Goal: Task Accomplishment & Management: Manage account settings

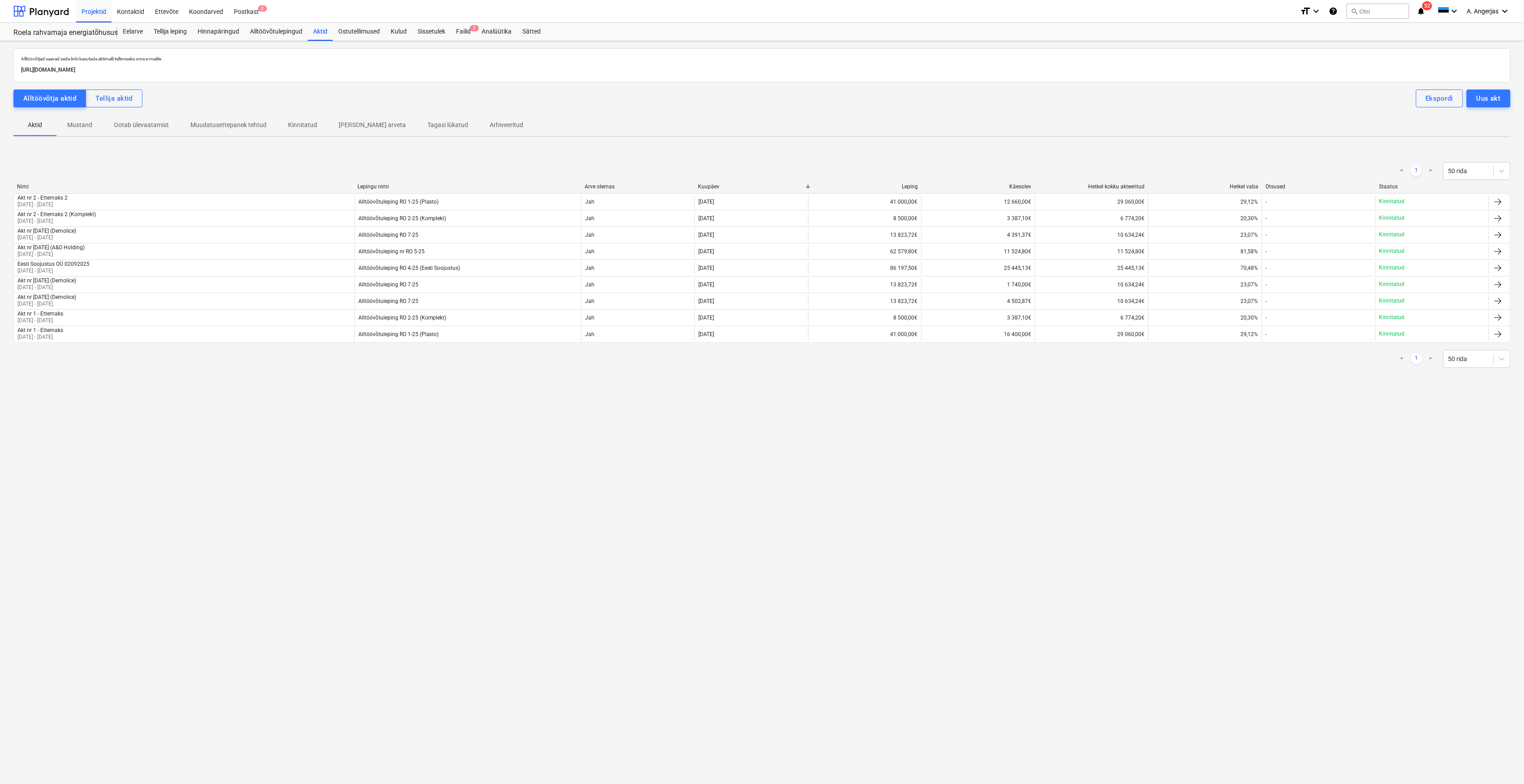
click at [75, 26] on div "Roela rahvamaja energiatõhususe ehitustööd [ROELA] Roela rahvamaja energiatõhus…" at bounding box center [64, 32] width 104 height 18
click at [121, 29] on div "Eelarve" at bounding box center [133, 32] width 31 height 18
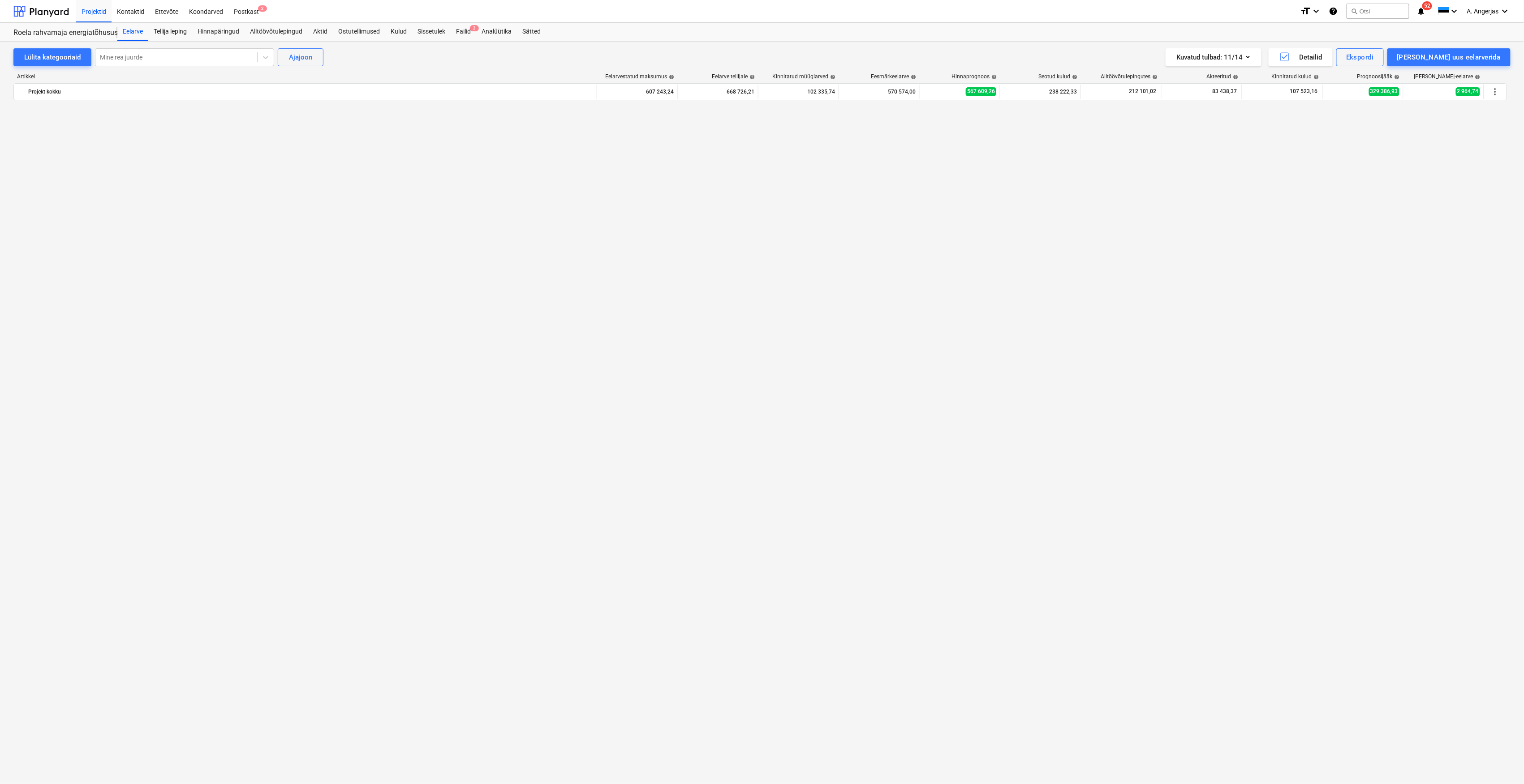
scroll to position [1033, 0]
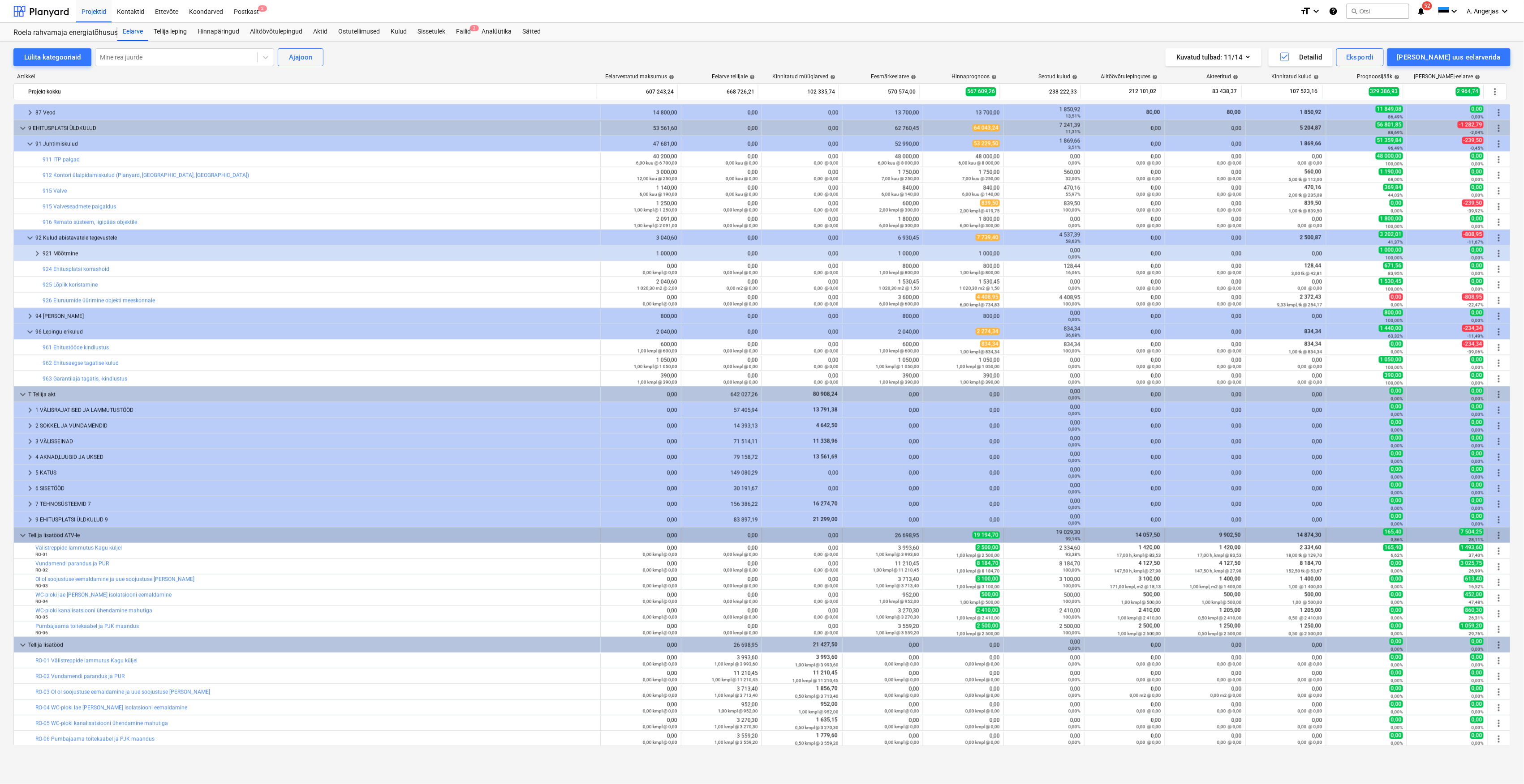
click at [1495, 535] on span "more_vert" at bounding box center [1498, 535] width 11 height 11
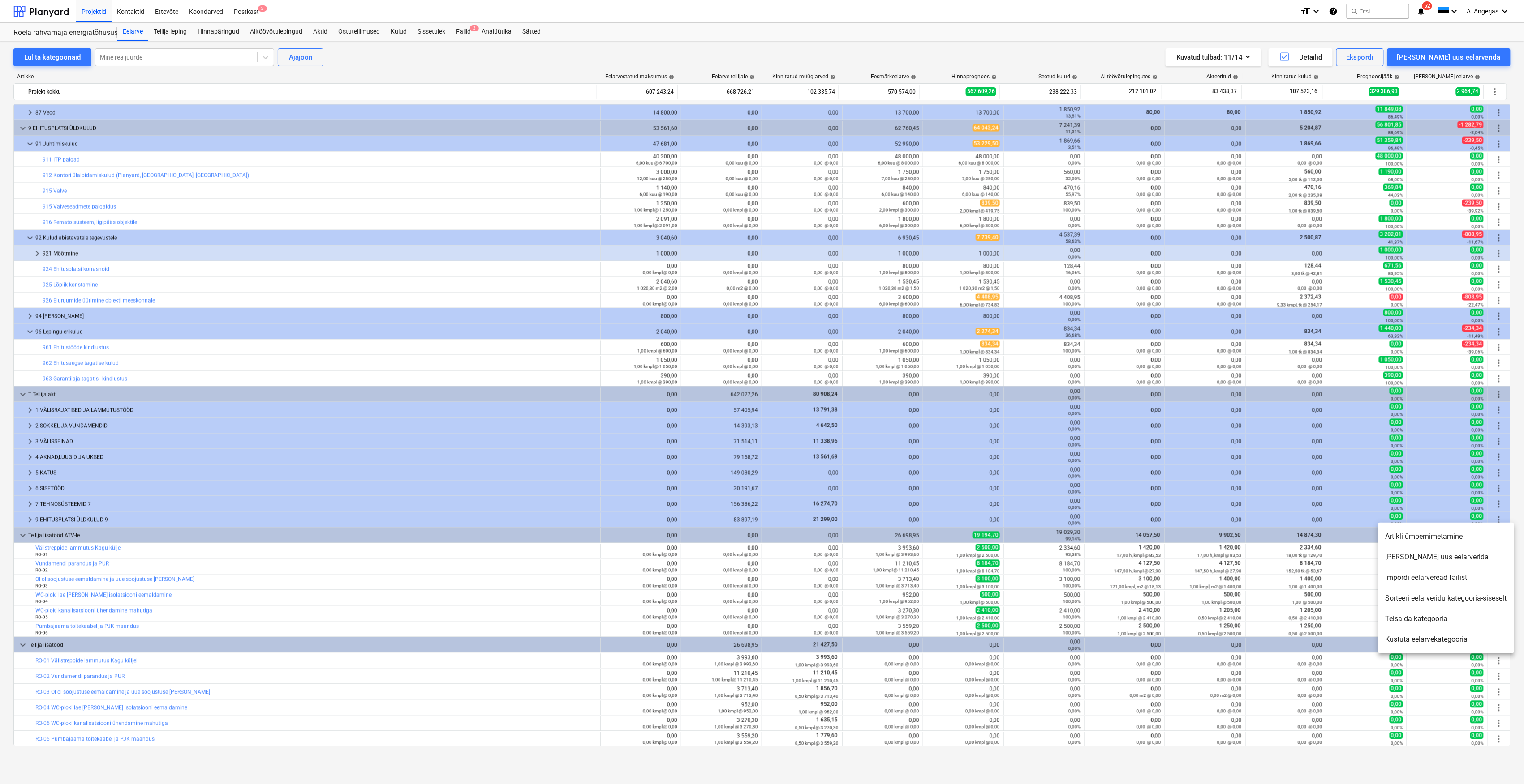
click at [1447, 562] on li "[PERSON_NAME] uus eelarverida" at bounding box center [1446, 557] width 135 height 20
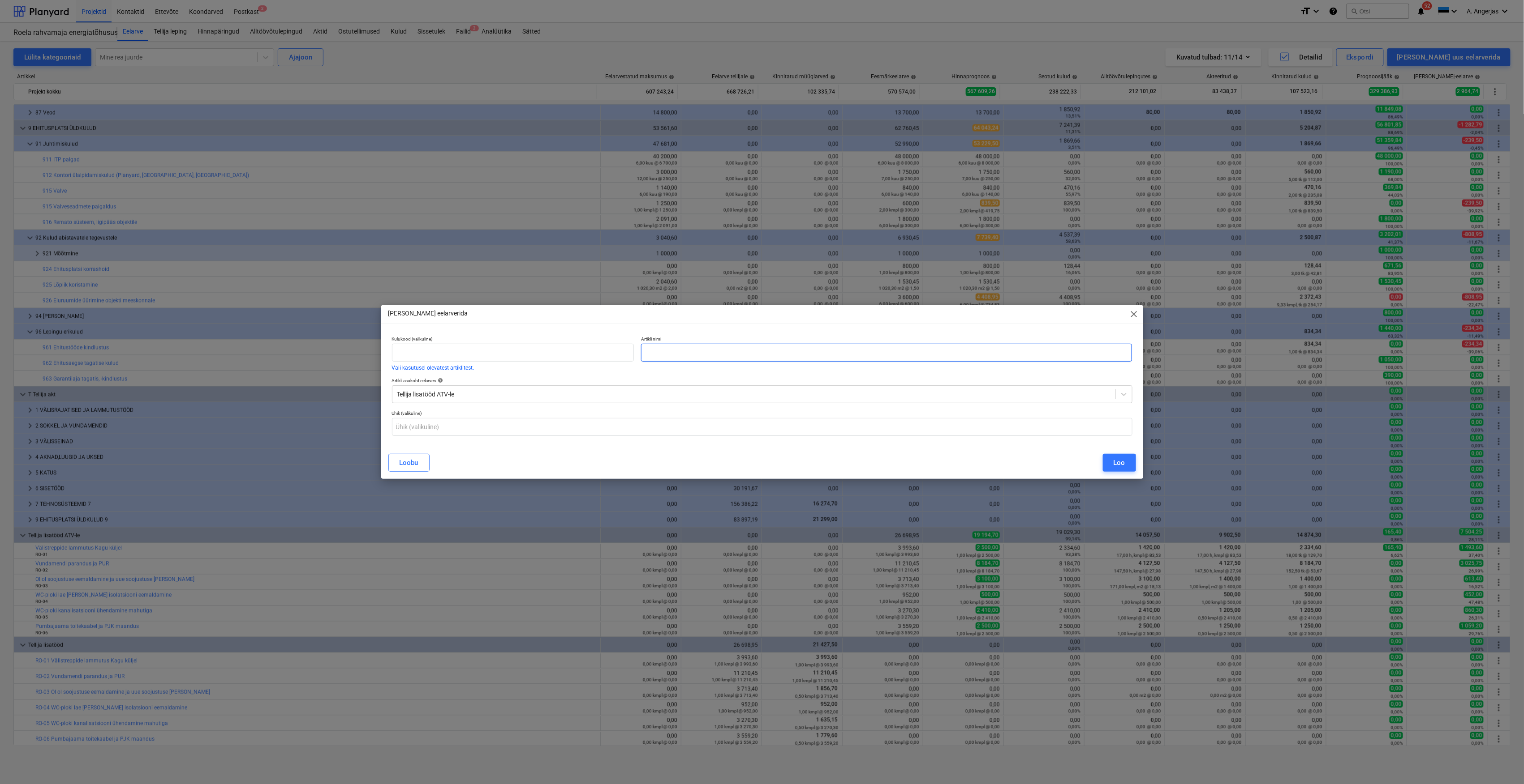
click at [740, 353] on input "text" at bounding box center [886, 353] width 492 height 18
click at [731, 356] on input "text" at bounding box center [886, 353] width 492 height 18
paste input "Ol ol räästaprussi eemaldamine"
type input "Ol ol räästaprussi eemaldamine"
click at [565, 425] on input "text" at bounding box center [762, 427] width 740 height 18
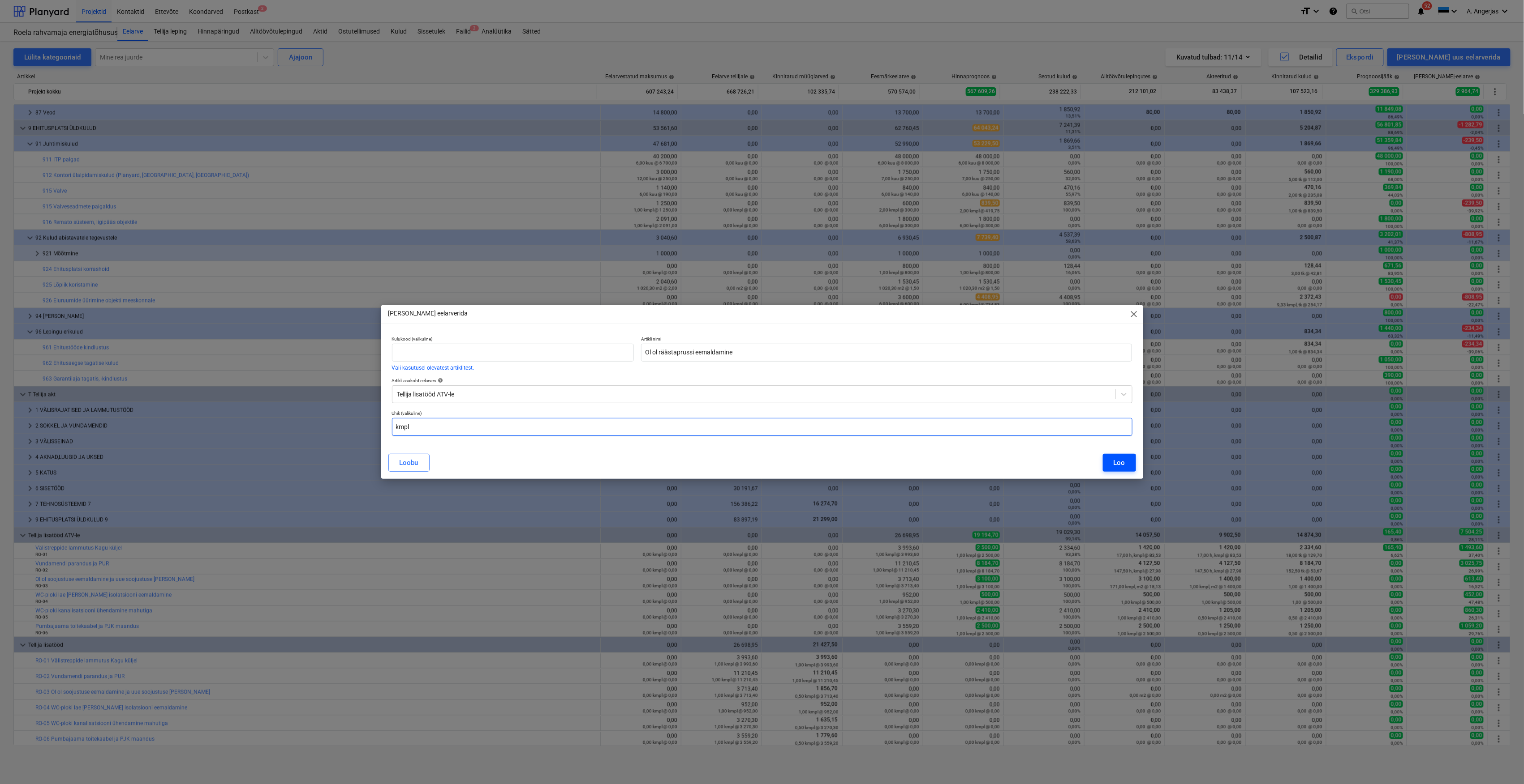
type input "kmpl"
click at [1111, 464] on button "Loo" at bounding box center [1119, 463] width 33 height 18
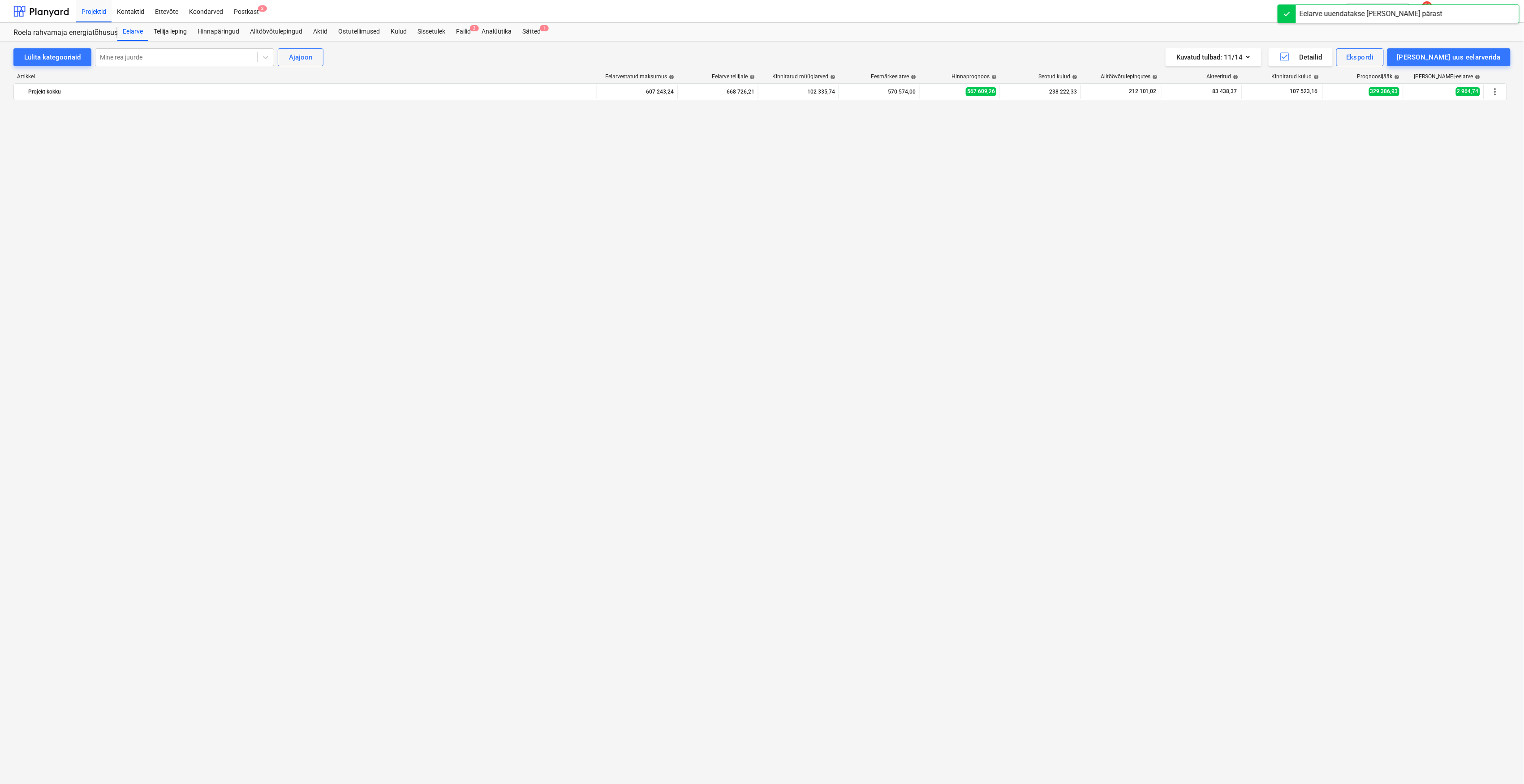
scroll to position [1033, 0]
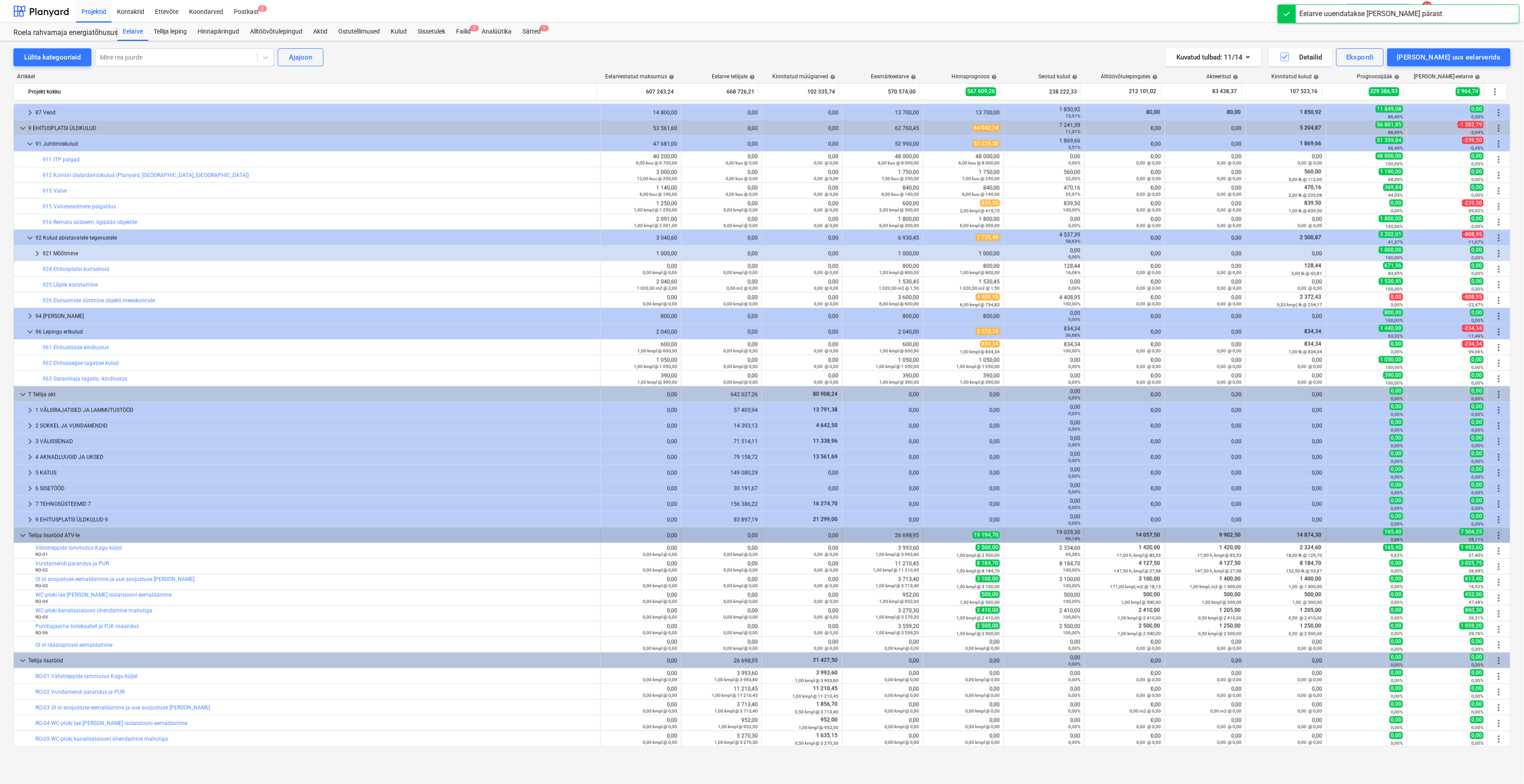
click at [1497, 535] on span "more_vert" at bounding box center [1498, 535] width 11 height 11
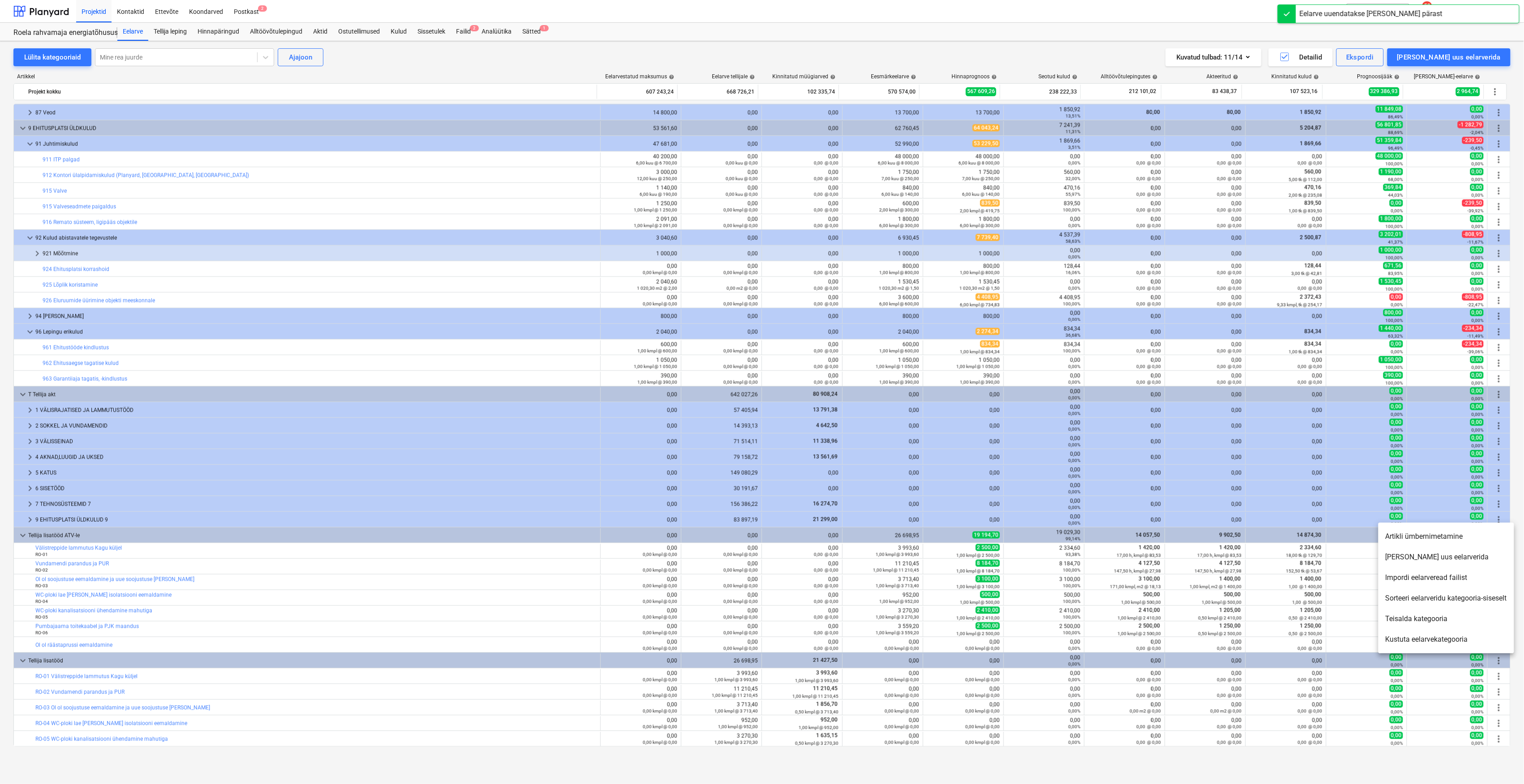
click at [1453, 557] on li "Lisa uus eelarverida" at bounding box center [1446, 557] width 135 height 20
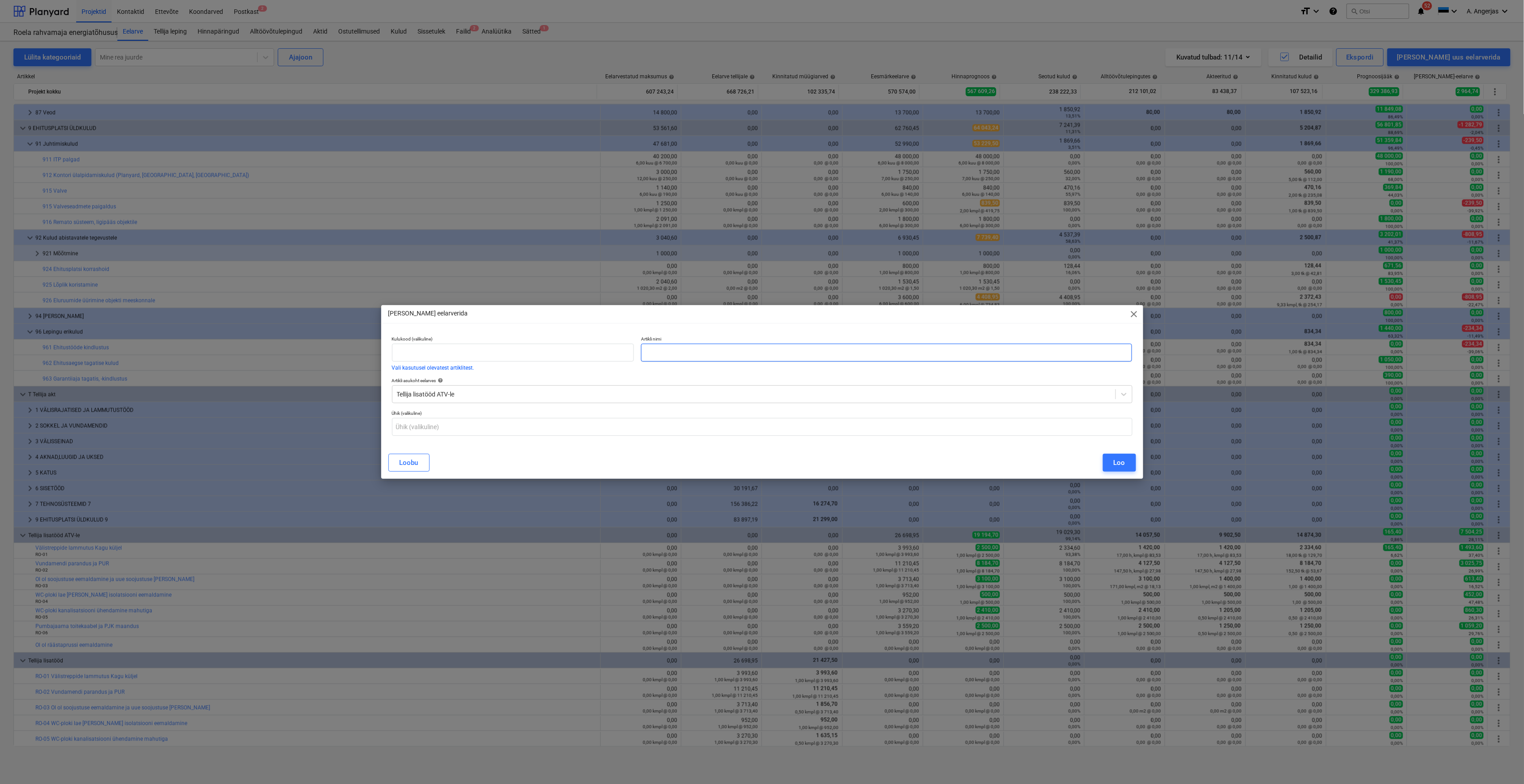
drag, startPoint x: 713, startPoint y: 350, endPoint x: 669, endPoint y: 373, distance: 49.6
click at [713, 350] on input "text" at bounding box center [886, 353] width 492 height 18
paste input "Räästa betooni parandused"
type input "Räästa betooni parandused"
click at [517, 425] on input "text" at bounding box center [762, 427] width 740 height 18
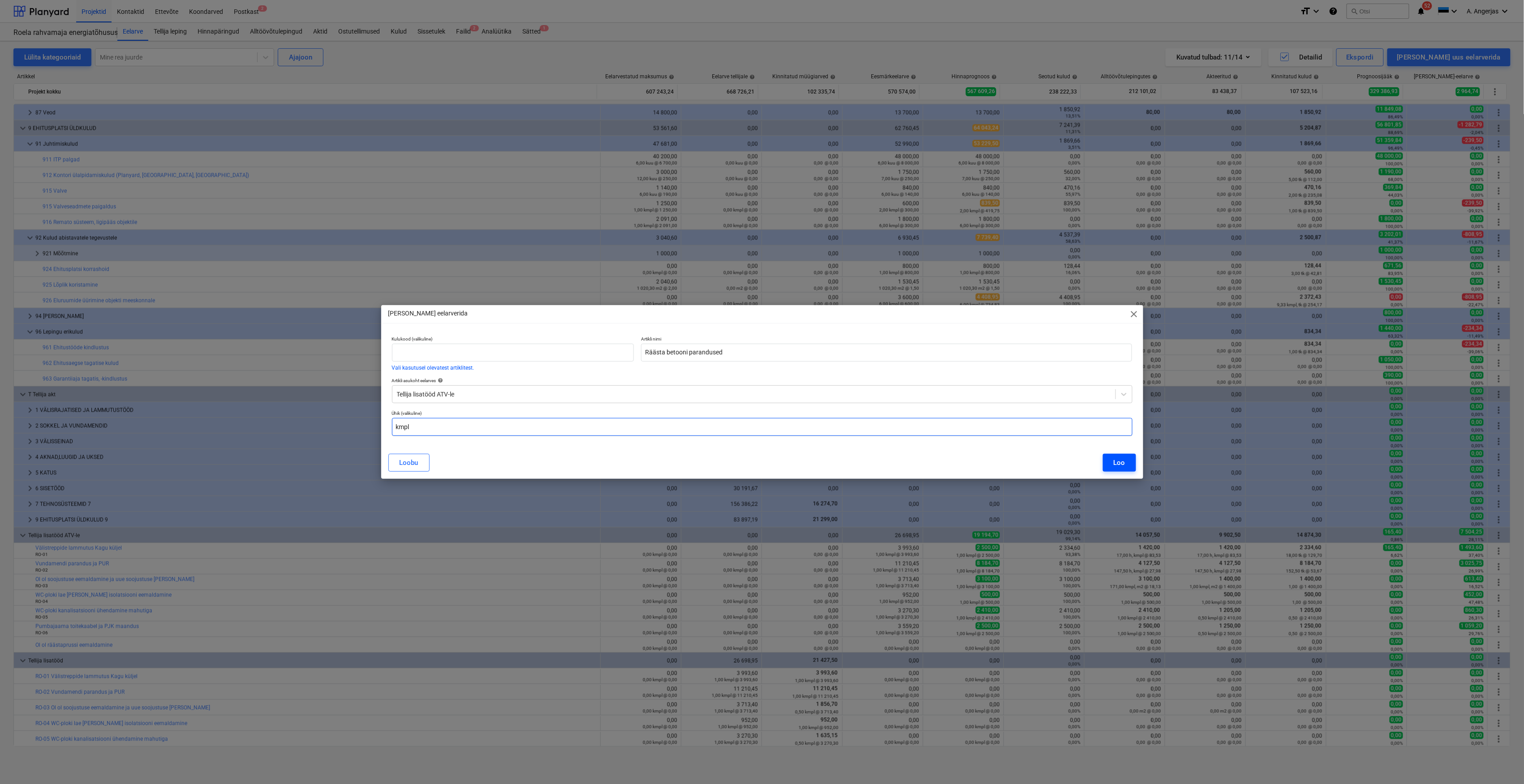
type input "kmpl"
click at [1109, 461] on button "Loo" at bounding box center [1119, 463] width 33 height 18
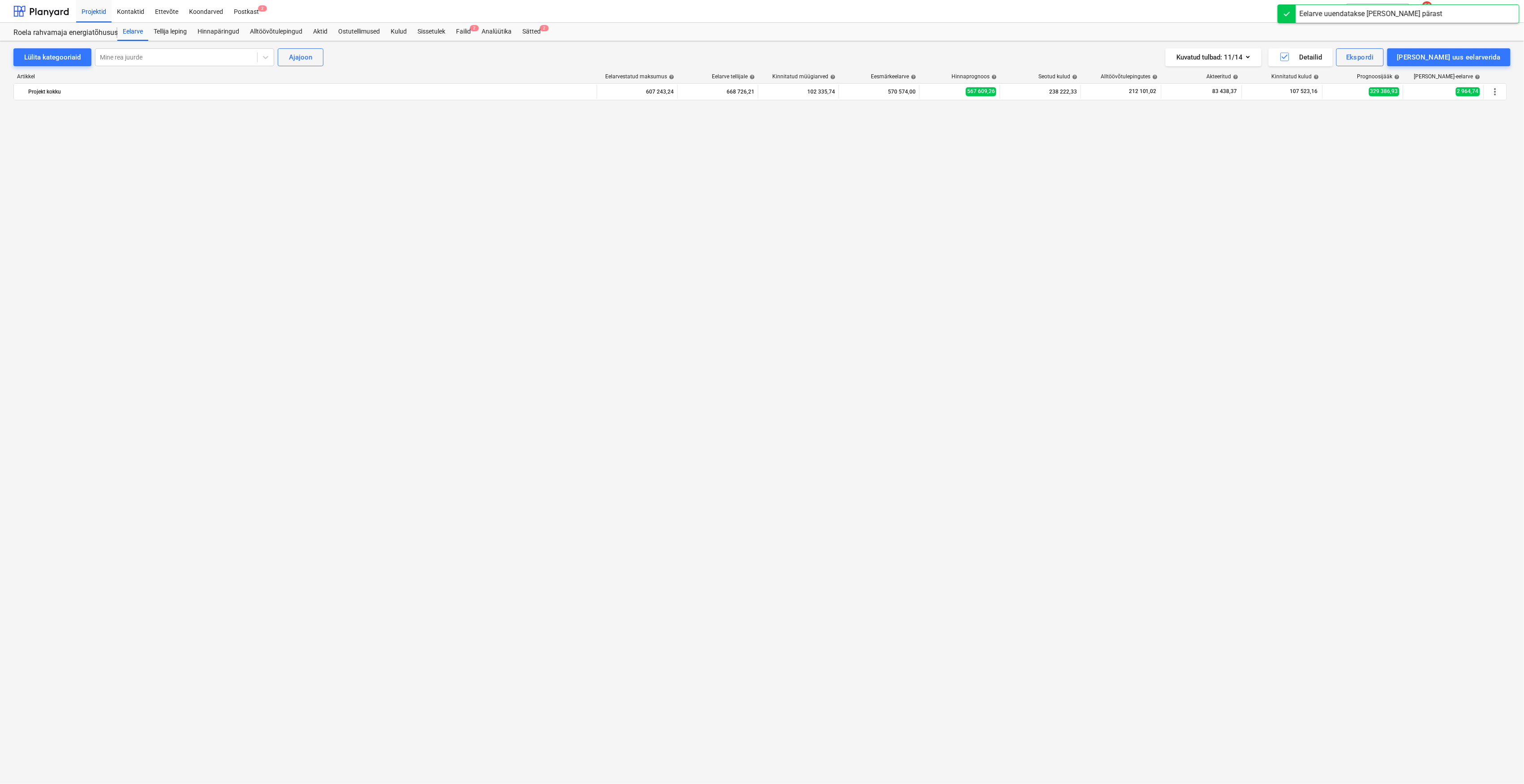
scroll to position [1033, 0]
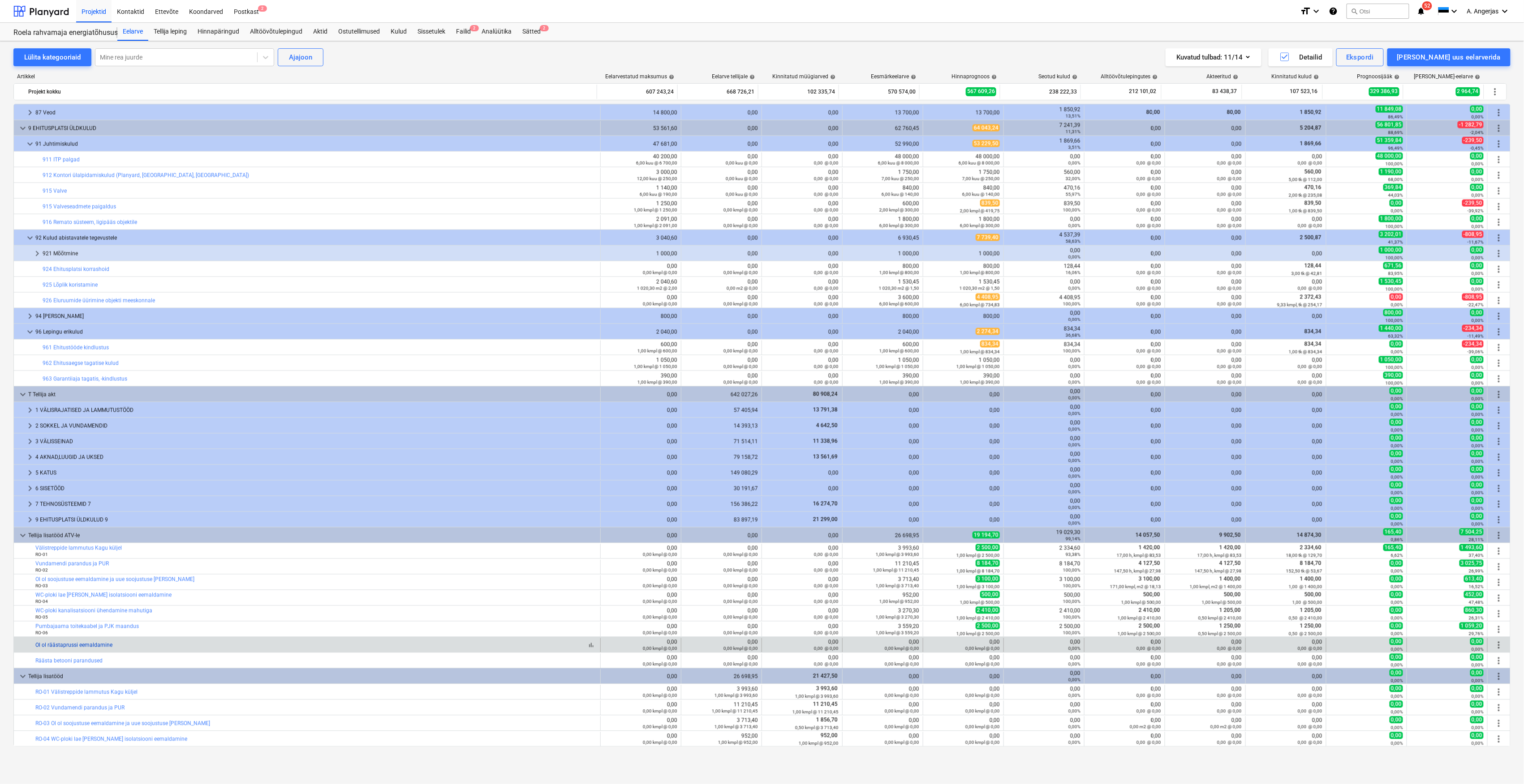
click at [77, 646] on link "Ol ol räästaprussi eemaldamine" at bounding box center [73, 645] width 77 height 7
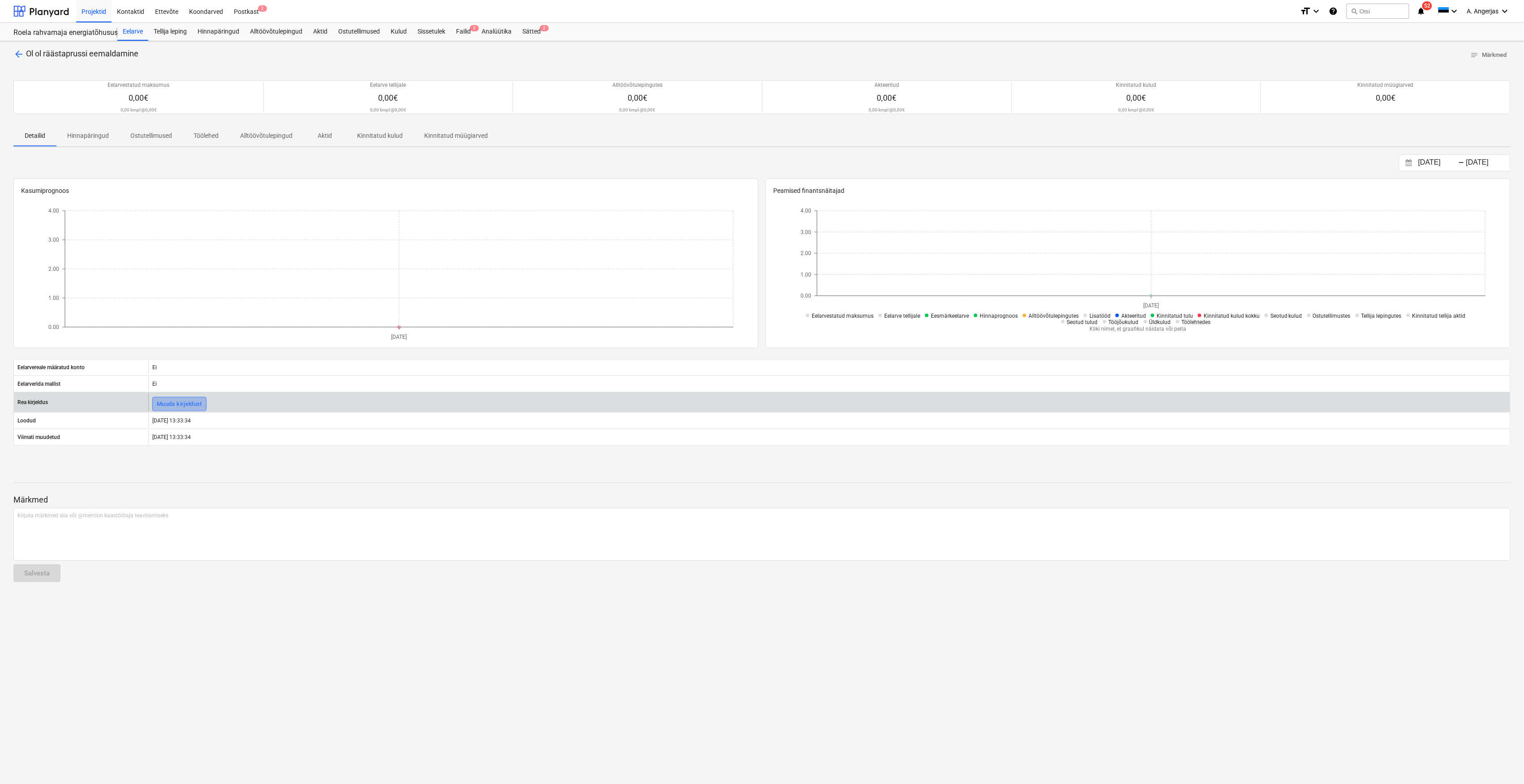
click at [198, 406] on div "Muuda kirjeldust" at bounding box center [179, 404] width 45 height 11
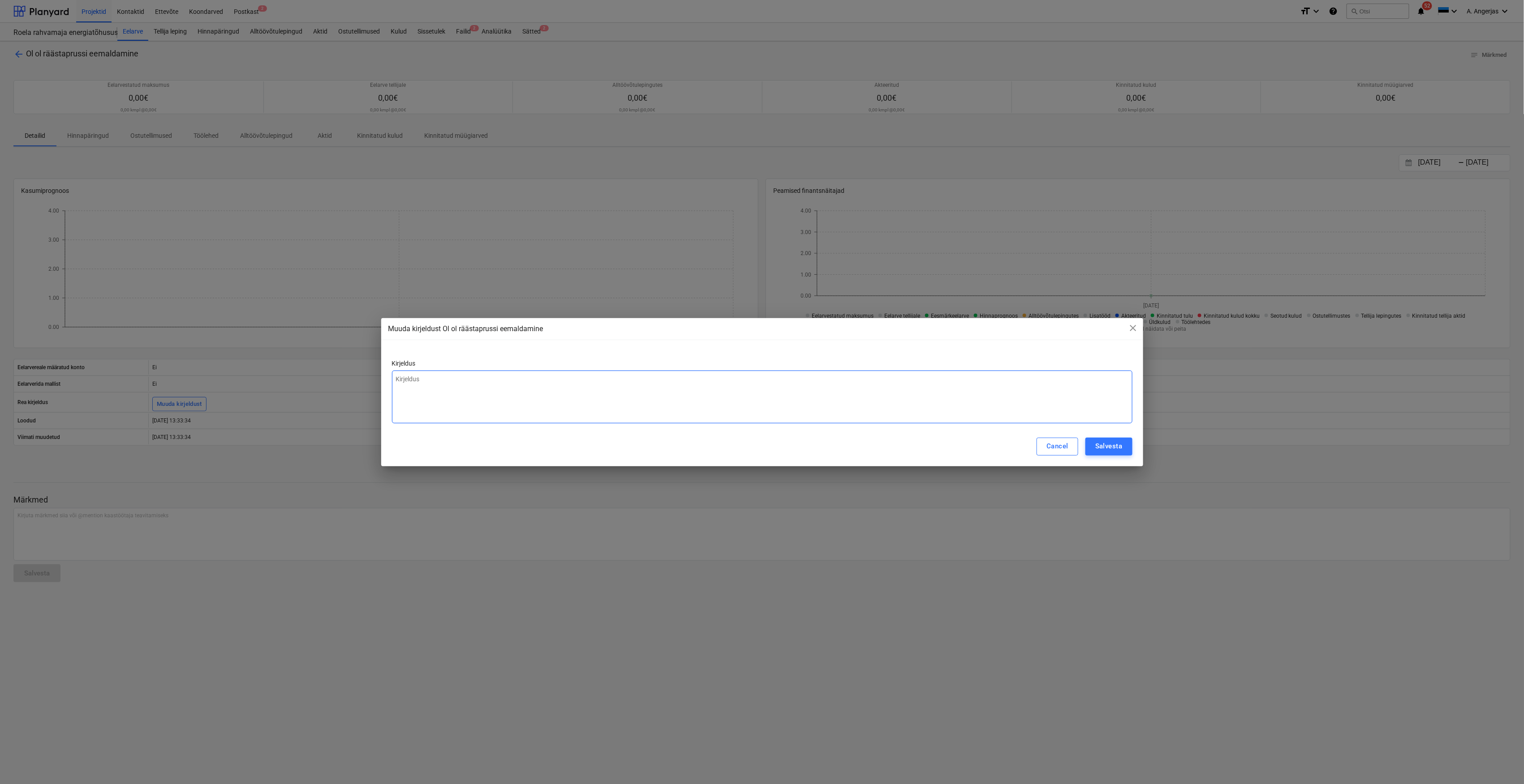
click at [452, 380] on textarea at bounding box center [762, 397] width 740 height 53
type textarea "R"
type textarea "x"
type textarea "RO"
type textarea "x"
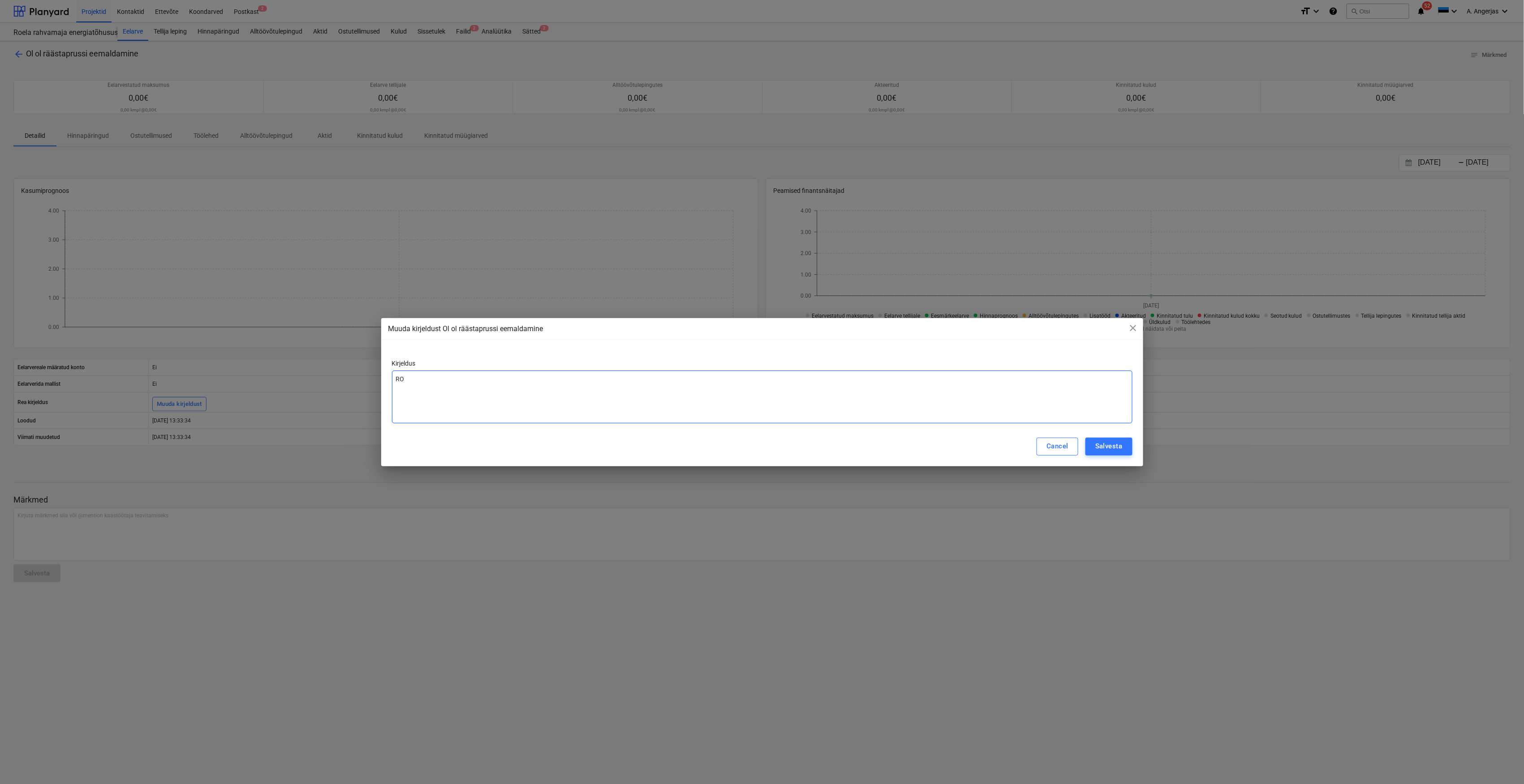
type textarea "RO-"
type textarea "x"
type textarea "RO-0"
type textarea "x"
type textarea "RO-07"
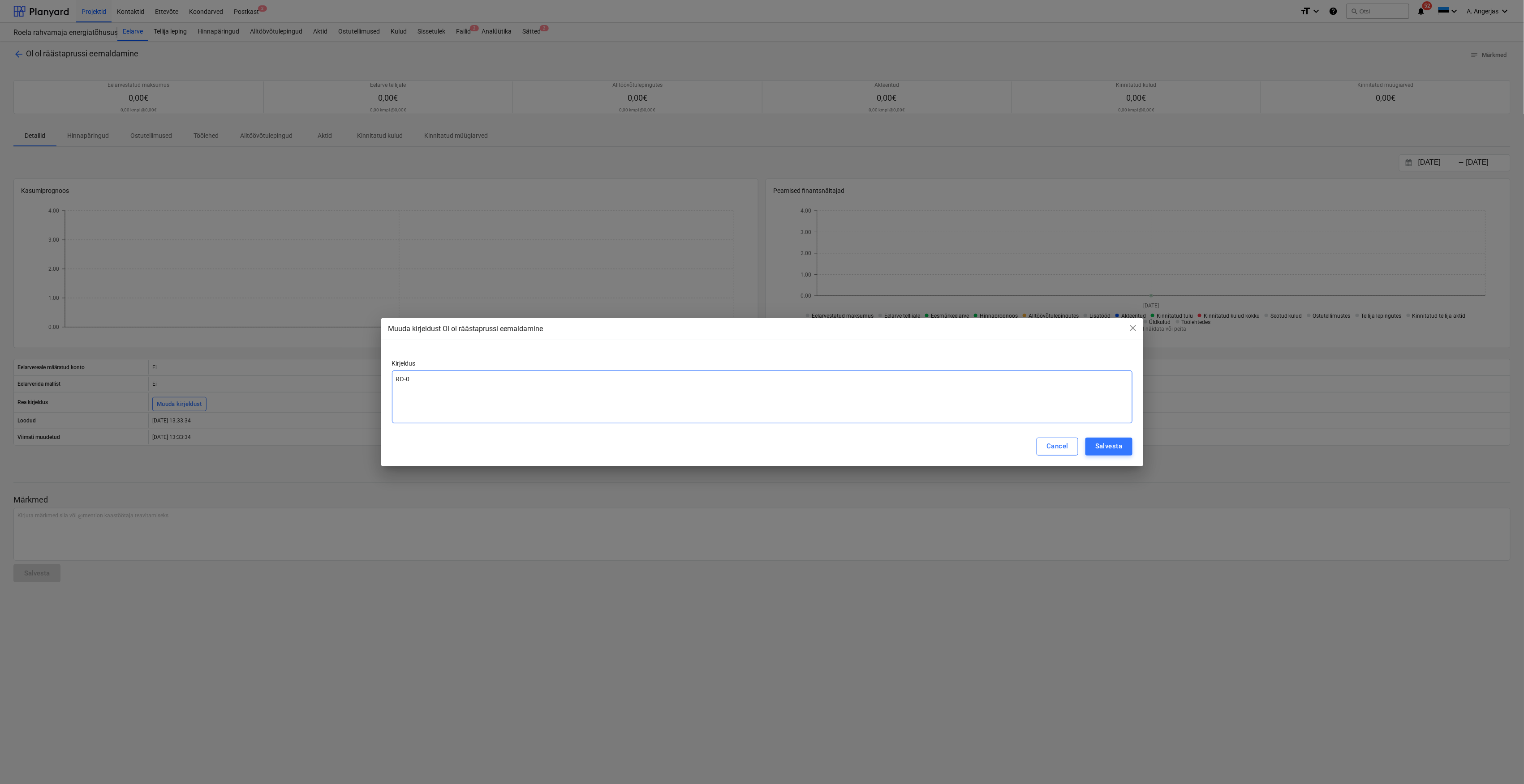
type textarea "x"
type textarea "RO-07"
click at [1107, 451] on div "Salvesta" at bounding box center [1108, 446] width 27 height 11
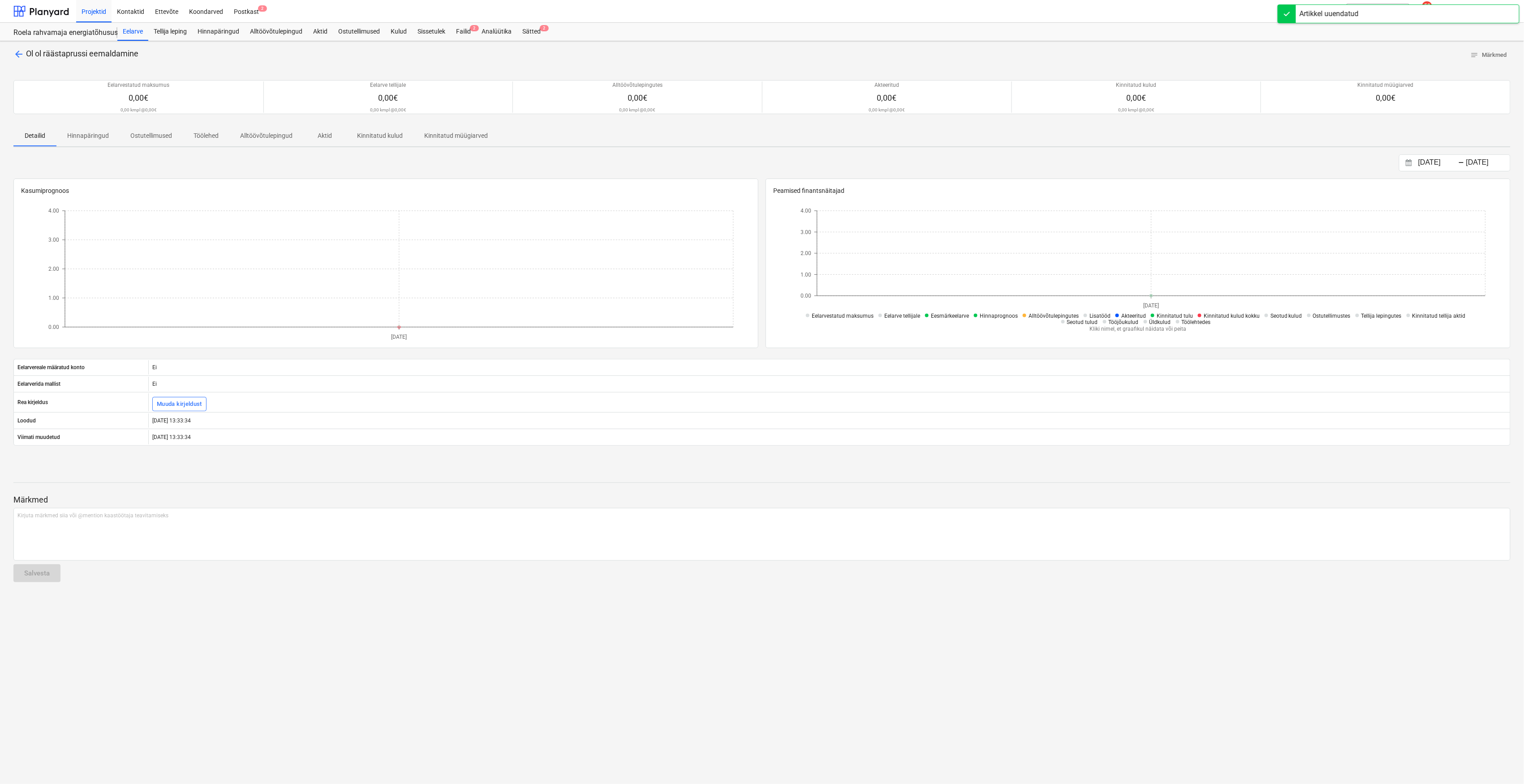
click at [13, 49] on span "arrow_back" at bounding box center [18, 54] width 11 height 11
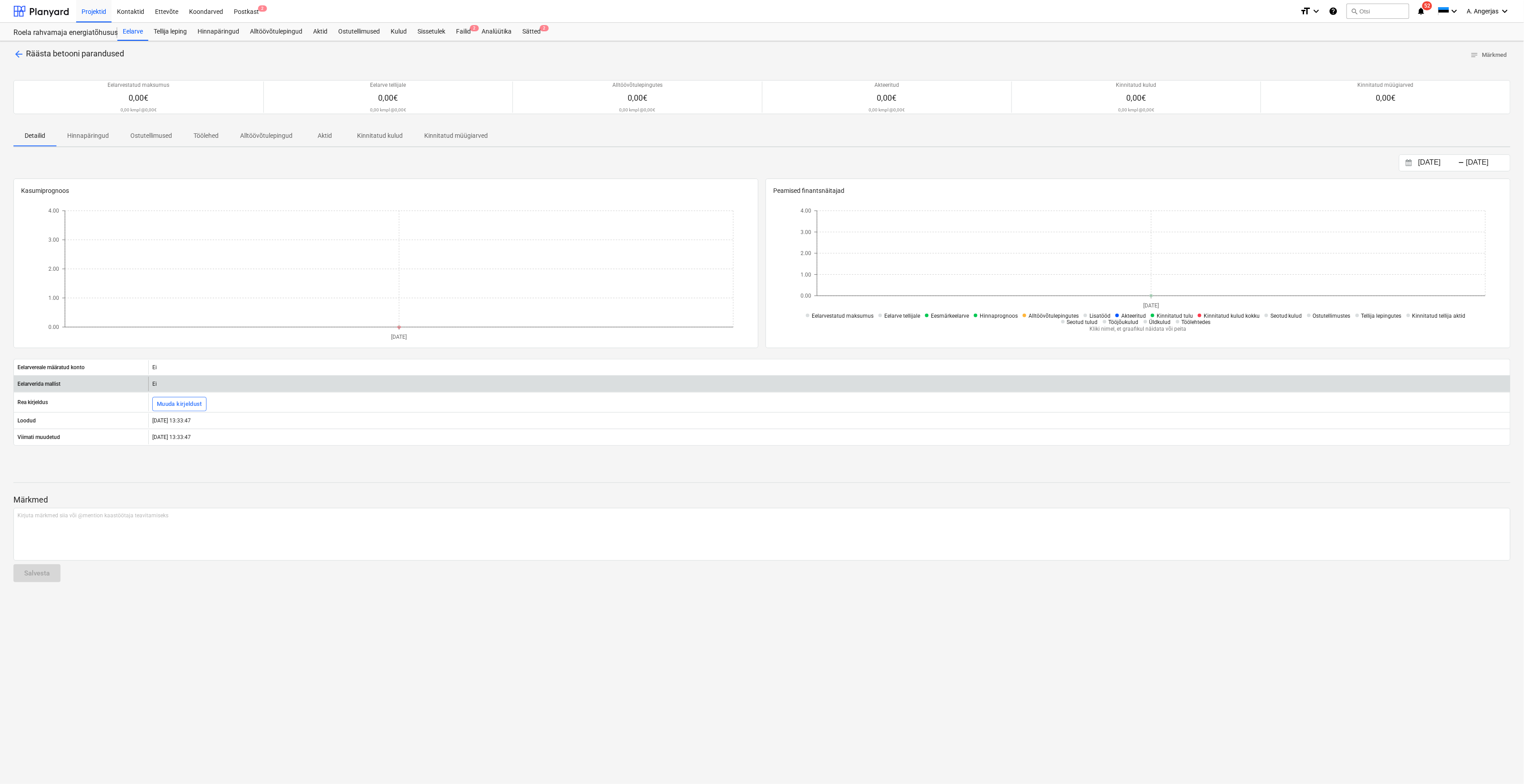
click at [166, 391] on div "Ei" at bounding box center [829, 384] width 1362 height 15
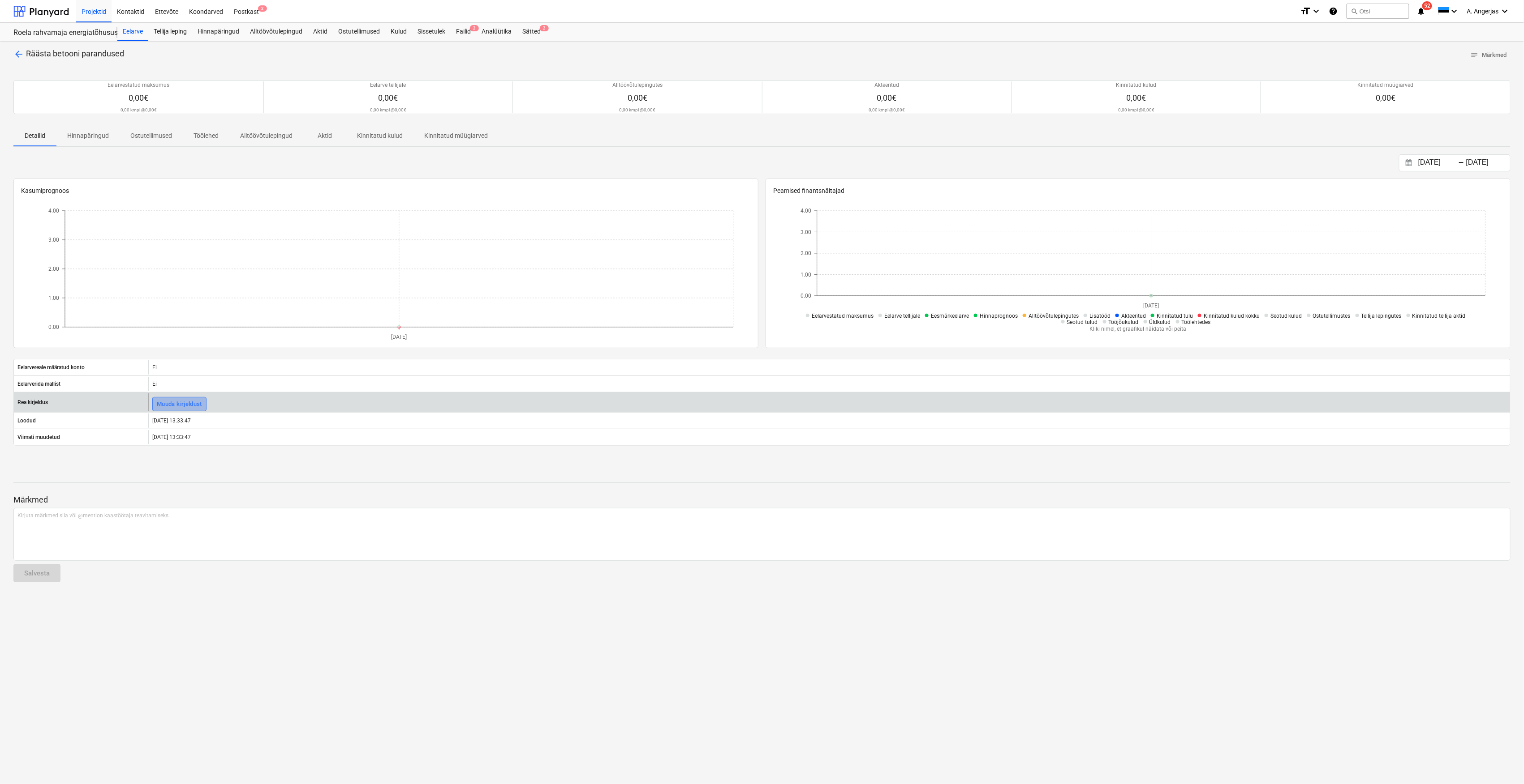
click at [167, 405] on div "Muuda kirjeldust" at bounding box center [179, 404] width 45 height 11
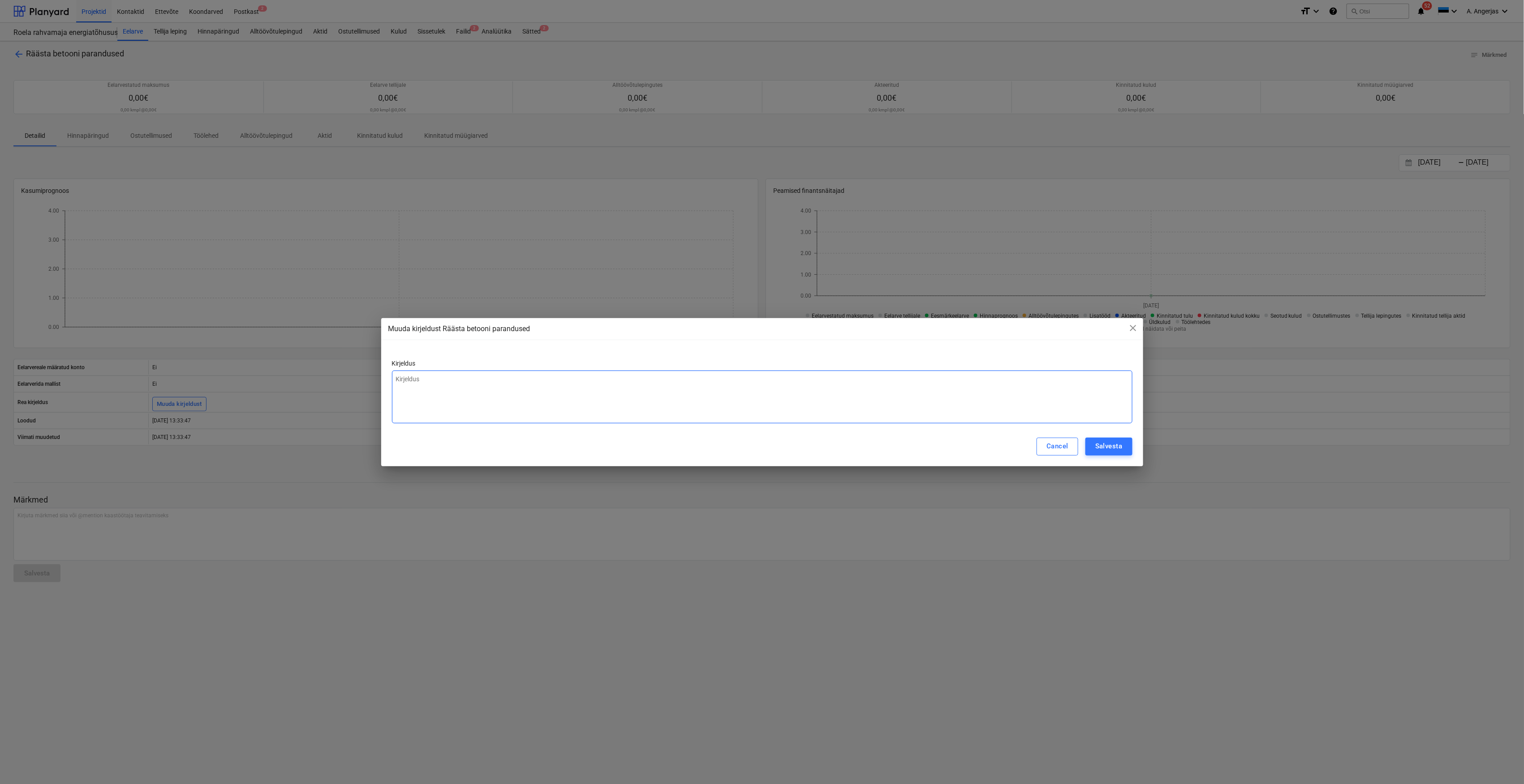
click at [550, 390] on textarea at bounding box center [762, 397] width 740 height 53
type textarea "x"
type textarea "RP"
type textarea "x"
type textarea "R"
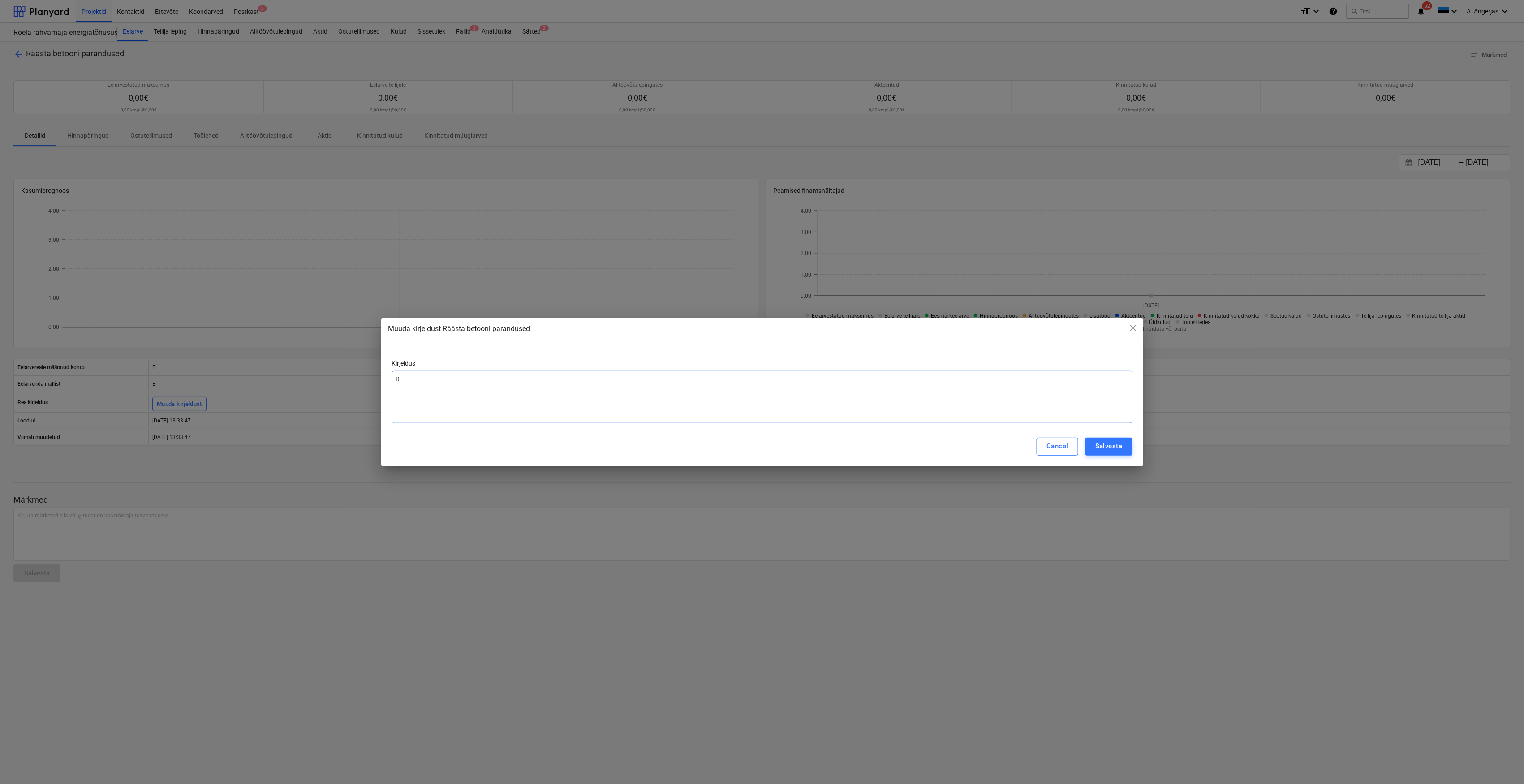
type textarea "x"
type textarea "RO"
type textarea "x"
type textarea "RO-"
type textarea "x"
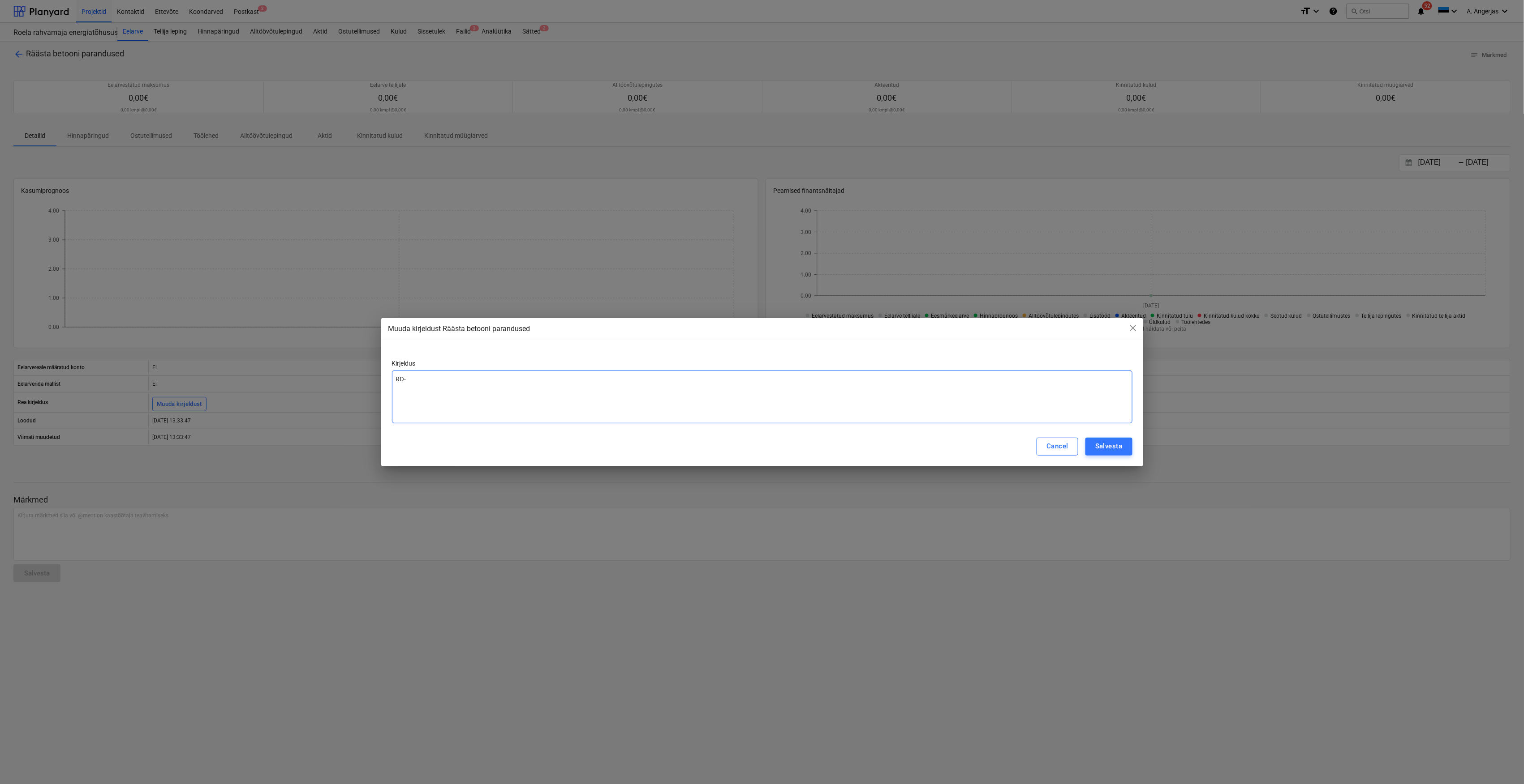
type textarea "RO-0"
type textarea "x"
type textarea "RO-08"
click at [1124, 440] on button "Salvesta" at bounding box center [1108, 447] width 46 height 18
type textarea "x"
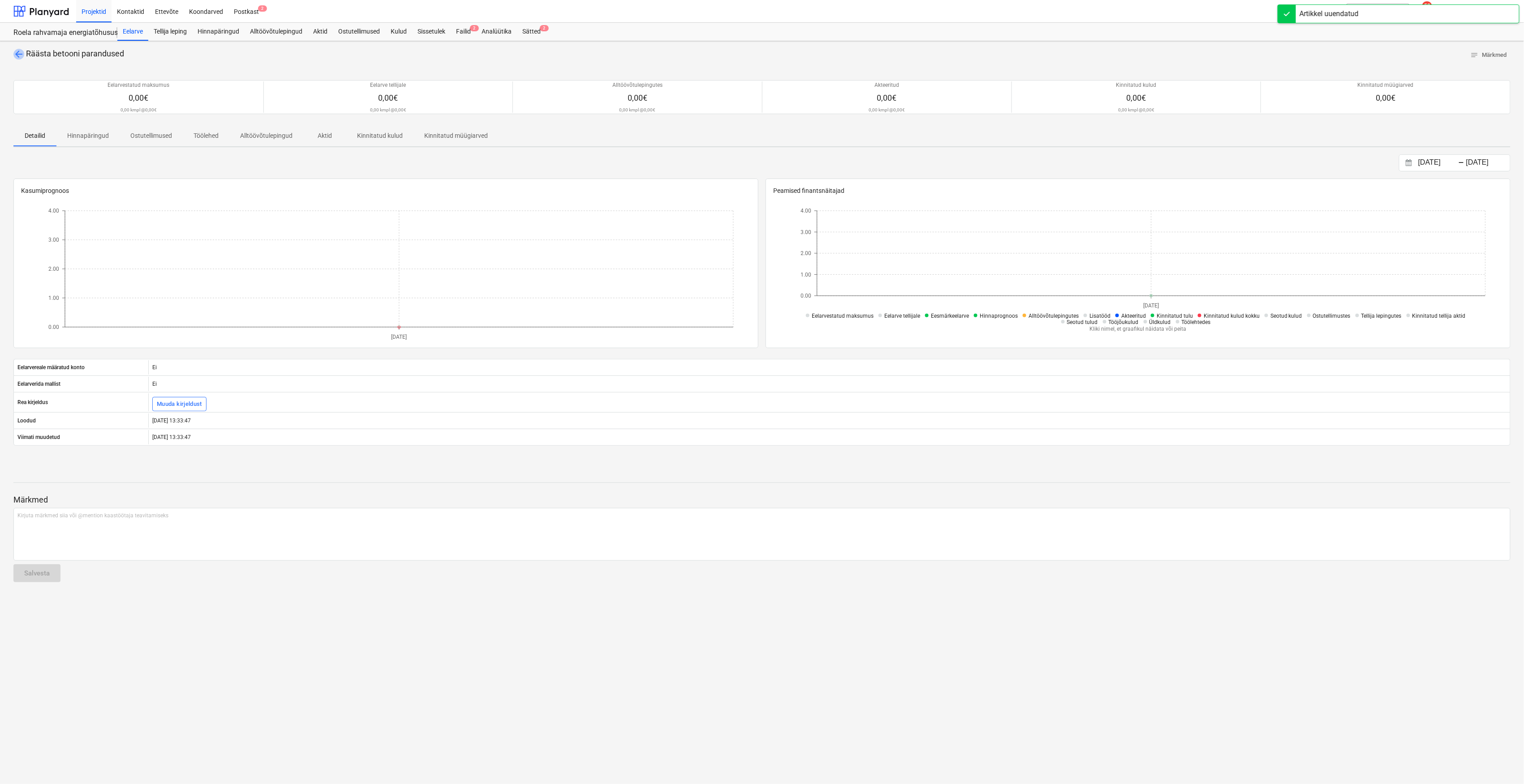
click at [19, 52] on span "arrow_back" at bounding box center [18, 54] width 11 height 11
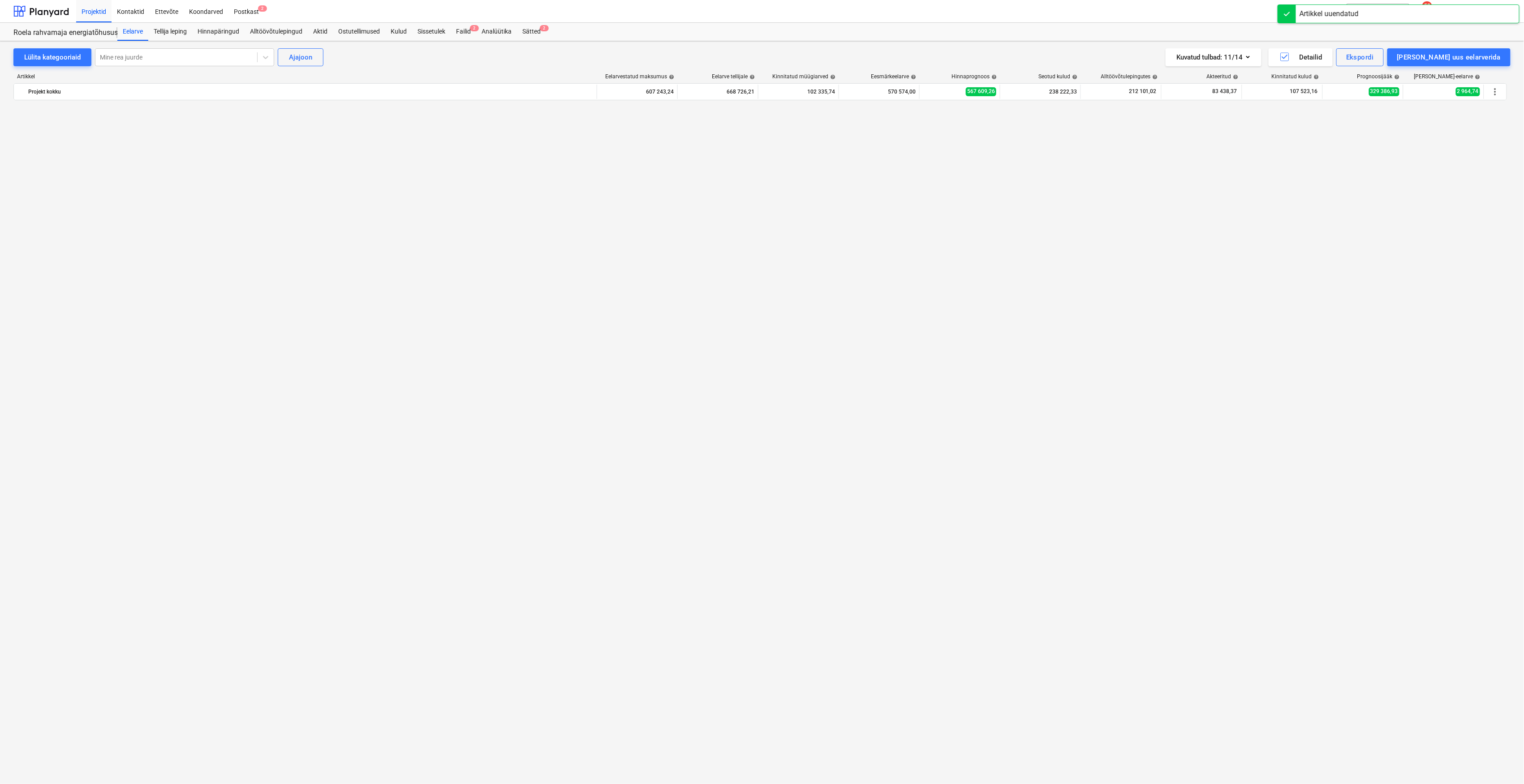
scroll to position [1033, 0]
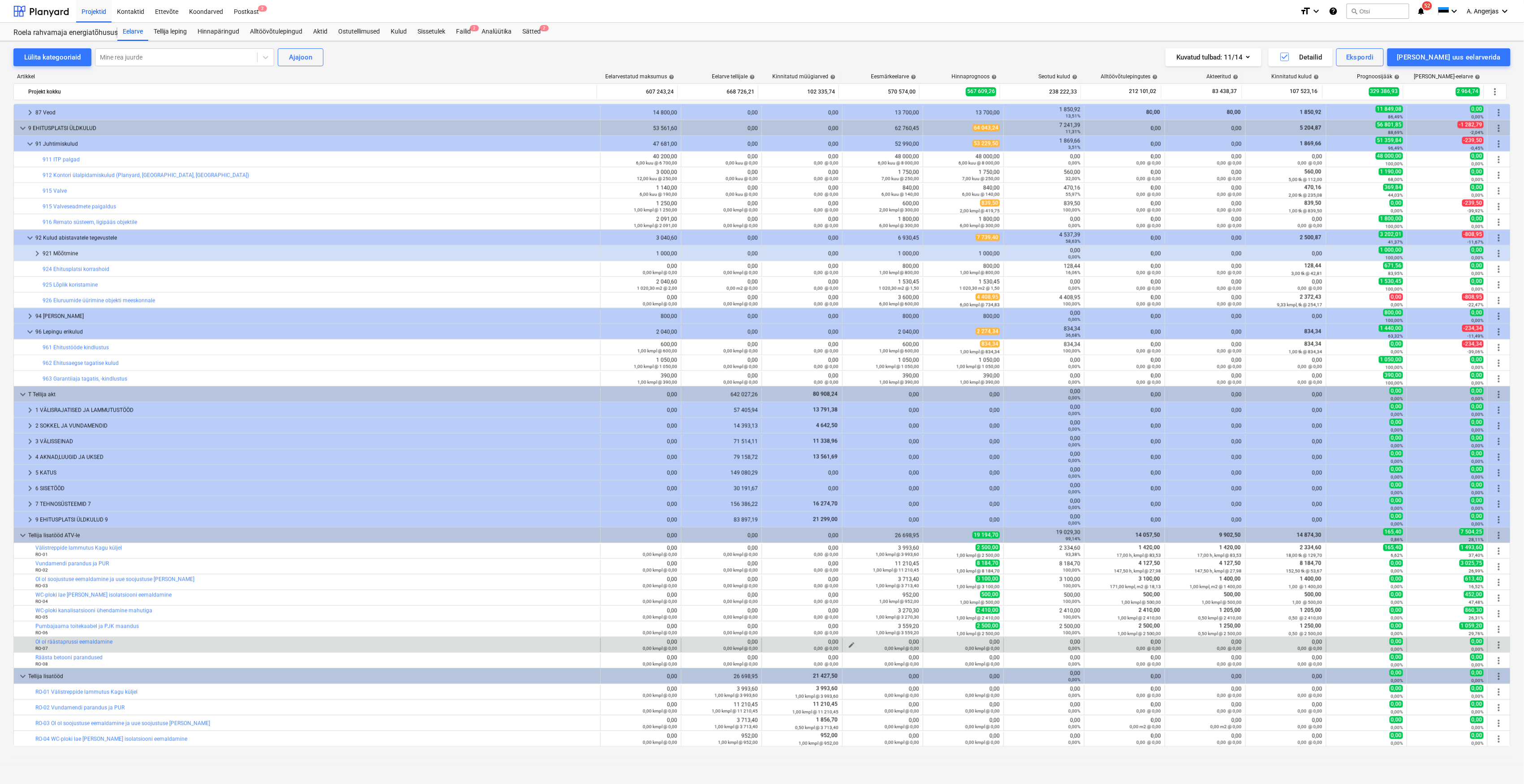
click at [848, 648] on div "0,00 kmpl @ 0,00" at bounding box center [883, 649] width 73 height 7
click at [848, 645] on span "edit" at bounding box center [851, 645] width 7 height 7
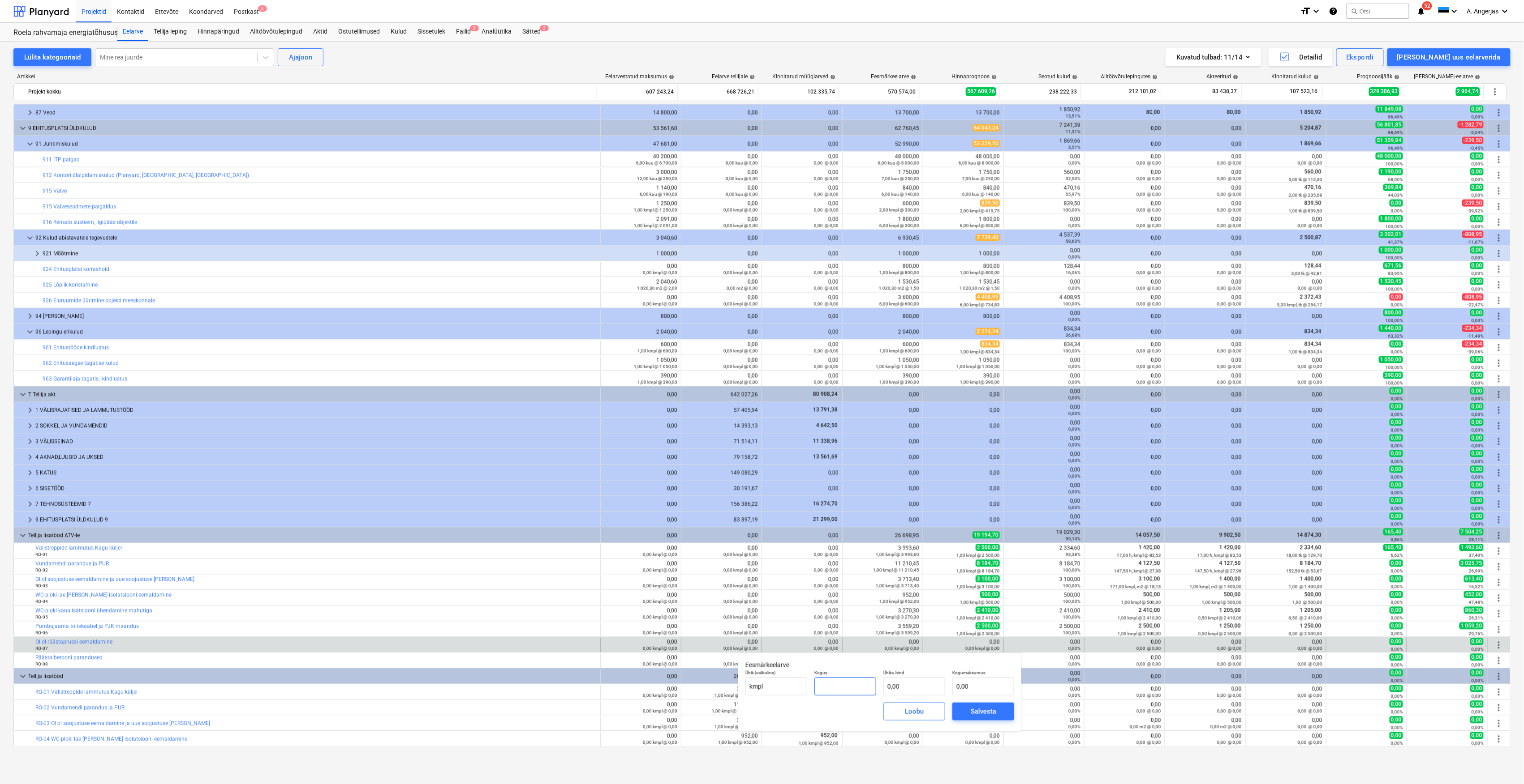
click at [835, 680] on input "text" at bounding box center [846, 687] width 62 height 18
type input "1,00"
click at [912, 688] on input "text" at bounding box center [914, 687] width 62 height 18
type input "0,00"
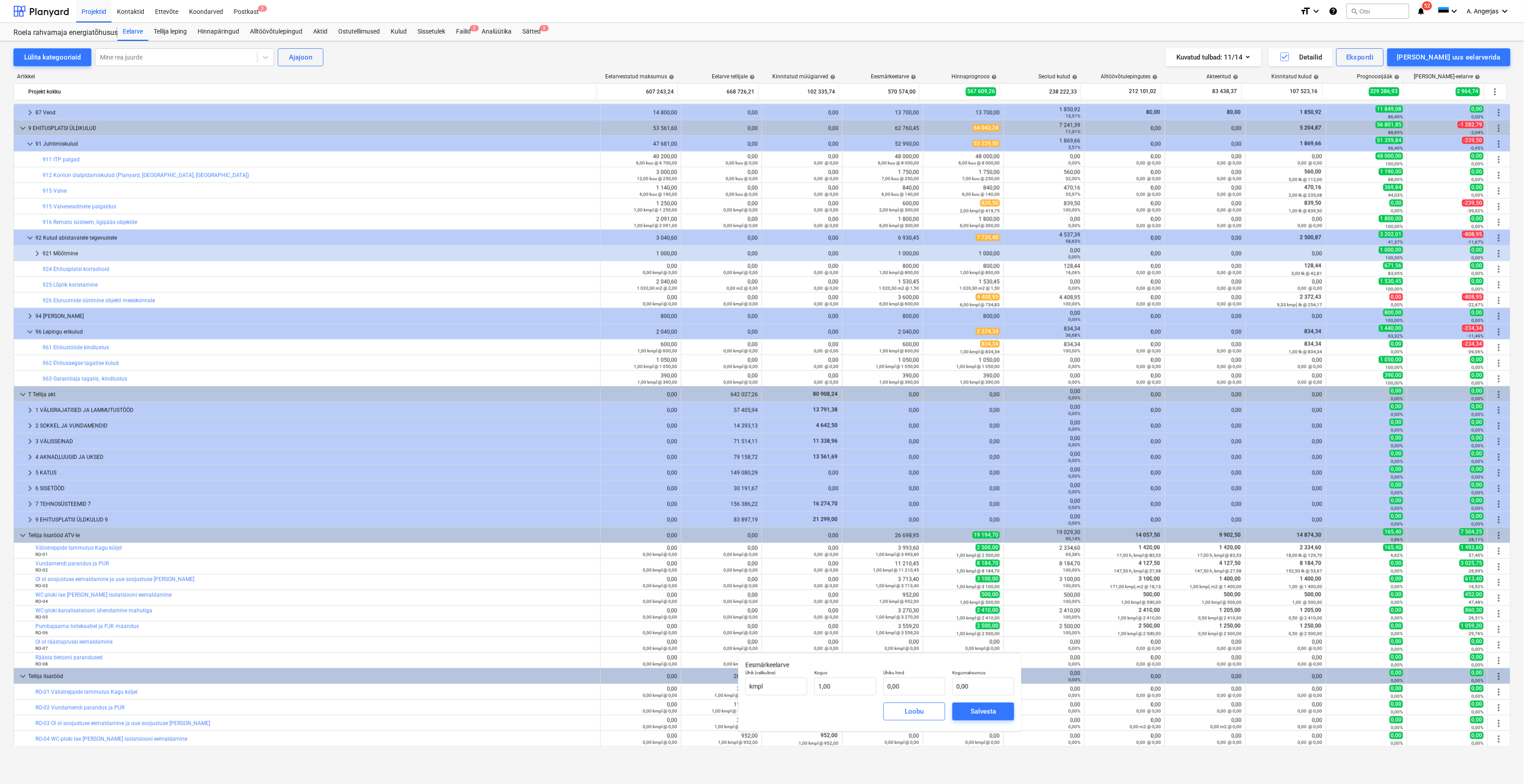
drag, startPoint x: 921, startPoint y: 679, endPoint x: 937, endPoint y: 695, distance: 22.6
click at [921, 692] on body "Projektid Kontaktid Ettevõte Koondarved Postkast 2 format_size keyboard_arrow_d…" at bounding box center [762, 392] width 1524 height 784
click at [906, 689] on input "text" at bounding box center [914, 687] width 62 height 18
paste input "1 772,55"
type input "1 772,55"
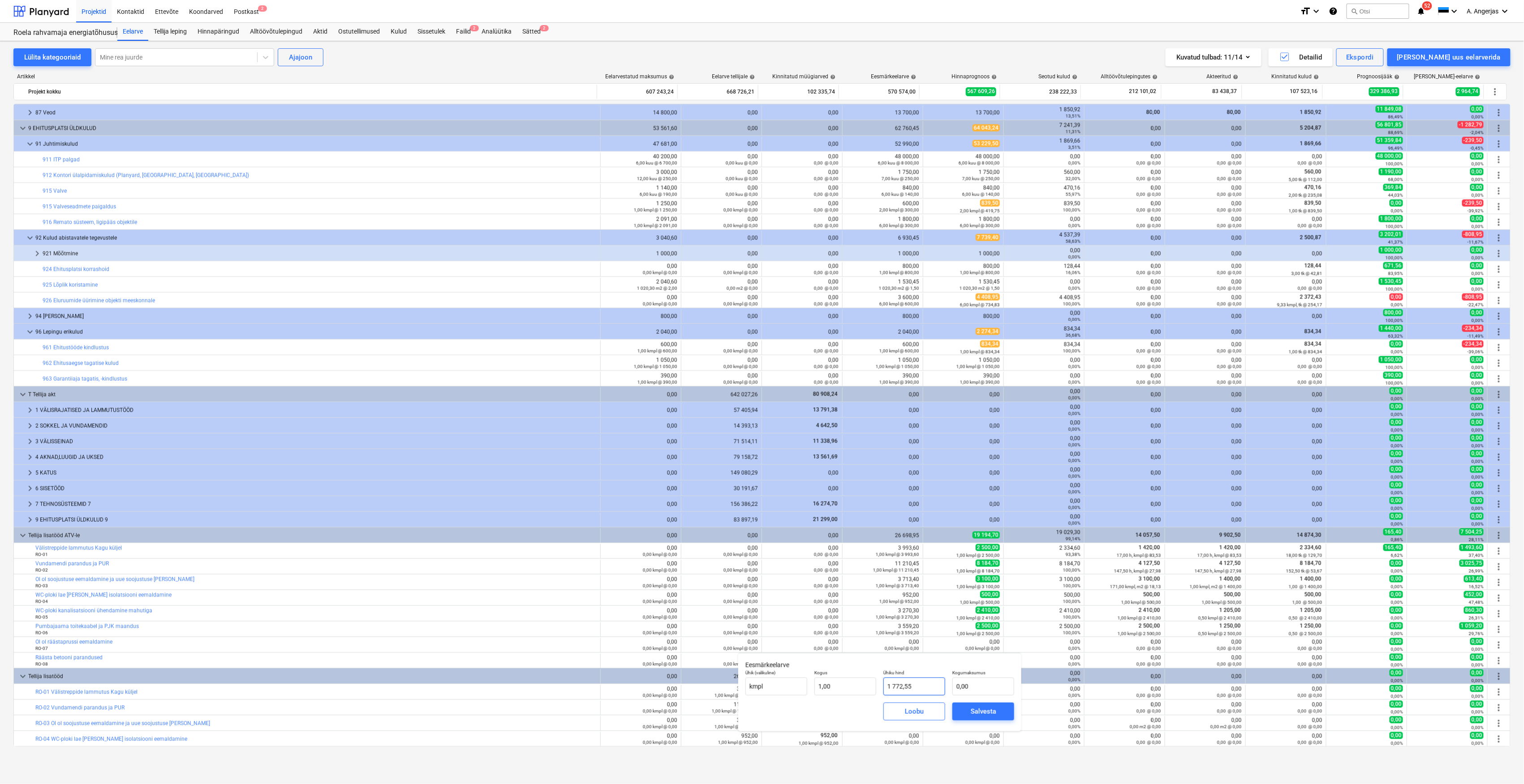
type input "1 772,55"
click at [993, 710] on div "Salvesta" at bounding box center [983, 711] width 25 height 11
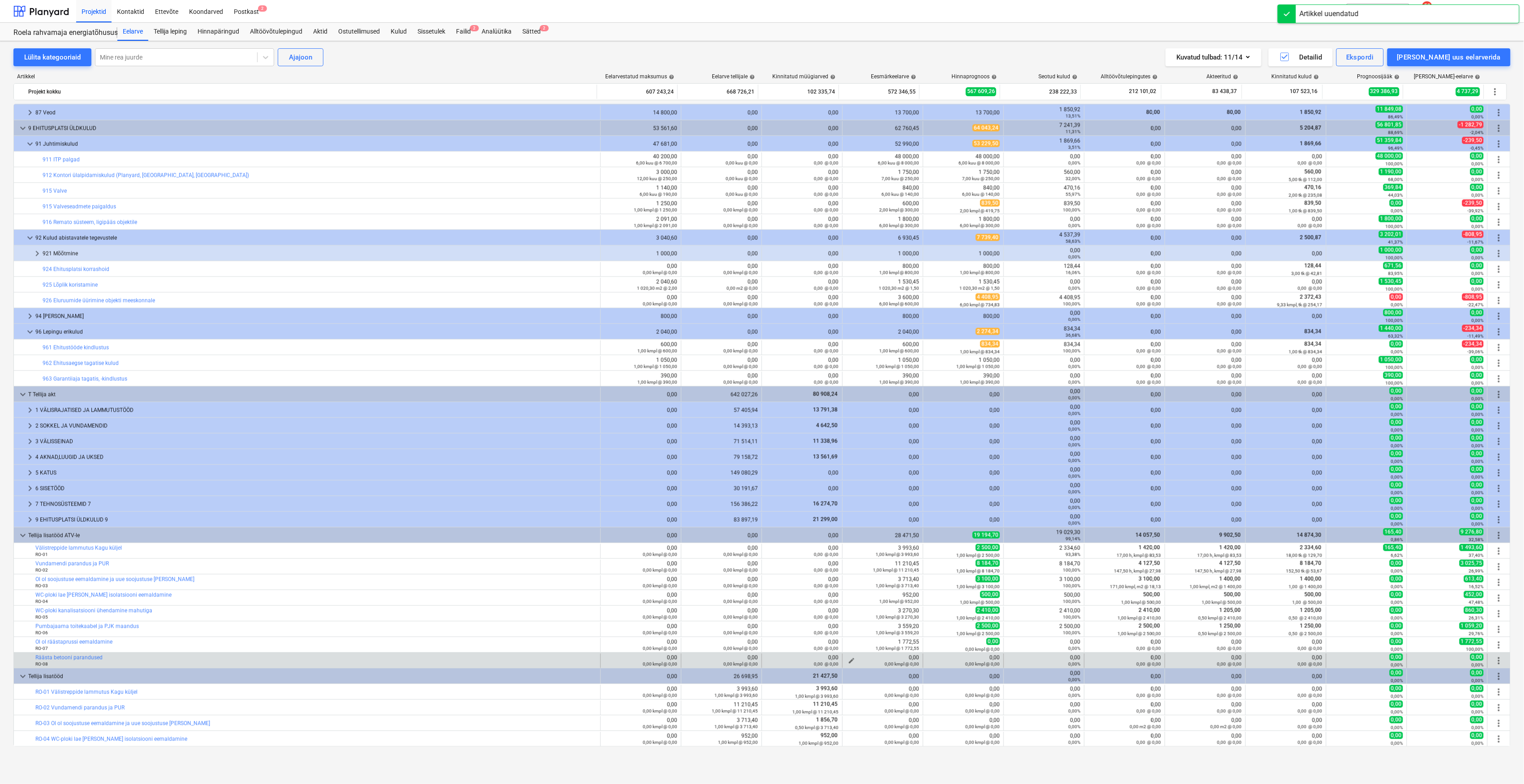
click at [852, 659] on span "edit" at bounding box center [851, 661] width 7 height 7
type input "0,00"
click at [858, 614] on input "text" at bounding box center [846, 610] width 62 height 18
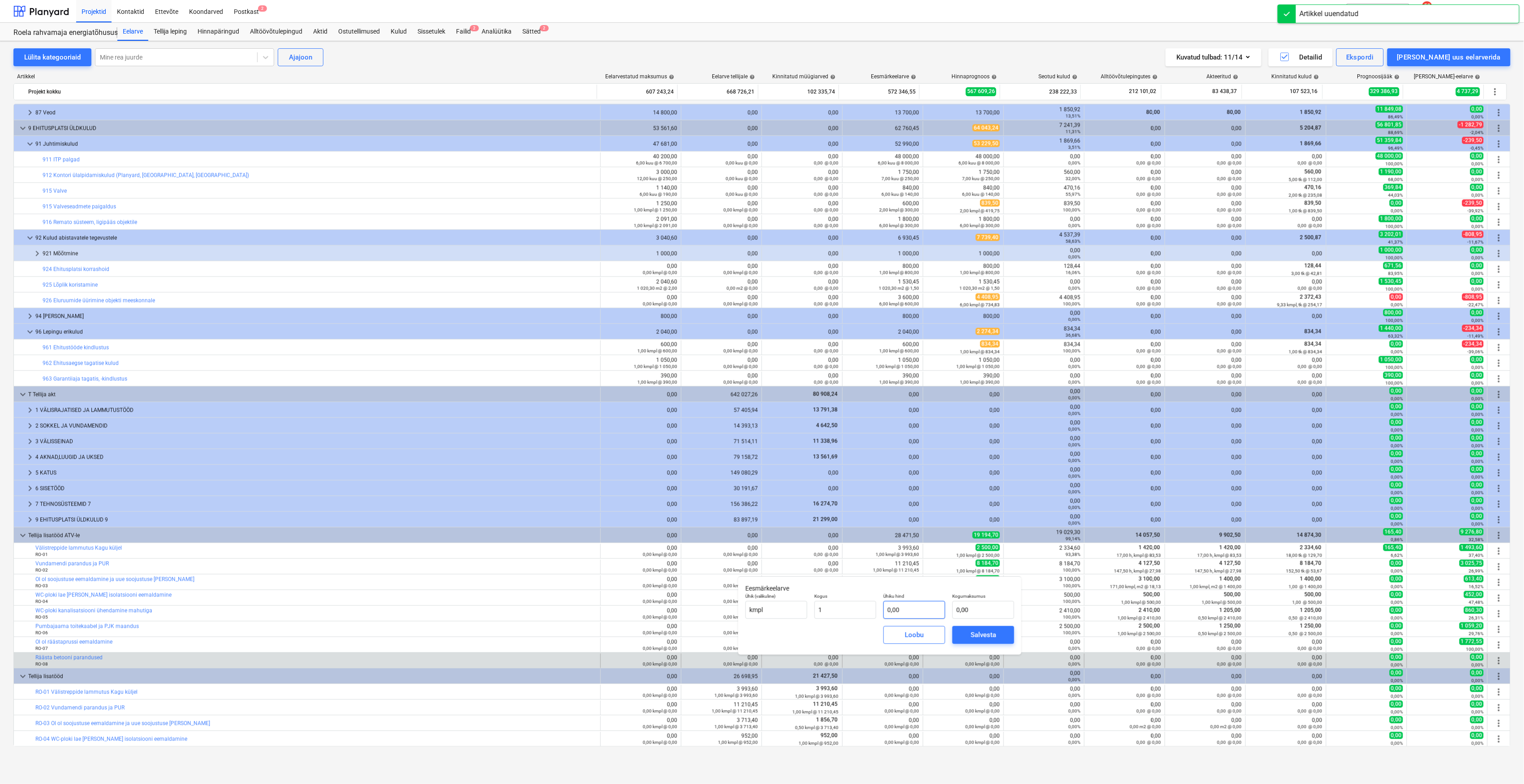
type input "1,00"
click at [908, 614] on input "text" at bounding box center [914, 610] width 62 height 18
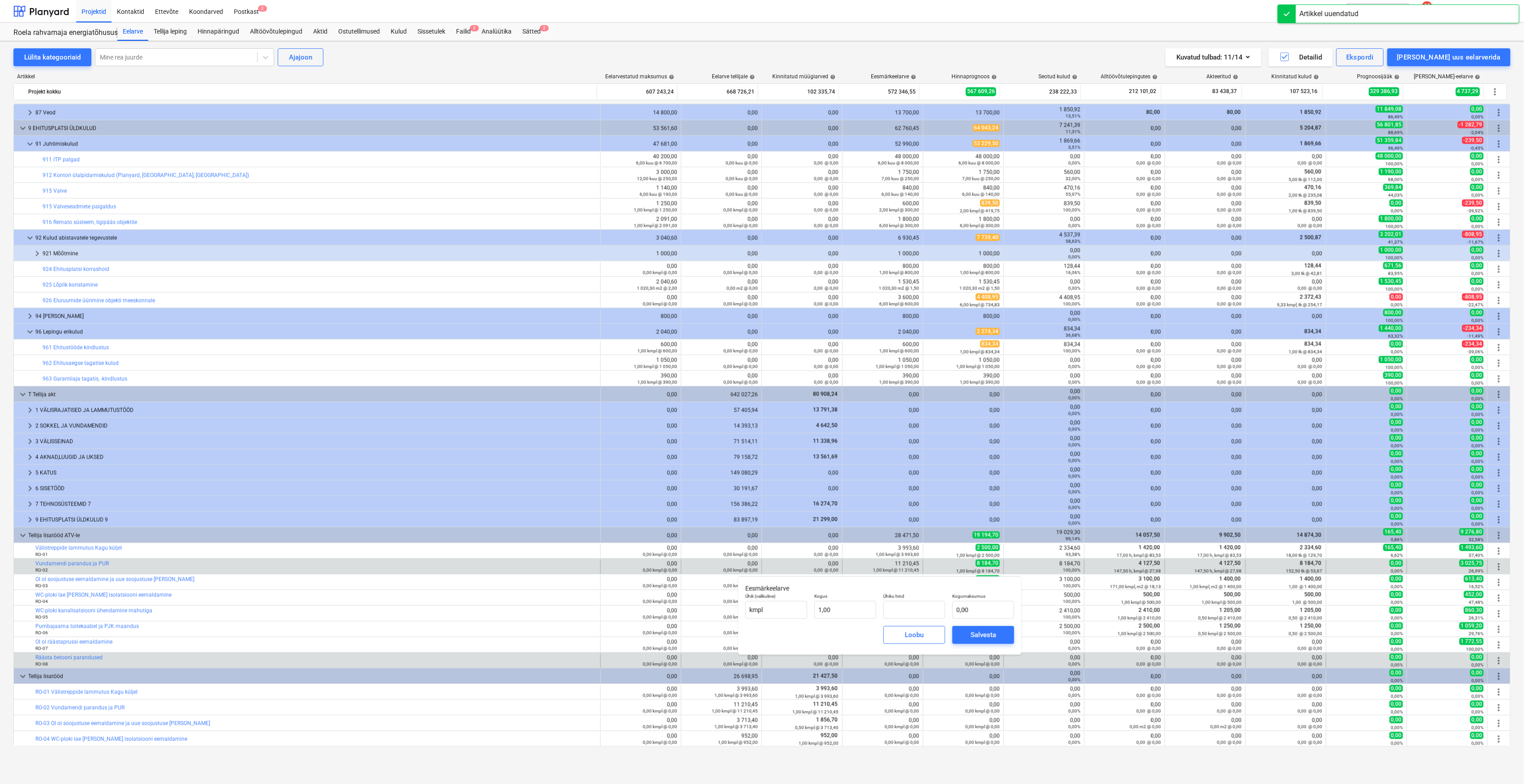
type input "0,00"
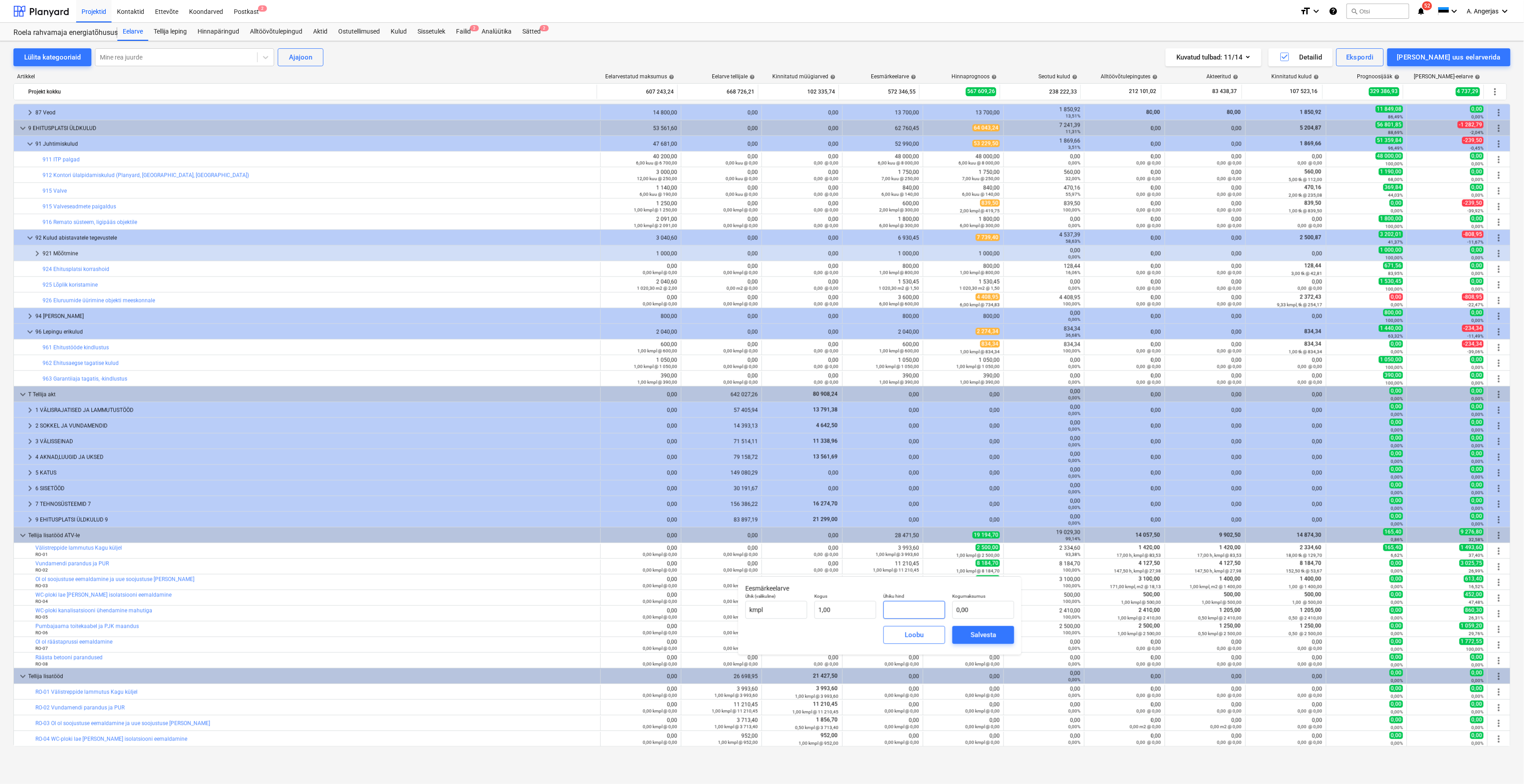
click at [925, 613] on input "text" at bounding box center [914, 610] width 62 height 18
paste input "717,00"
type input "717,00"
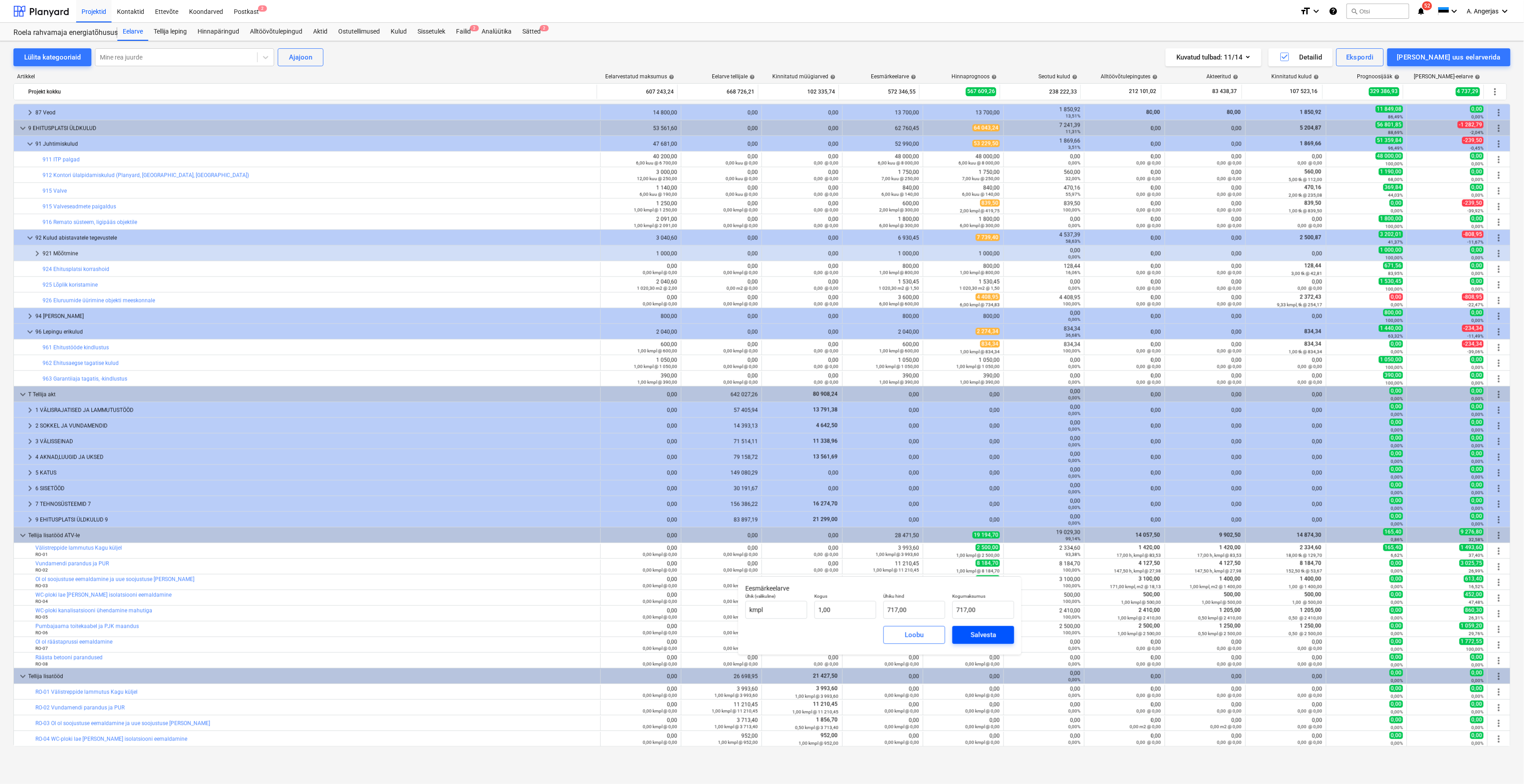
click at [990, 636] on div "Salvesta" at bounding box center [983, 635] width 25 height 11
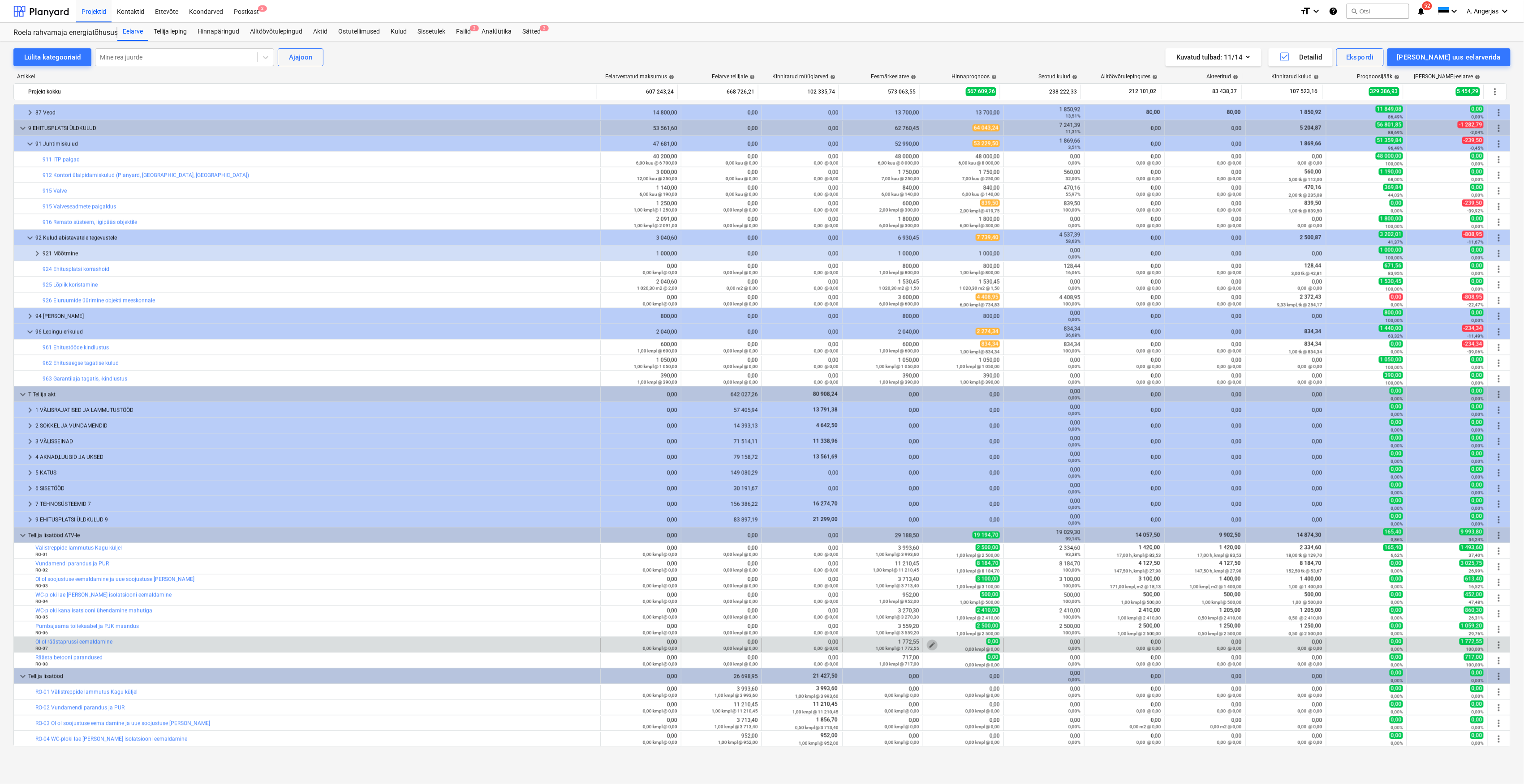
click at [929, 645] on span "edit" at bounding box center [932, 645] width 7 height 7
type textarea "x"
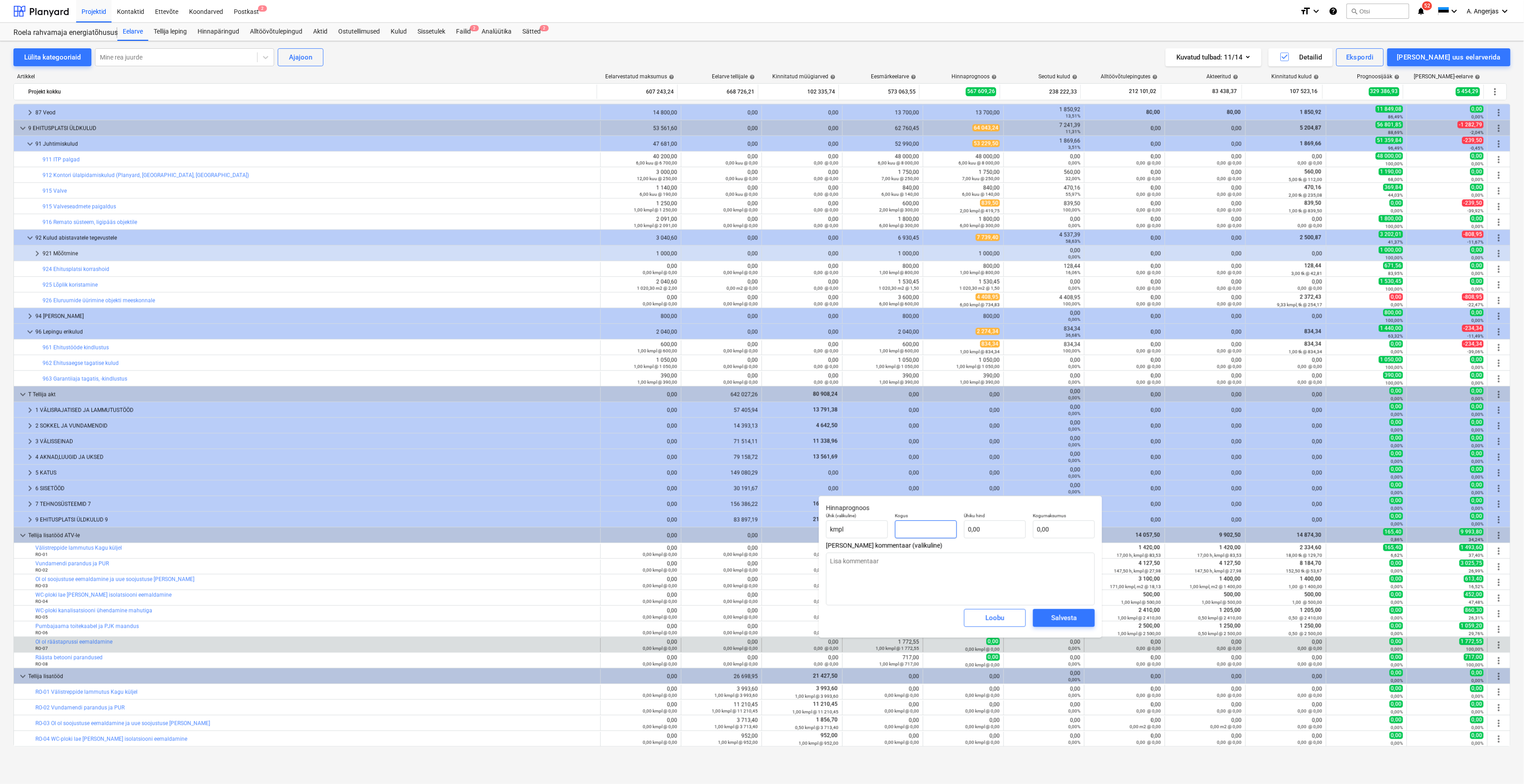
click at [912, 531] on input "text" at bounding box center [925, 530] width 62 height 18
type input "1"
type textarea "x"
type input "1"
type textarea "x"
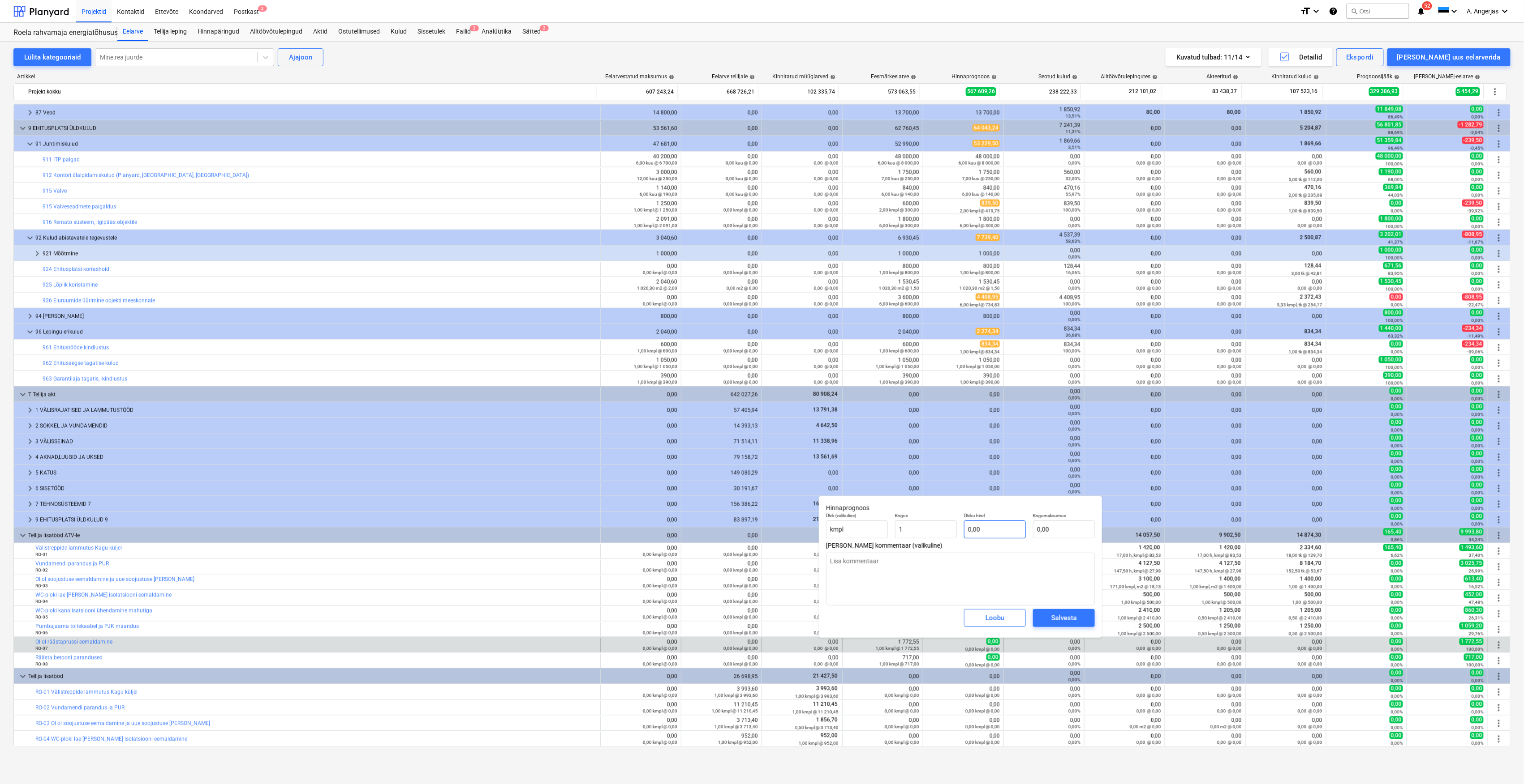
type input "1,00"
click at [992, 538] on input "text" at bounding box center [995, 530] width 62 height 18
type textarea "x"
type input "7"
type input "7,00"
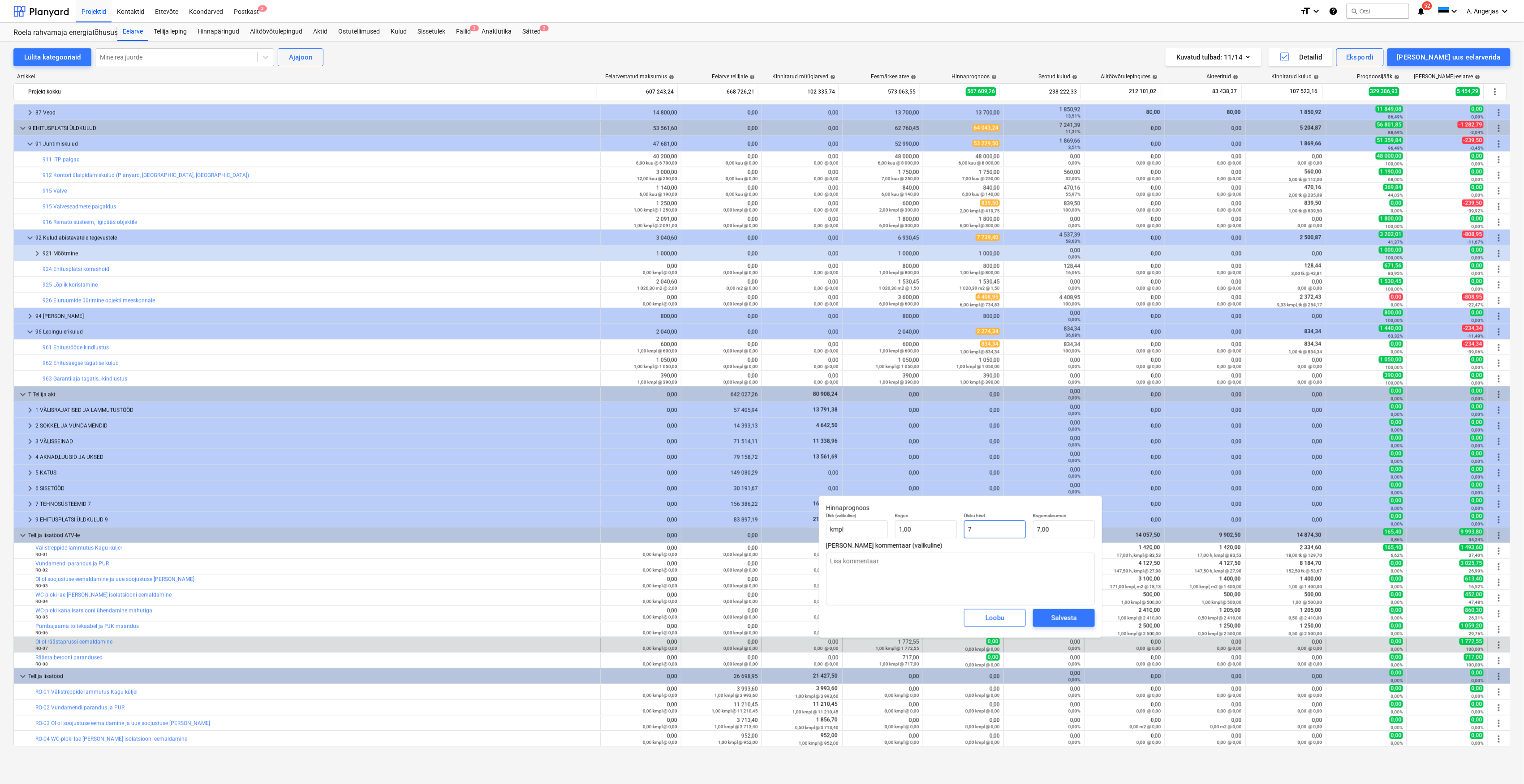
type textarea "x"
type input "73"
type input "73,00"
type textarea "x"
type input "732"
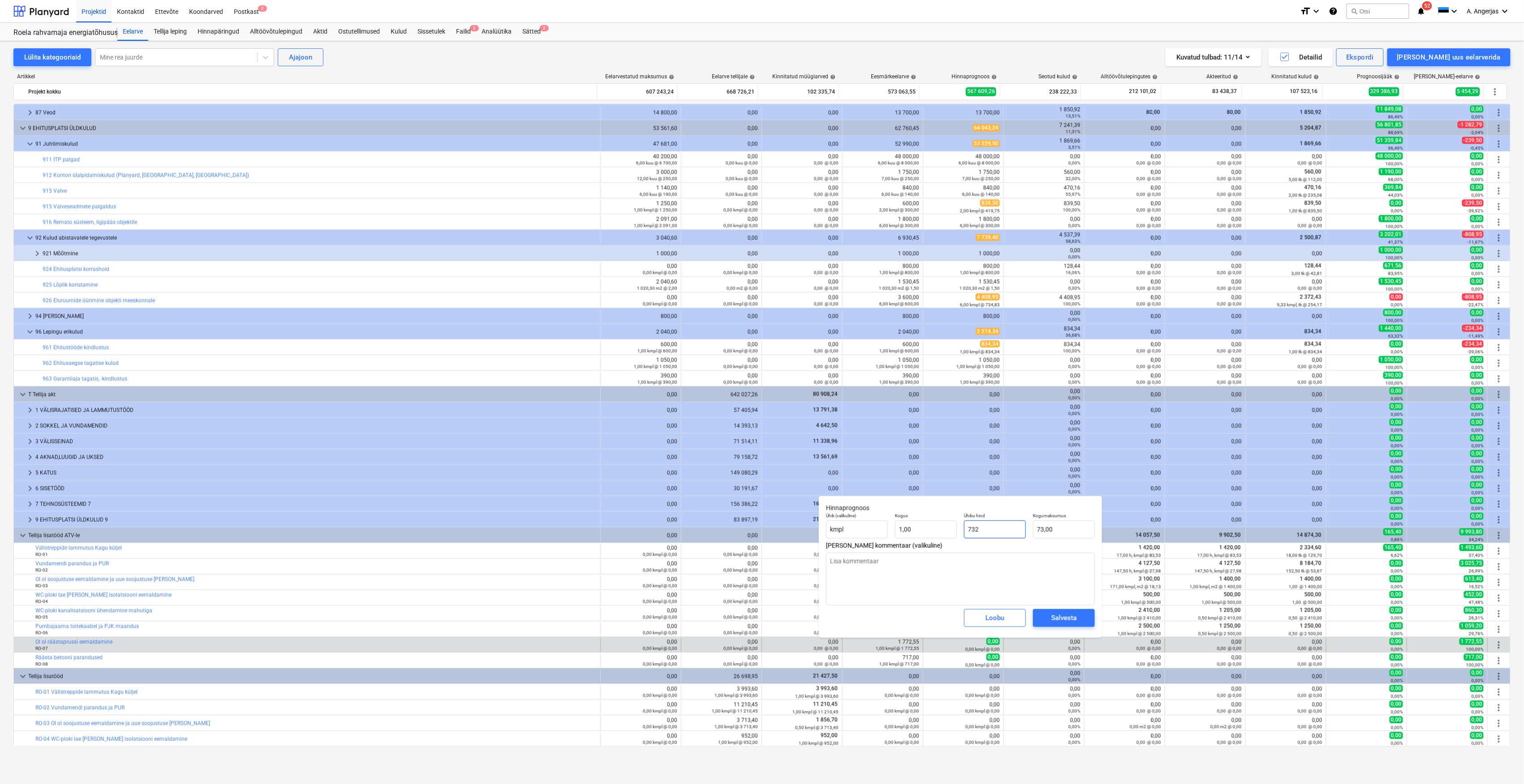
type input "732,00"
type textarea "x"
type input "732,"
type textarea "x"
type input "732,3"
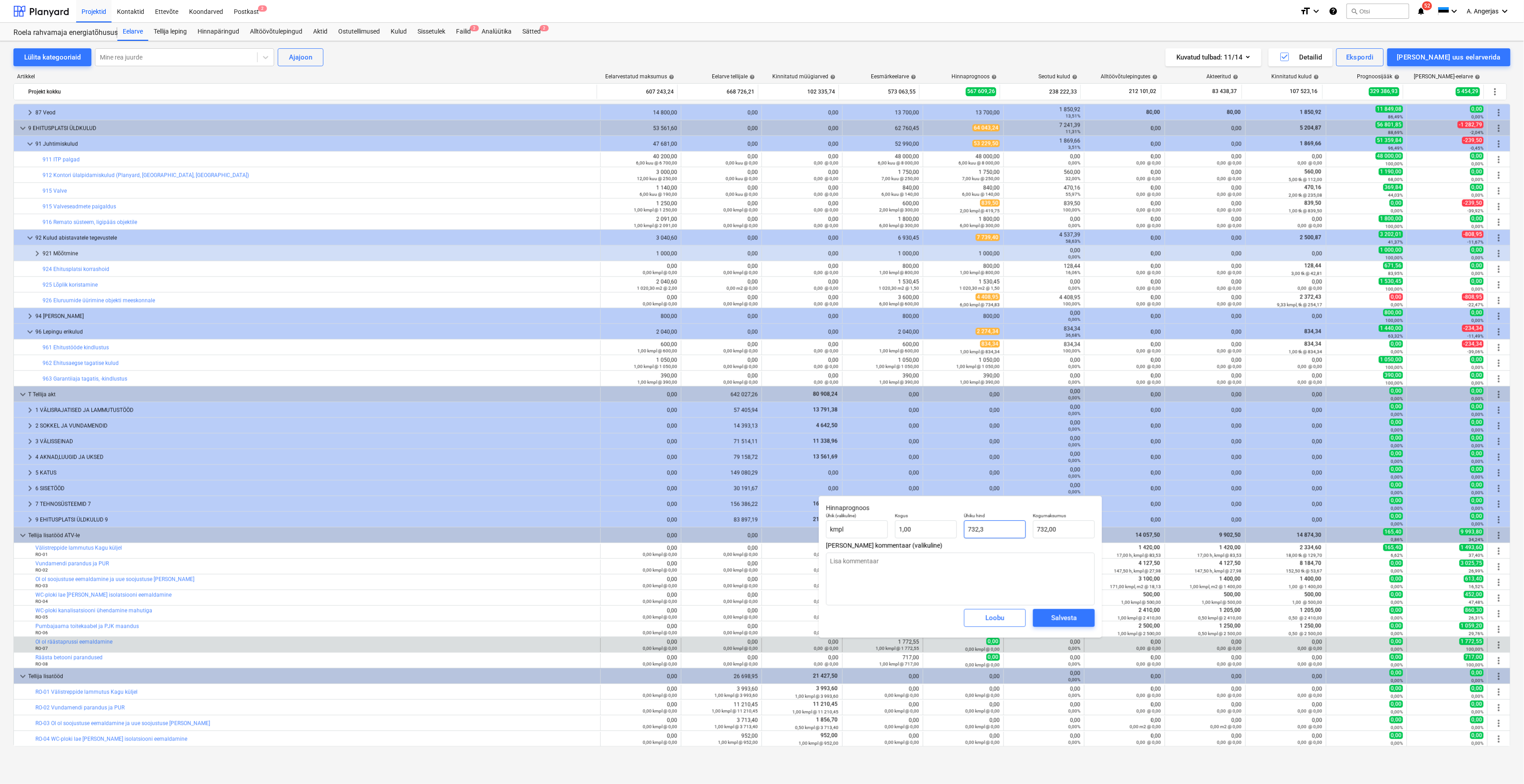
type input "732,30"
type input "732,3"
type textarea "x"
type input "732,30"
click at [1056, 624] on div "Salvesta" at bounding box center [1063, 618] width 25 height 11
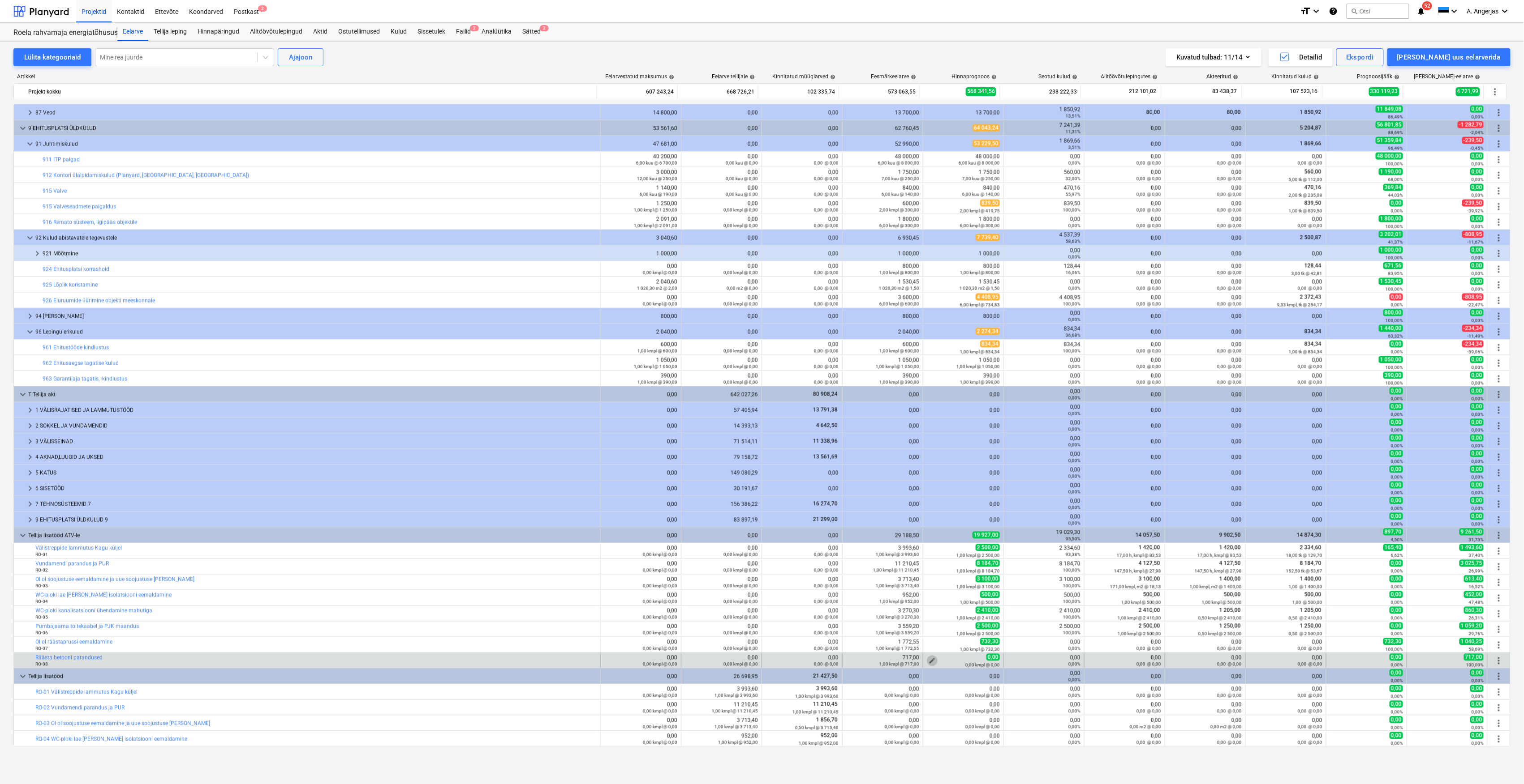
click at [926, 661] on button "edit" at bounding box center [931, 661] width 11 height 11
type textarea "x"
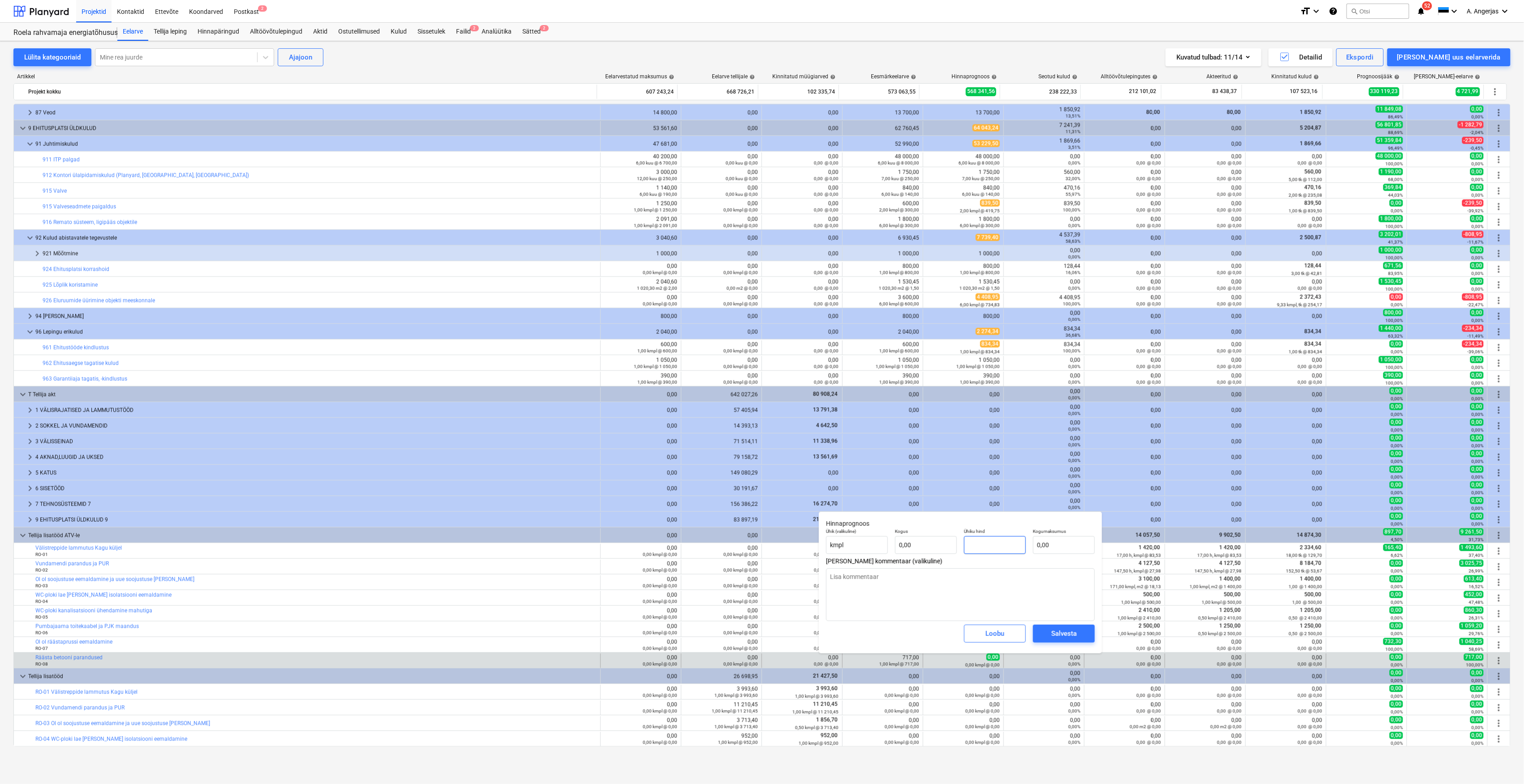
click at [996, 545] on input "text" at bounding box center [995, 545] width 62 height 18
type input "6"
type textarea "x"
type input "60"
type textarea "x"
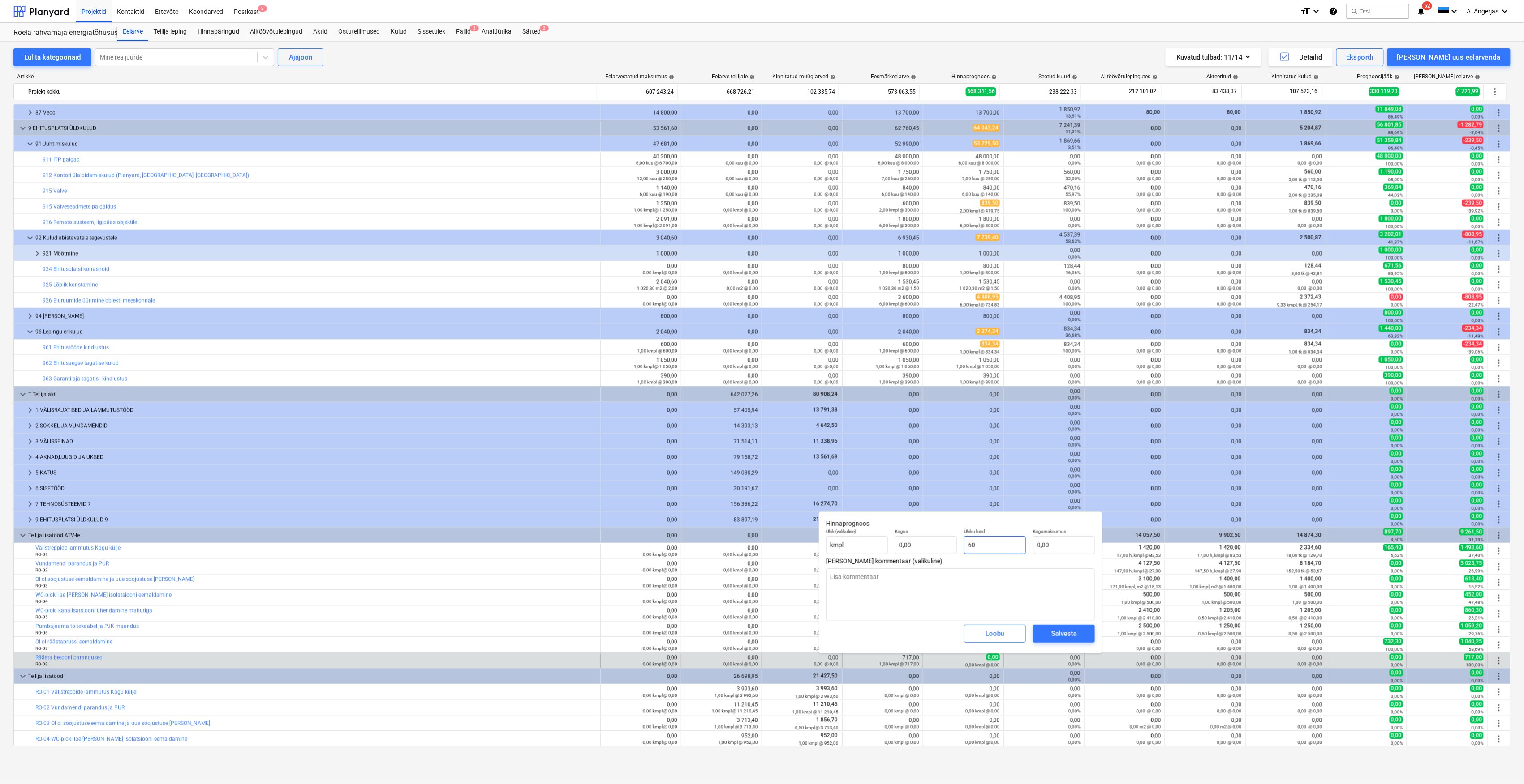
type input "600"
click at [1058, 636] on div "Salvesta" at bounding box center [1063, 634] width 25 height 11
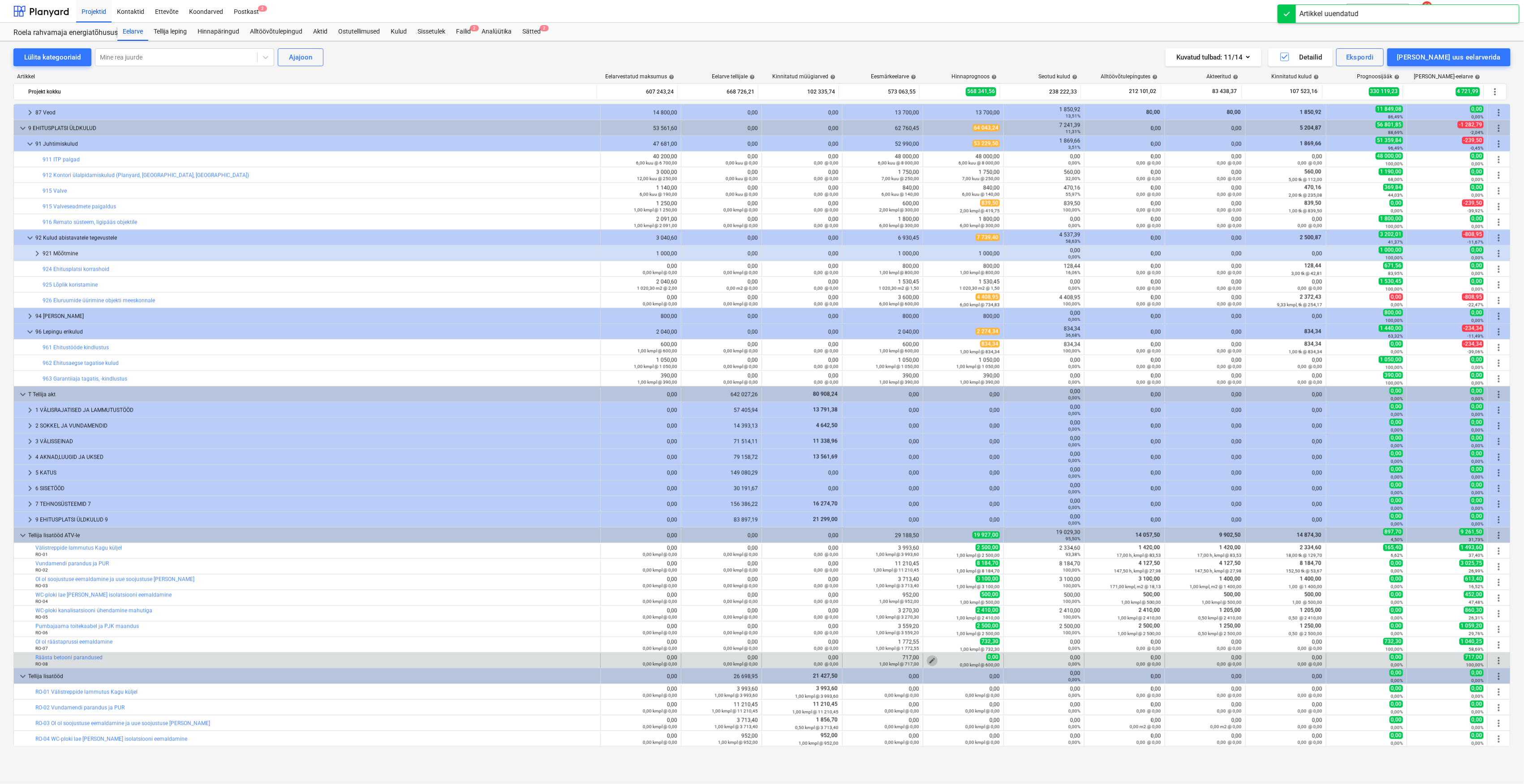
click at [929, 658] on span "edit" at bounding box center [932, 661] width 7 height 7
type textarea "x"
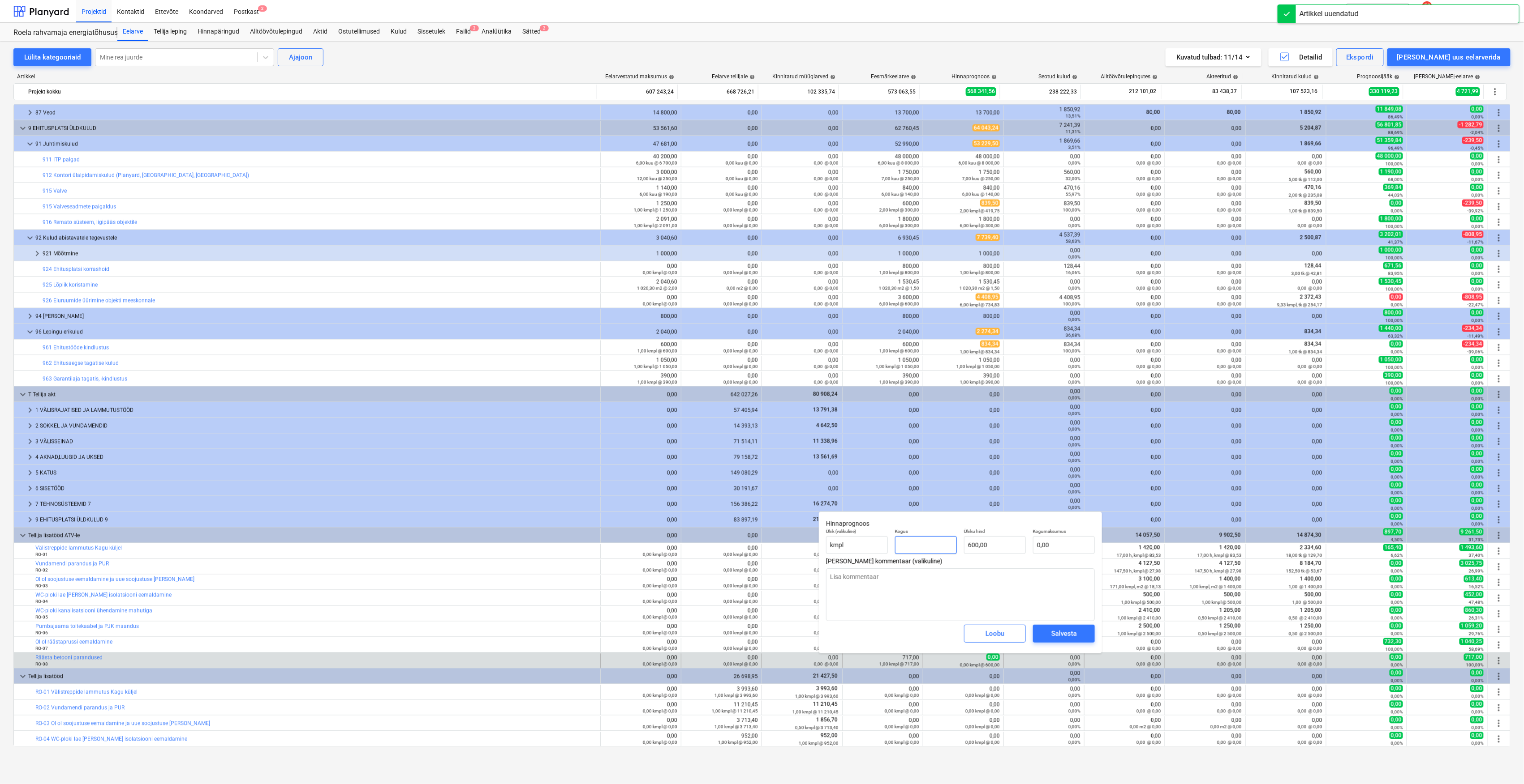
click at [922, 548] on input "text" at bounding box center [925, 545] width 62 height 18
type textarea "x"
type input "1"
type input "600,00"
type input "1"
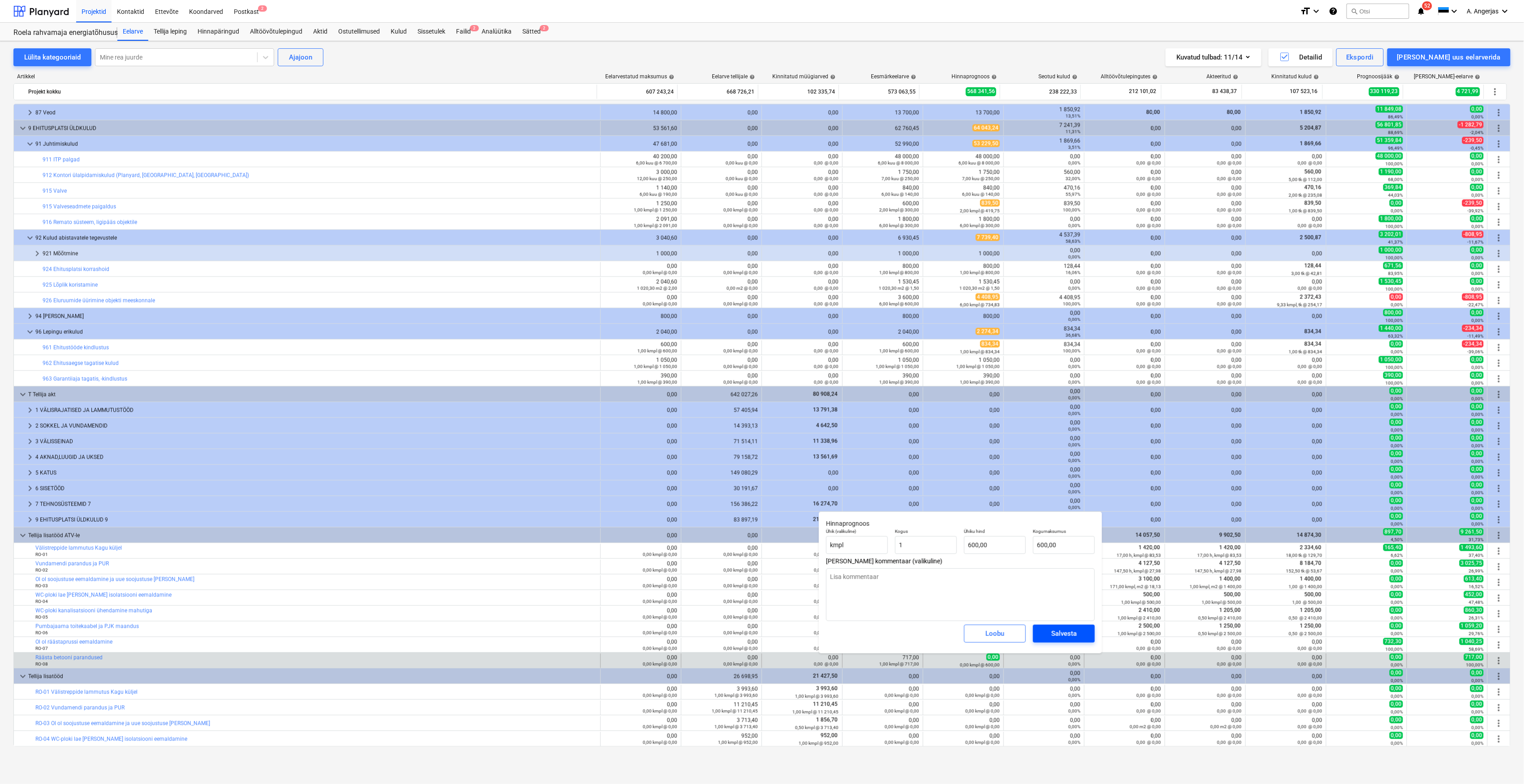
type textarea "x"
type input "1,00"
click at [1054, 632] on div "Salvesta" at bounding box center [1063, 634] width 25 height 11
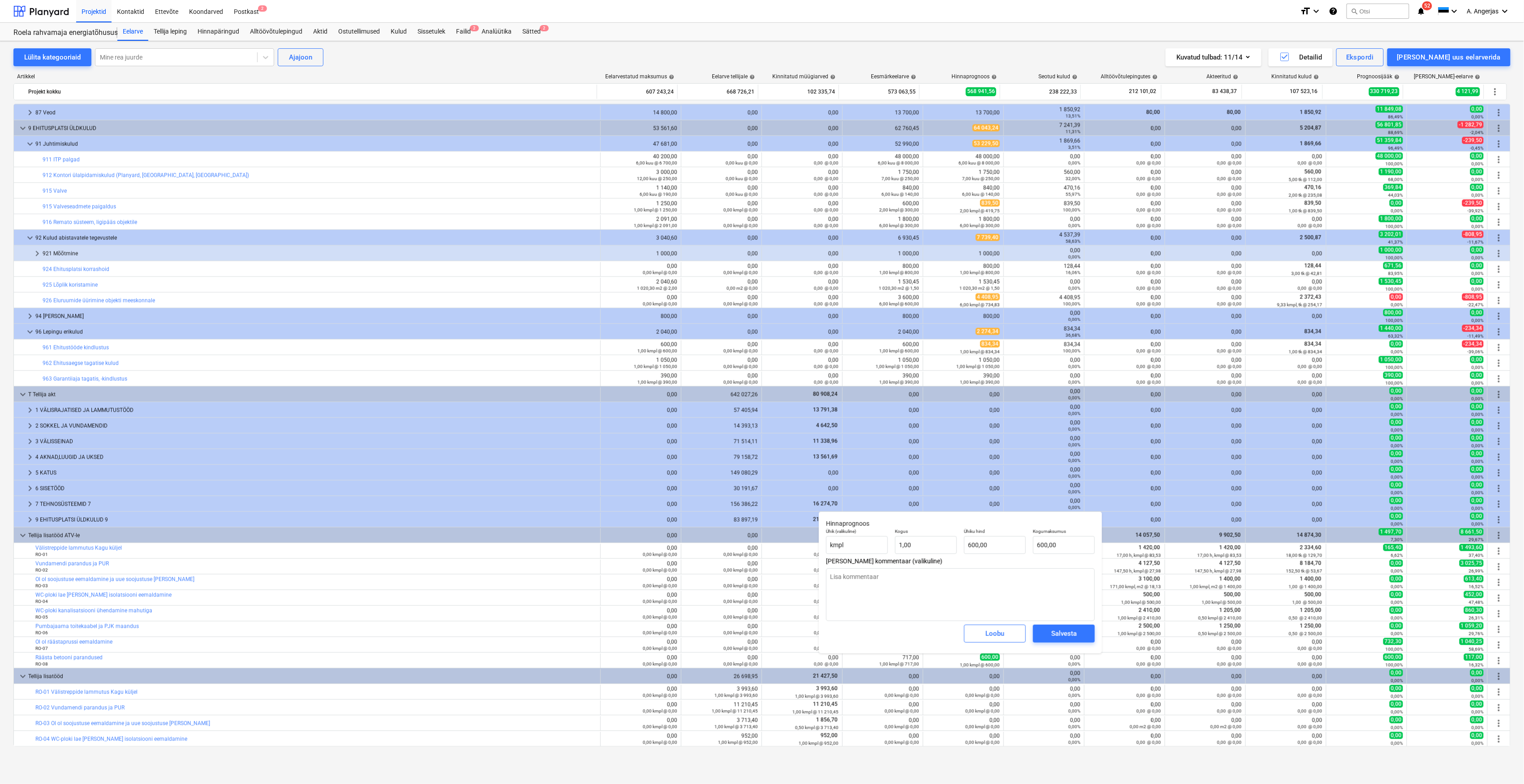
type textarea "x"
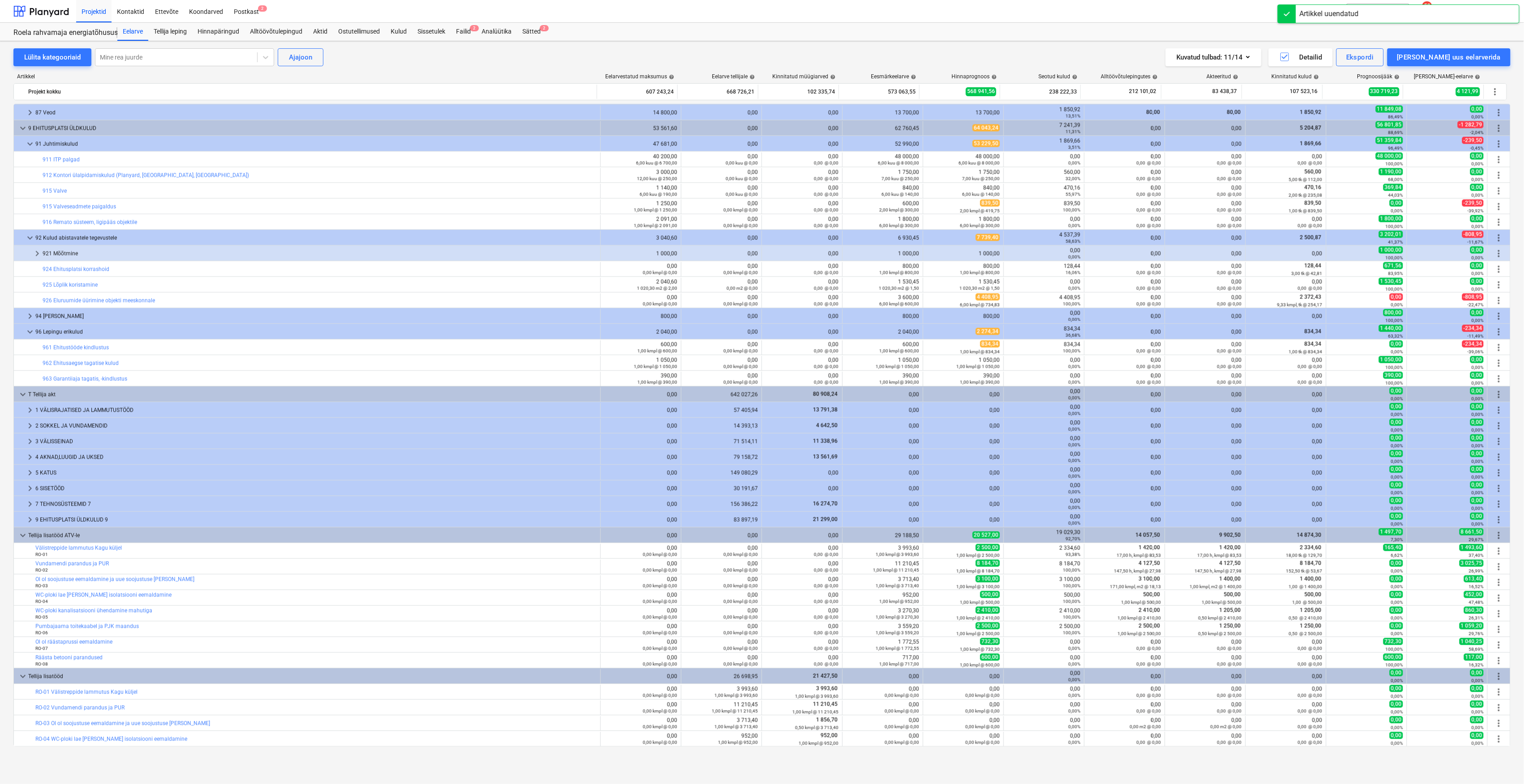
scroll to position [1064, 0]
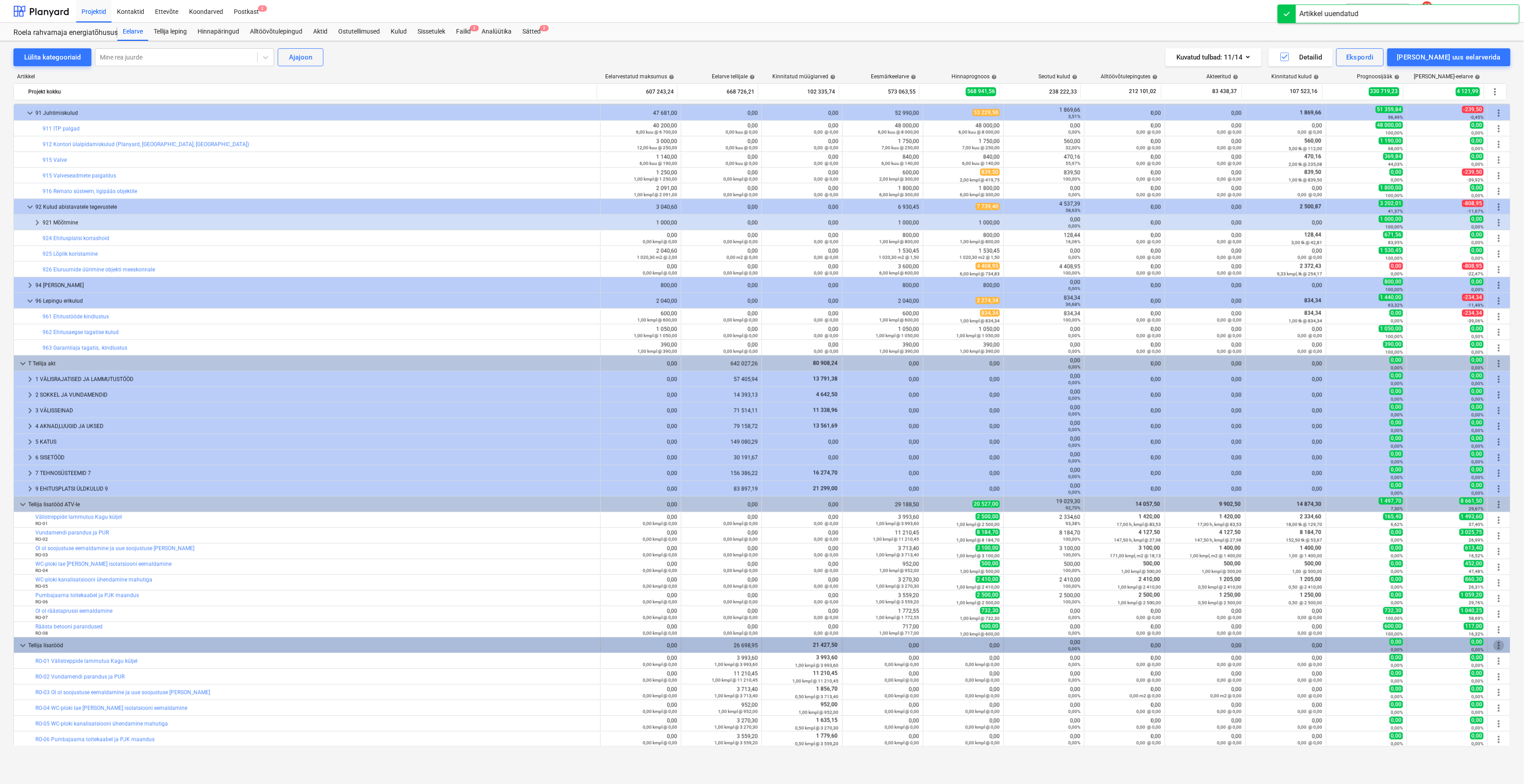
click at [1495, 648] on span "more_vert" at bounding box center [1498, 645] width 11 height 11
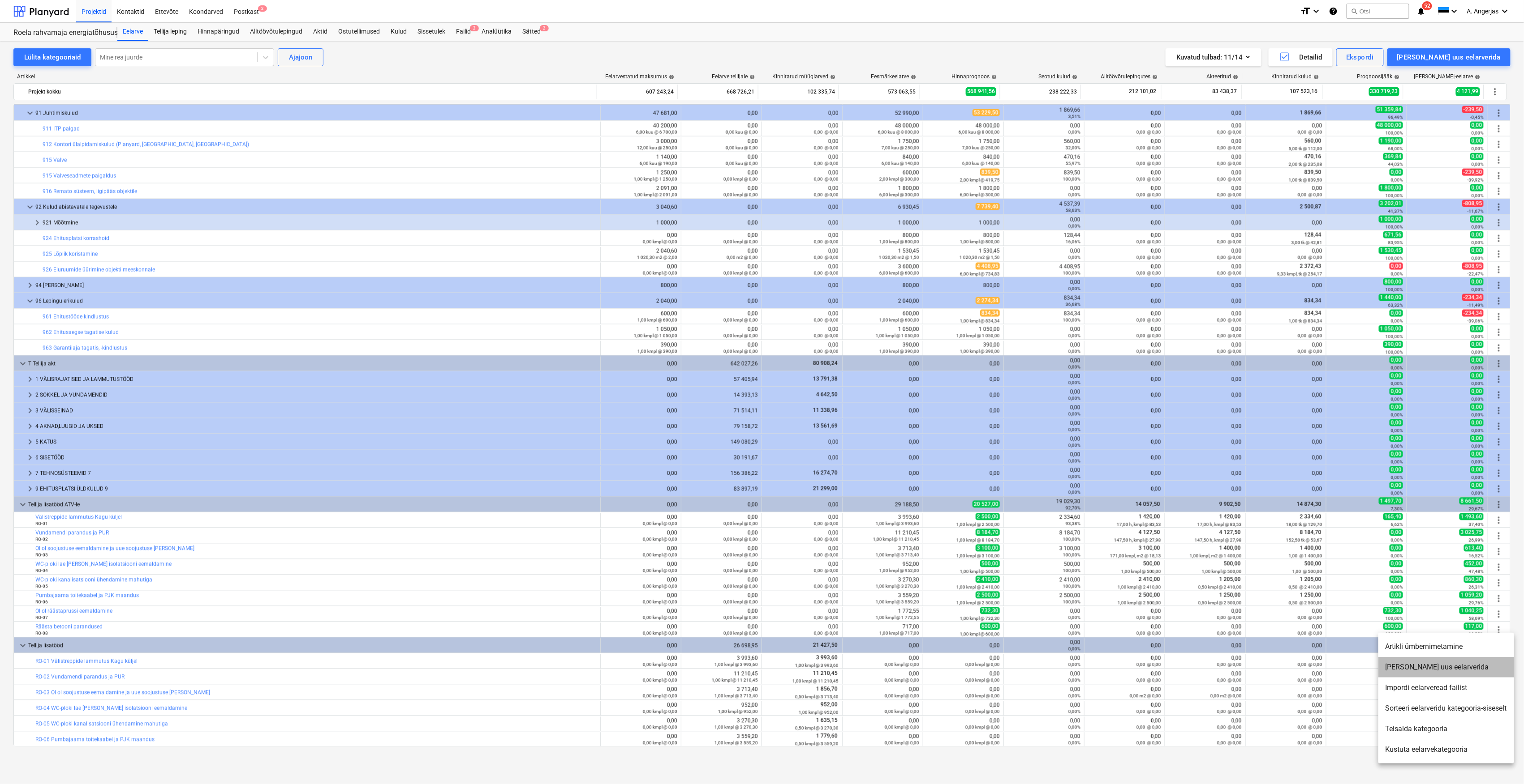
click at [1438, 672] on li "Lisa uus eelarverida" at bounding box center [1446, 667] width 135 height 20
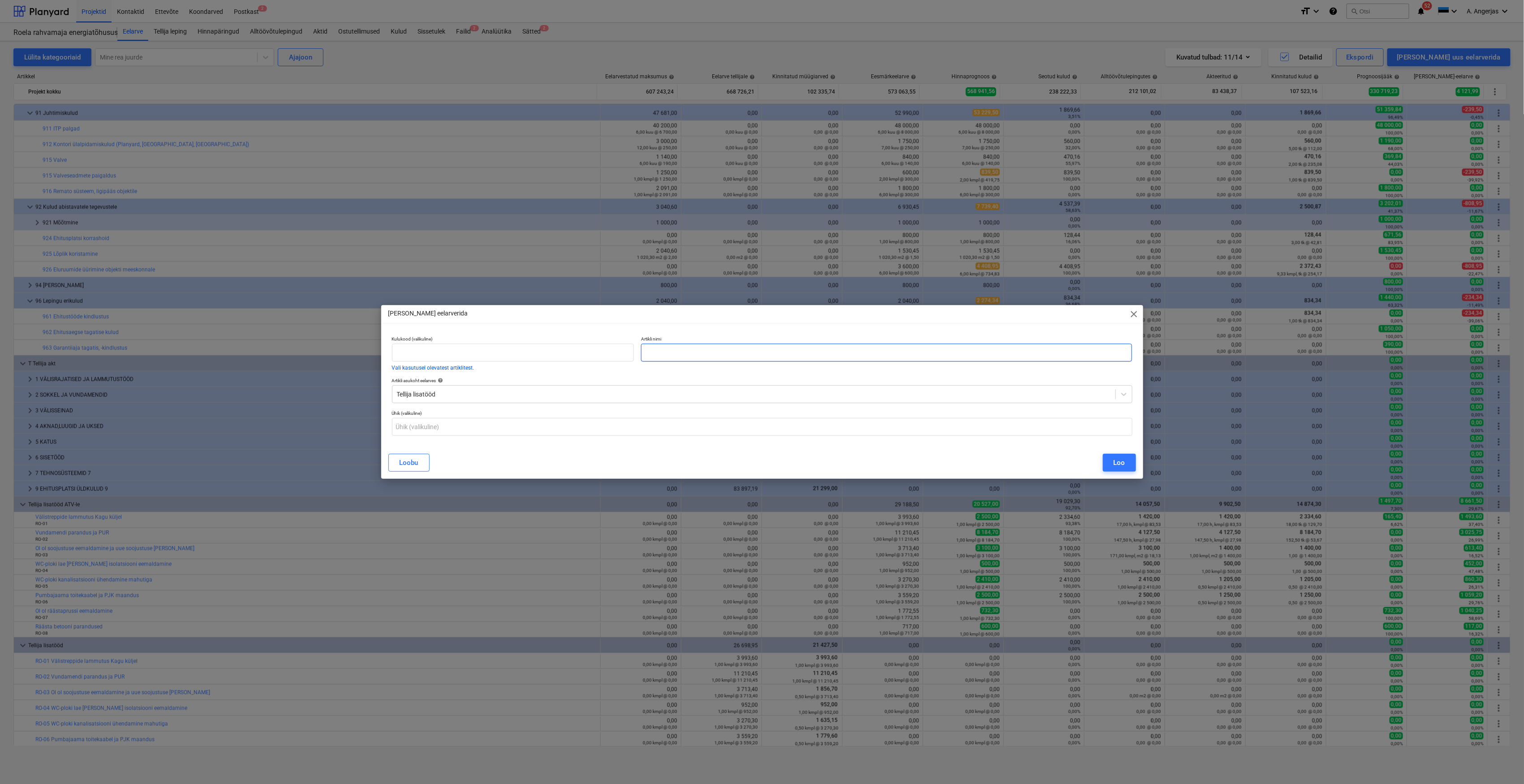
click at [691, 354] on input "text" at bounding box center [886, 353] width 492 height 18
drag, startPoint x: 676, startPoint y: 365, endPoint x: 690, endPoint y: 358, distance: 15.7
click at [676, 365] on div "Artikli nimi" at bounding box center [886, 353] width 498 height 42
click at [687, 362] on input "text" at bounding box center [886, 353] width 492 height 18
click at [691, 355] on input "text" at bounding box center [886, 353] width 492 height 18
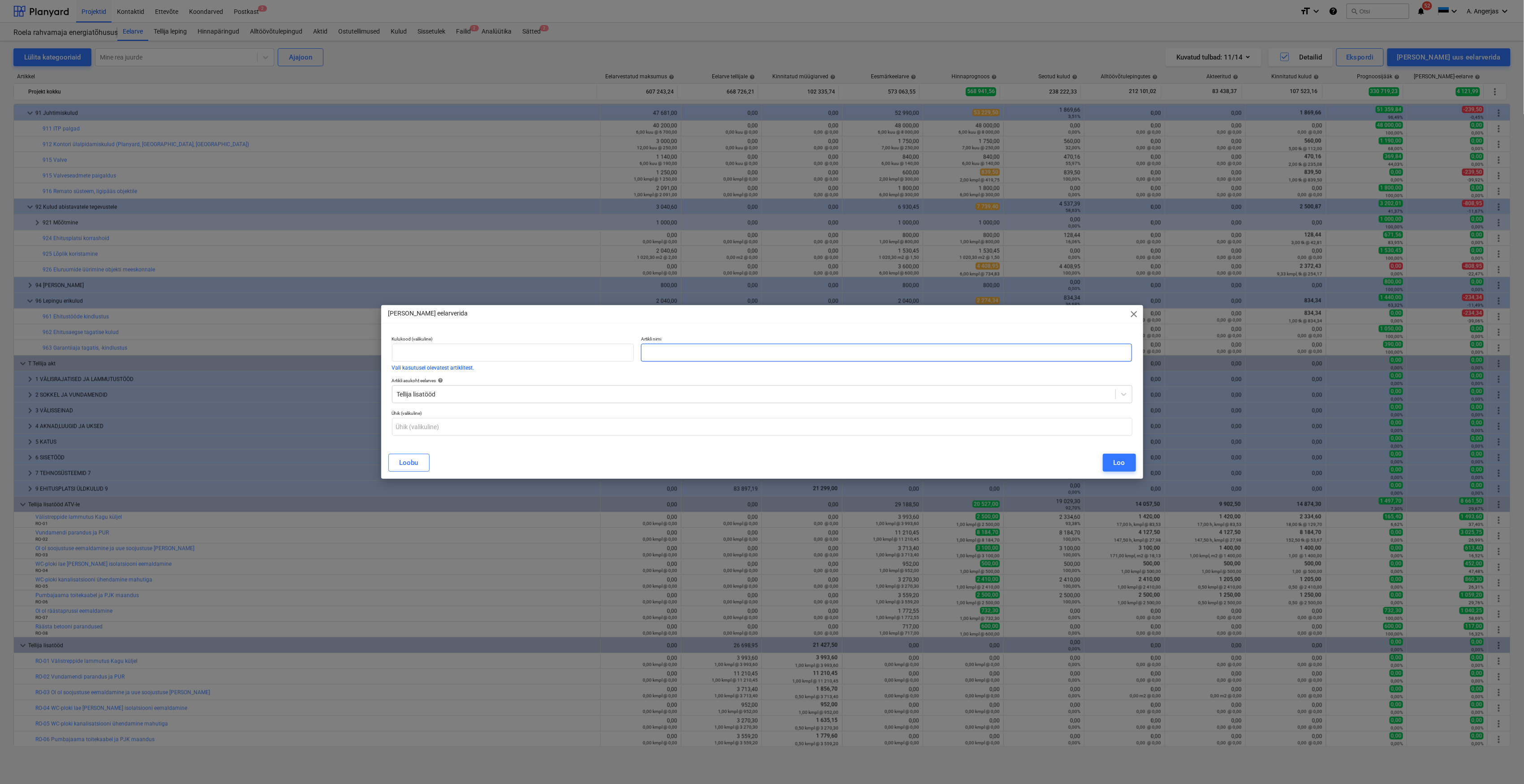
paste input "Ol ol räästaprussi eemaldamine"
drag, startPoint x: 644, startPoint y: 355, endPoint x: 658, endPoint y: 363, distance: 16.1
click at [644, 355] on input "Ol ol räästaprussi eemaldamine" at bounding box center [886, 353] width 492 height 18
type input "RO-07 Ol ol räästaprussi eemaldamine"
click at [524, 419] on input "text" at bounding box center [762, 427] width 740 height 18
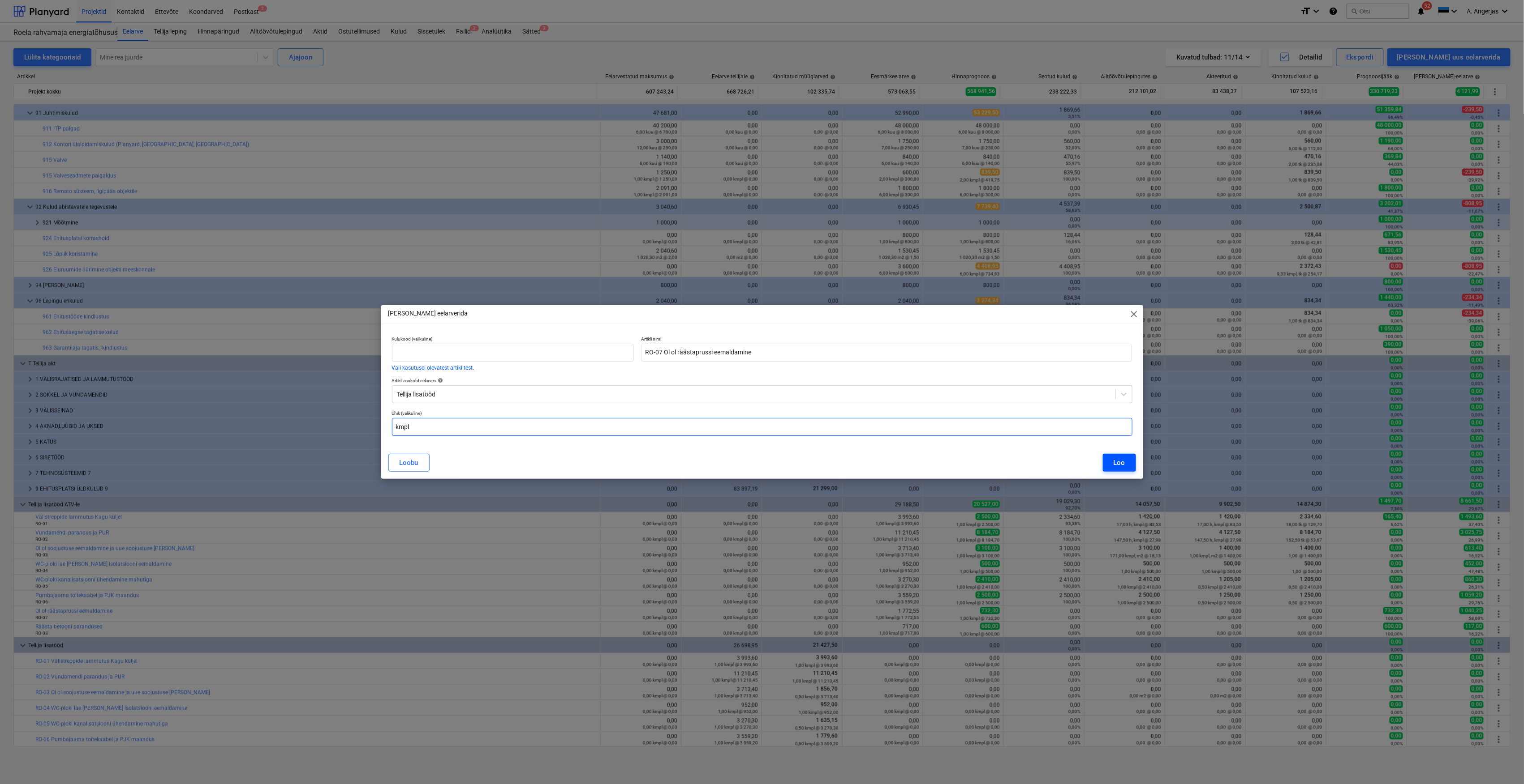
type input "kmpl"
click at [1111, 460] on button "Loo" at bounding box center [1119, 463] width 33 height 18
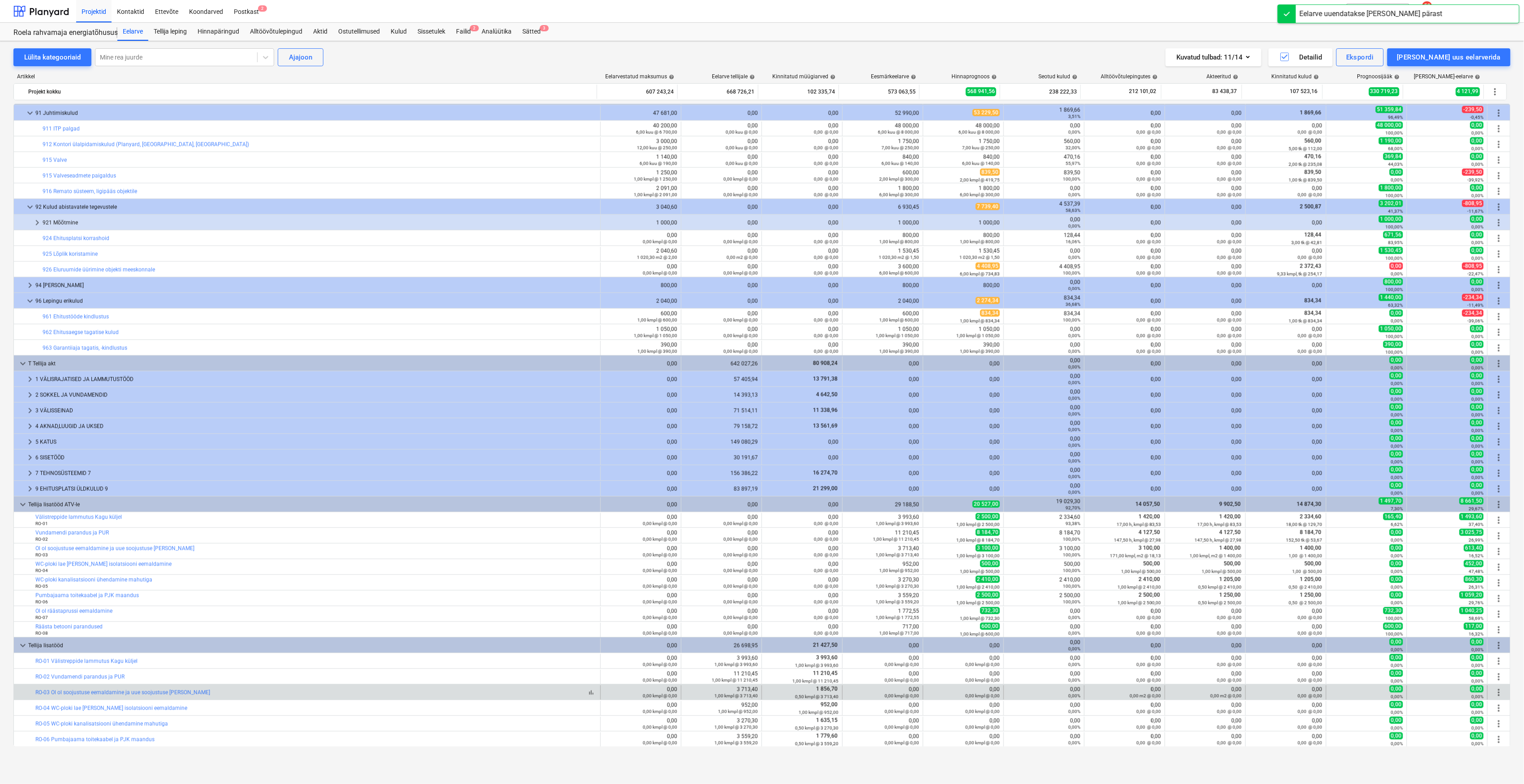
scroll to position [1081, 0]
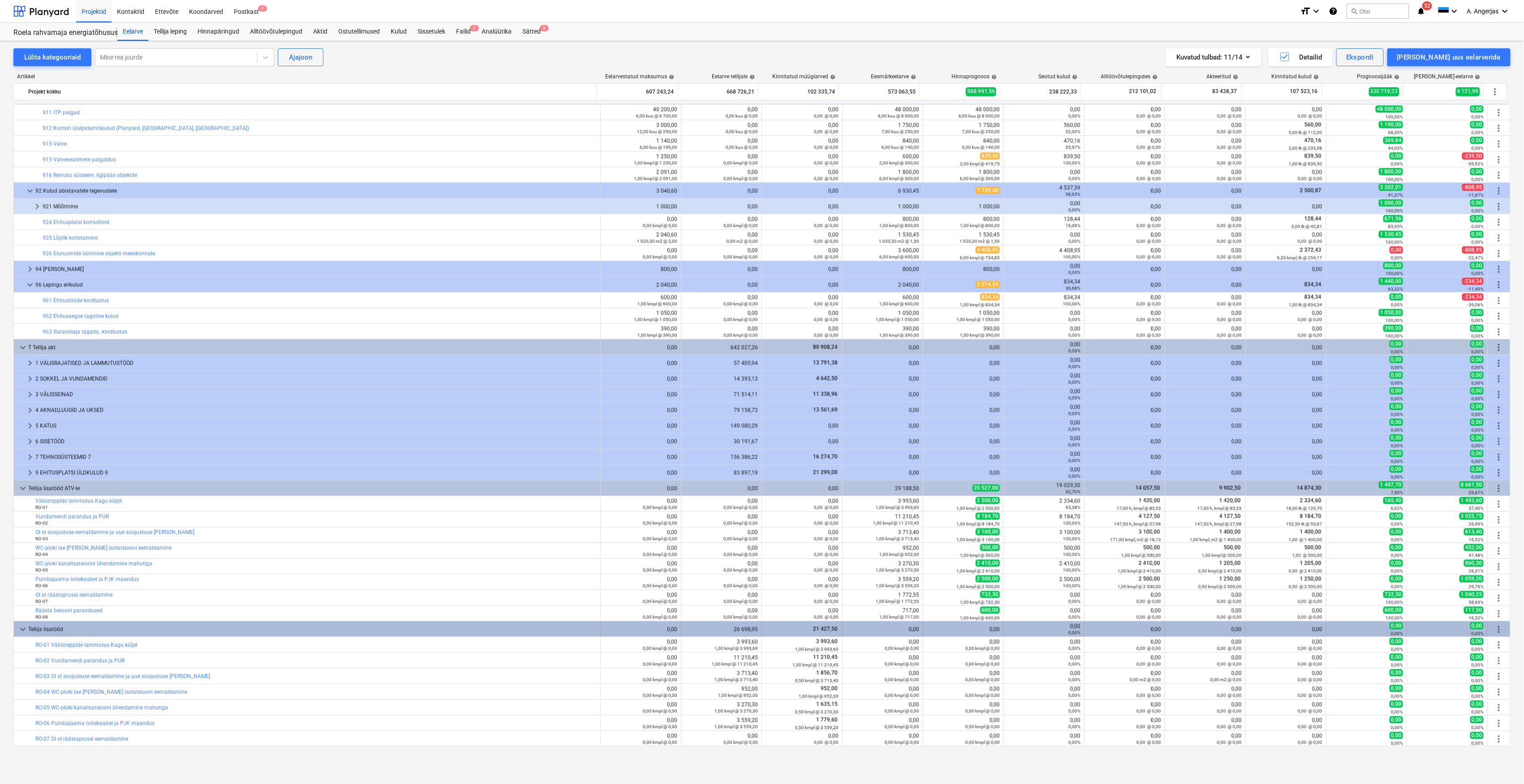
click at [1495, 627] on span "more_vert" at bounding box center [1498, 629] width 11 height 11
click at [1429, 653] on li "Lisa uus eelarverida" at bounding box center [1446, 651] width 135 height 20
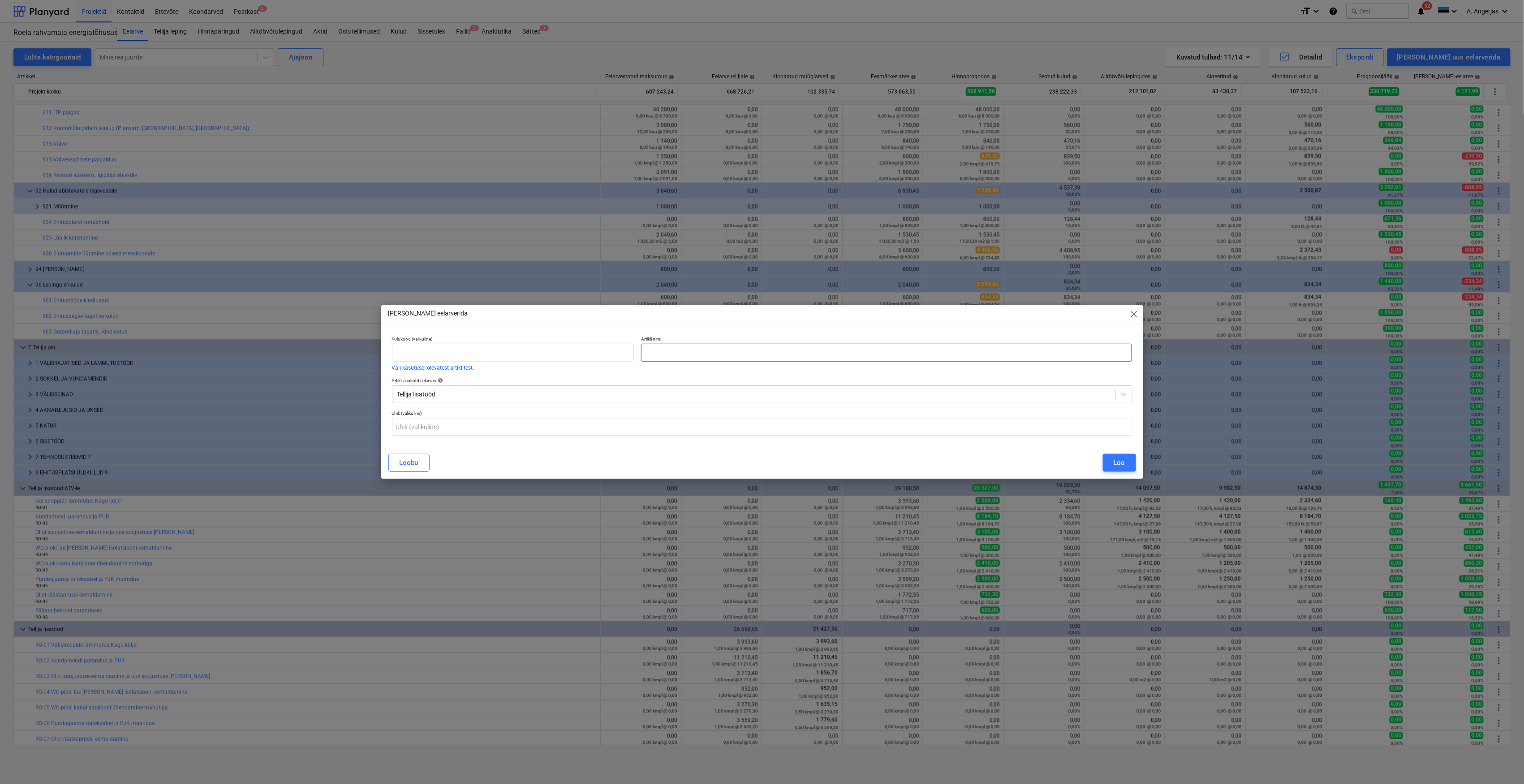
click at [704, 359] on input "text" at bounding box center [886, 353] width 492 height 18
click at [705, 354] on input "RO-08" at bounding box center [886, 353] width 492 height 18
paste input "Räästa betooni parandused"
type input "RO-08 Räästa betooni parandused"
click at [483, 429] on input "text" at bounding box center [762, 427] width 740 height 18
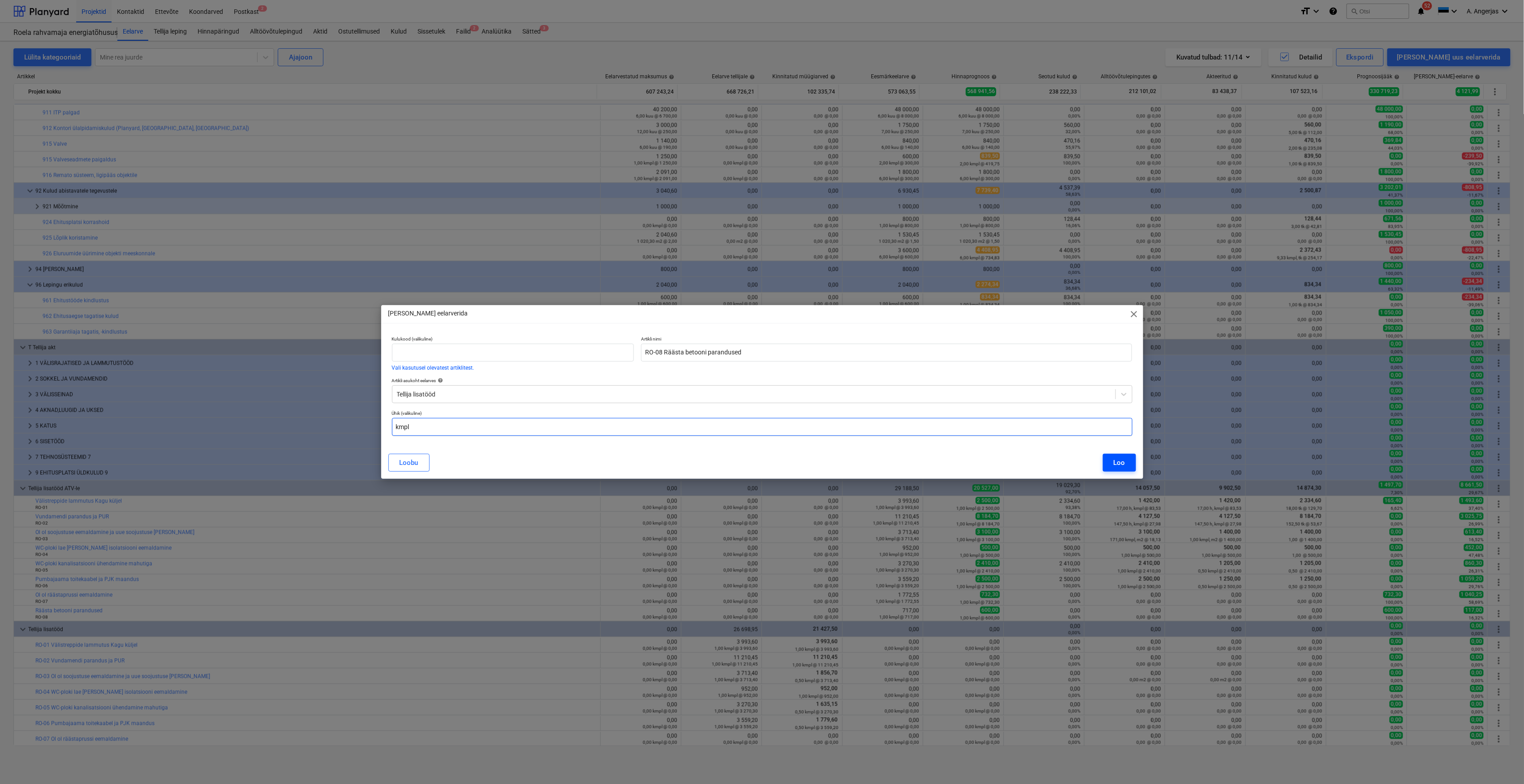
type input "kmpl"
click at [1116, 460] on div "Loo" at bounding box center [1119, 463] width 11 height 11
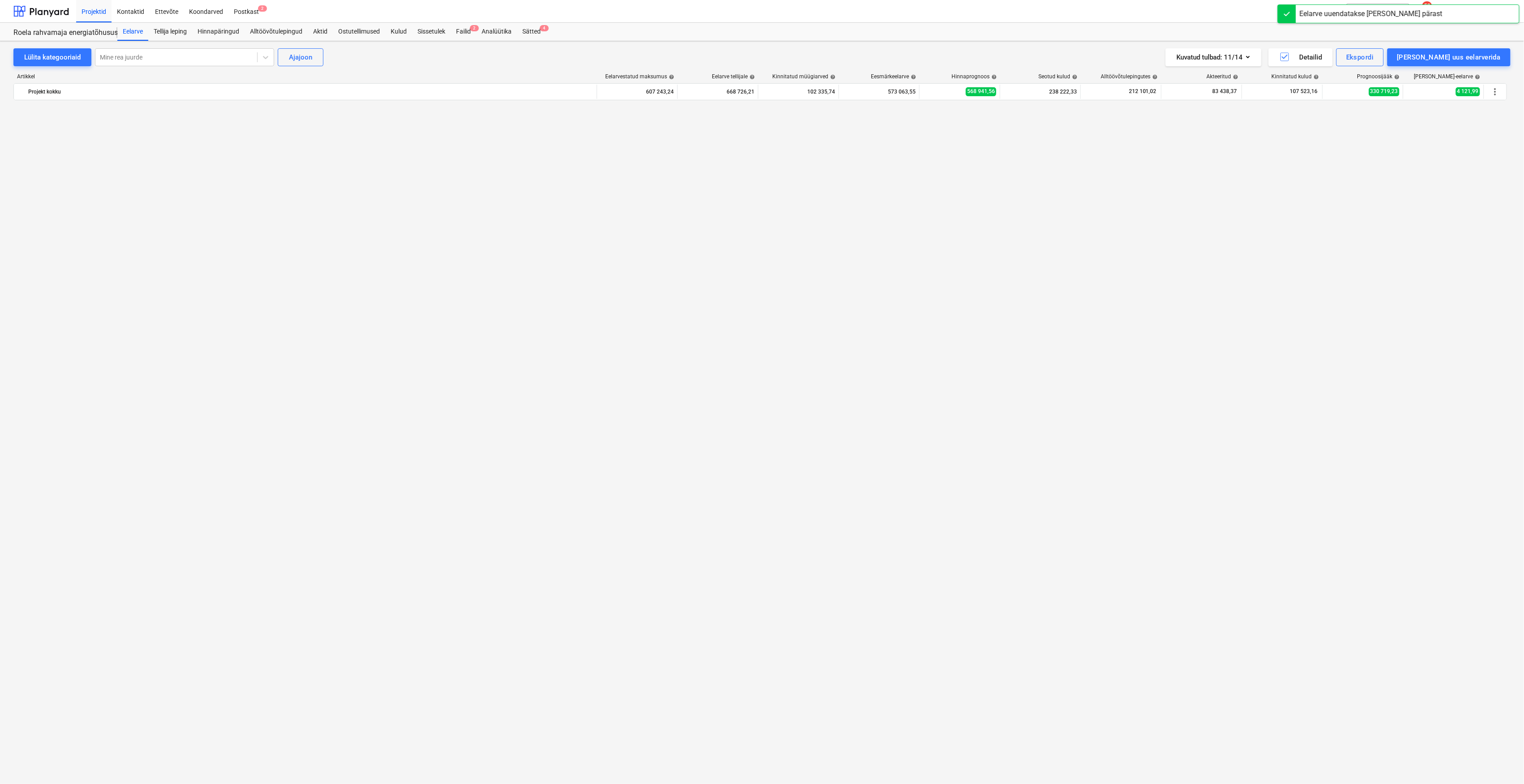
scroll to position [1096, 0]
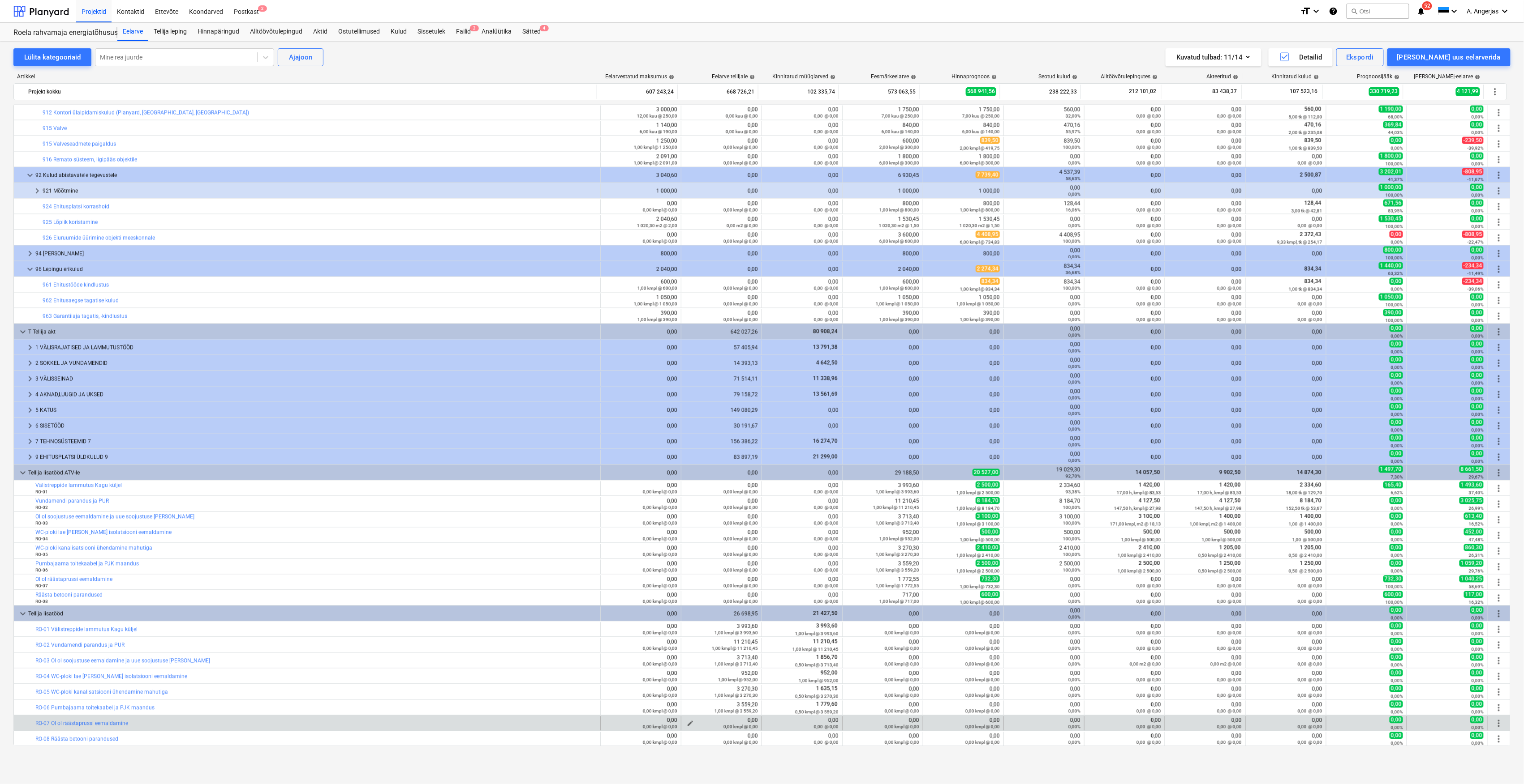
click at [690, 724] on span "edit" at bounding box center [690, 724] width 7 height 7
click at [699, 678] on input "text" at bounding box center [684, 673] width 62 height 18
type input "1,00"
click at [766, 671] on input "text" at bounding box center [753, 673] width 62 height 18
type input "0,00"
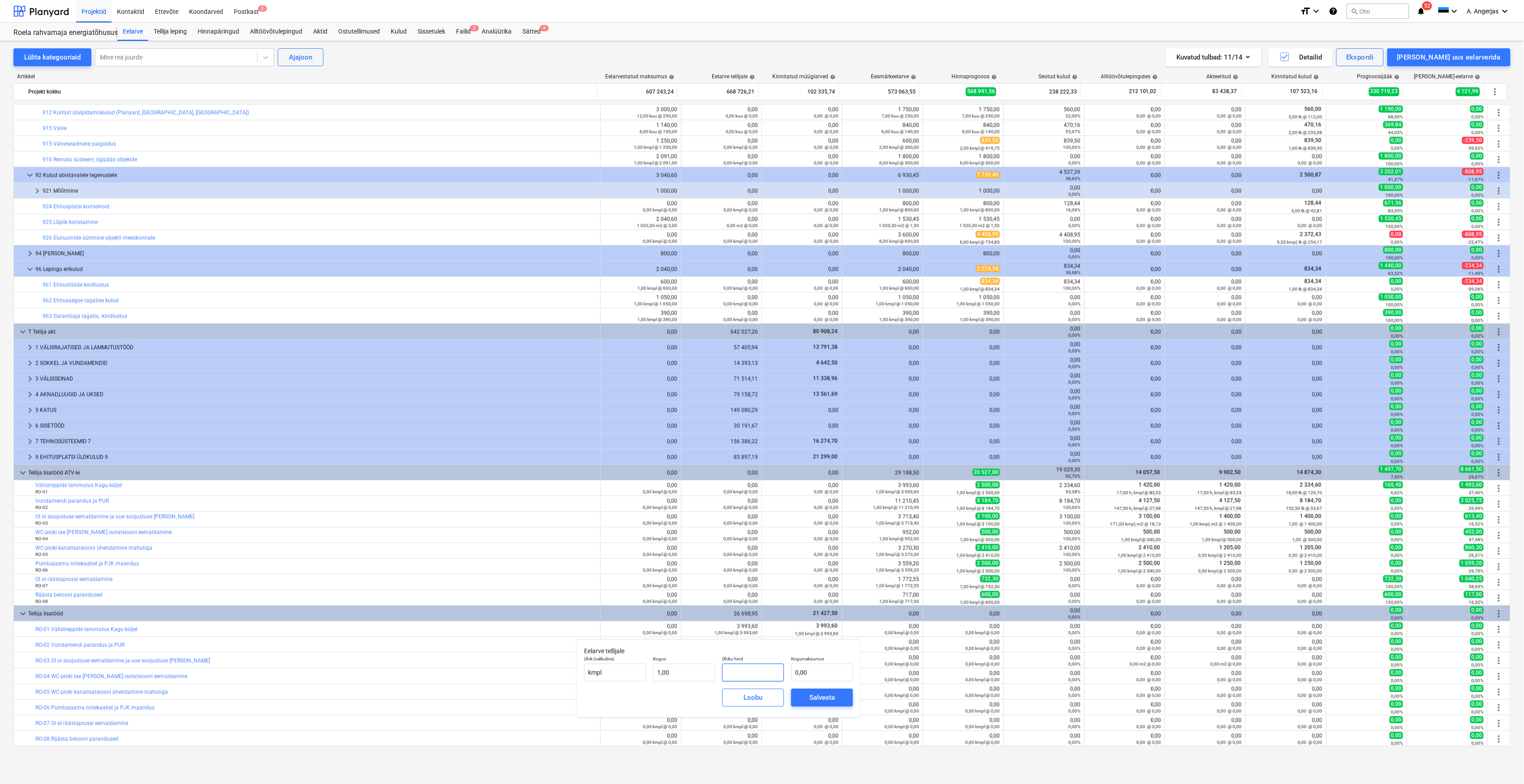
click at [754, 671] on input "text" at bounding box center [753, 673] width 62 height 18
paste input "1 772,55"
type input "1 772,55"
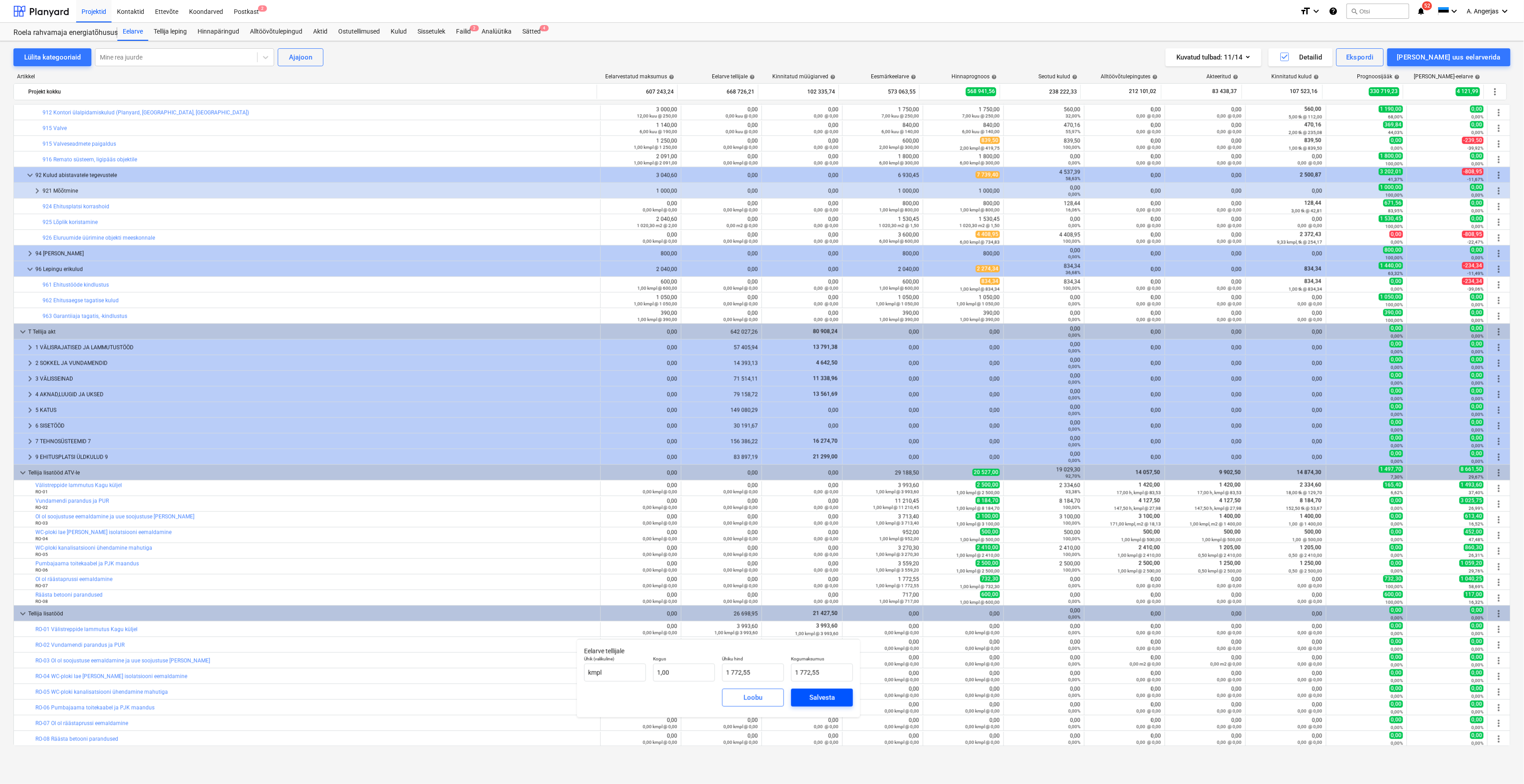
click at [809, 694] on div "Salvesta" at bounding box center [821, 698] width 25 height 11
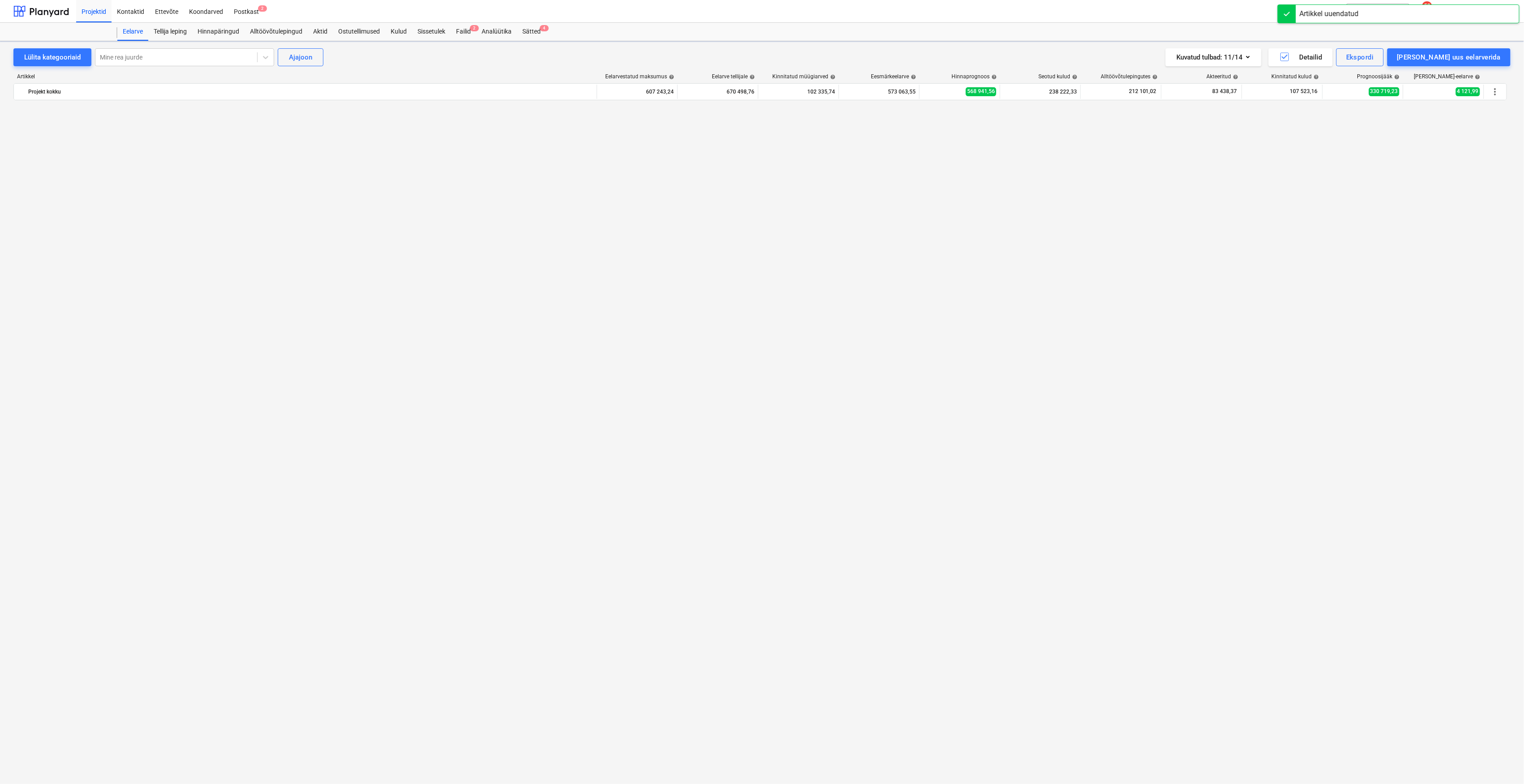
click at [688, 739] on div "keyboard_arrow_right 43 Välisuksed ja väravad 14 097,02 0,00 0,00 11 800,00 12 …" at bounding box center [762, 425] width 1497 height 643
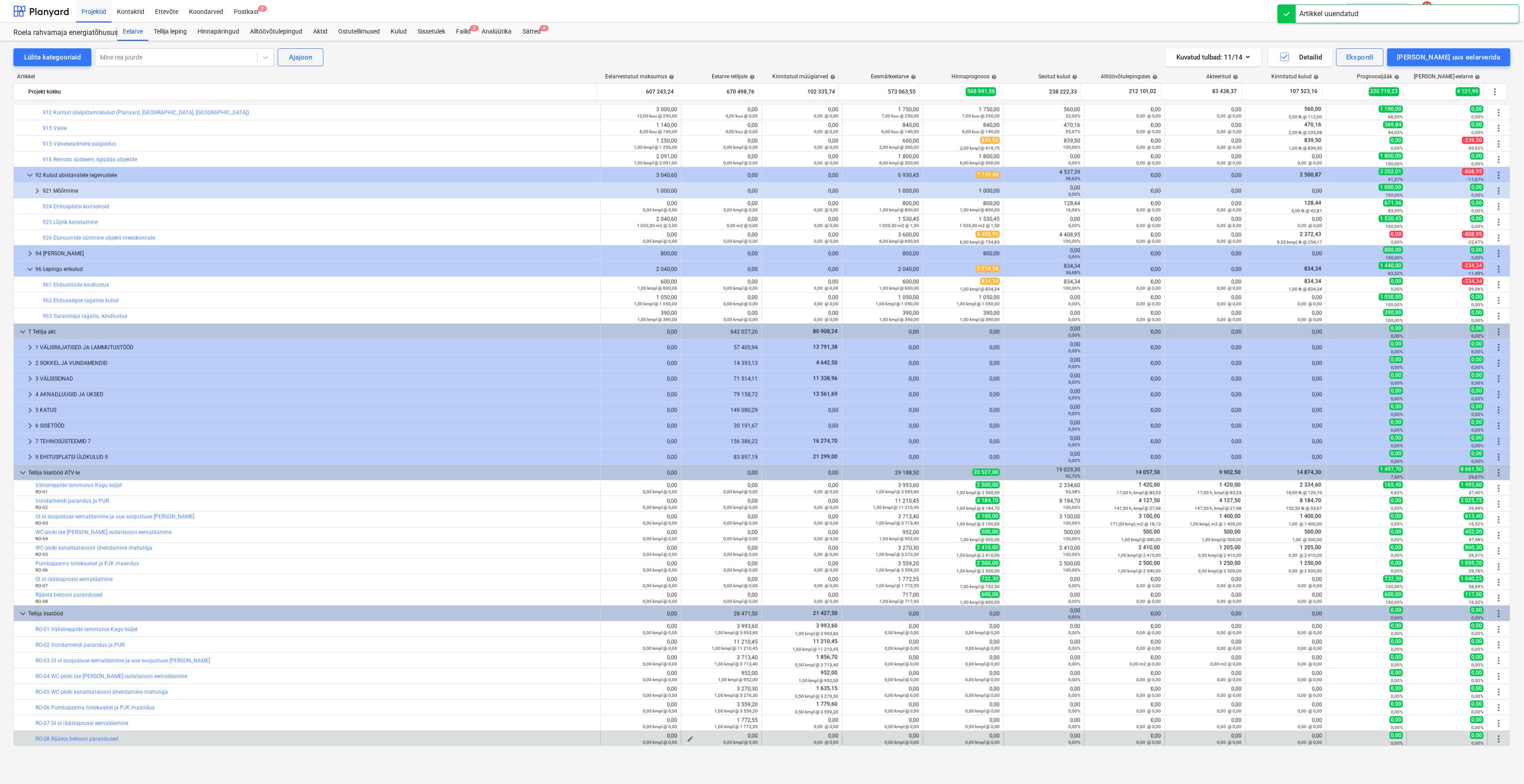
click at [687, 740] on span "edit" at bounding box center [690, 739] width 7 height 7
click at [657, 683] on input "text" at bounding box center [684, 689] width 62 height 18
type input "1,00"
click at [765, 685] on input "text" at bounding box center [753, 689] width 62 height 18
type input "0,00"
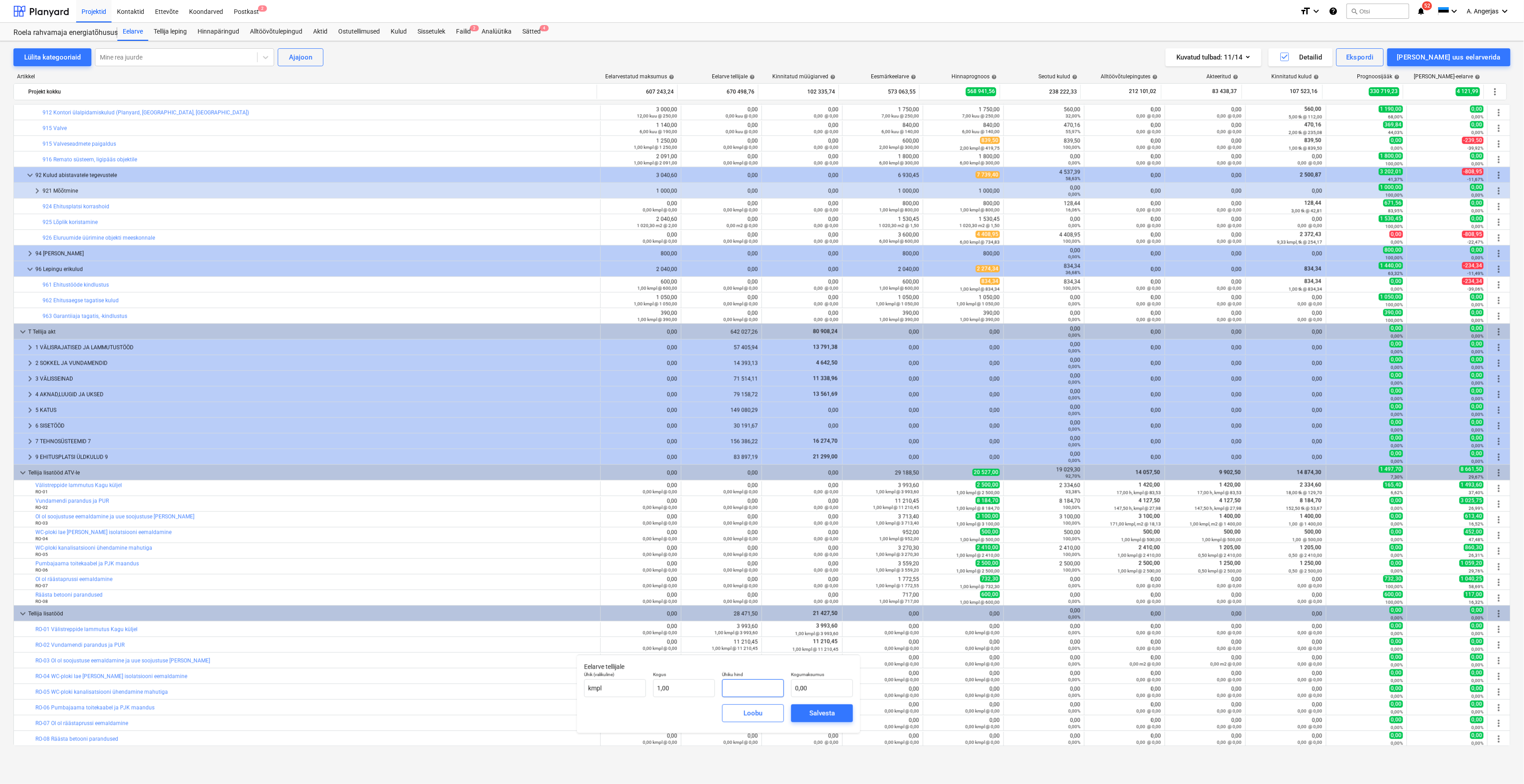
click at [753, 689] on input "text" at bounding box center [753, 689] width 62 height 18
paste input "717,00"
type input "717,00"
click at [816, 715] on div "Salvesta" at bounding box center [821, 713] width 25 height 11
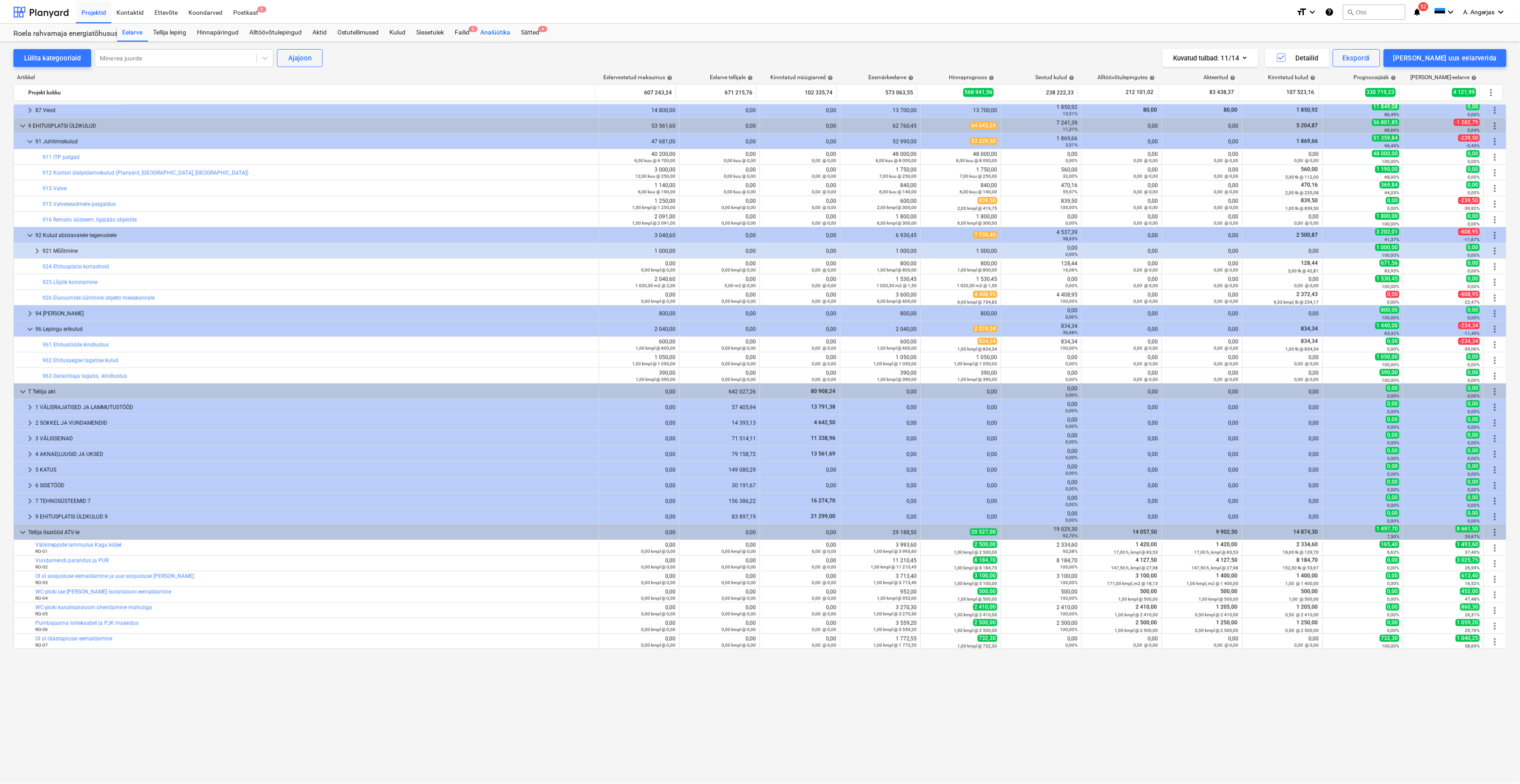
scroll to position [619, 0]
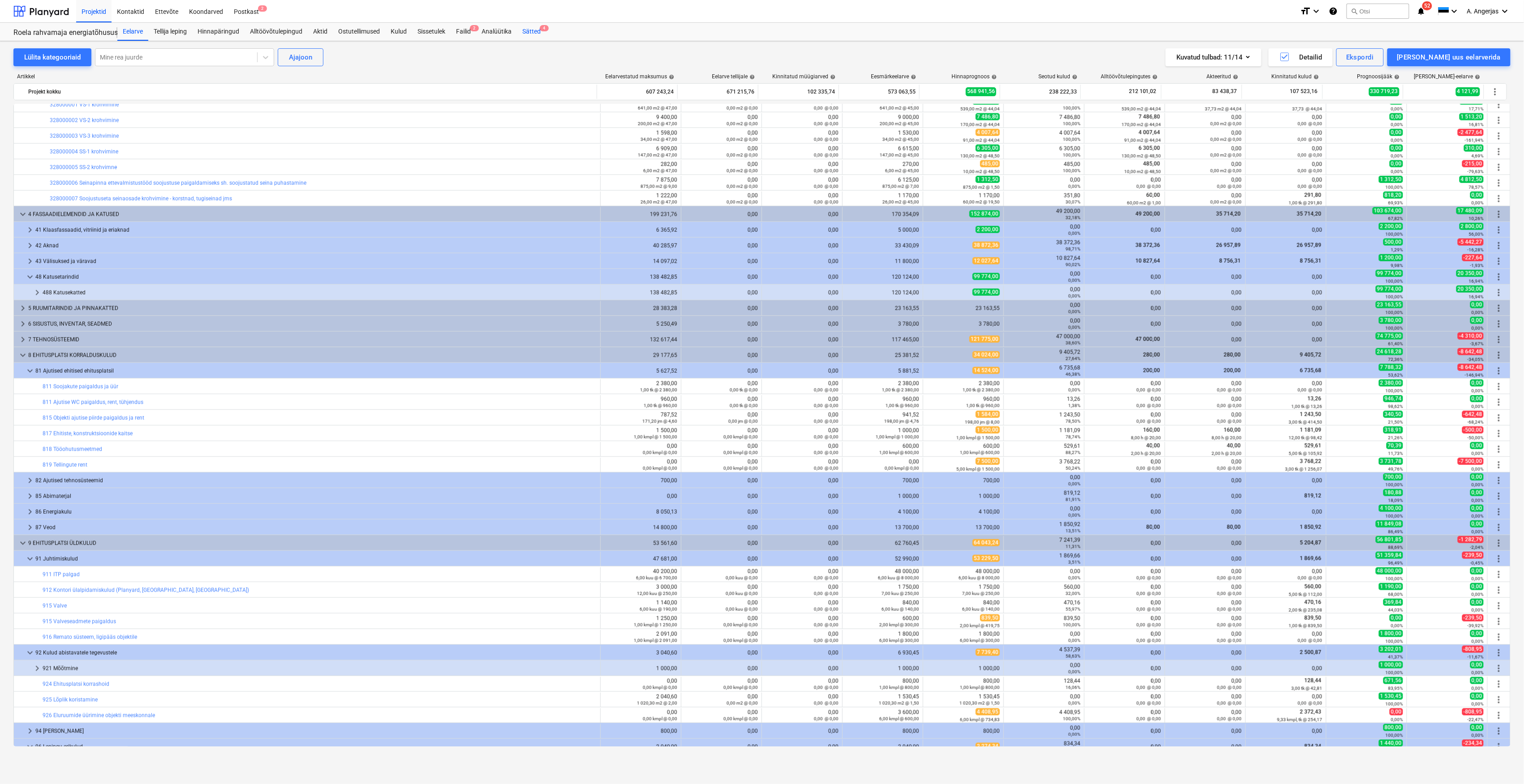
click at [524, 29] on div "Sätted 4" at bounding box center [532, 32] width 29 height 18
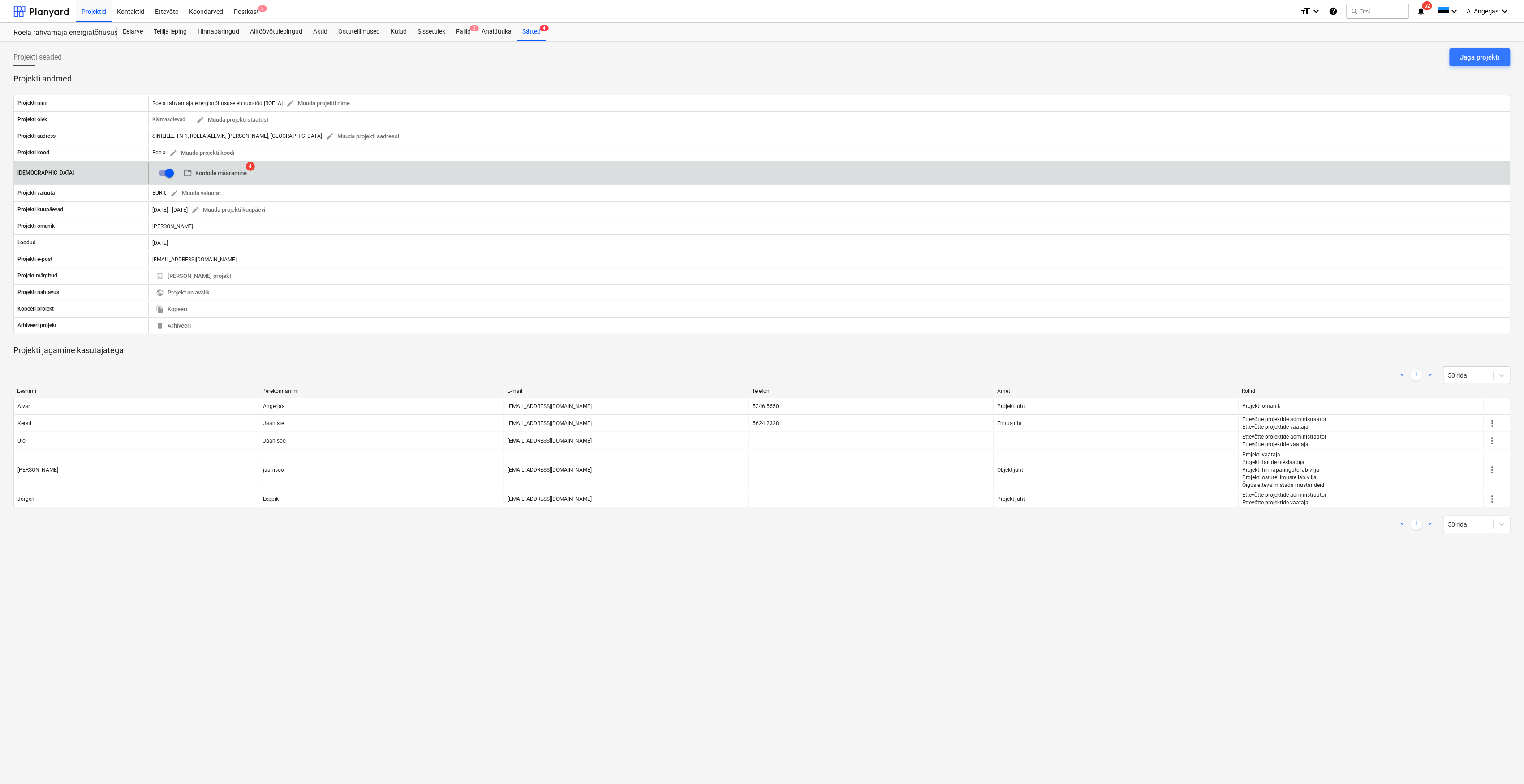
click at [221, 174] on span "table Kontode määramine" at bounding box center [214, 174] width 63 height 11
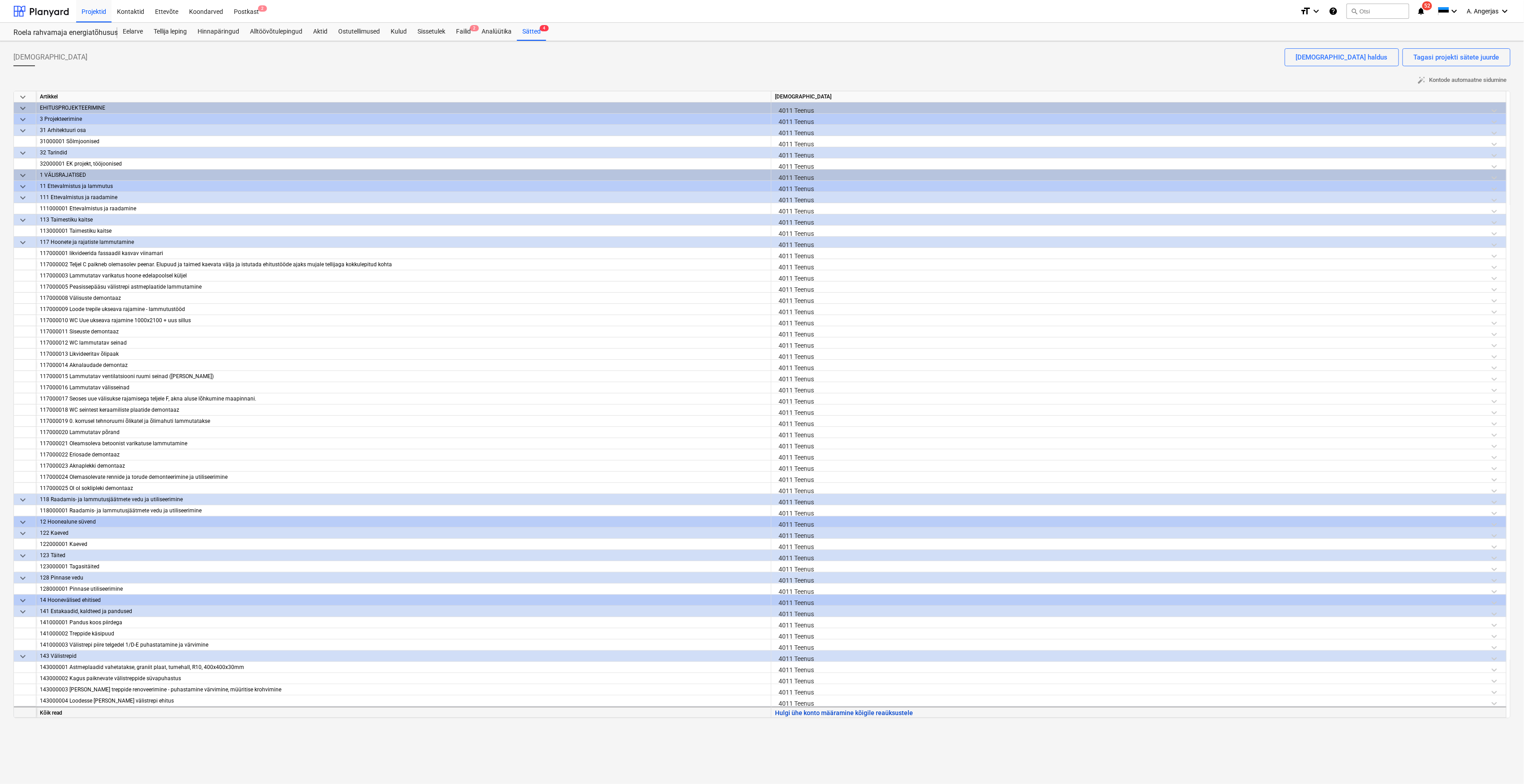
click at [819, 713] on button "Hulgi ühe konto määramine kõigile reaüksustele" at bounding box center [843, 713] width 138 height 11
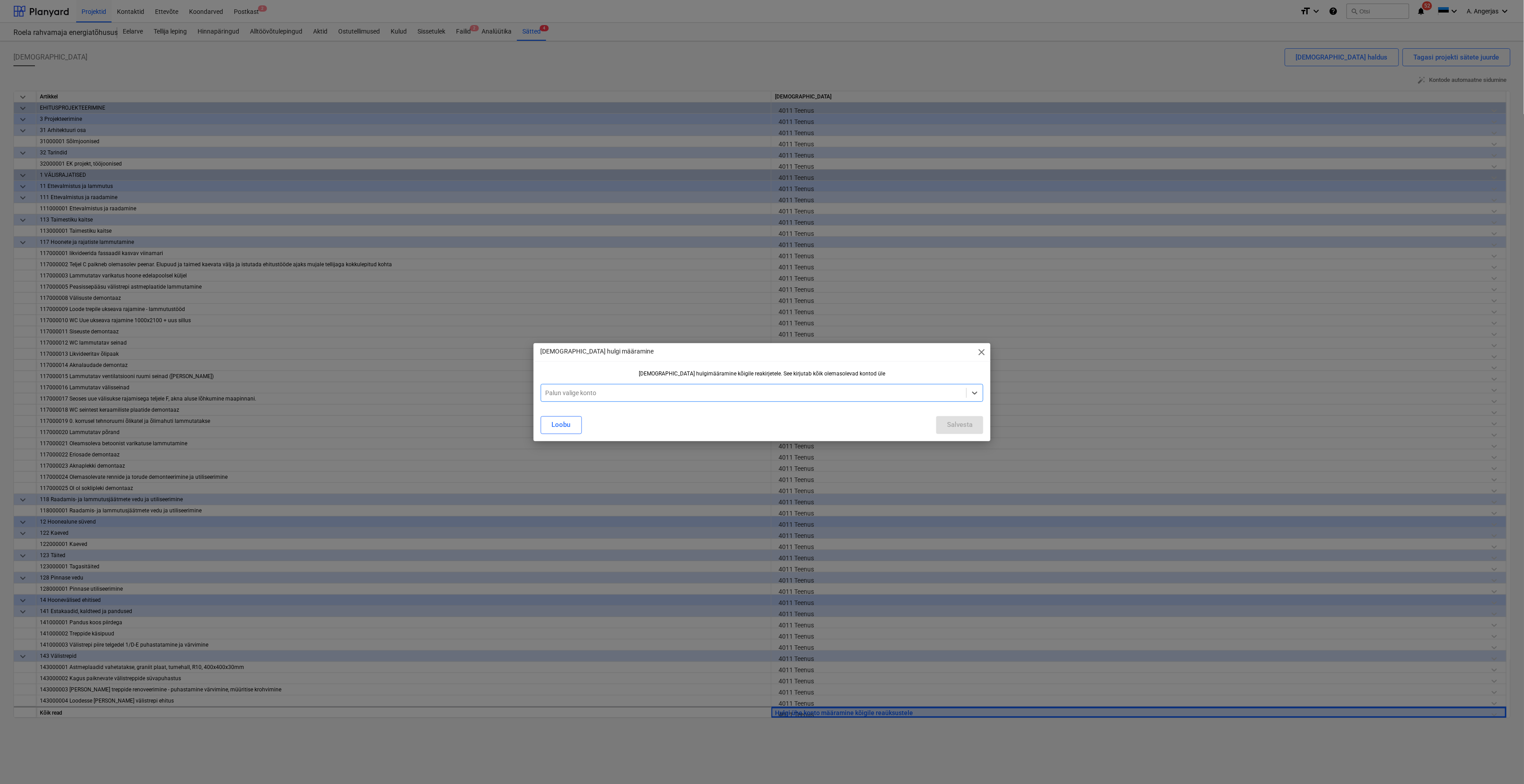
click at [796, 397] on div at bounding box center [753, 393] width 417 height 9
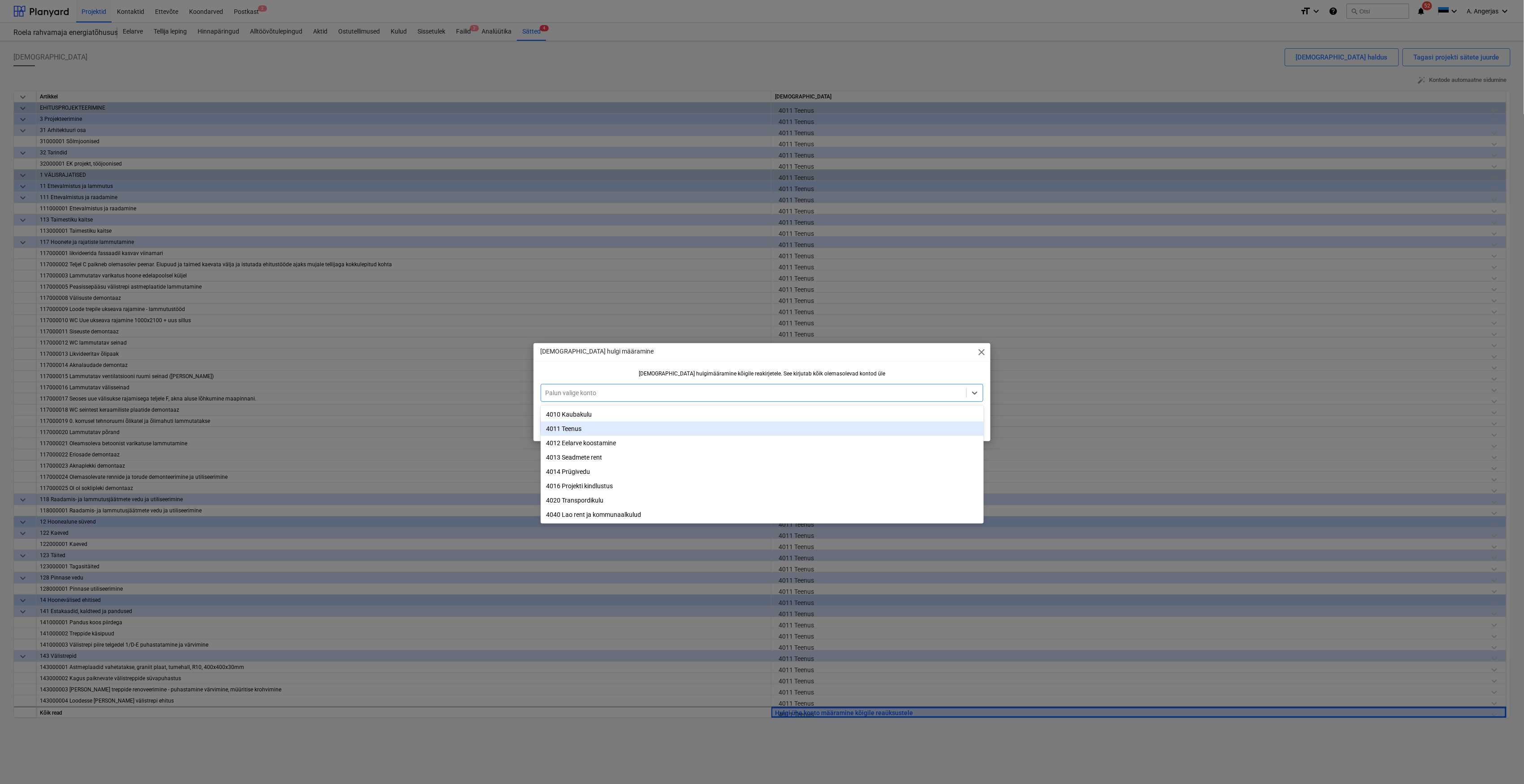
click at [687, 427] on div "4011 Teenus" at bounding box center [762, 429] width 443 height 15
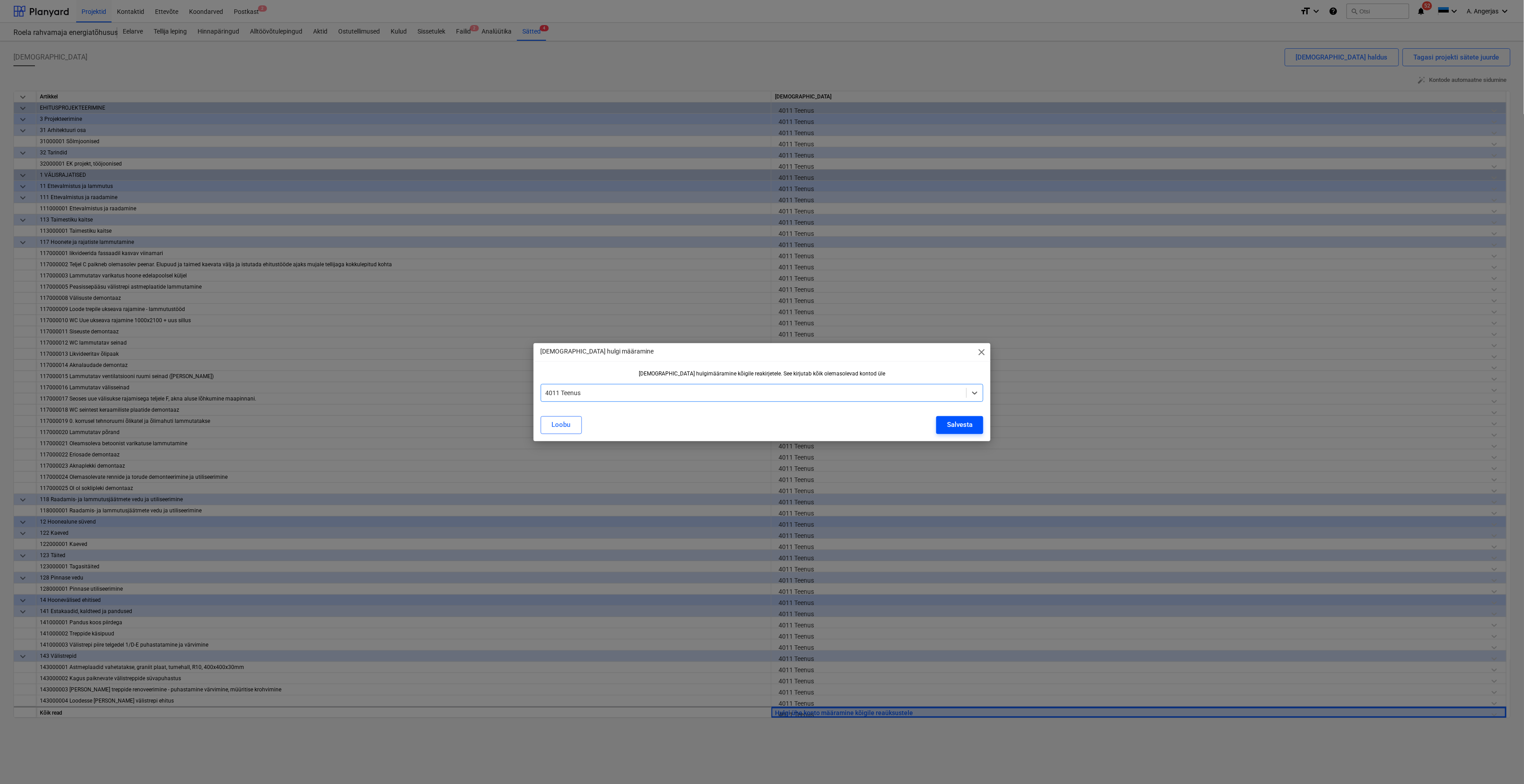
click at [953, 421] on div "Salvesta" at bounding box center [959, 425] width 25 height 11
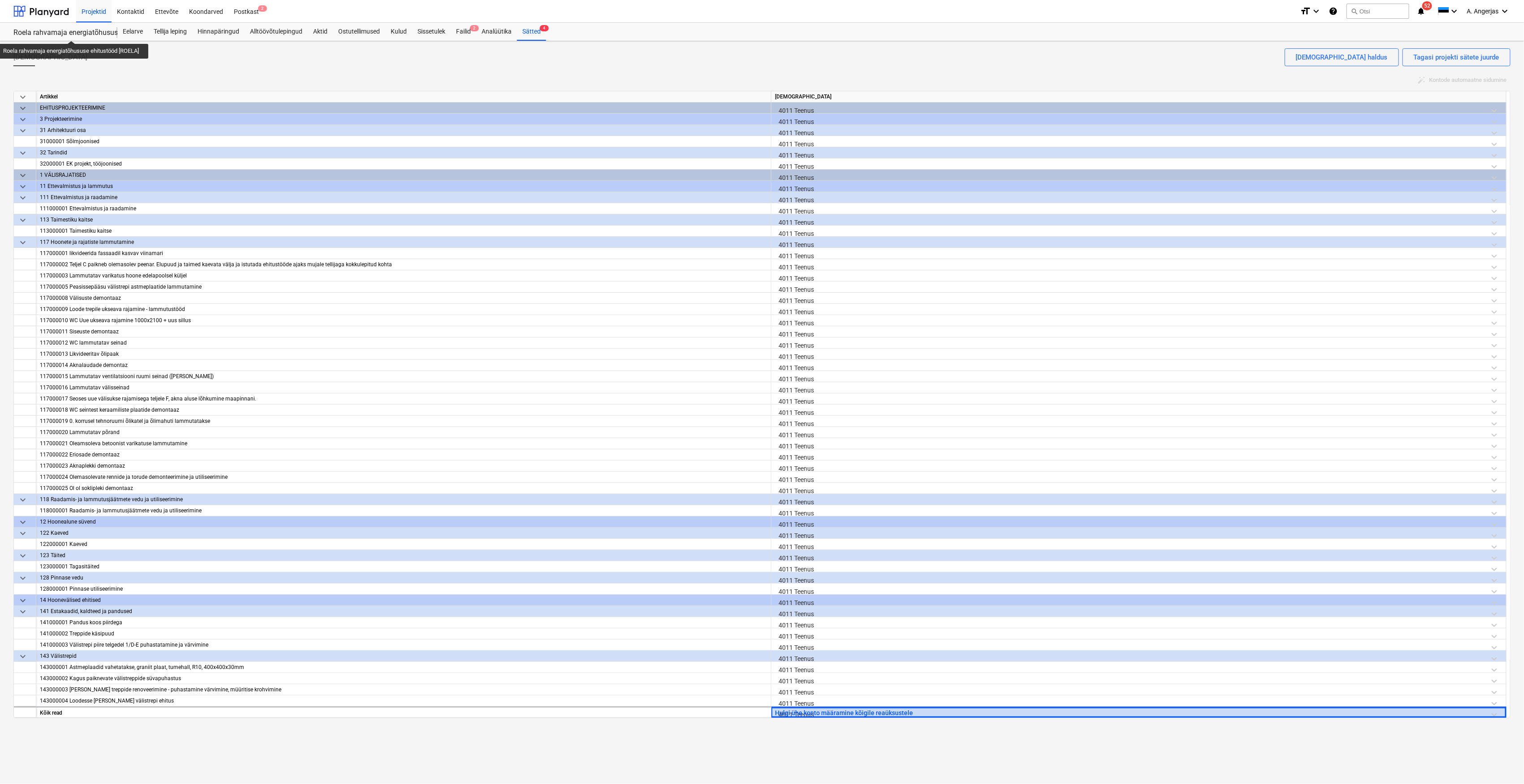
click at [73, 33] on div "Roela rahvamaja energiatõhususe ehitustööd [ROELA]" at bounding box center [60, 33] width 93 height 10
click at [323, 34] on div "Aktid" at bounding box center [320, 32] width 25 height 18
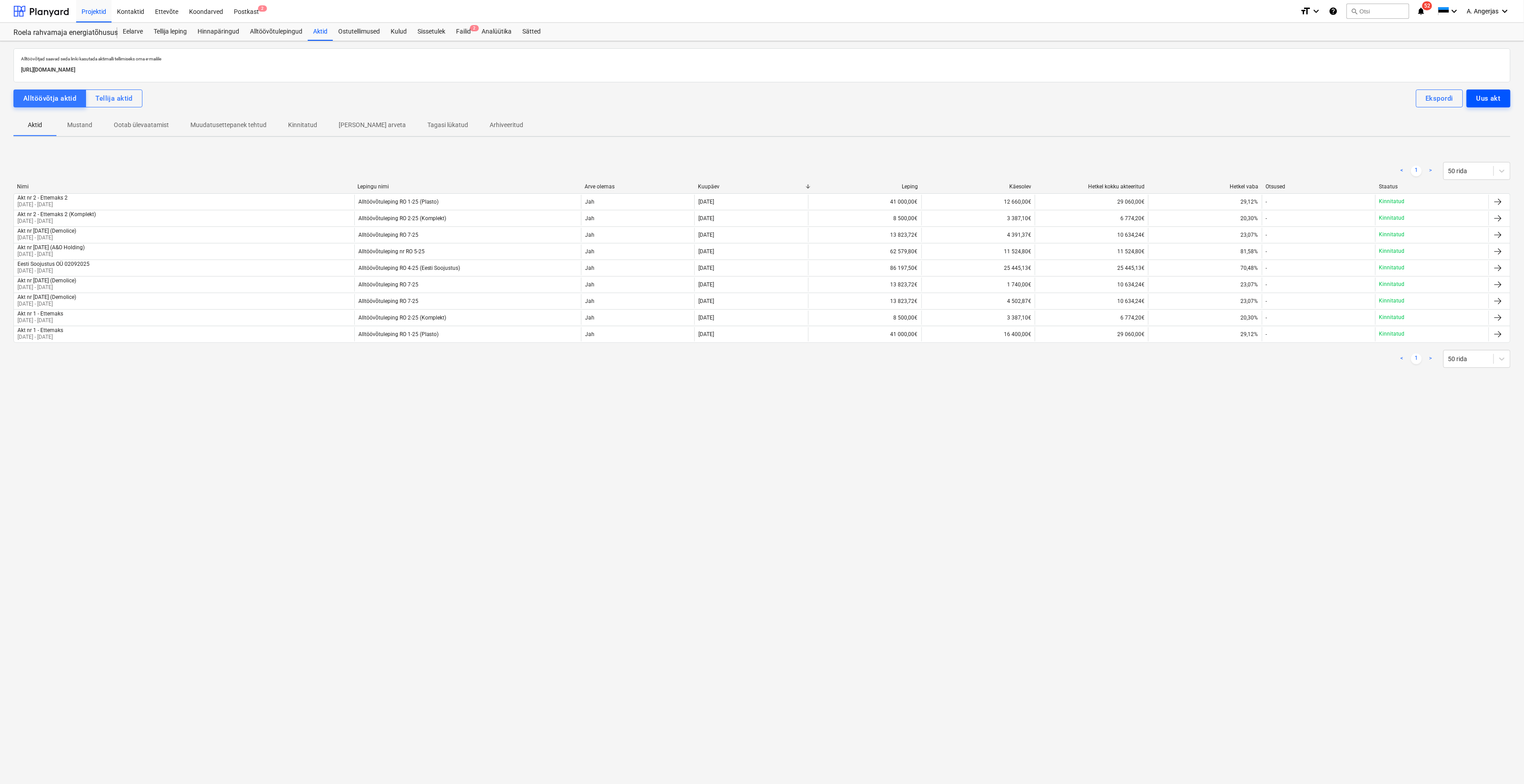
click at [1482, 92] on button "Uus akt" at bounding box center [1488, 99] width 44 height 18
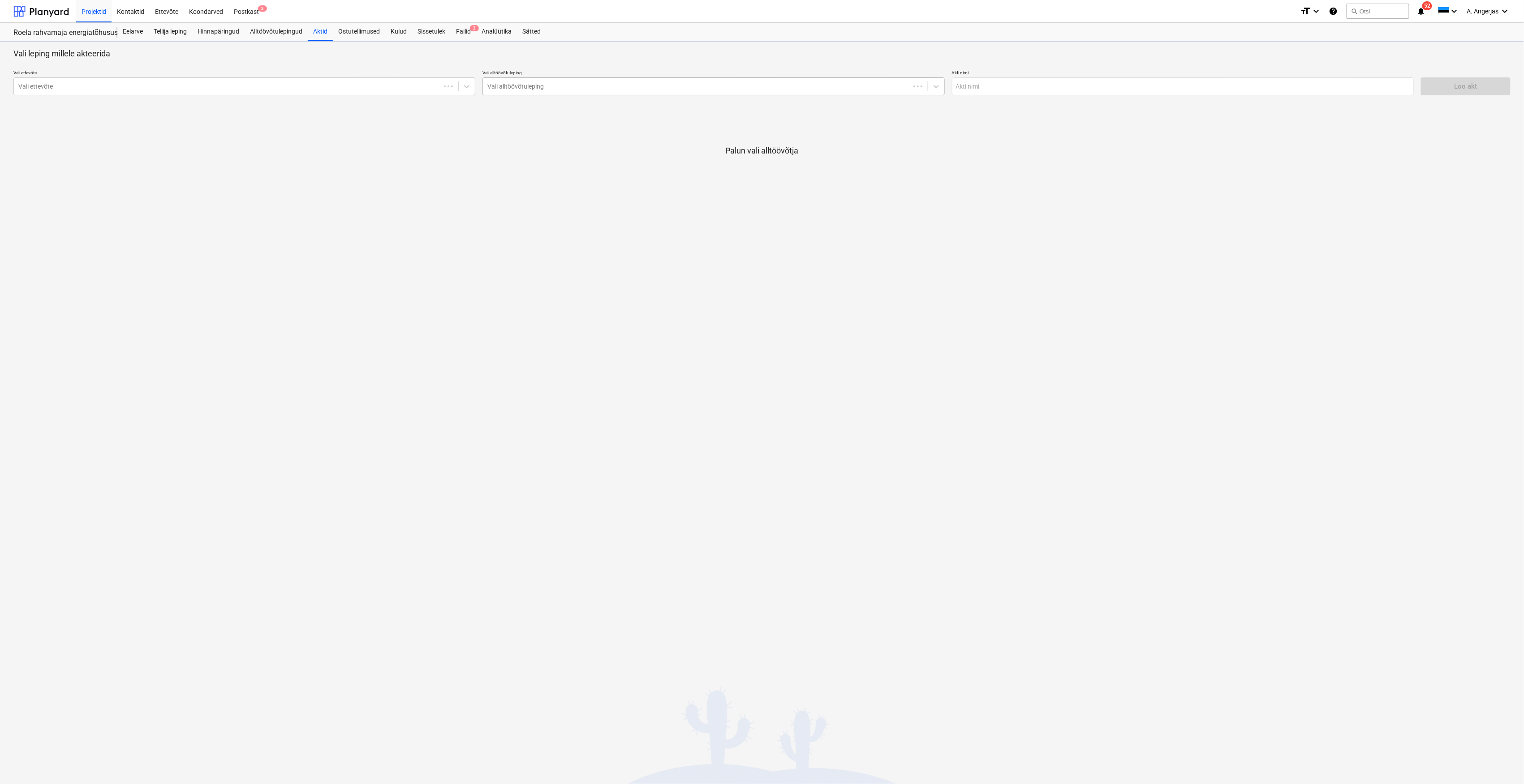
click at [573, 88] on div at bounding box center [696, 86] width 417 height 9
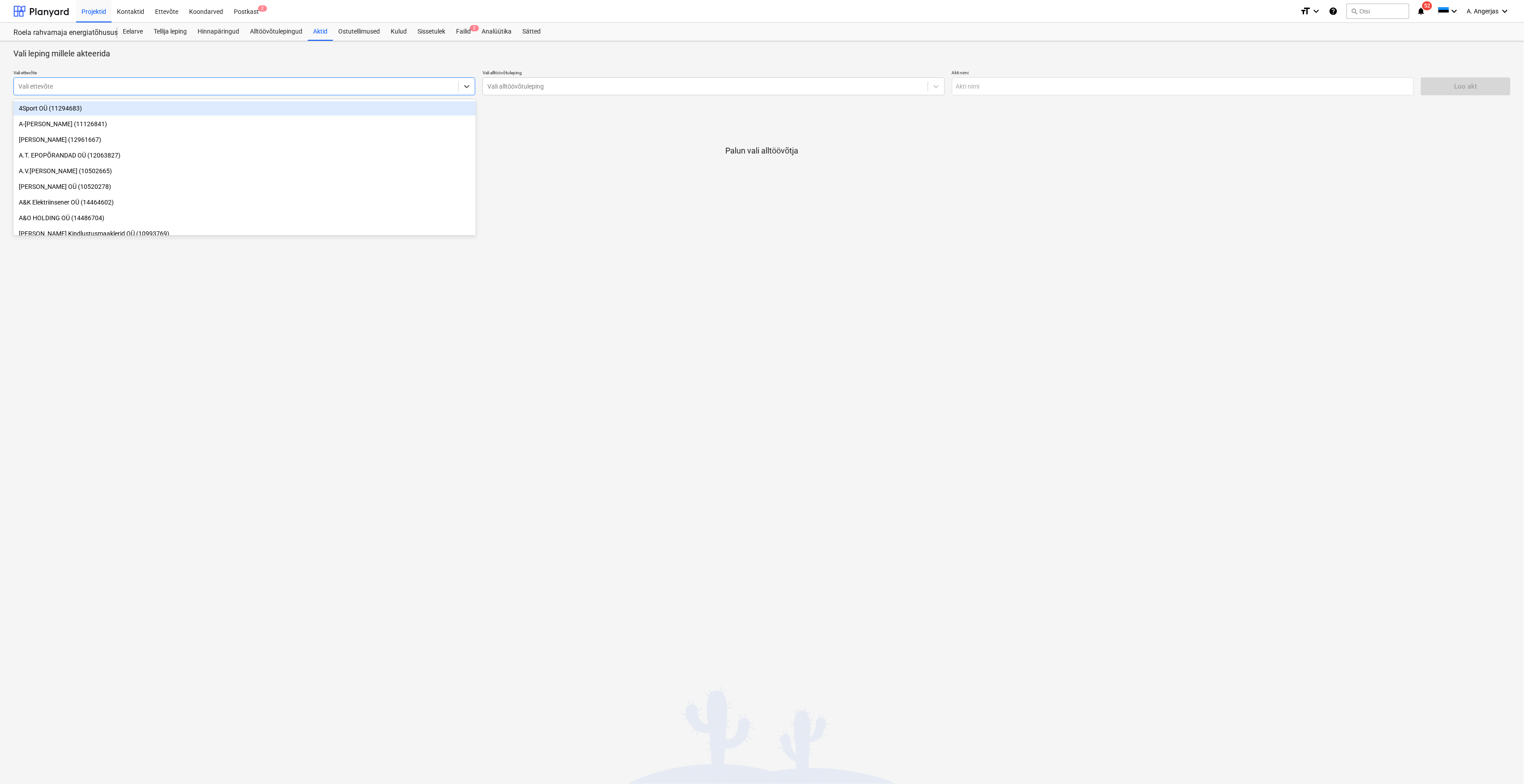
click at [311, 83] on div at bounding box center [236, 86] width 435 height 9
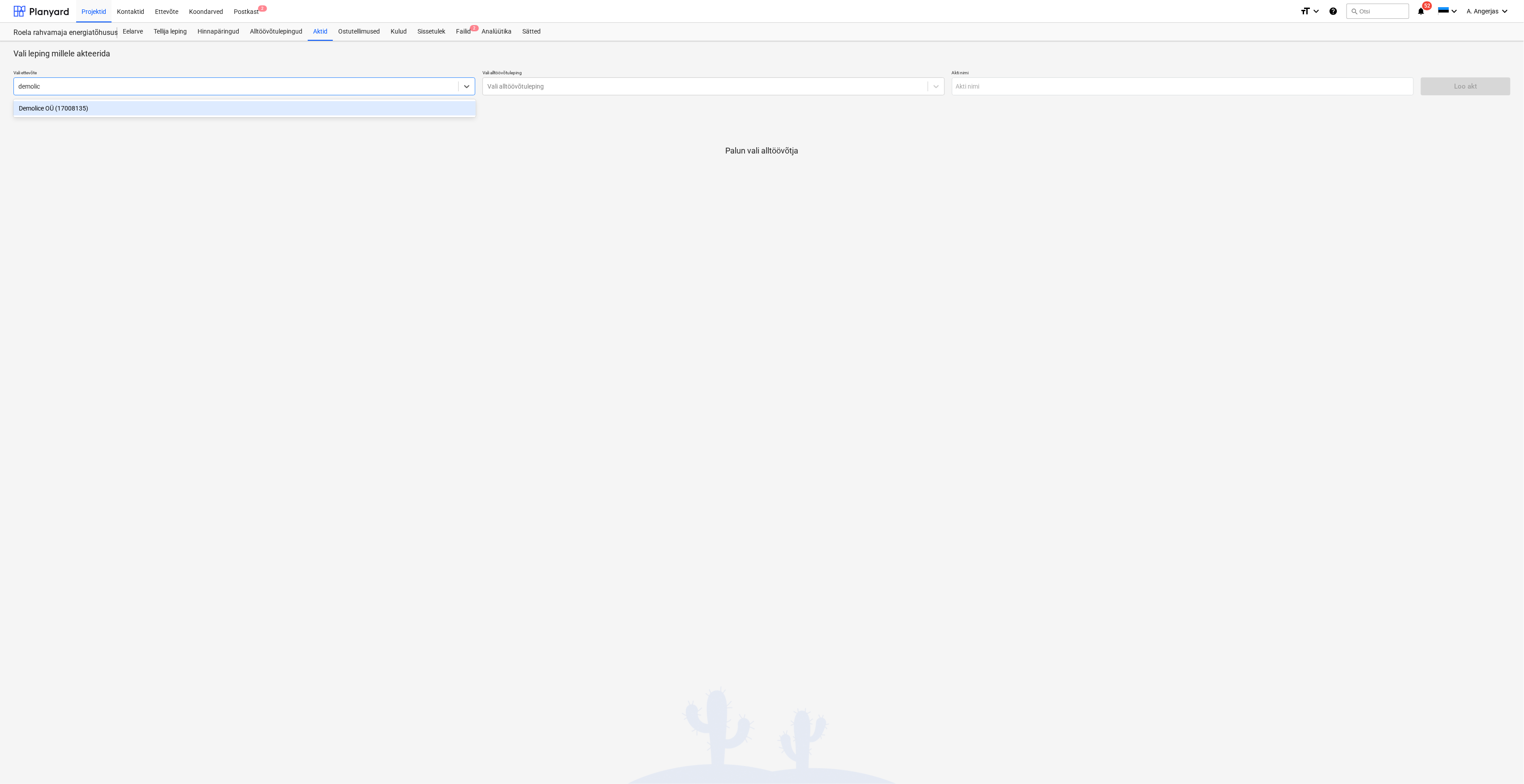
type input "demolice"
click at [153, 108] on div "Demolice OÜ (17008135)" at bounding box center [244, 108] width 462 height 15
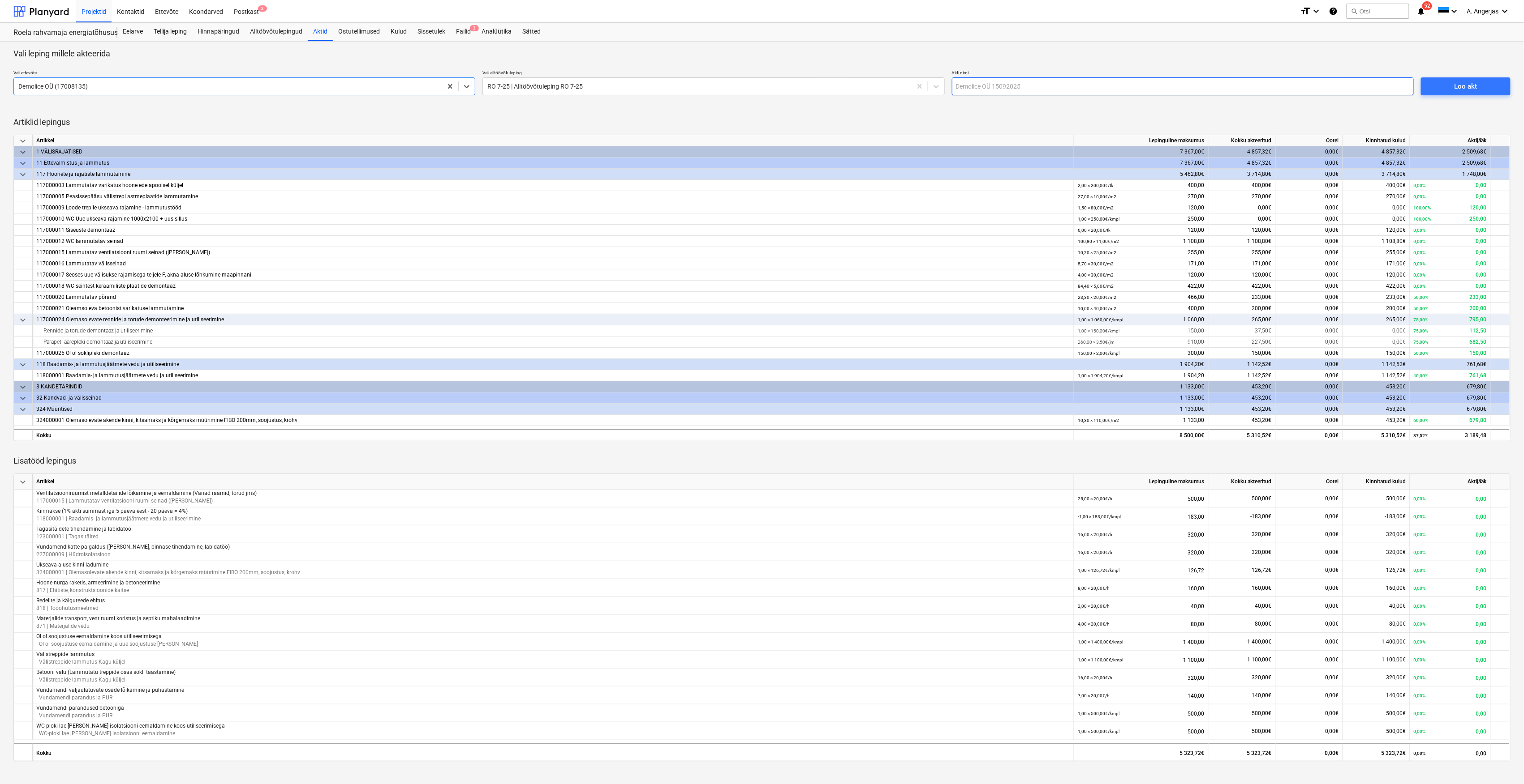
click at [1037, 81] on input "text" at bounding box center [1182, 86] width 462 height 18
type input "Akt nr 7 - September 2025 (Demolice)"
click at [1474, 87] on div "Loo akt" at bounding box center [1465, 86] width 23 height 11
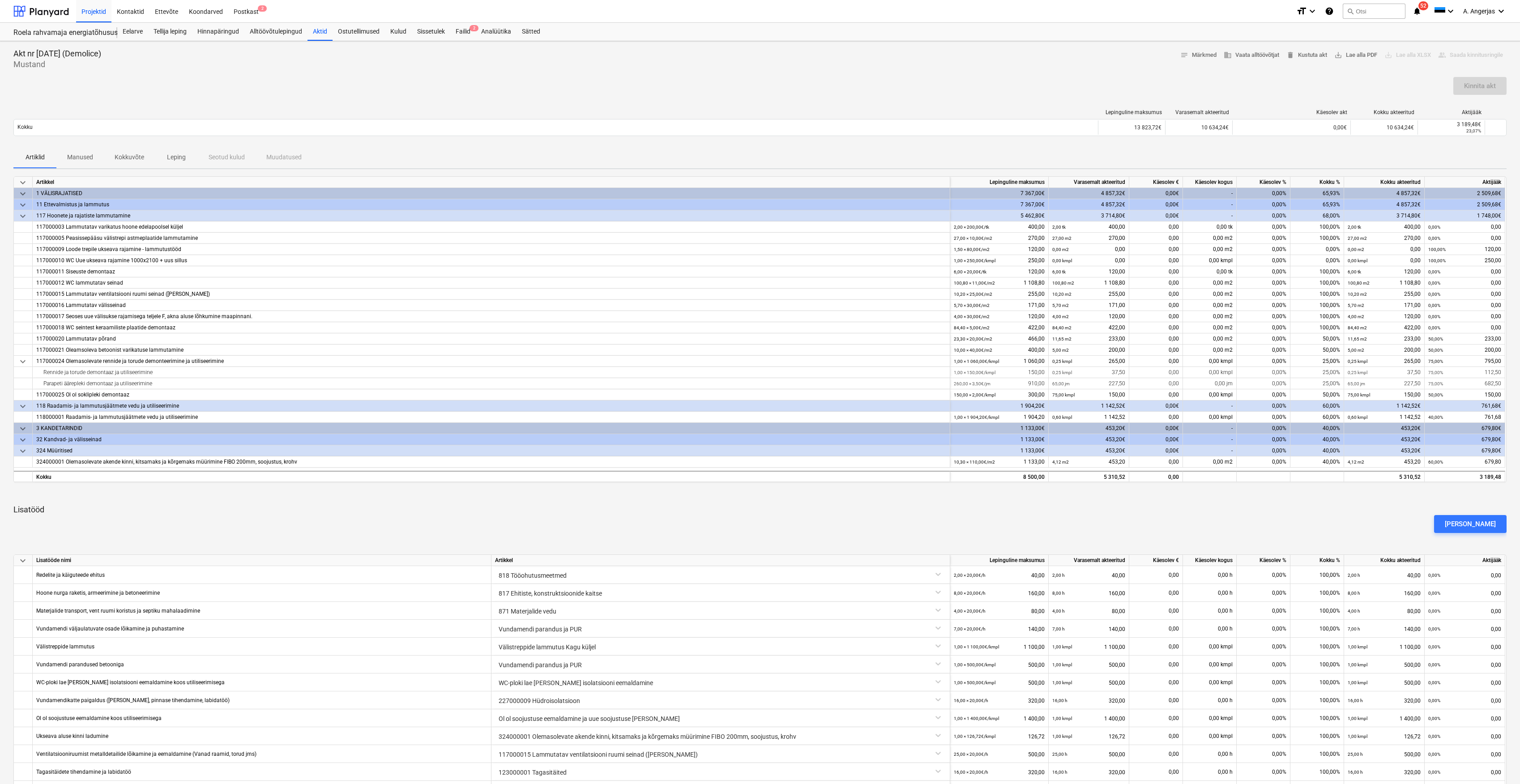
click at [101, 65] on p "Mustand" at bounding box center [57, 64] width 88 height 11
click at [16, 51] on p "Akt nr 7 - September 2025 (Demolice)" at bounding box center [57, 53] width 88 height 11
click at [35, 46] on div "Akt nr 7 - September 2025 (Demolice) Mustand notes Märkmed business Vaata alltö…" at bounding box center [760, 507] width 1520 height 931
click at [1203, 56] on span "notes Märkmed" at bounding box center [1198, 55] width 36 height 11
click at [1300, 52] on span "delete Kustuta akt" at bounding box center [1307, 55] width 41 height 11
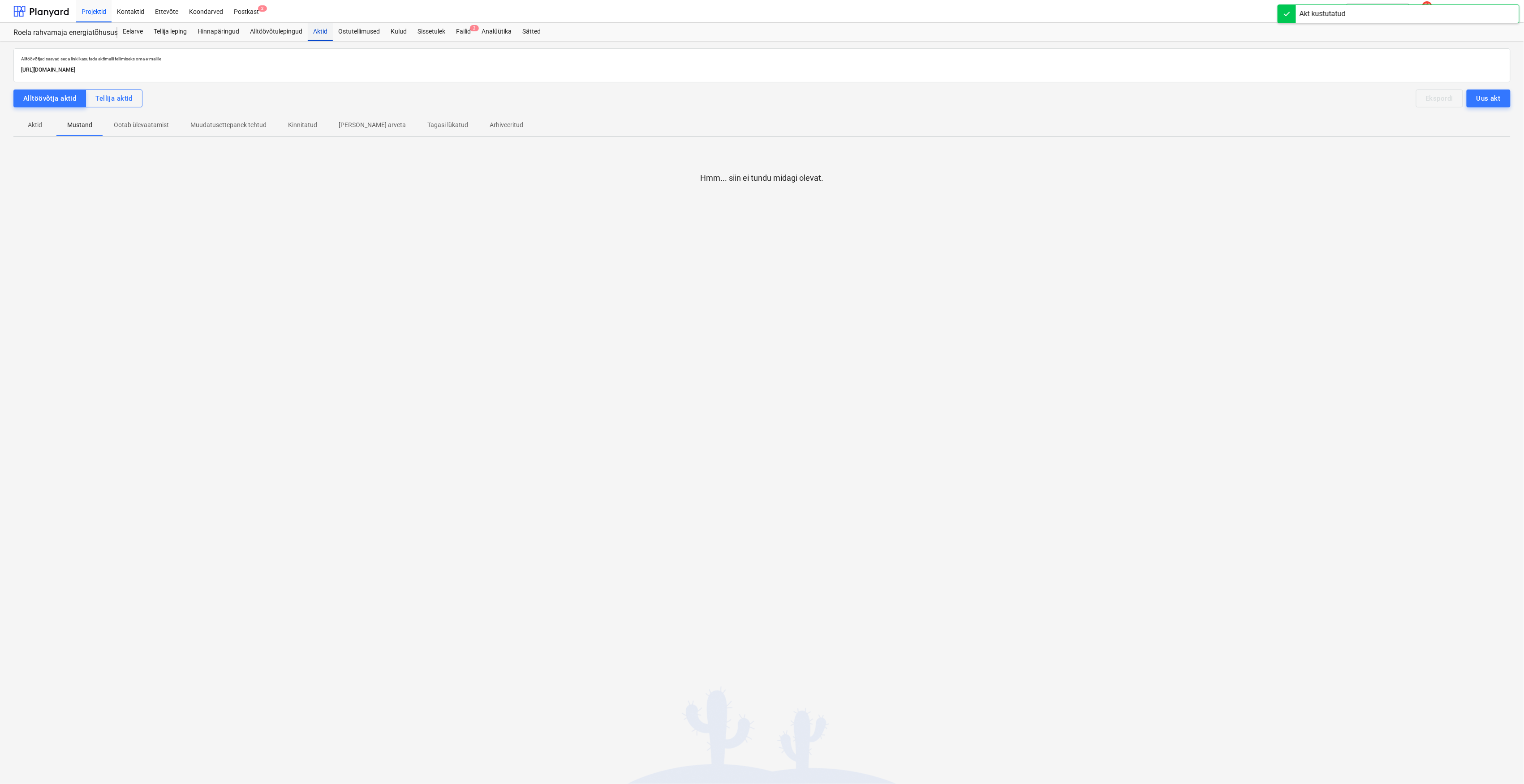
click at [316, 33] on div "Aktid" at bounding box center [320, 32] width 25 height 18
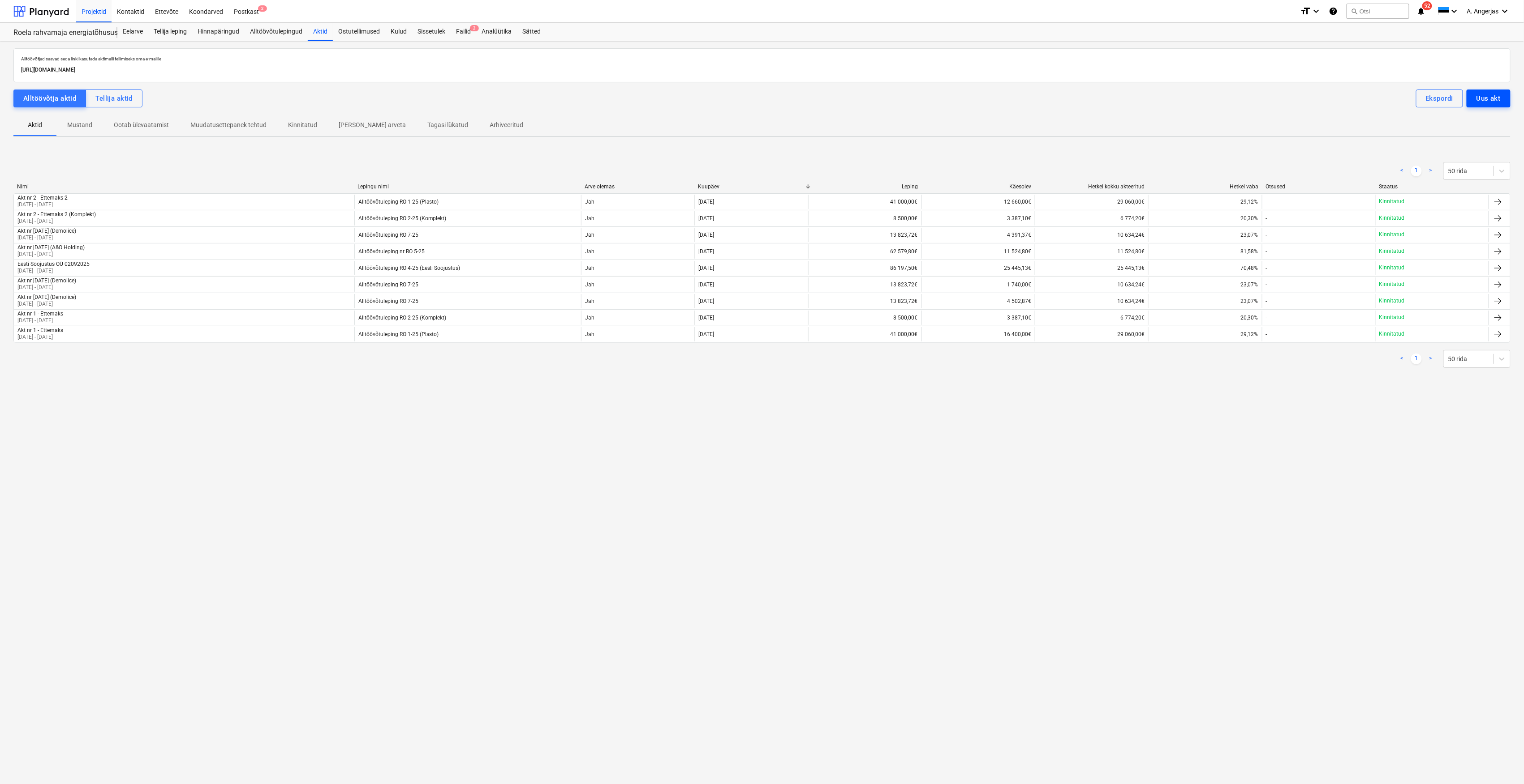
click at [1491, 90] on button "Uus akt" at bounding box center [1488, 99] width 44 height 18
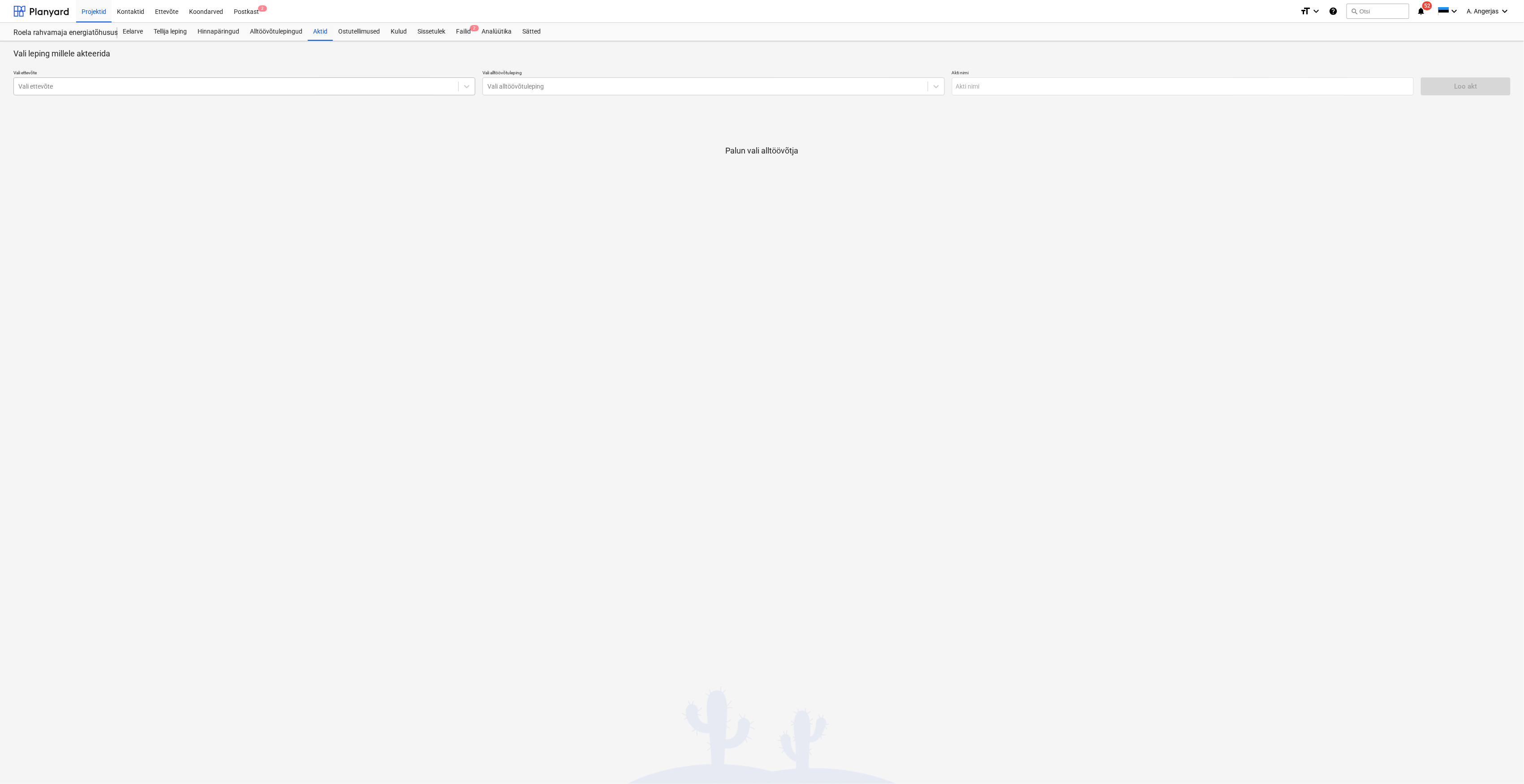
click at [183, 82] on div at bounding box center [236, 86] width 435 height 9
type input "demolice"
click at [144, 106] on div "Demolice OÜ (17008135)" at bounding box center [244, 108] width 462 height 15
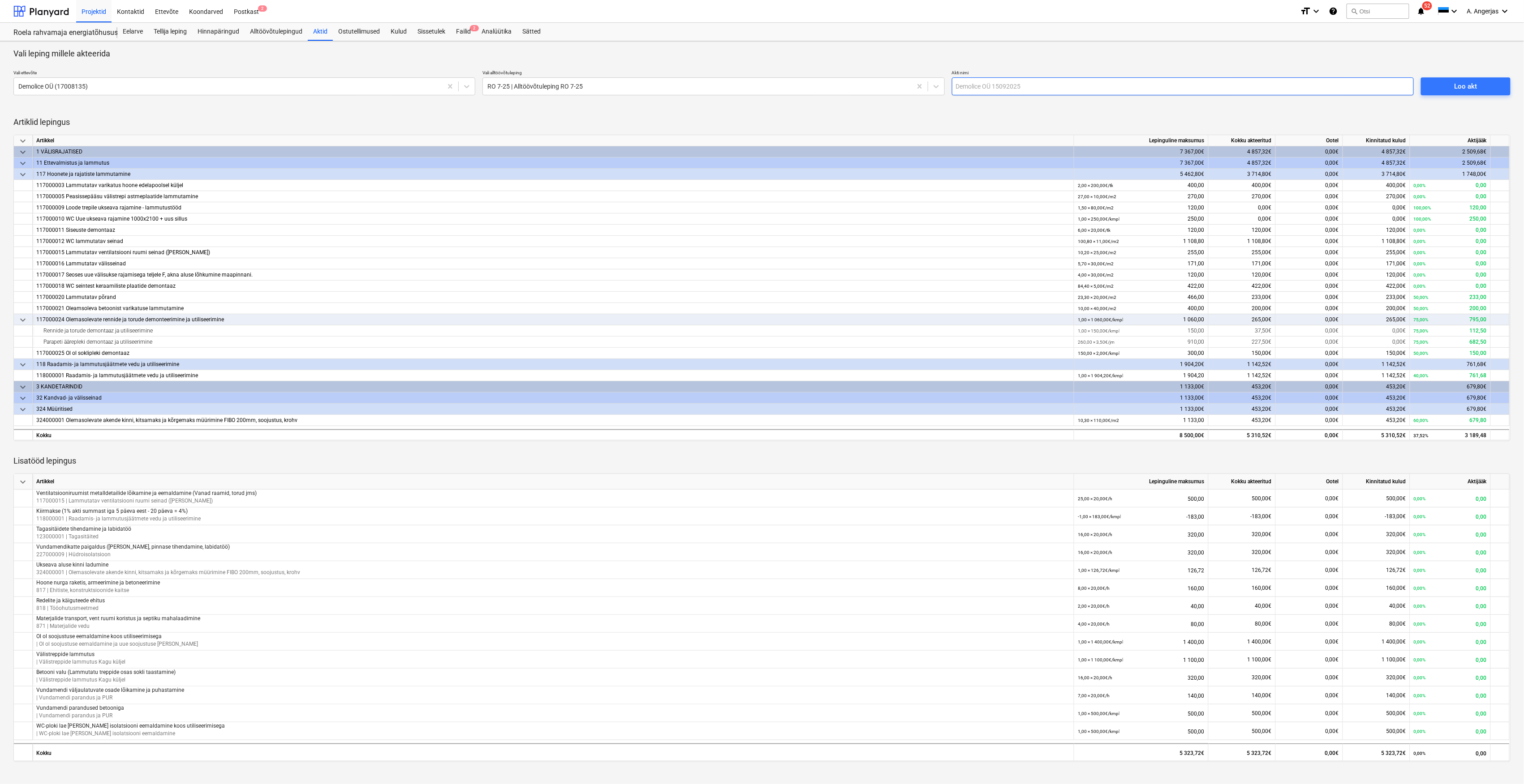
click at [1046, 86] on input "text" at bounding box center [1182, 86] width 462 height 18
type input "Akt nr [DATE] (Demolice)"
click at [1462, 90] on div "Loo akt" at bounding box center [1465, 86] width 23 height 11
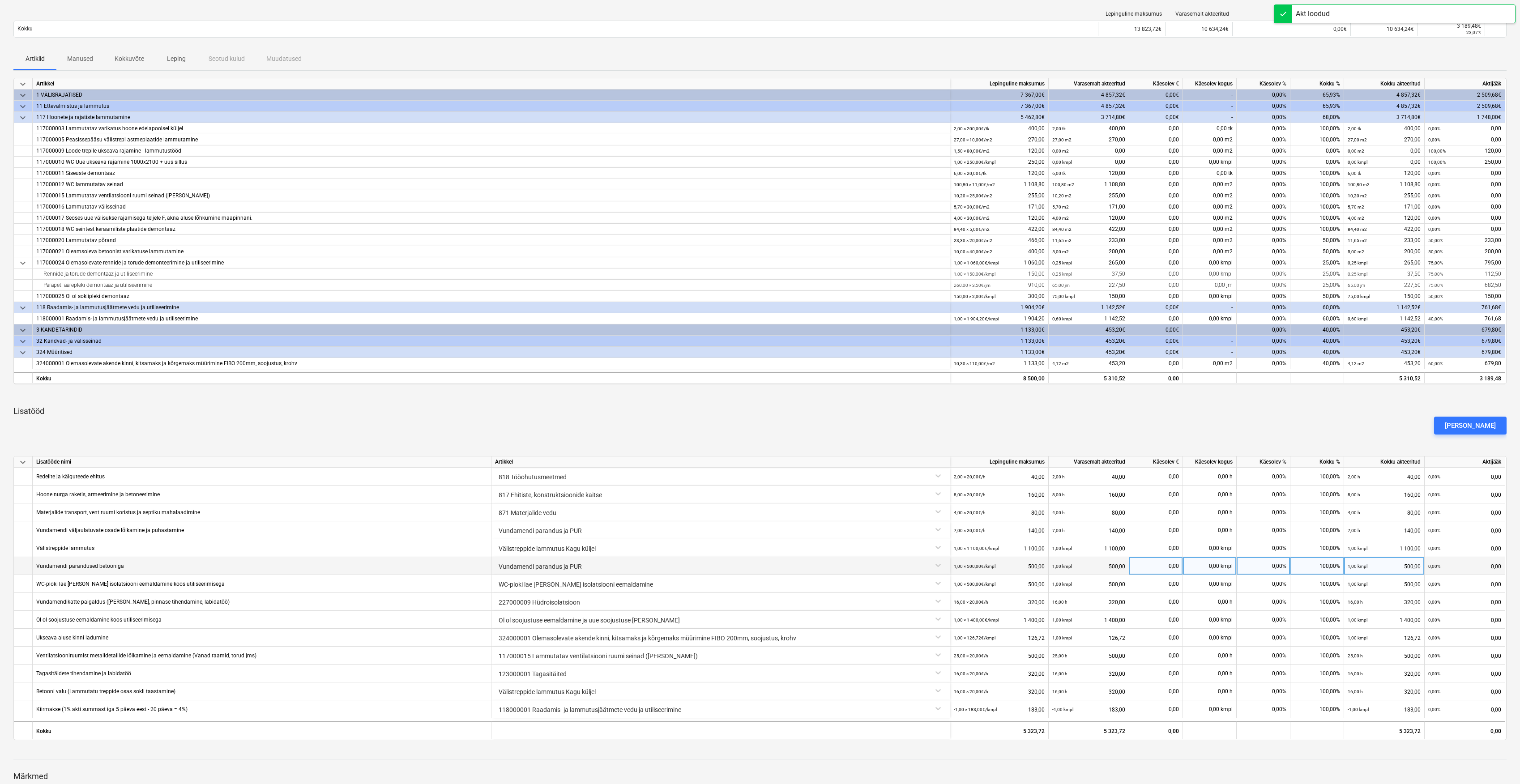
scroll to position [188, 0]
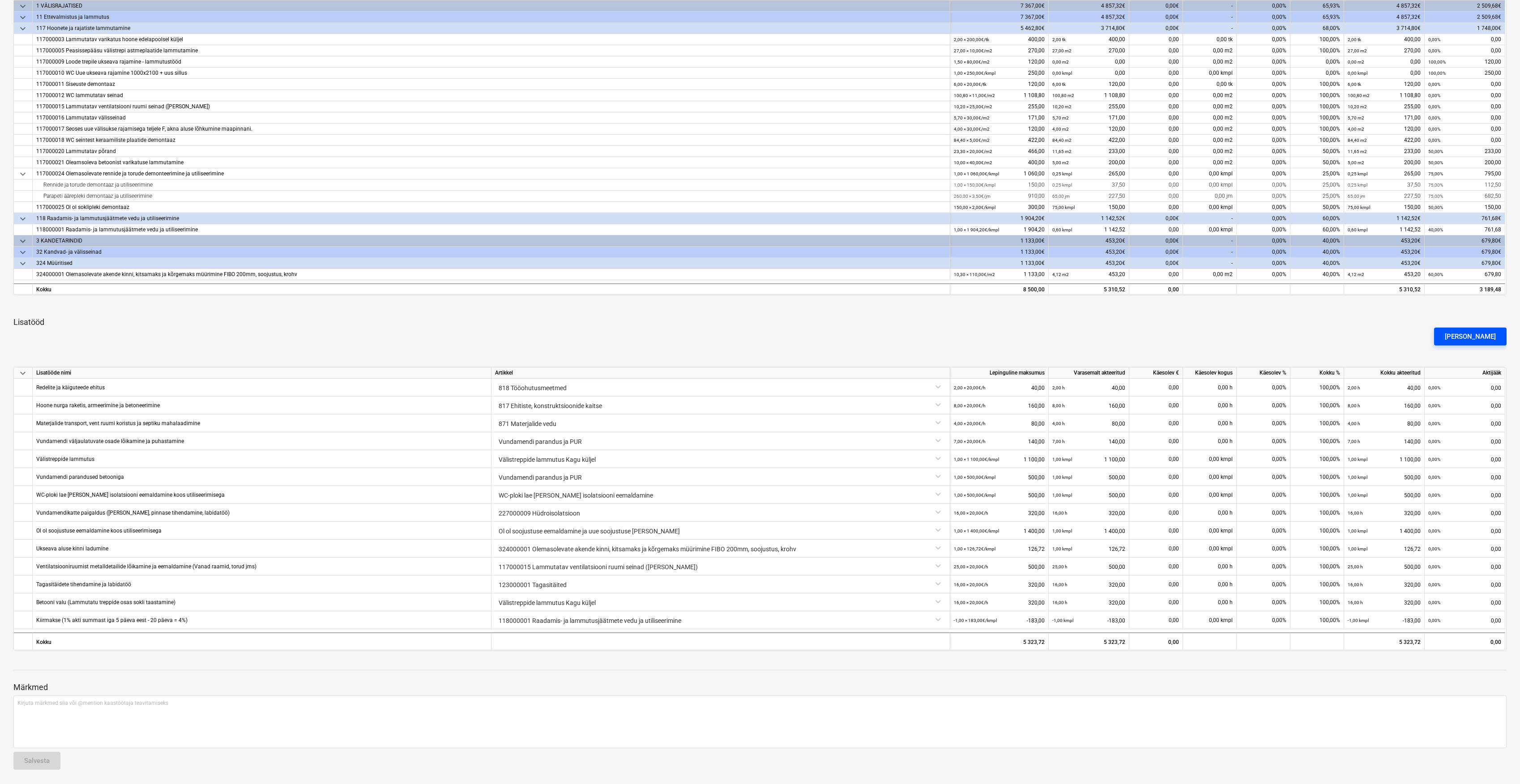
click at [1479, 334] on div "[PERSON_NAME]" at bounding box center [1470, 337] width 51 height 11
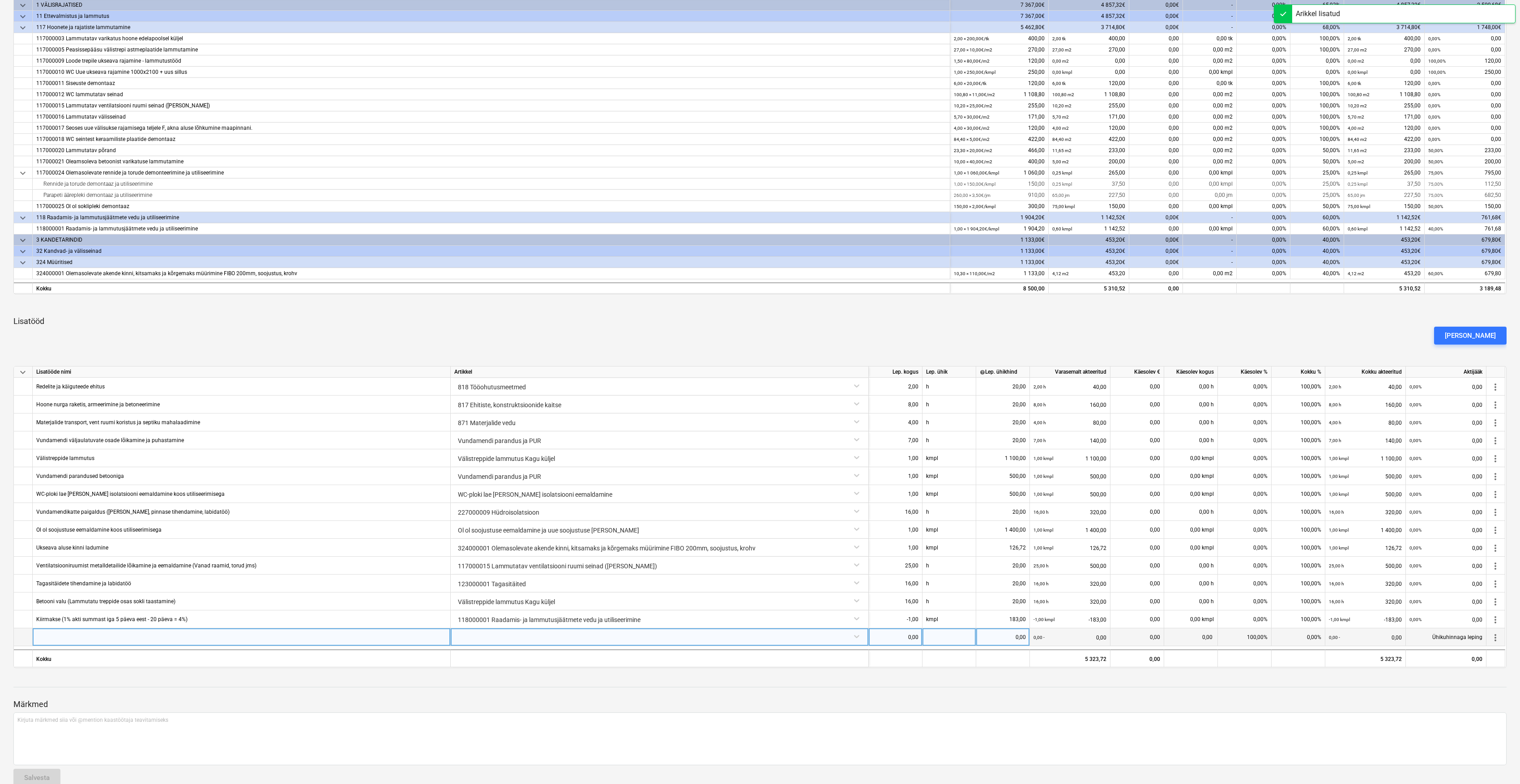
click at [560, 645] on div at bounding box center [659, 637] width 418 height 18
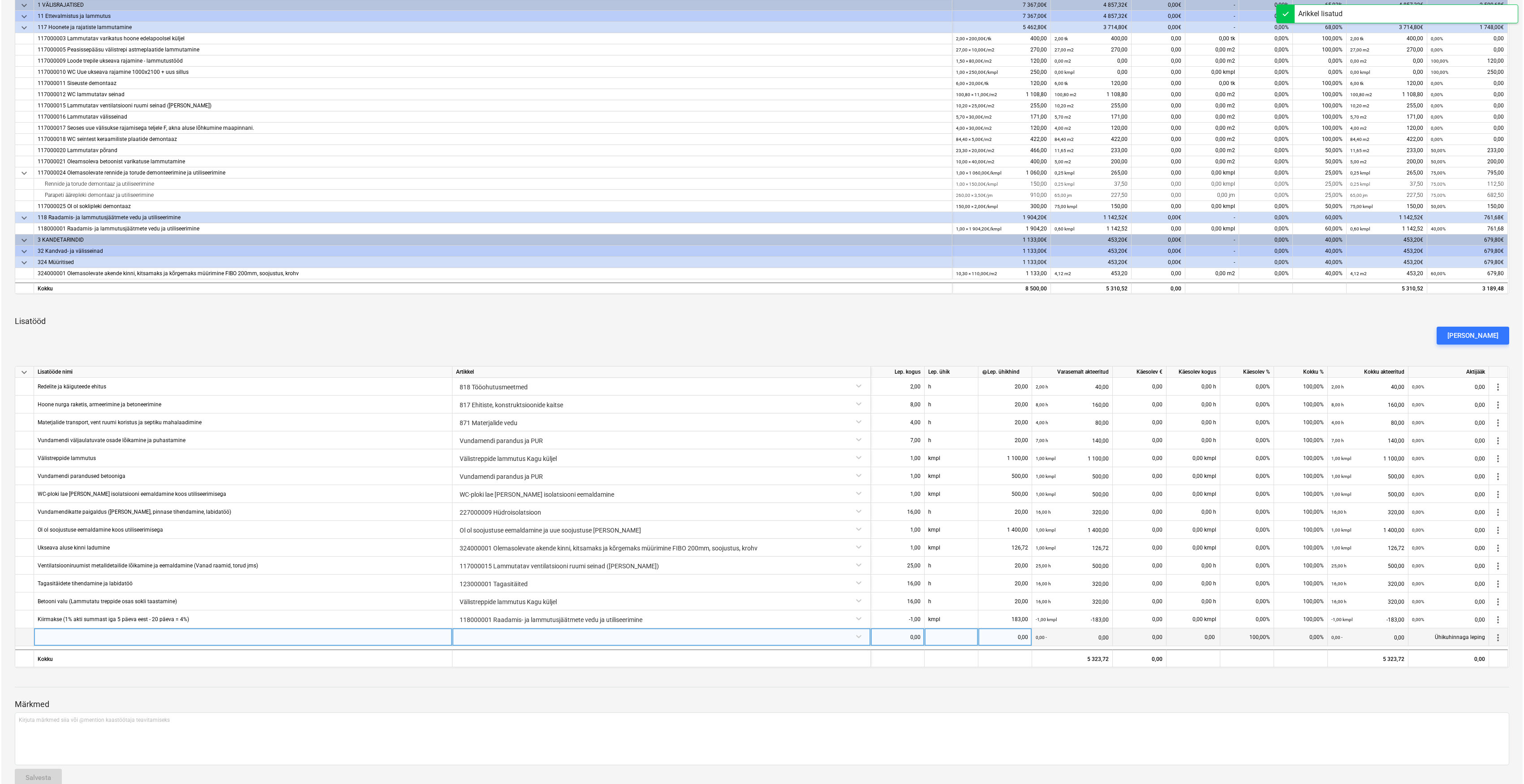
scroll to position [192, 0]
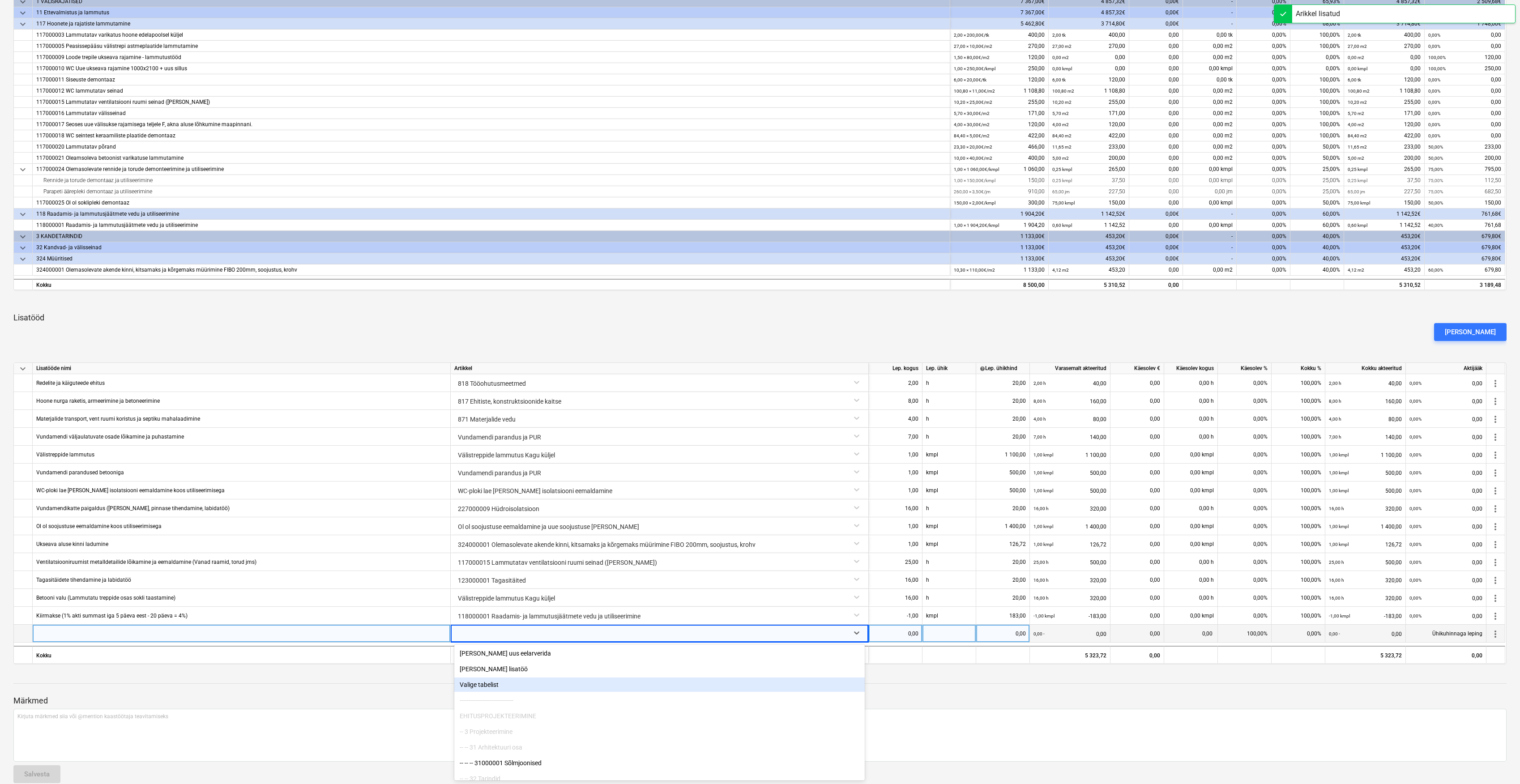
click at [514, 682] on div "Valige tabelist" at bounding box center [659, 685] width 411 height 15
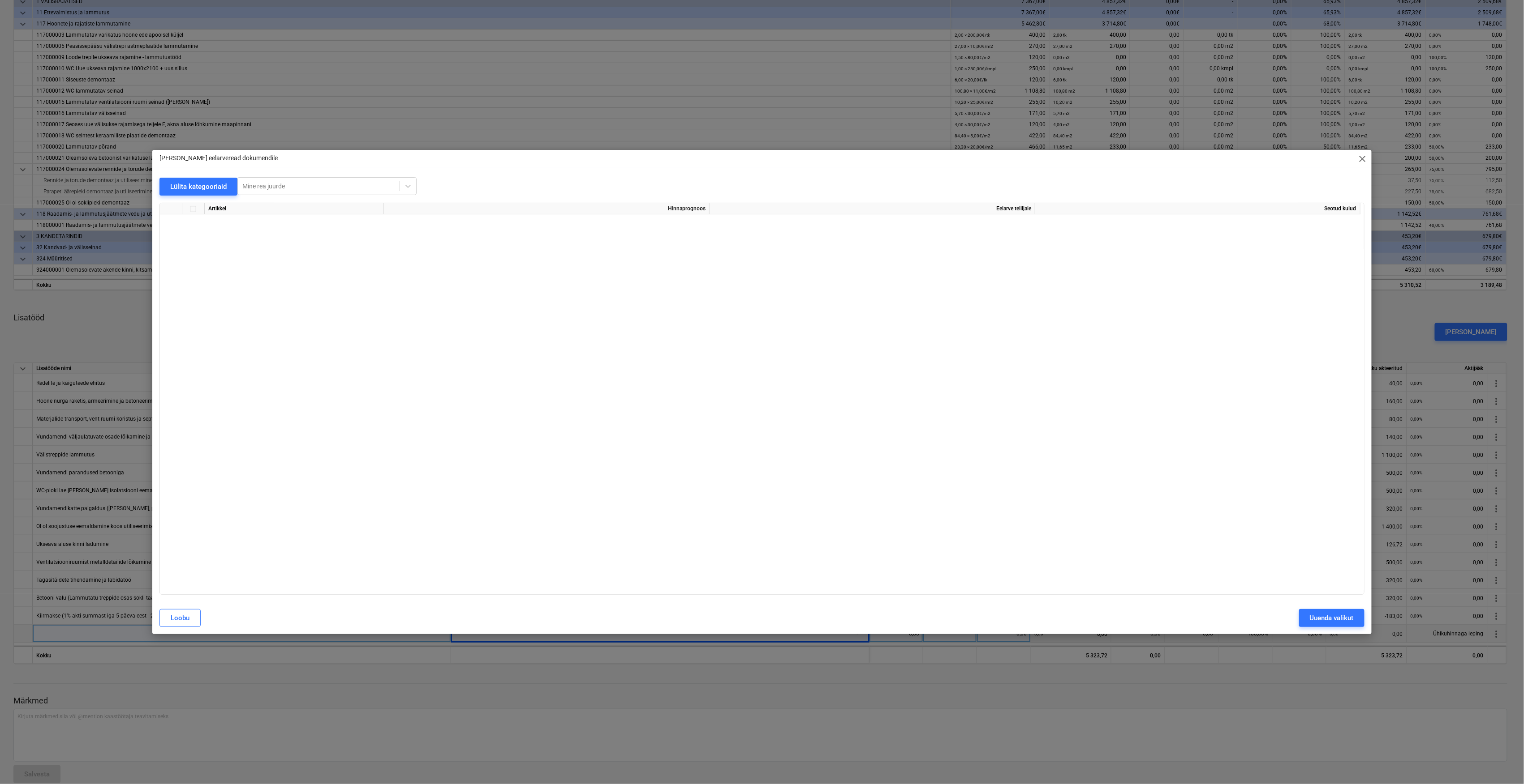
scroll to position [3223, 0]
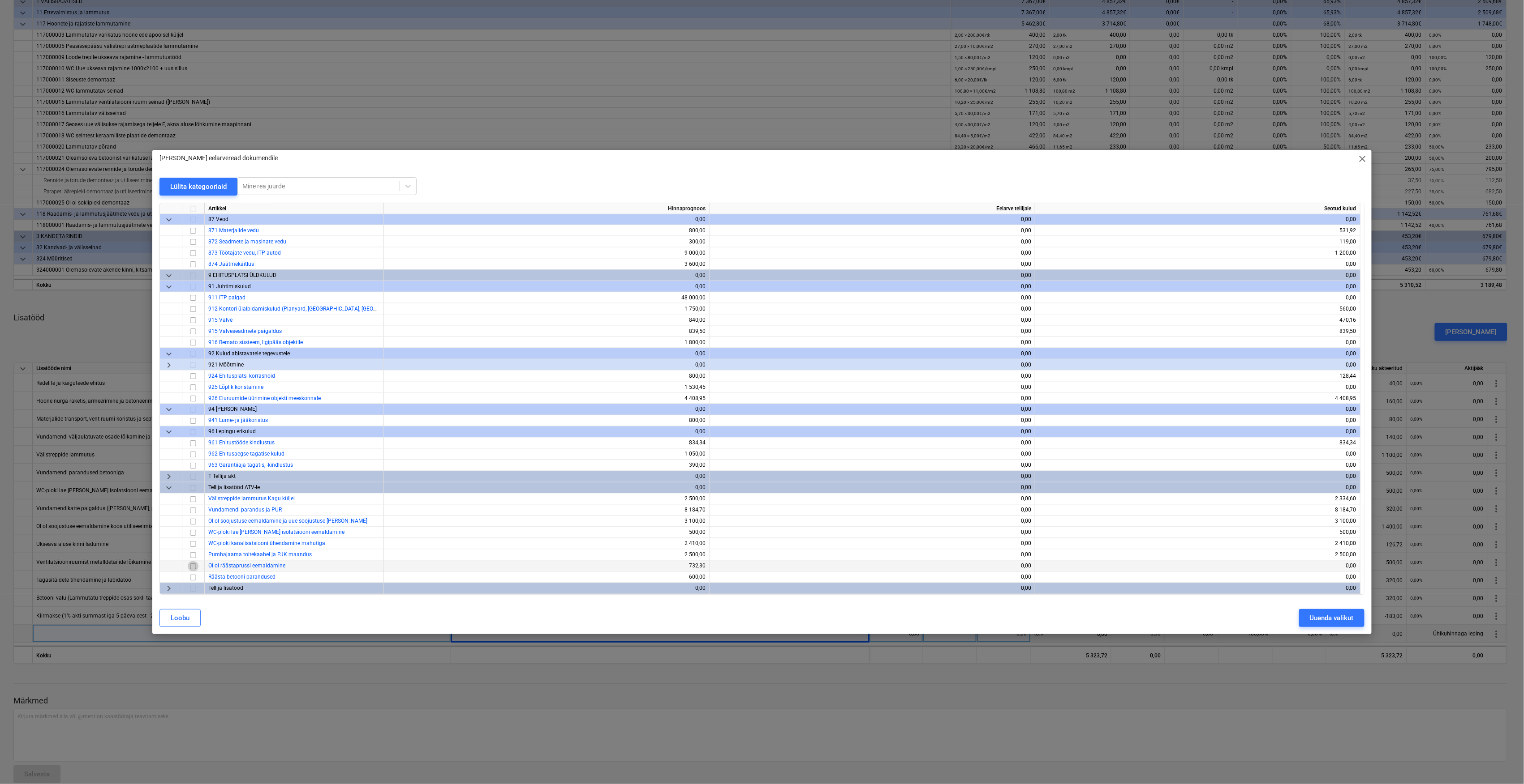
click at [192, 566] on input "checkbox" at bounding box center [192, 566] width 11 height 11
click at [1353, 619] on div "Uuenda valikut" at bounding box center [1332, 618] width 44 height 11
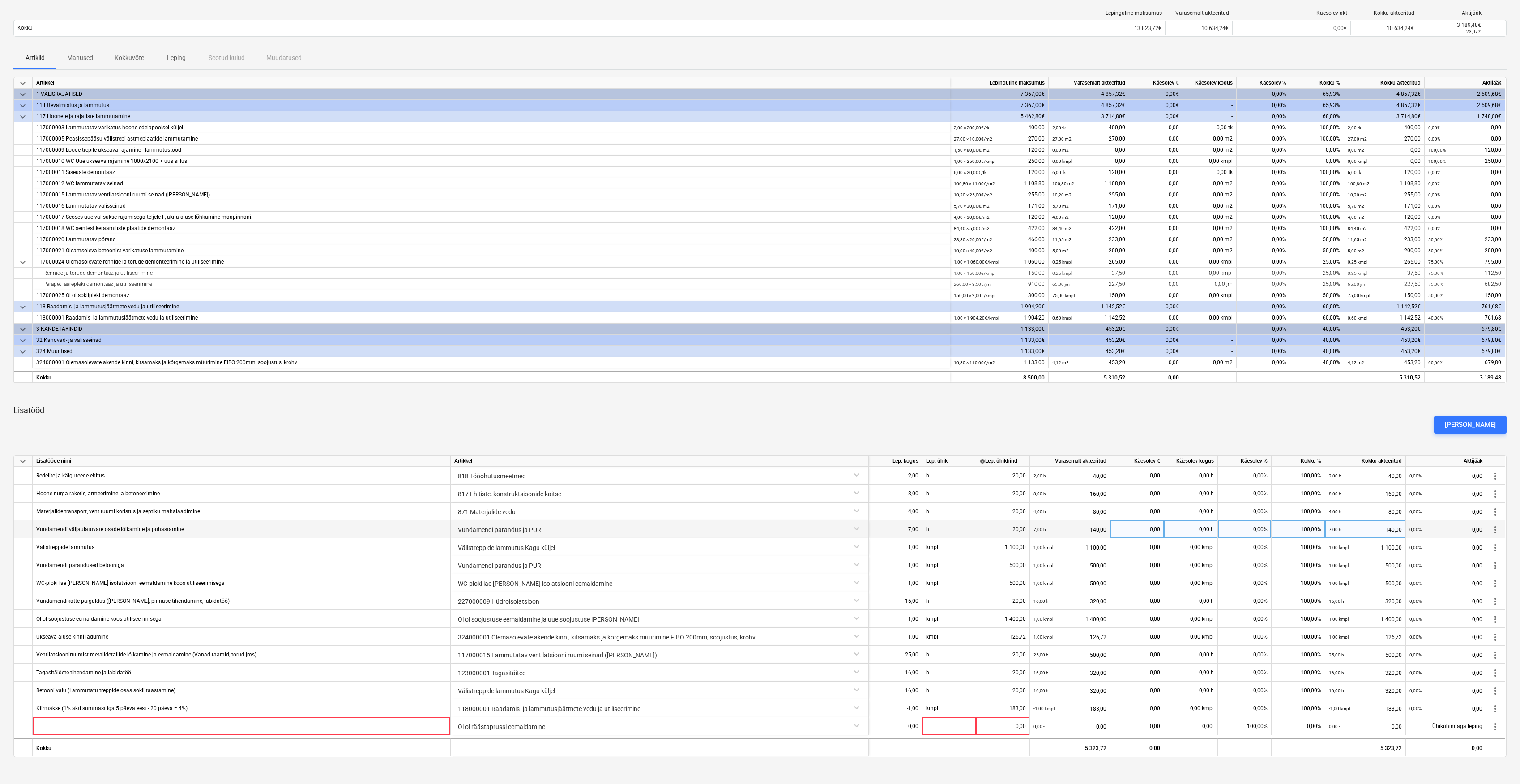
scroll to position [206, 0]
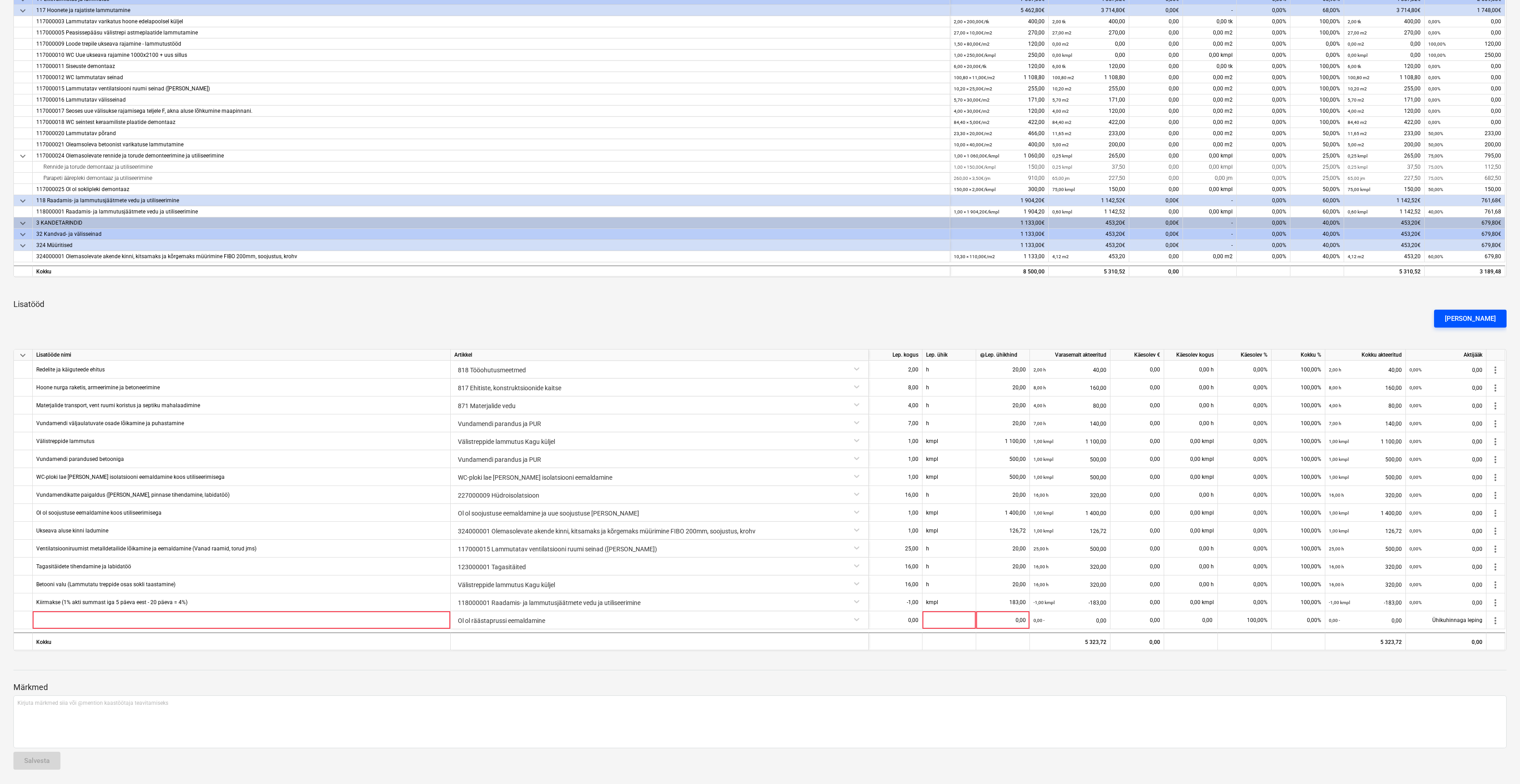
click at [1491, 315] on div "[PERSON_NAME]" at bounding box center [1470, 319] width 51 height 11
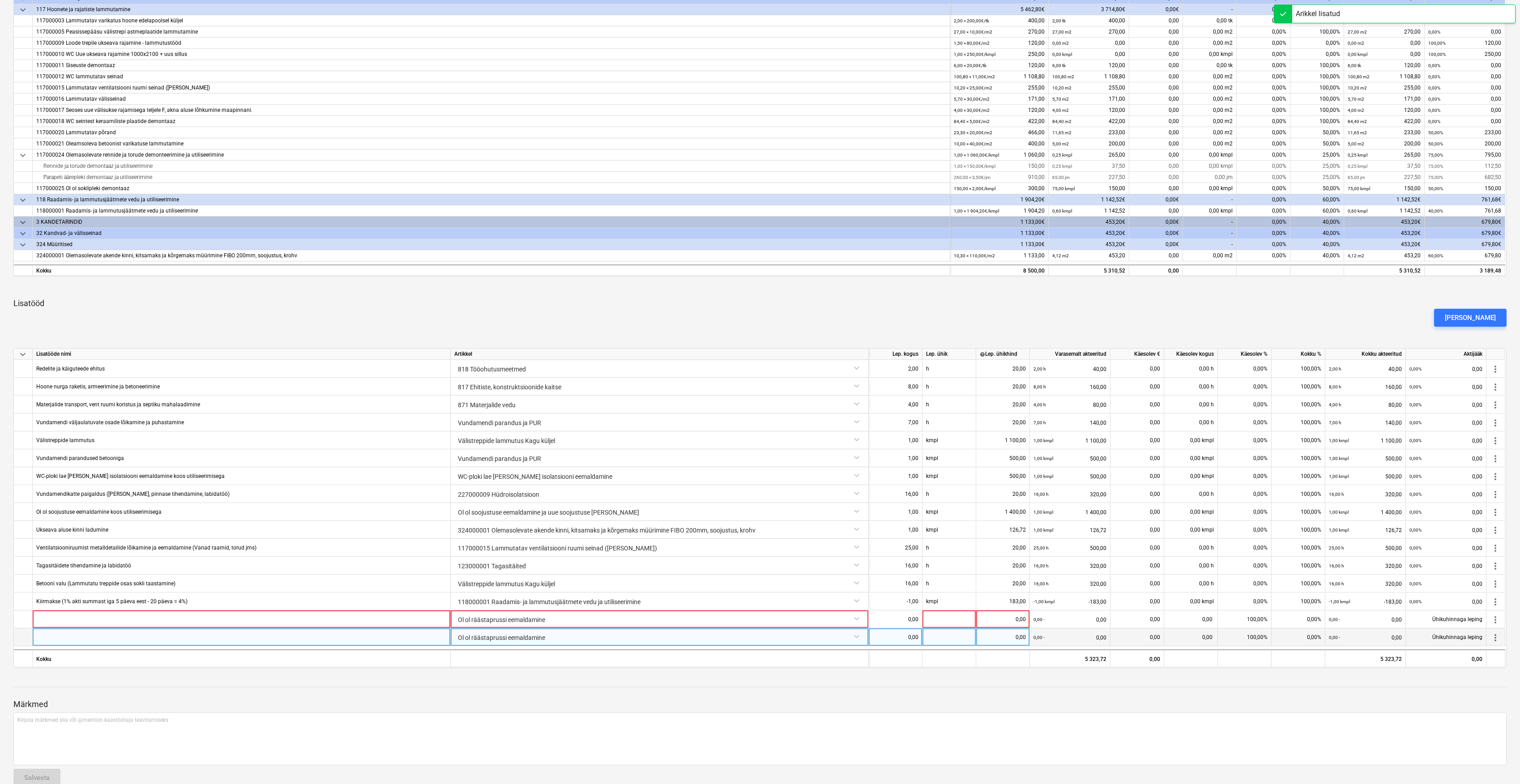
click at [854, 636] on div "Ol ol räästaprussi eemaldamine" at bounding box center [659, 636] width 411 height 15
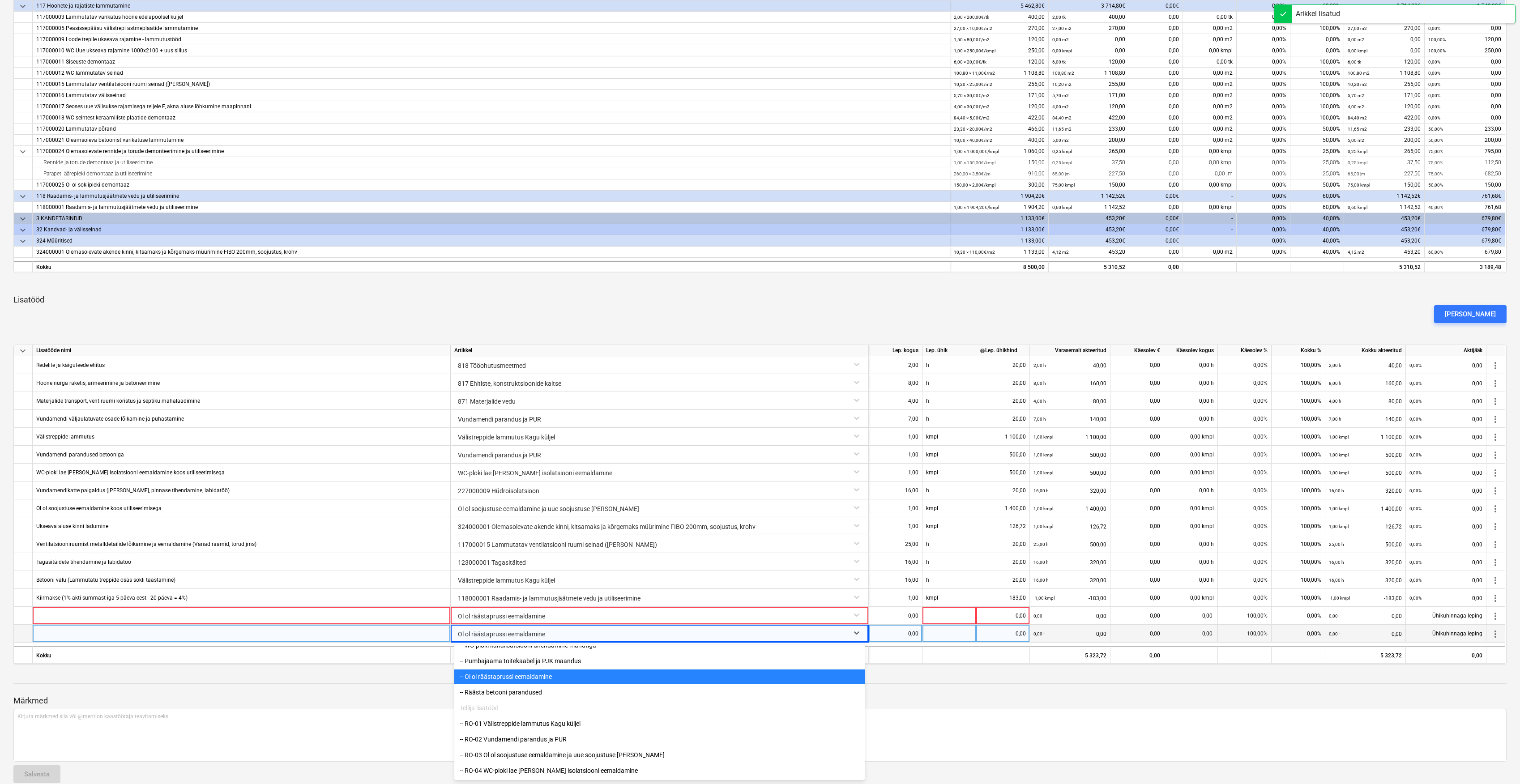
scroll to position [8783, 0]
click at [522, 694] on div "-- Räästa betooni parandused" at bounding box center [659, 691] width 411 height 15
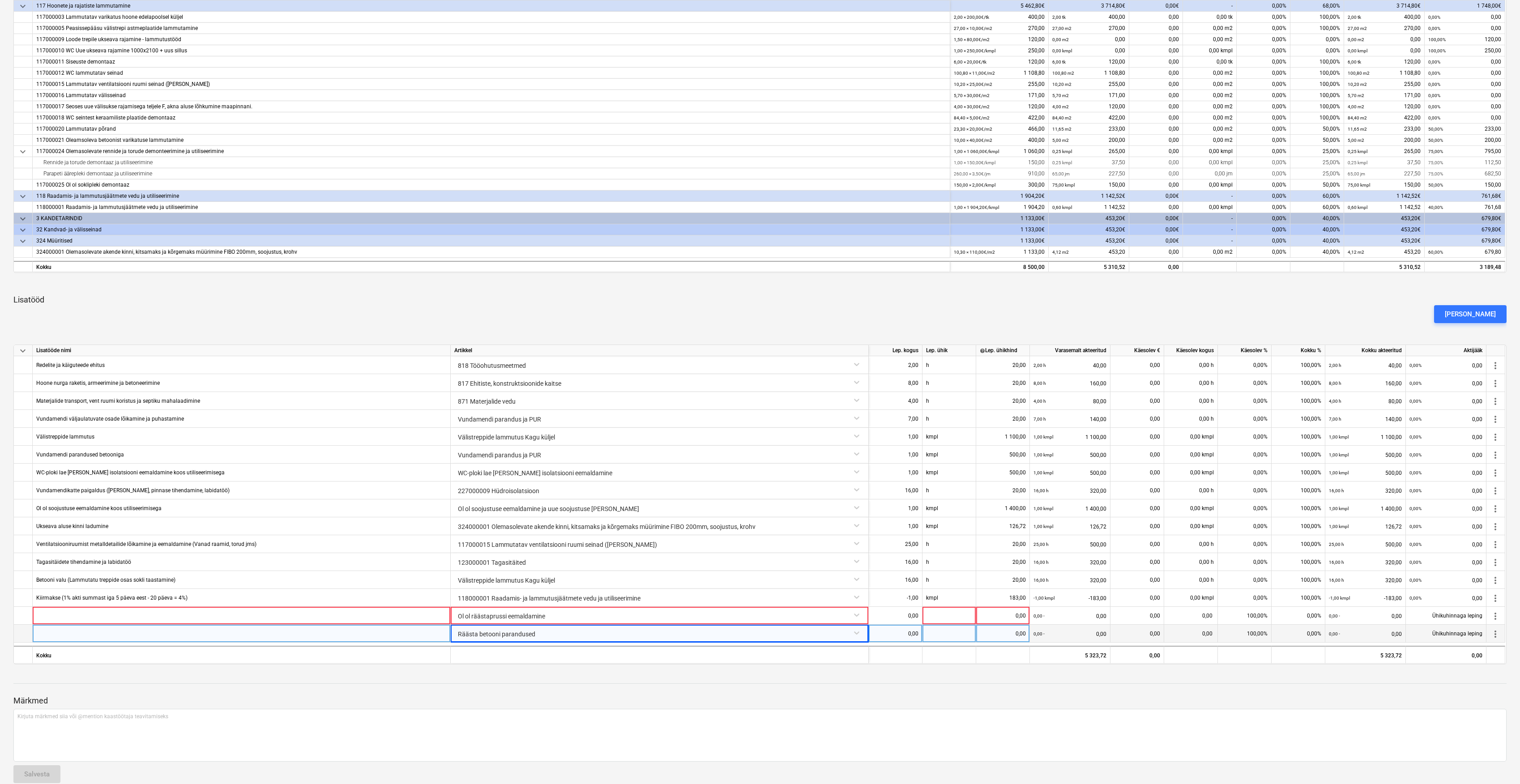
click at [587, 680] on div "Märkmed Kirjuta märkmed siia või @mention kaastöötaja teavitamiseks ﻿ Salvesta" at bounding box center [760, 731] width 1493 height 119
click at [425, 638] on div at bounding box center [241, 634] width 418 height 18
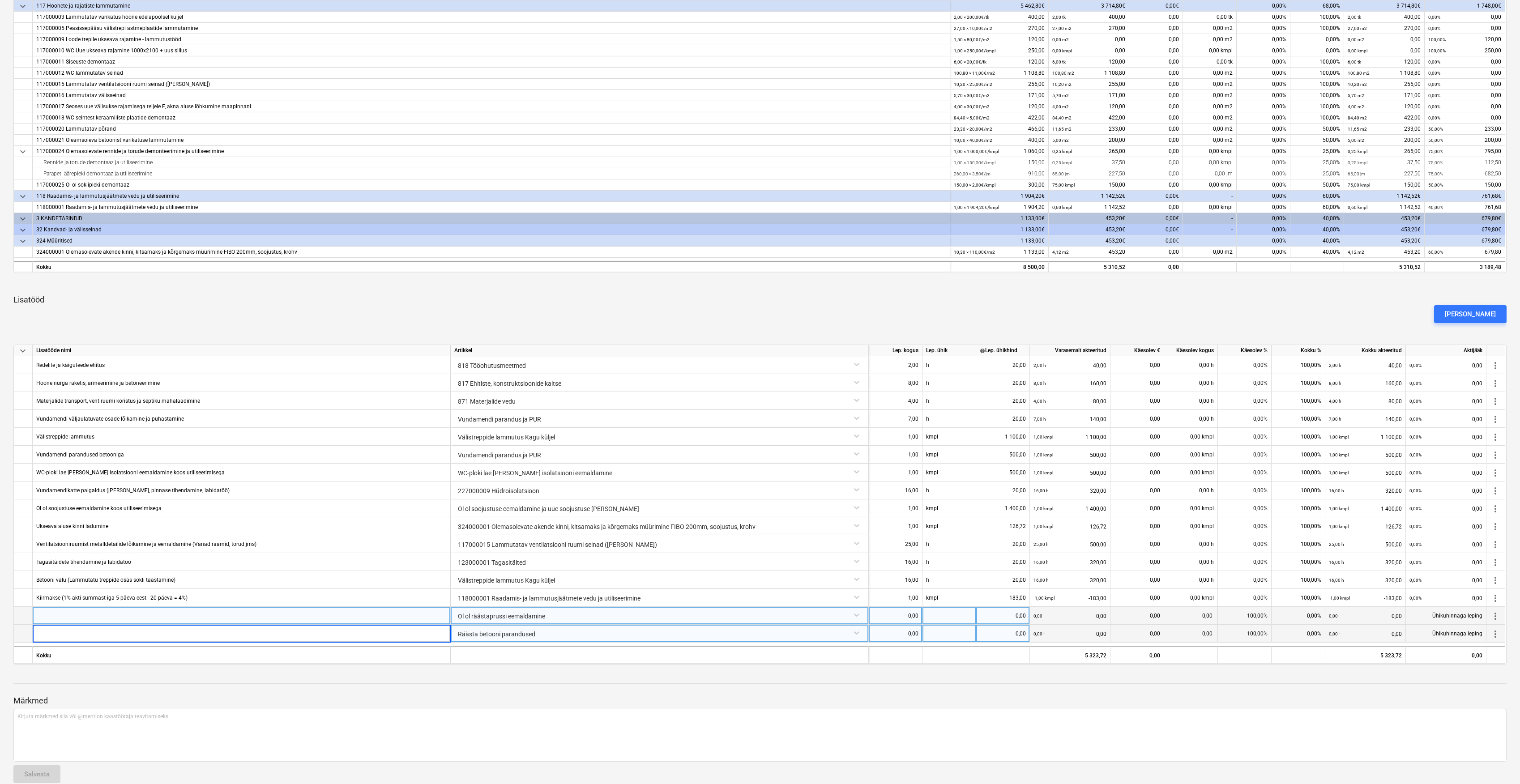
click at [322, 618] on div at bounding box center [241, 616] width 418 height 18
click at [299, 616] on input at bounding box center [241, 615] width 417 height 17
type input "Räästaprussi eemaldamine ja utiliseerimine"
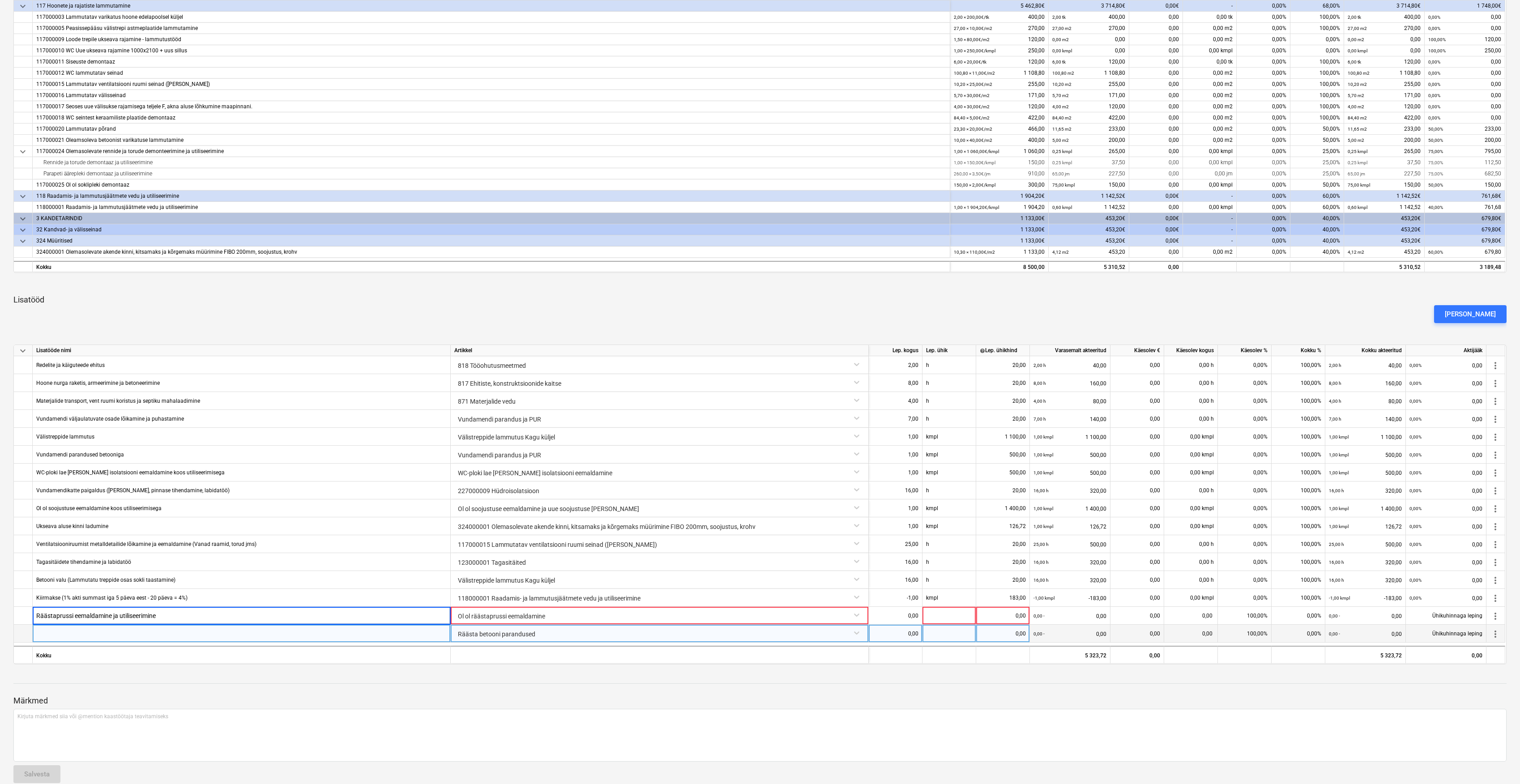
click at [262, 638] on div at bounding box center [241, 634] width 418 height 18
type input "Räästa betooni parandused"
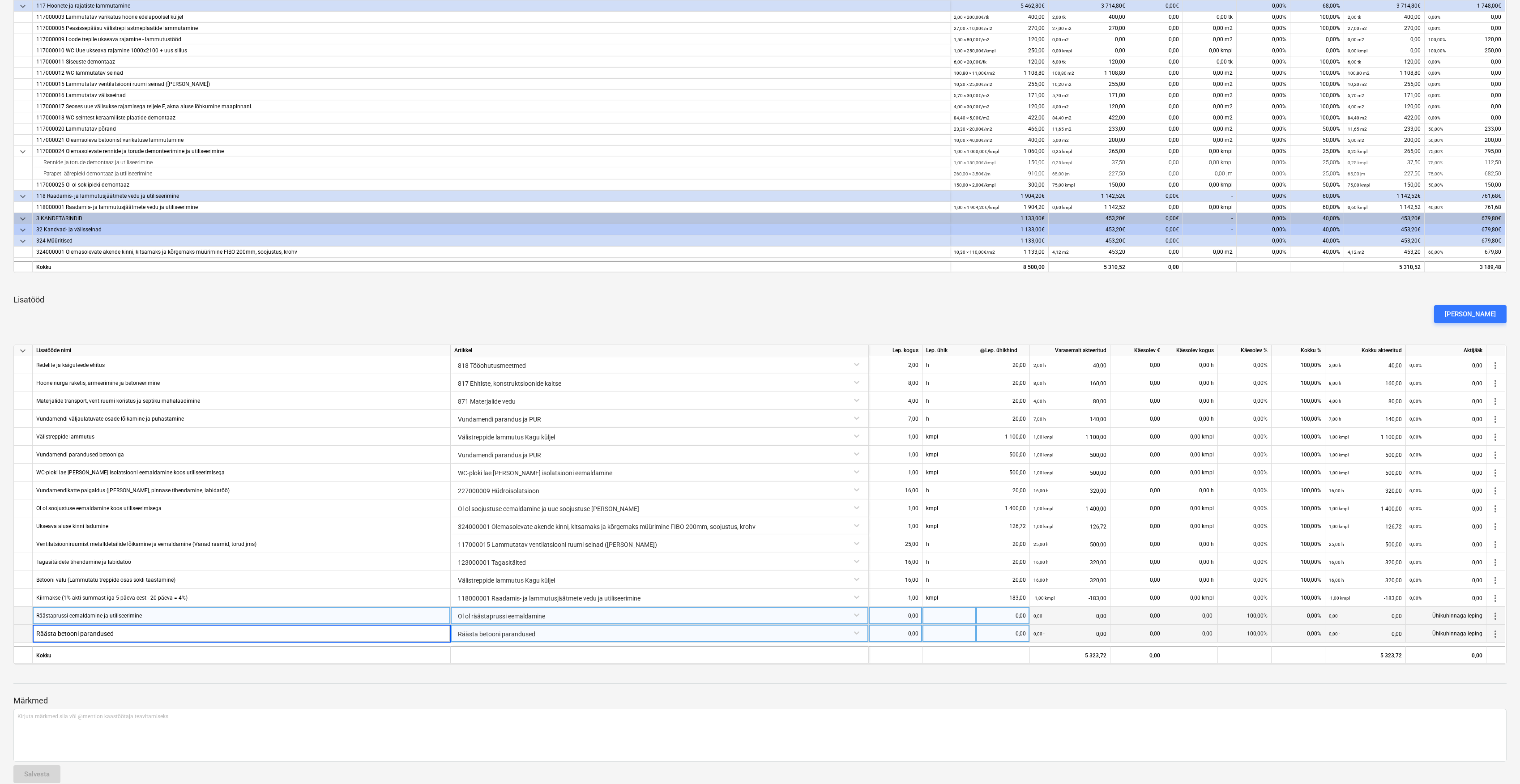
click at [915, 614] on div "0,00" at bounding box center [895, 616] width 46 height 18
click at [916, 634] on div "0,00" at bounding box center [895, 634] width 46 height 18
click at [944, 611] on div at bounding box center [949, 616] width 54 height 18
type input "kmpl"
click at [940, 631] on div at bounding box center [949, 634] width 54 height 18
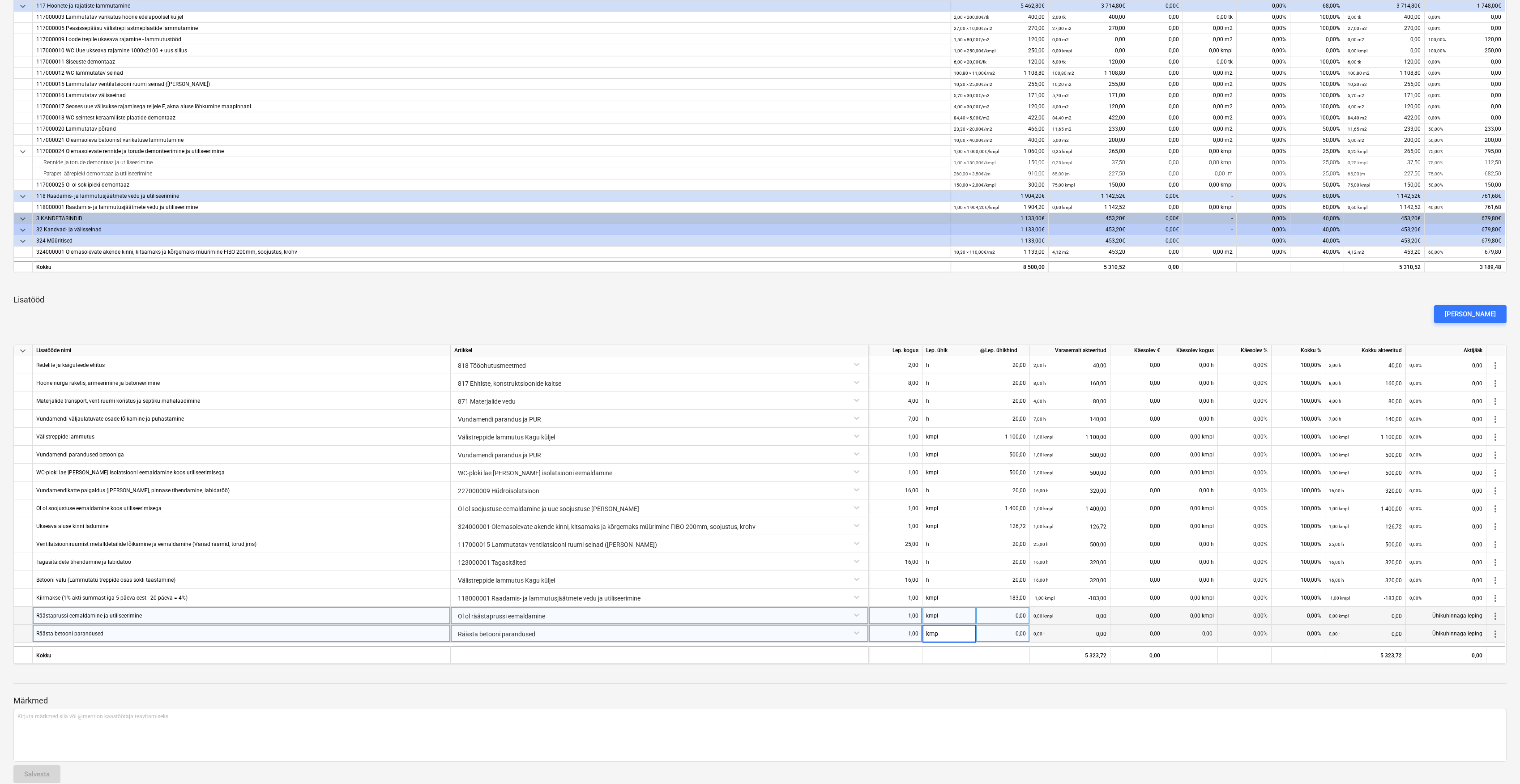
type input "kmpl"
click at [1012, 616] on div "0,00" at bounding box center [1002, 616] width 46 height 18
type input "732,3"
click at [936, 692] on div at bounding box center [760, 692] width 1493 height 7
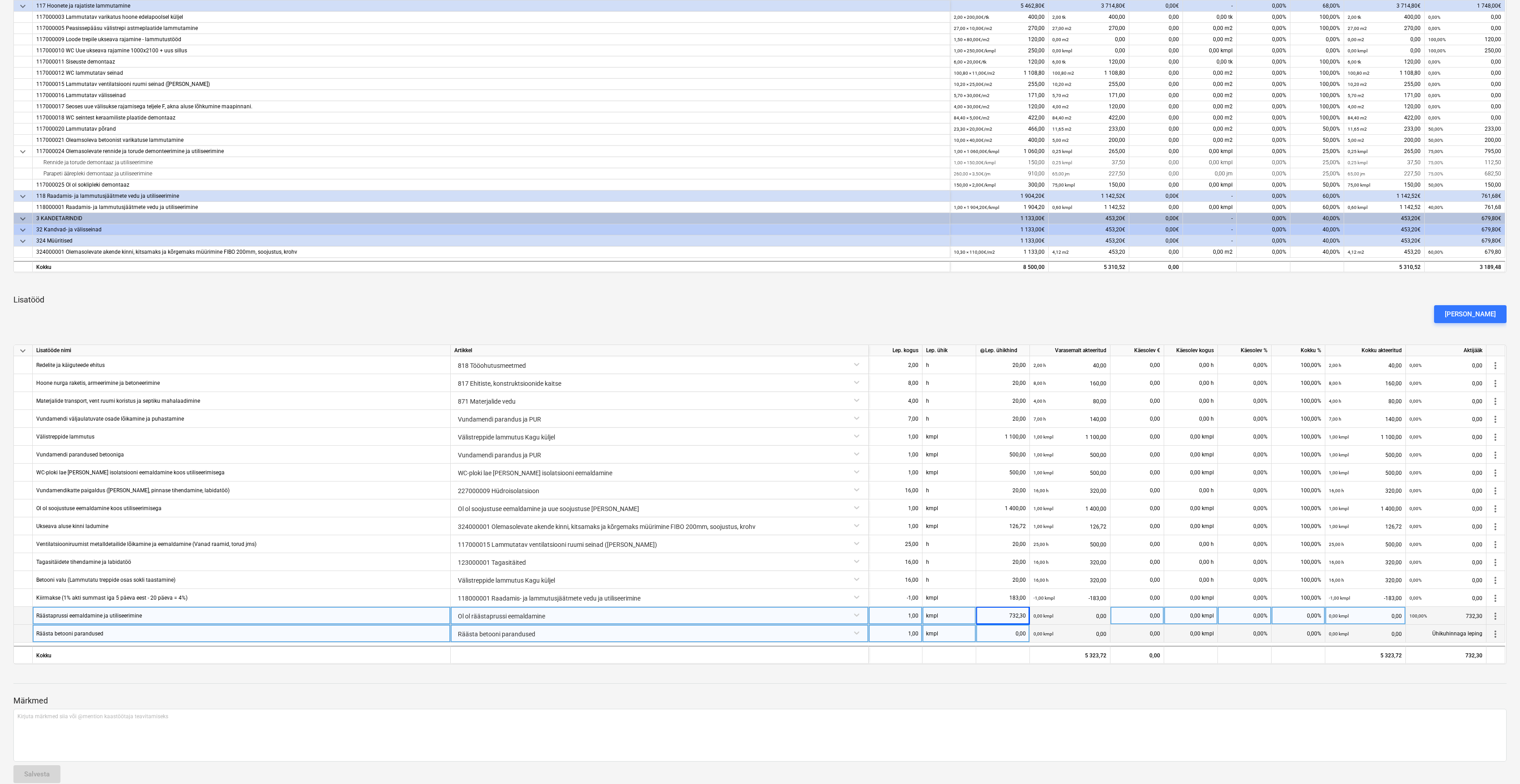
click at [1017, 634] on div "0,00" at bounding box center [1002, 634] width 46 height 18
click at [1026, 675] on div at bounding box center [760, 675] width 1493 height 7
click at [880, 629] on div "1,00" at bounding box center [895, 634] width 46 height 18
click at [939, 636] on div "kmpl" at bounding box center [949, 634] width 54 height 18
type input "h"
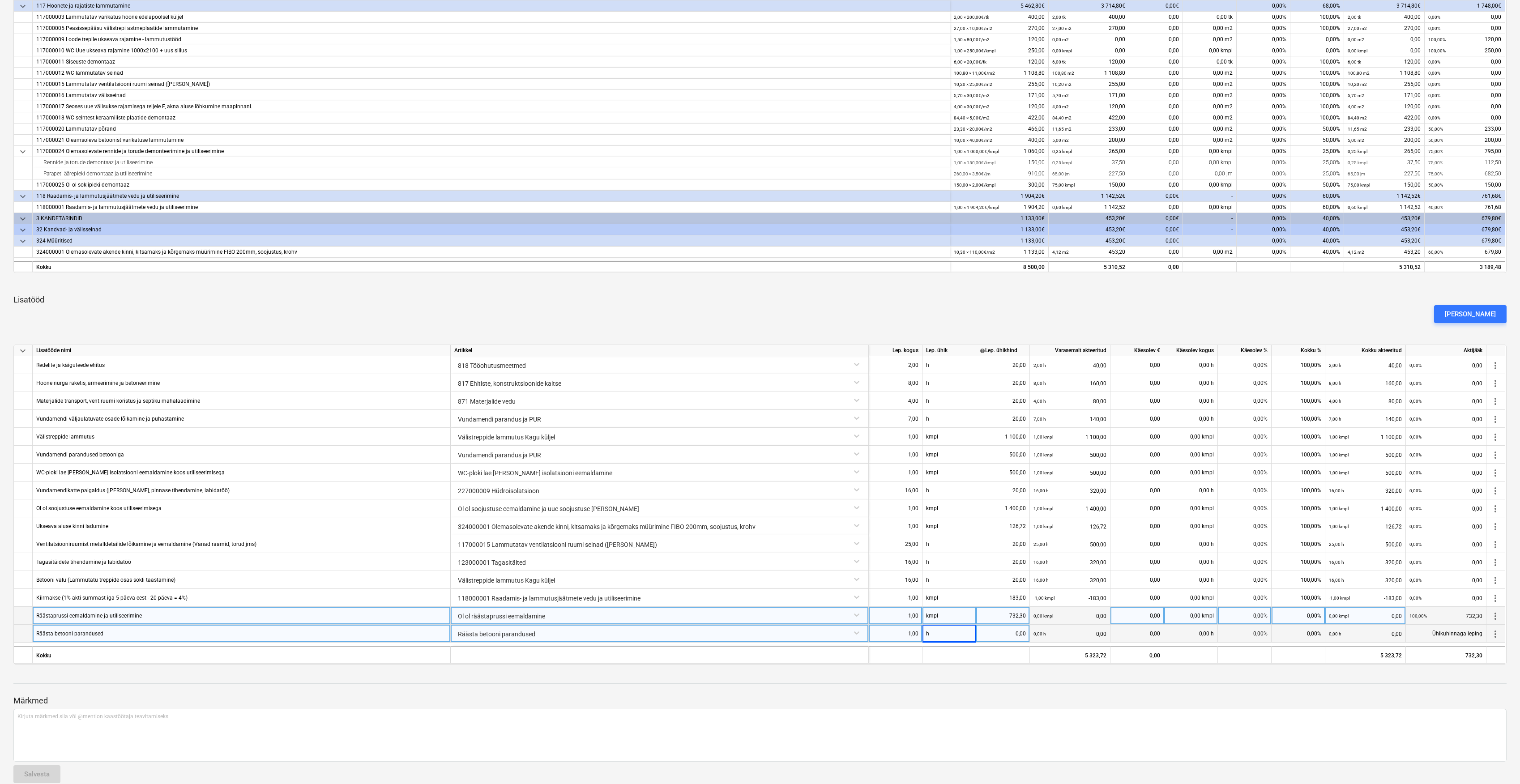
click at [875, 699] on p "Märkmed" at bounding box center [760, 701] width 1493 height 11
click at [900, 632] on div "1,00" at bounding box center [895, 634] width 46 height 18
click at [908, 636] on div "1,00" at bounding box center [895, 634] width 46 height 18
type input "30"
click at [1016, 637] on div "0,00" at bounding box center [1002, 634] width 46 height 18
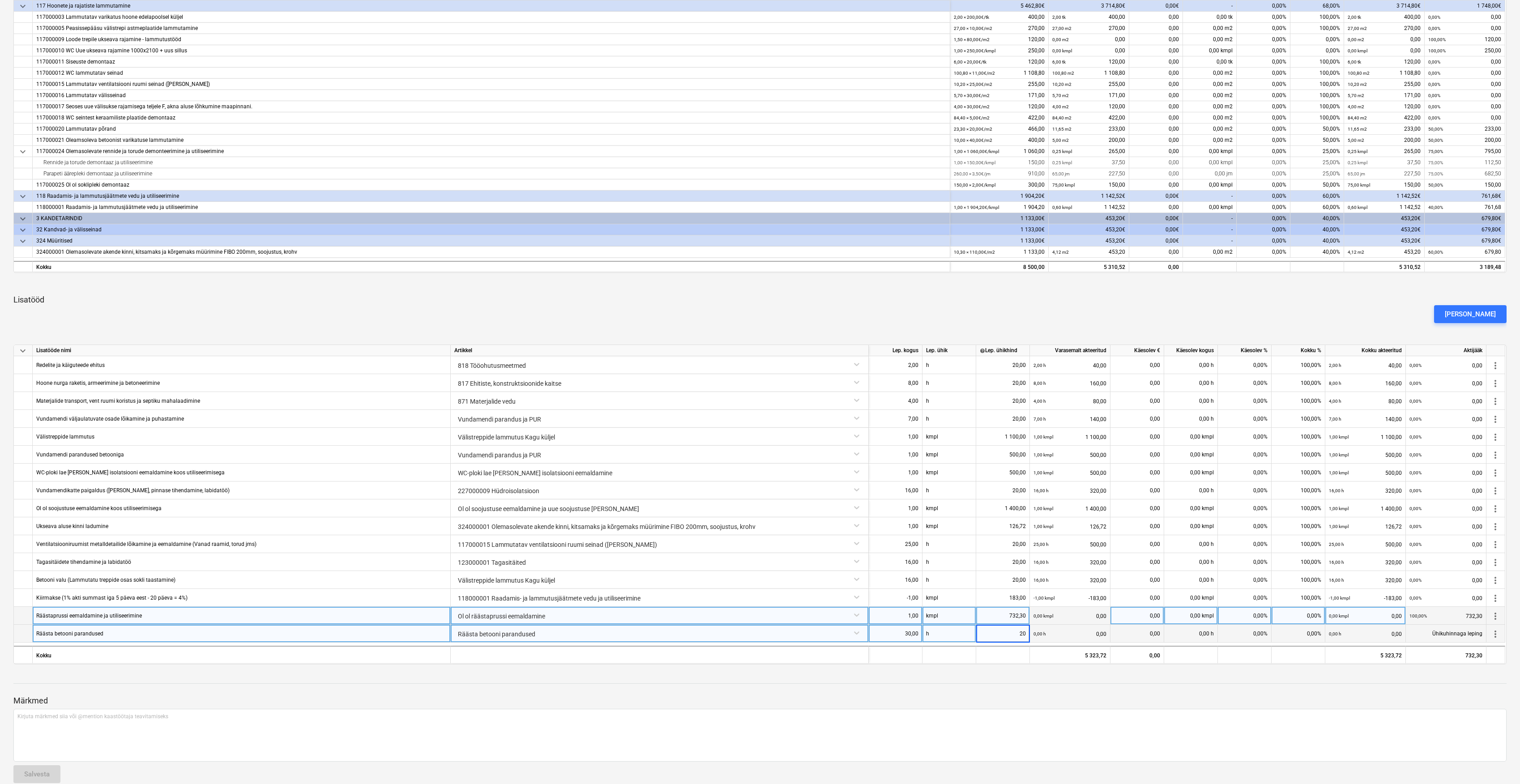
click at [1056, 688] on div "Märkmed Kirjuta märkmed siia või @mention kaastöötaja teavitamiseks ﻿ Salvesta" at bounding box center [760, 731] width 1493 height 119
click at [1265, 618] on div "0,00%" at bounding box center [1245, 616] width 54 height 18
type input "100"
click at [1262, 635] on div "0,00%" at bounding box center [1245, 634] width 54 height 18
type input "100"
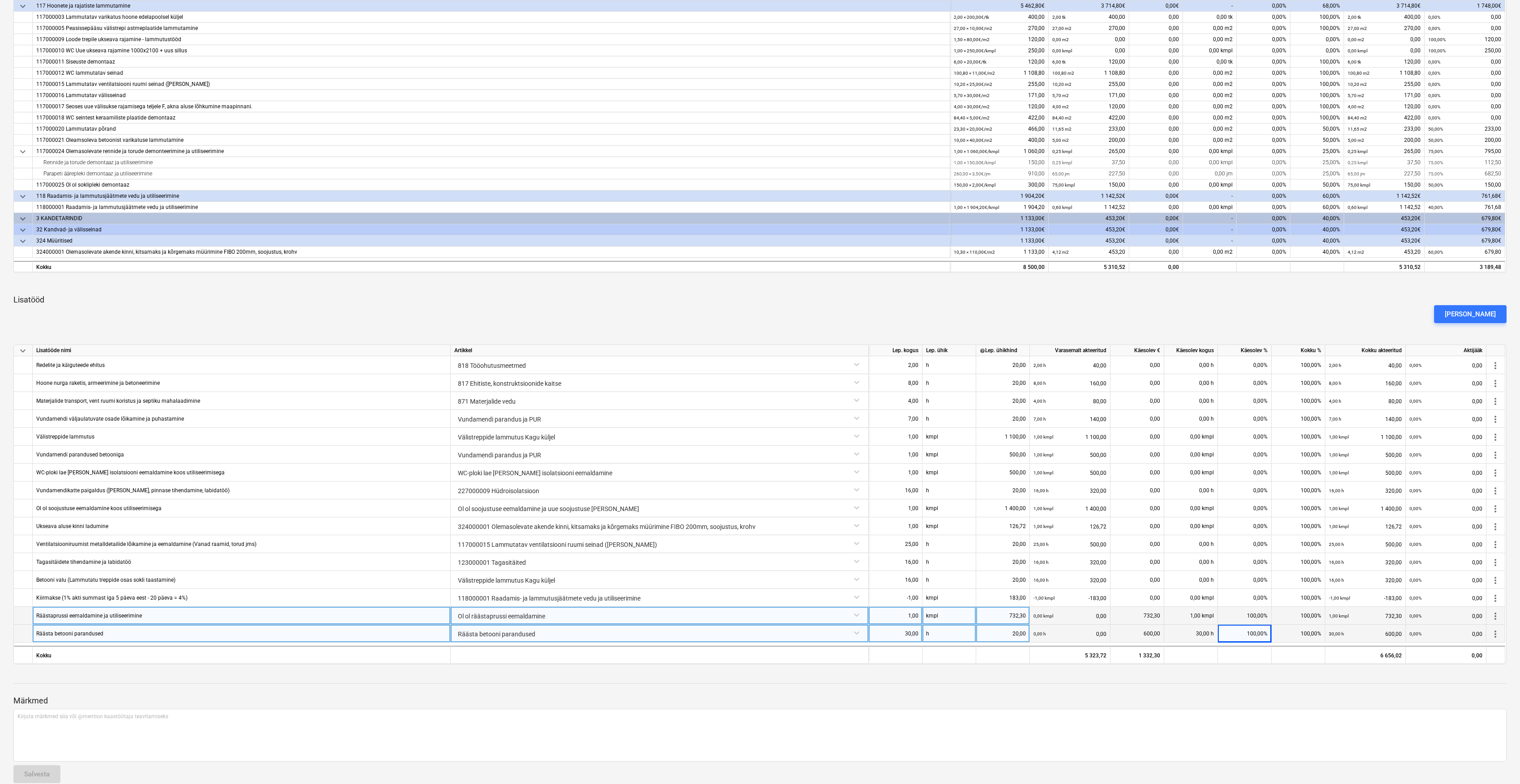
click at [1204, 686] on div "Märkmed Kirjuta märkmed siia või @mention kaastöötaja teavitamiseks ﻿ Salvesta" at bounding box center [760, 731] width 1493 height 119
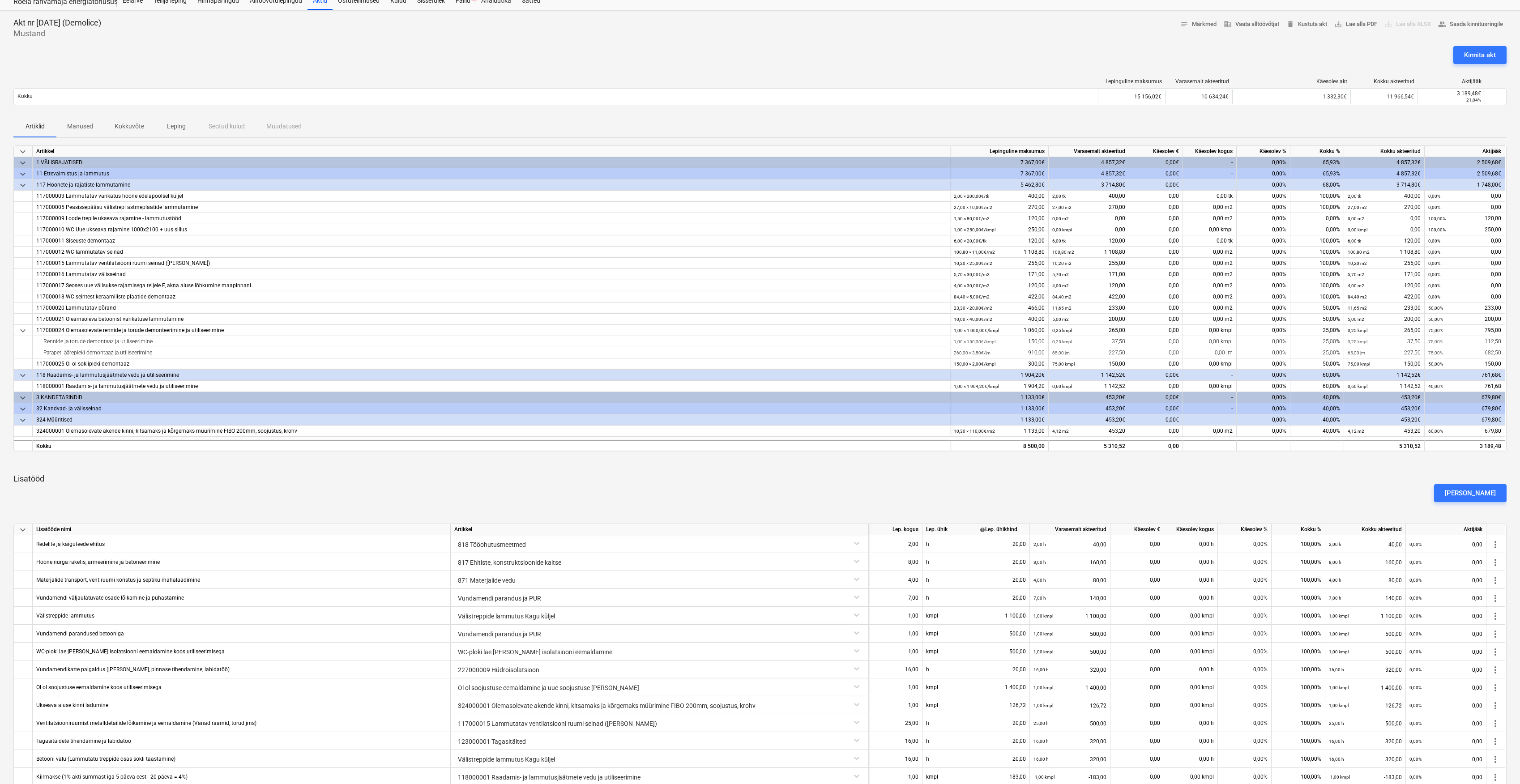
scroll to position [0, 0]
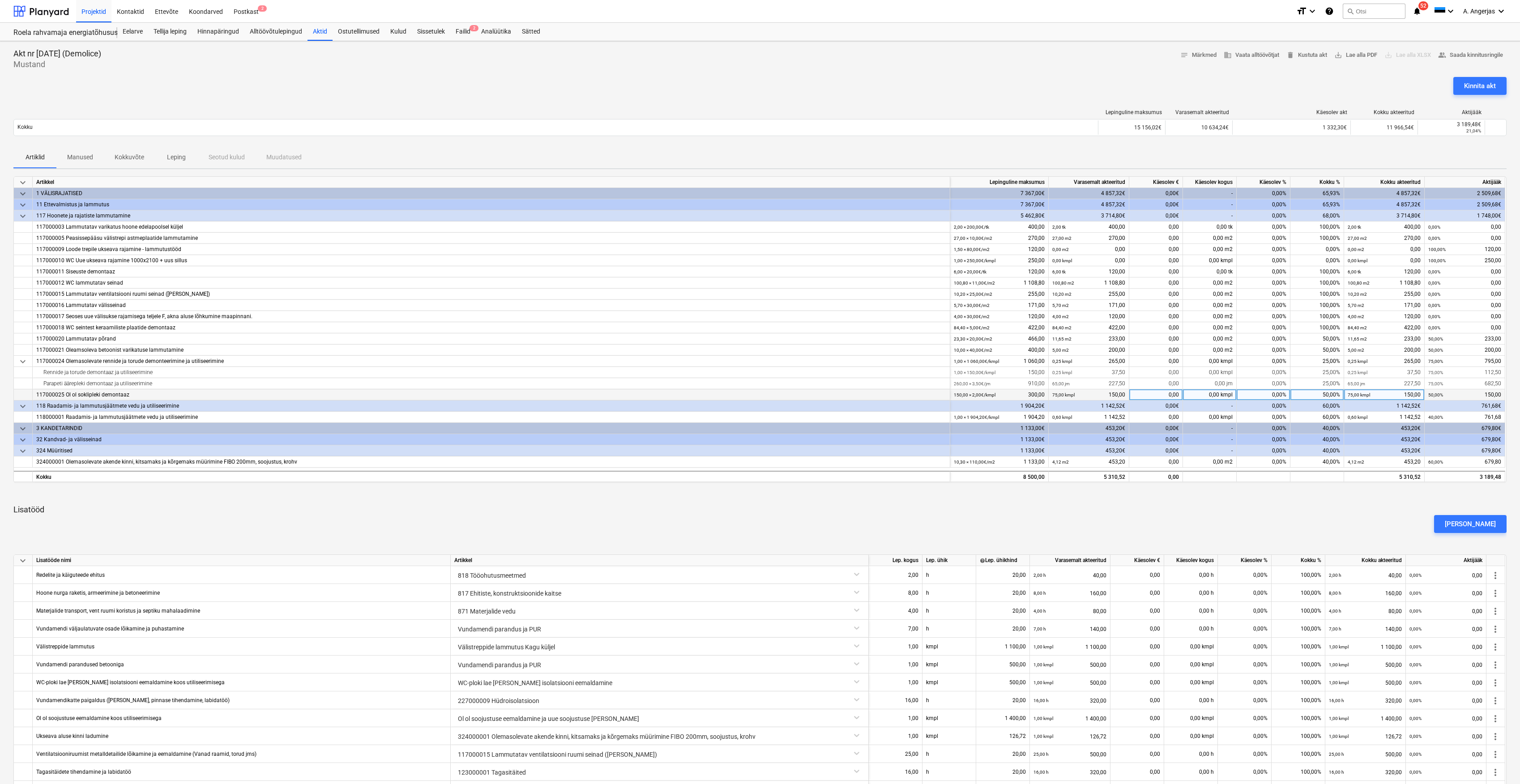
click at [1307, 396] on div "50,00%" at bounding box center [1317, 395] width 54 height 11
click at [1267, 394] on div "0,00%" at bounding box center [1264, 395] width 54 height 11
type input "40"
click at [1307, 152] on div "Artiklid Manused Kokkuvõte Leping Seotud kulud Muudatused" at bounding box center [760, 157] width 1493 height 21
click at [1302, 411] on div "60,00%" at bounding box center [1317, 407] width 54 height 11
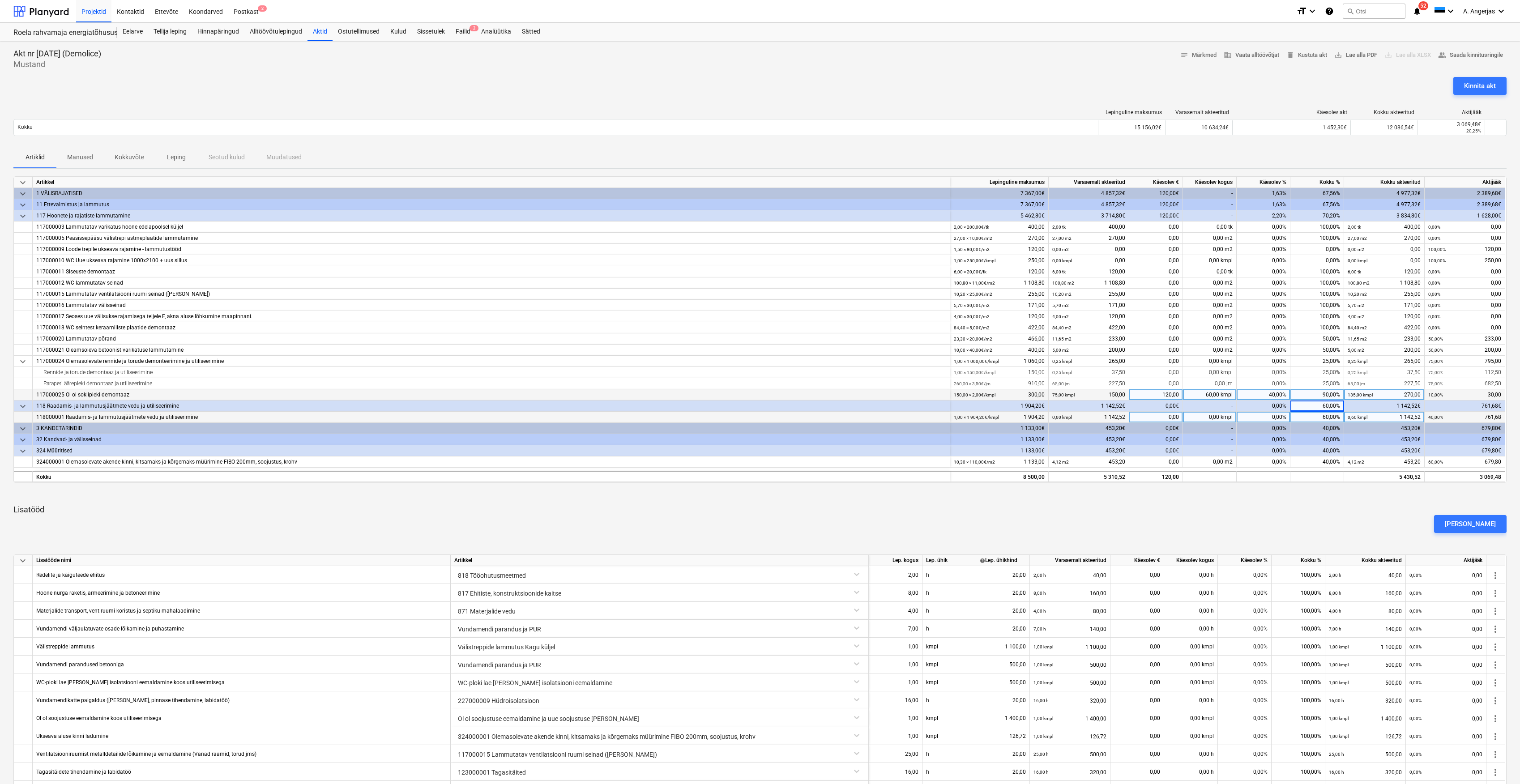
click at [1312, 418] on div "60,00%" at bounding box center [1317, 417] width 54 height 11
click at [1274, 419] on div "0,00%" at bounding box center [1264, 417] width 54 height 11
type input "9"
type input "25"
click at [1278, 500] on div "keyboard_arrow_down Artikkel Lepinguline maksumus Varasemalt akteeritud Käesole…" at bounding box center [760, 525] width 1493 height 698
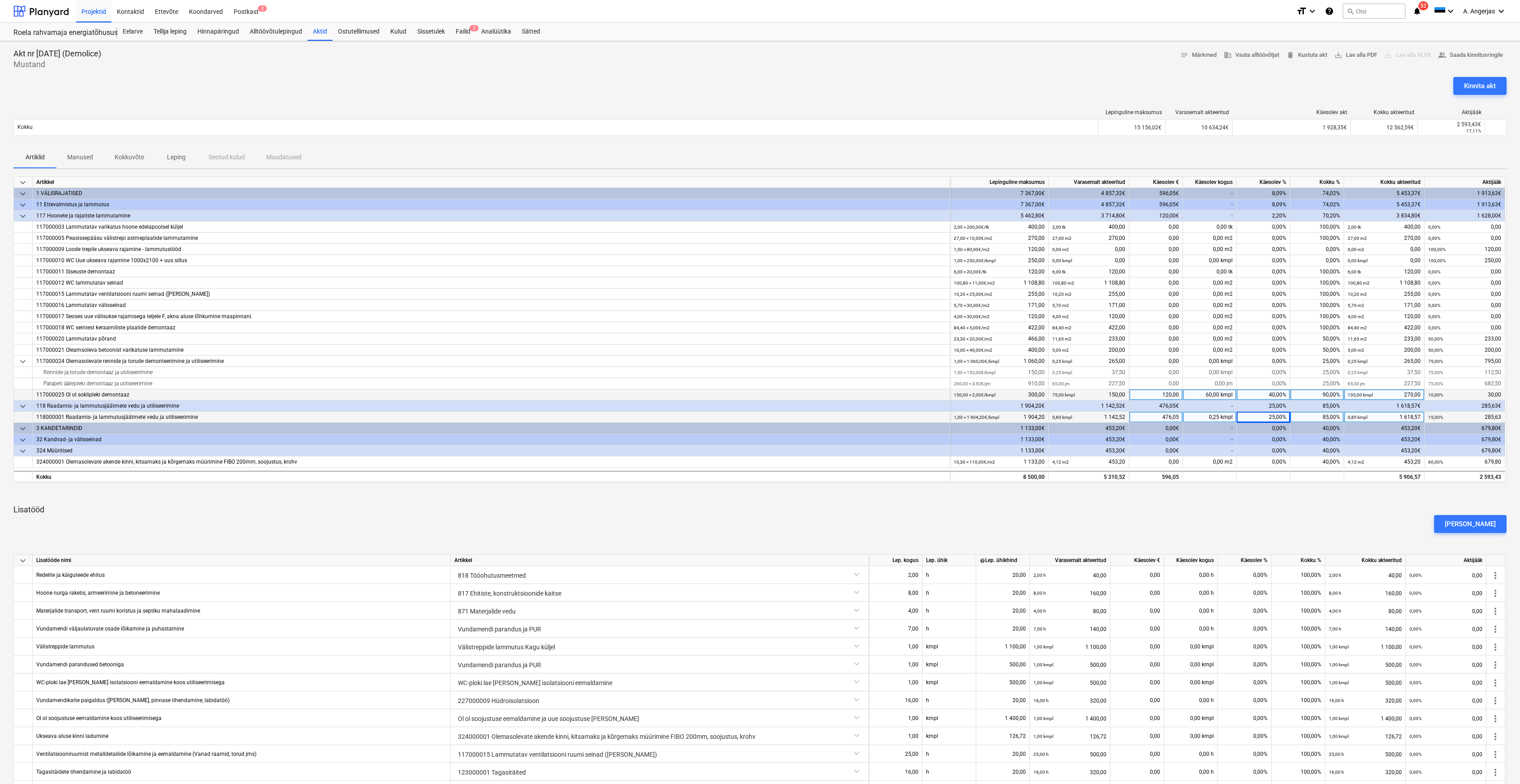
click at [1276, 418] on div "25,00%" at bounding box center [1264, 417] width 54 height 11
type input "30"
click at [1351, 506] on p "Lisatööd" at bounding box center [760, 509] width 1493 height 11
click at [1269, 416] on div "30,00%" at bounding box center [1264, 417] width 54 height 11
type input "40"
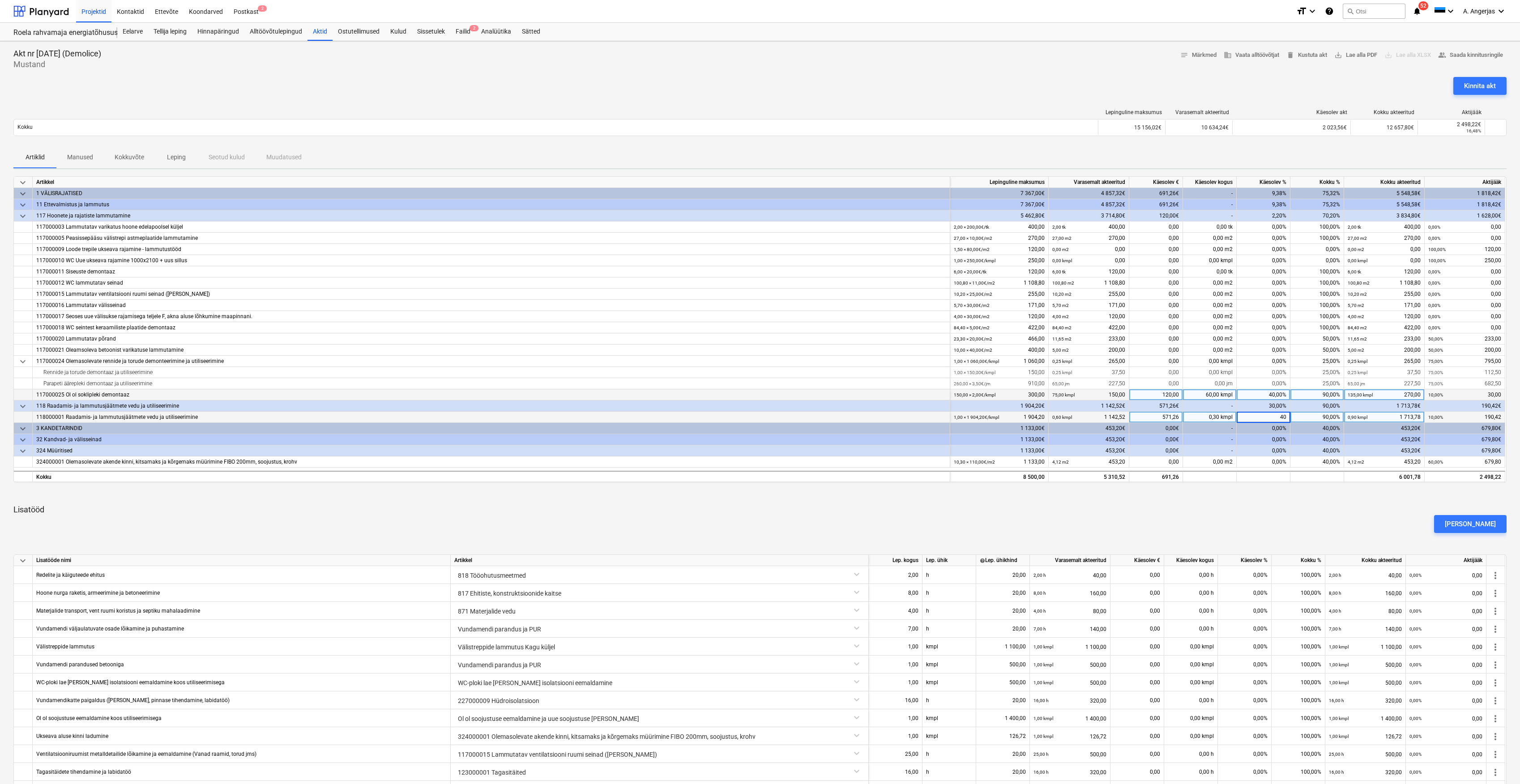
click at [1275, 500] on div "keyboard_arrow_down Artikkel Lepinguline maksumus Varasemalt akteeritud Käesole…" at bounding box center [760, 525] width 1493 height 698
click at [24, 425] on span "keyboard_arrow_down" at bounding box center [22, 429] width 11 height 11
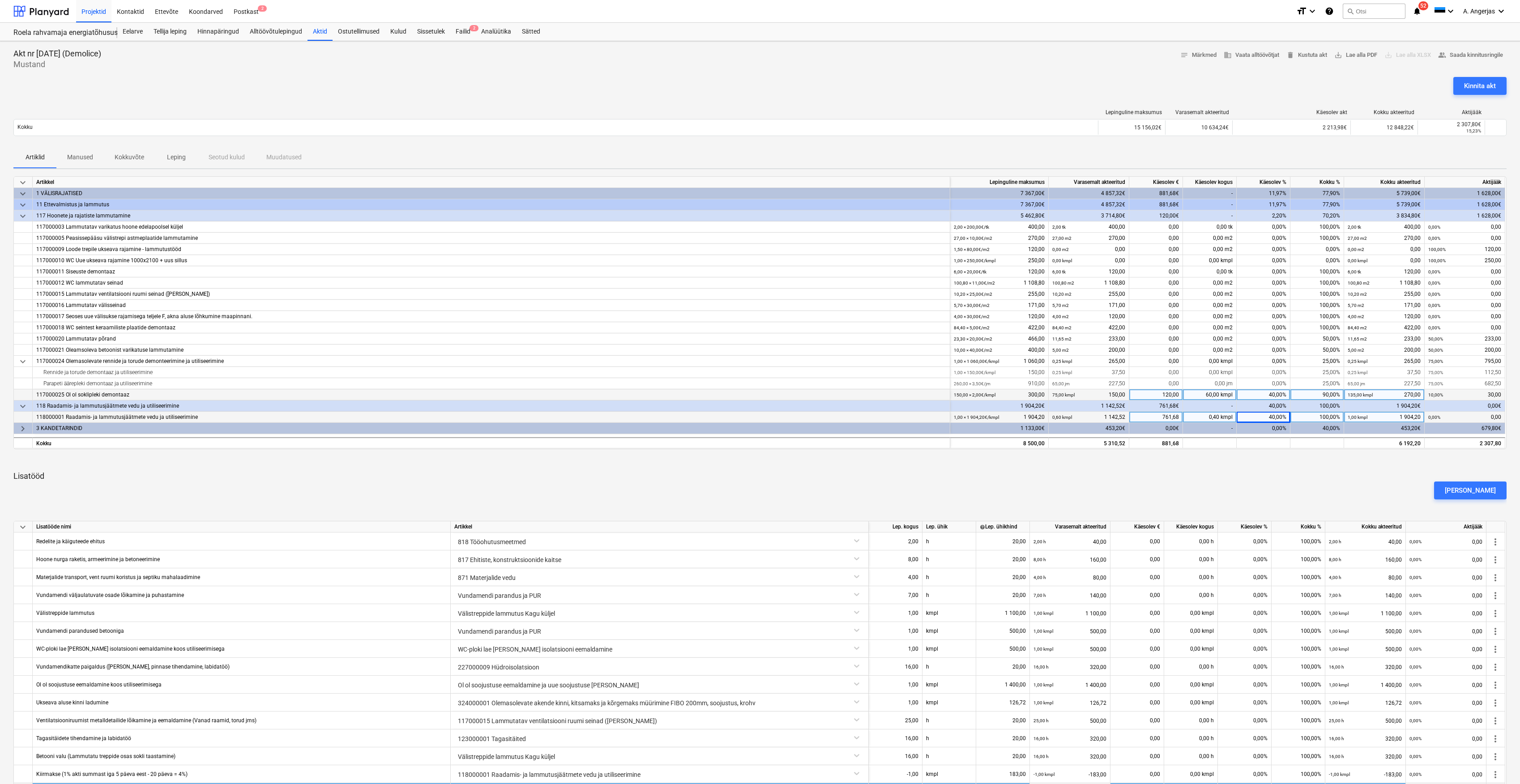
click at [24, 428] on span "keyboard_arrow_right" at bounding box center [22, 429] width 11 height 11
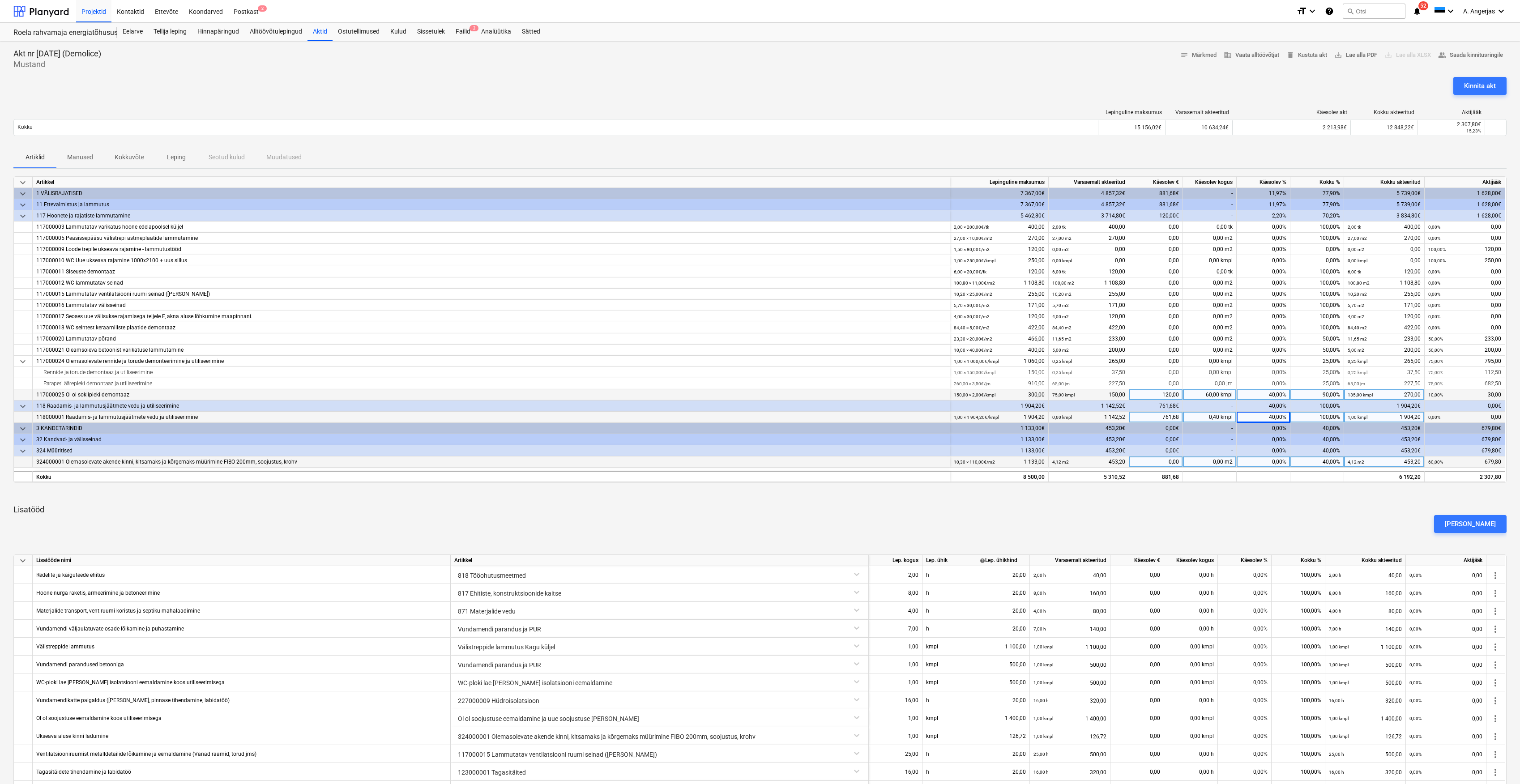
click at [1278, 466] on div "0,00%" at bounding box center [1264, 462] width 54 height 11
type input "100"
click at [1298, 496] on div at bounding box center [760, 493] width 1493 height 7
click at [1267, 359] on div "0,00%" at bounding box center [1264, 362] width 54 height 11
type input "100"
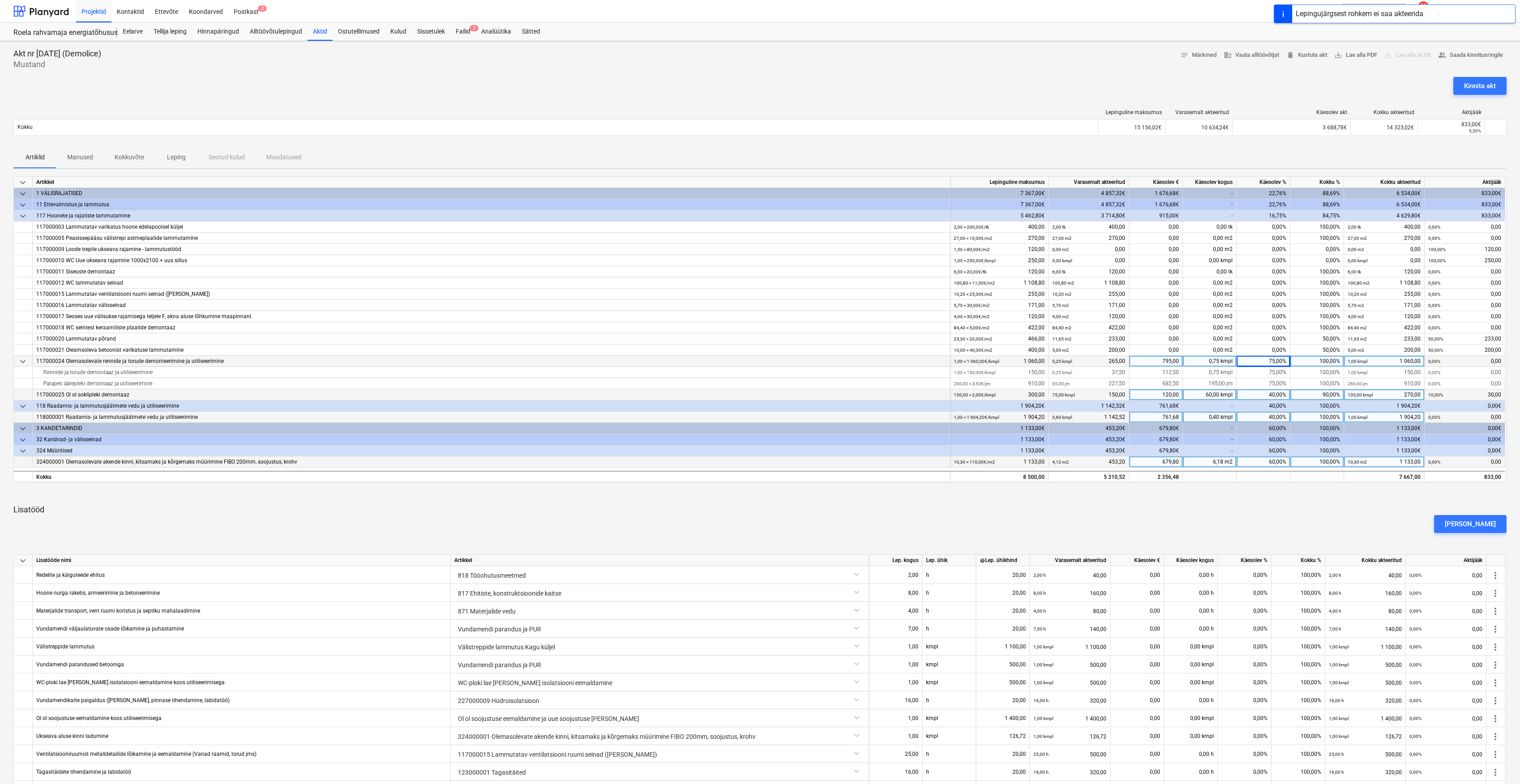
click at [1267, 359] on div "75,00%" at bounding box center [1264, 362] width 54 height 11
click at [1267, 349] on div "0,00%" at bounding box center [1264, 350] width 54 height 11
type input "100"
click at [1270, 339] on div "0,00%" at bounding box center [1264, 339] width 54 height 11
click at [1271, 339] on div "0,00%" at bounding box center [1264, 339] width 54 height 11
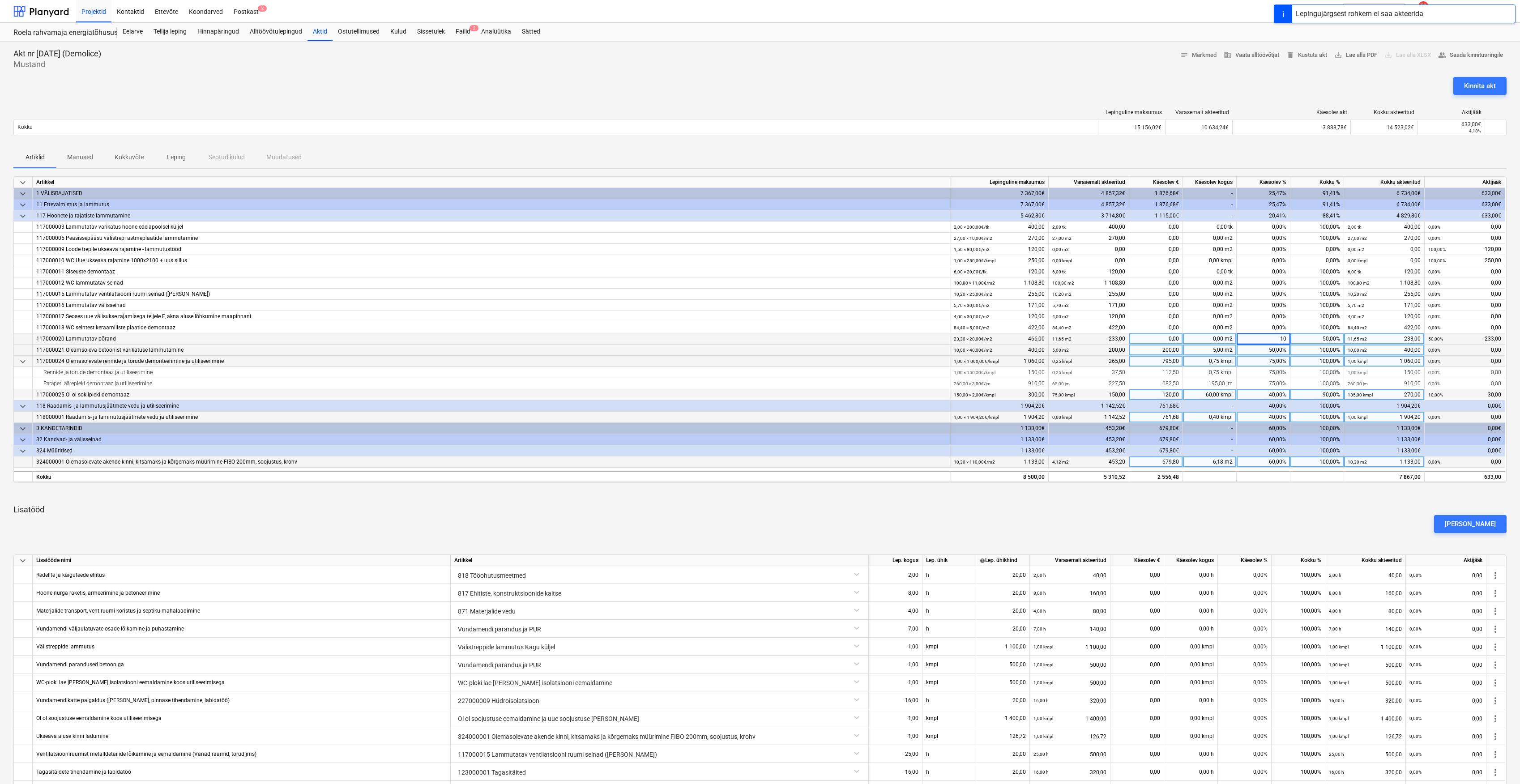
type input "100"
click at [1258, 326] on div "0,00%" at bounding box center [1264, 328] width 54 height 11
click at [1267, 324] on div "0,00%" at bounding box center [1264, 328] width 54 height 11
click at [1267, 324] on input at bounding box center [1263, 327] width 53 height 11
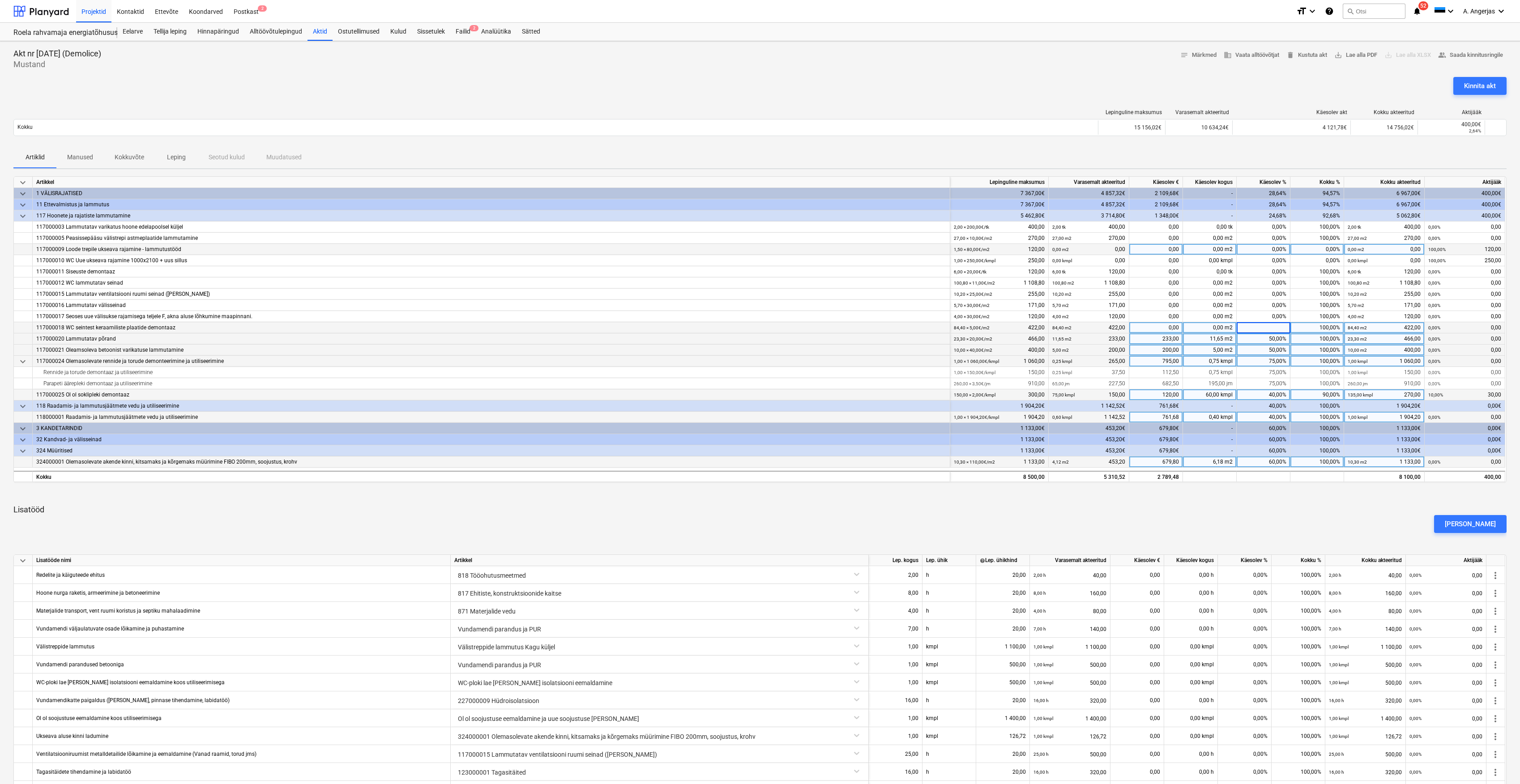
click at [1261, 251] on div "0,00%" at bounding box center [1264, 249] width 54 height 11
type input "100"
click at [1322, 152] on div "Artiklid Manused Kokkuvõte Leping Seotud kulud Muudatused" at bounding box center [760, 157] width 1493 height 21
click at [1036, 478] on div "8 500,00" at bounding box center [998, 478] width 90 height 11
click at [1101, 502] on div "keyboard_arrow_down Artikkel Lepinguline maksumus Varasemalt akteeritud Käesole…" at bounding box center [760, 525] width 1493 height 698
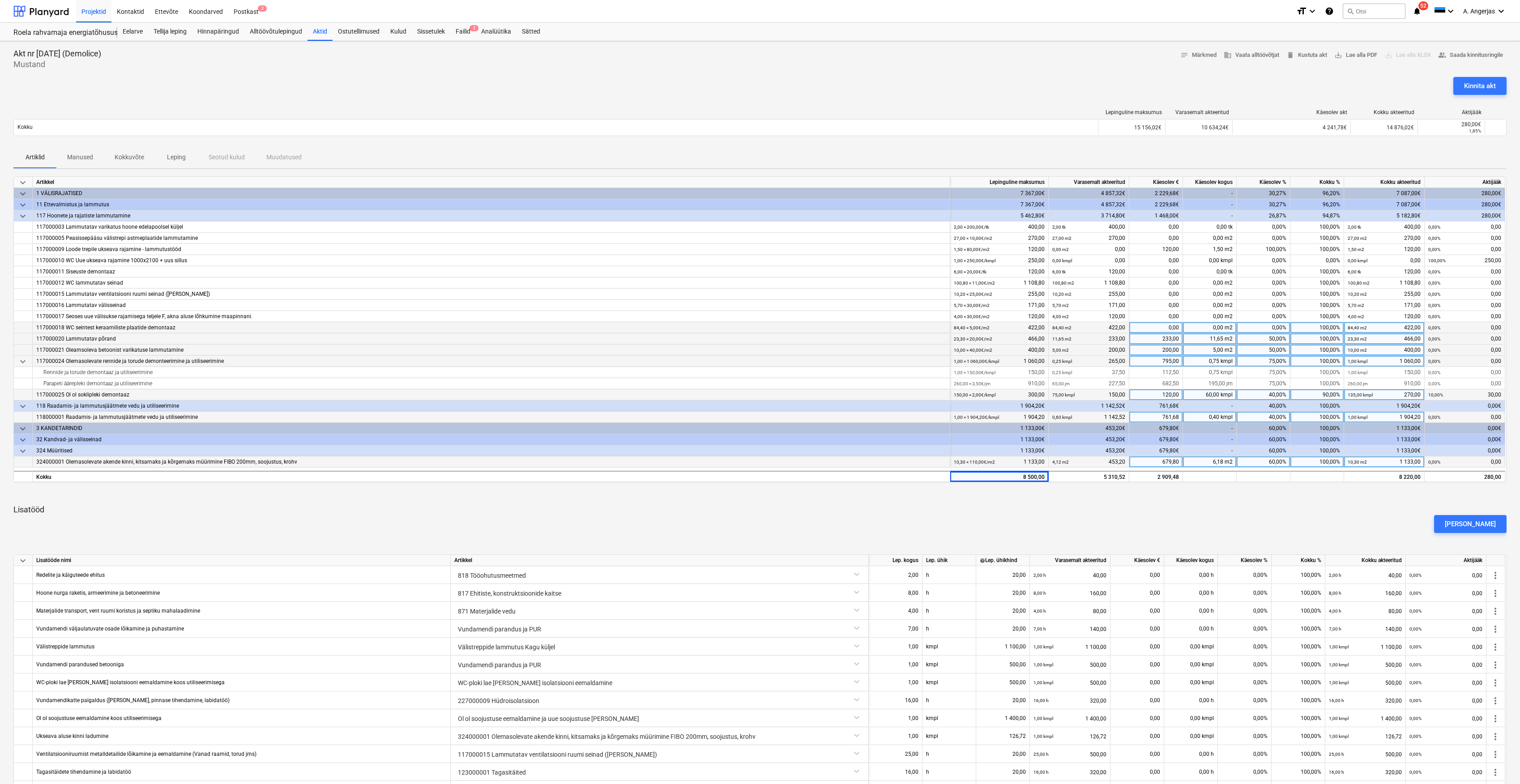
click at [1353, 512] on div "[PERSON_NAME]" at bounding box center [760, 524] width 1500 height 25
click at [337, 453] on div "324 Müüritised" at bounding box center [491, 451] width 910 height 11
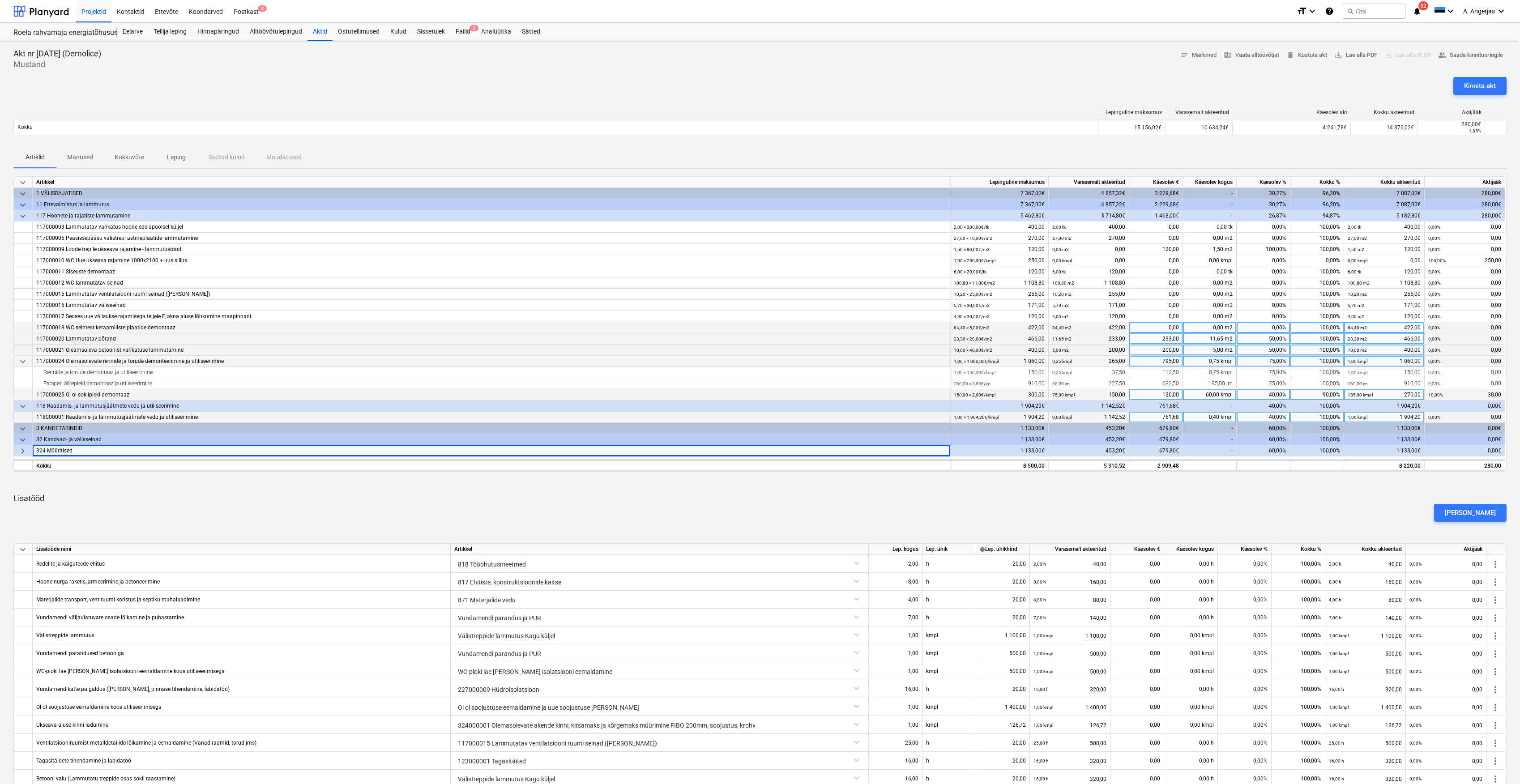
click at [1066, 492] on div "keyboard_arrow_down Artikkel Lepinguline maksumus Varasemalt akteeritud Käesole…" at bounding box center [760, 519] width 1493 height 687
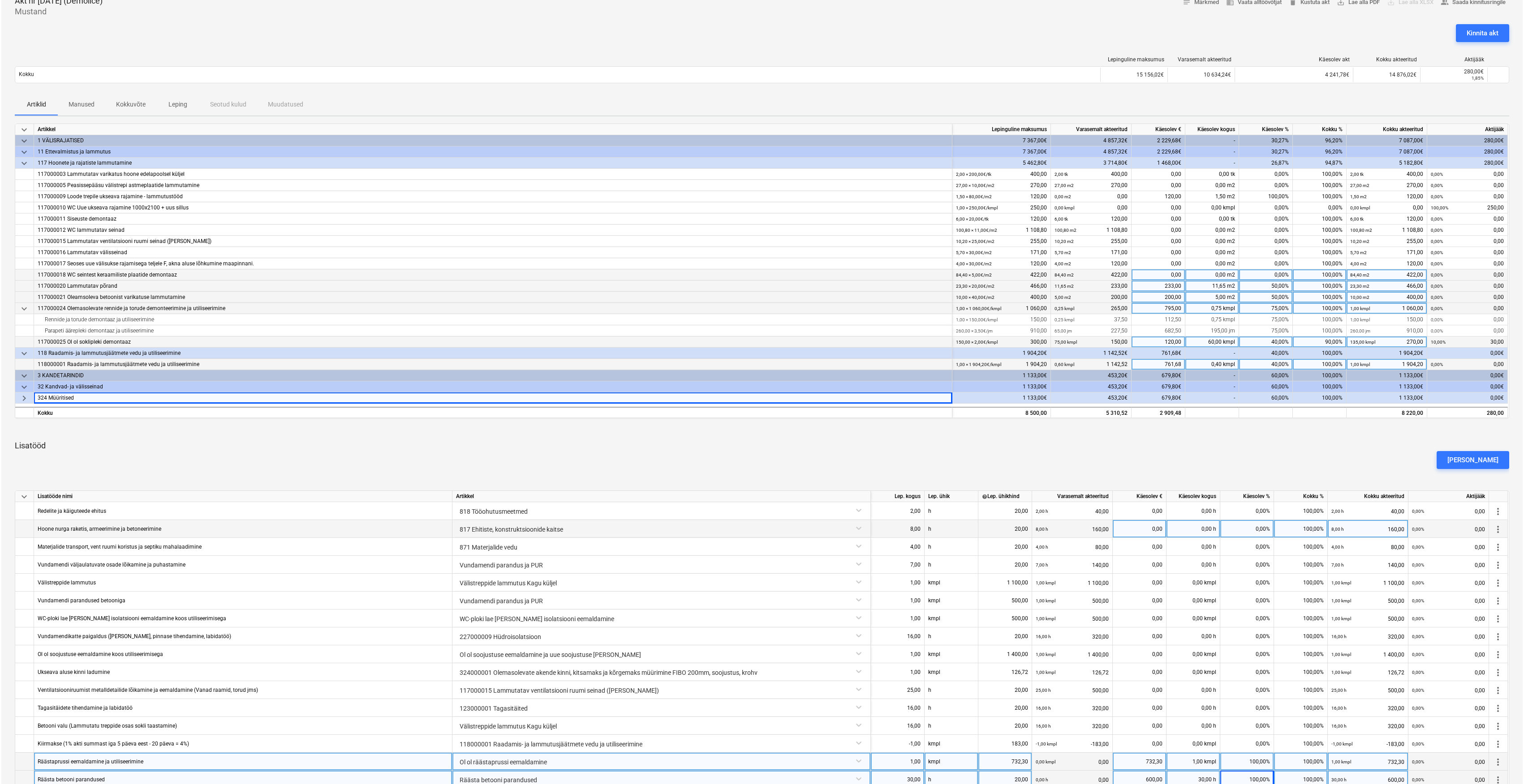
scroll to position [179, 0]
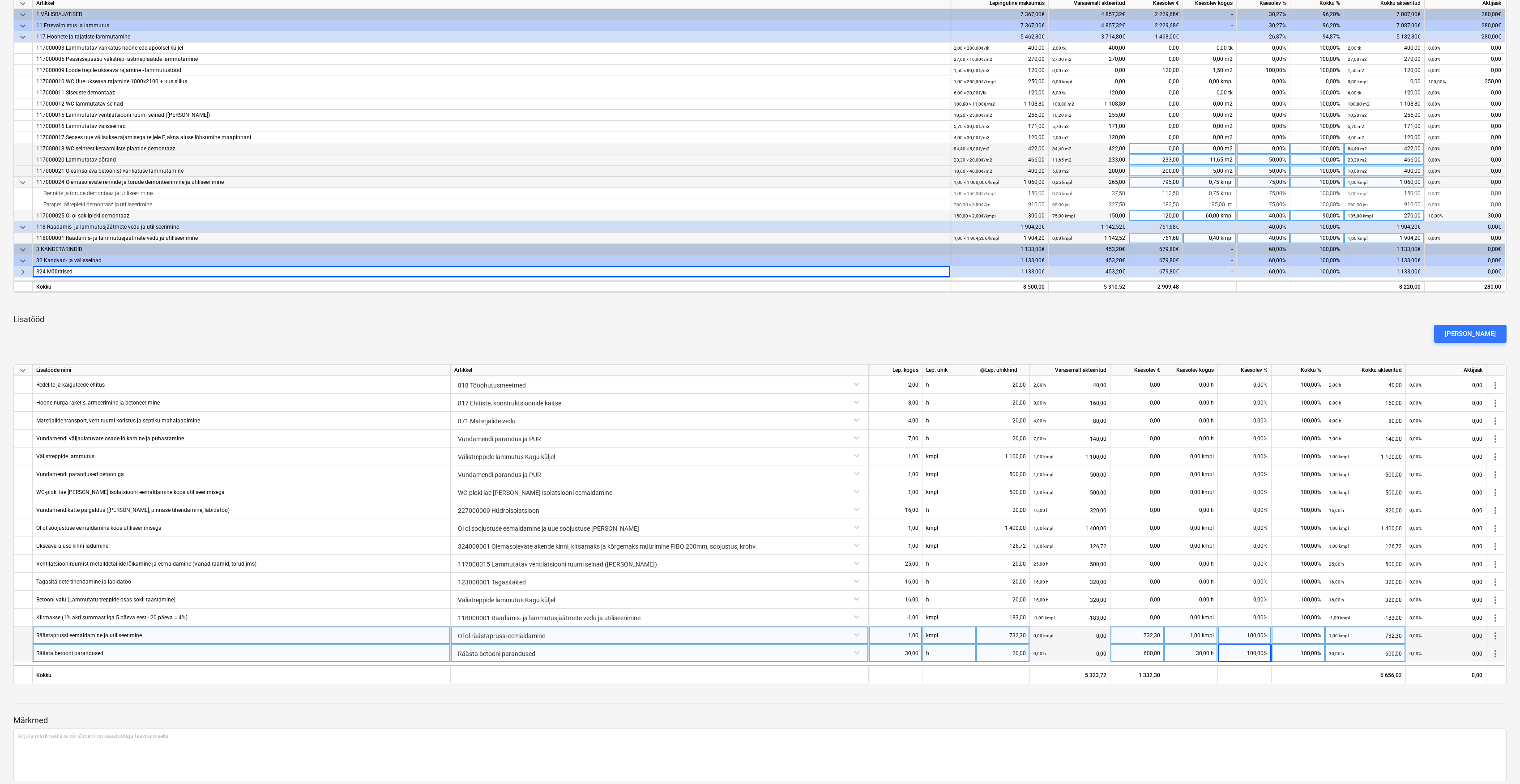
click at [875, 311] on div "keyboard_arrow_down Artikkel Lepinguline maksumus Varasemalt akteeritud Käesole…" at bounding box center [760, 341] width 1493 height 687
click at [838, 642] on div "Ol ol räästaprussi eemaldamine" at bounding box center [659, 634] width 411 height 15
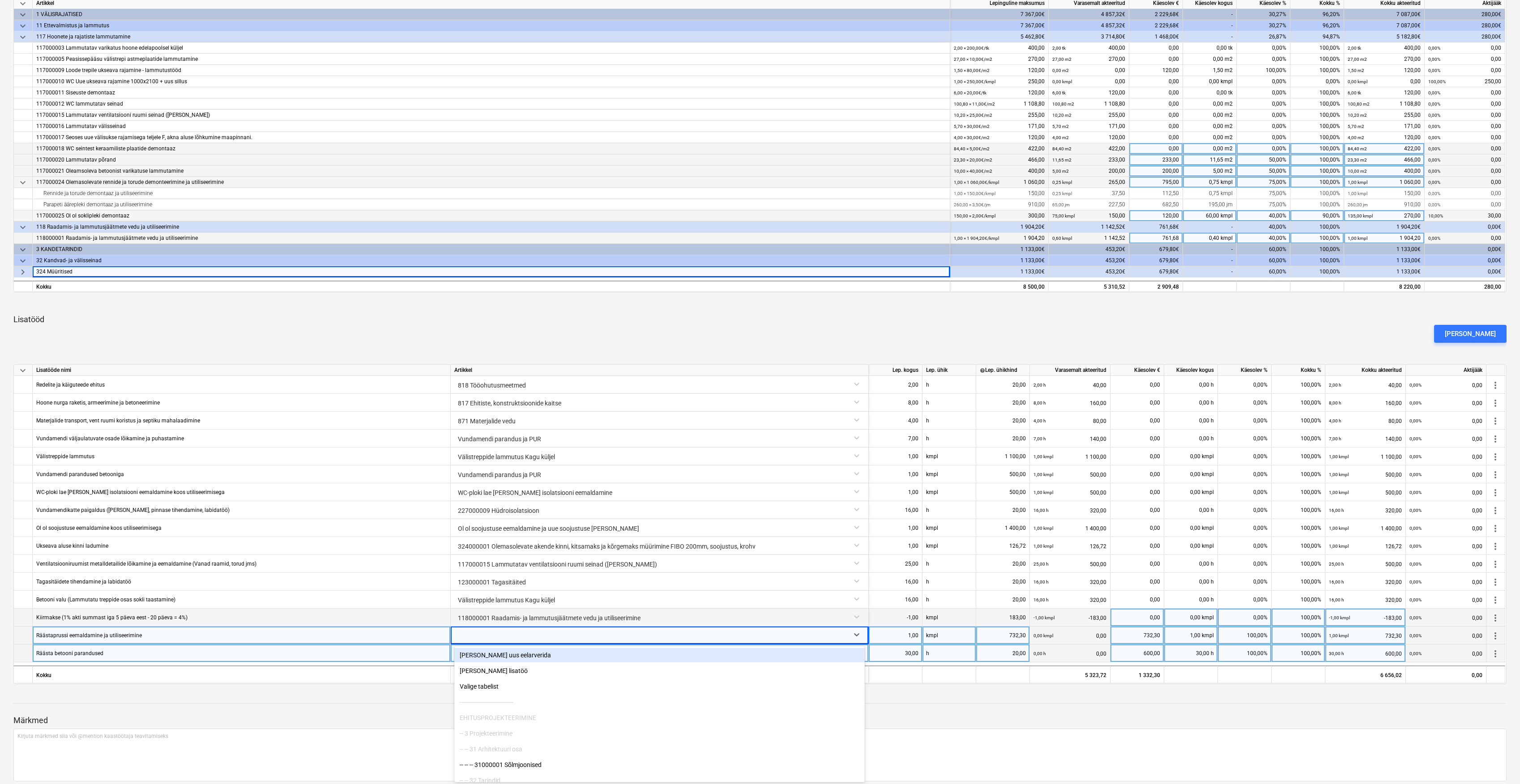
click at [412, 614] on div "Kiirmakse (1% akti summast iga 5 päeva eest - 20 päeva = 4%)" at bounding box center [241, 618] width 418 height 18
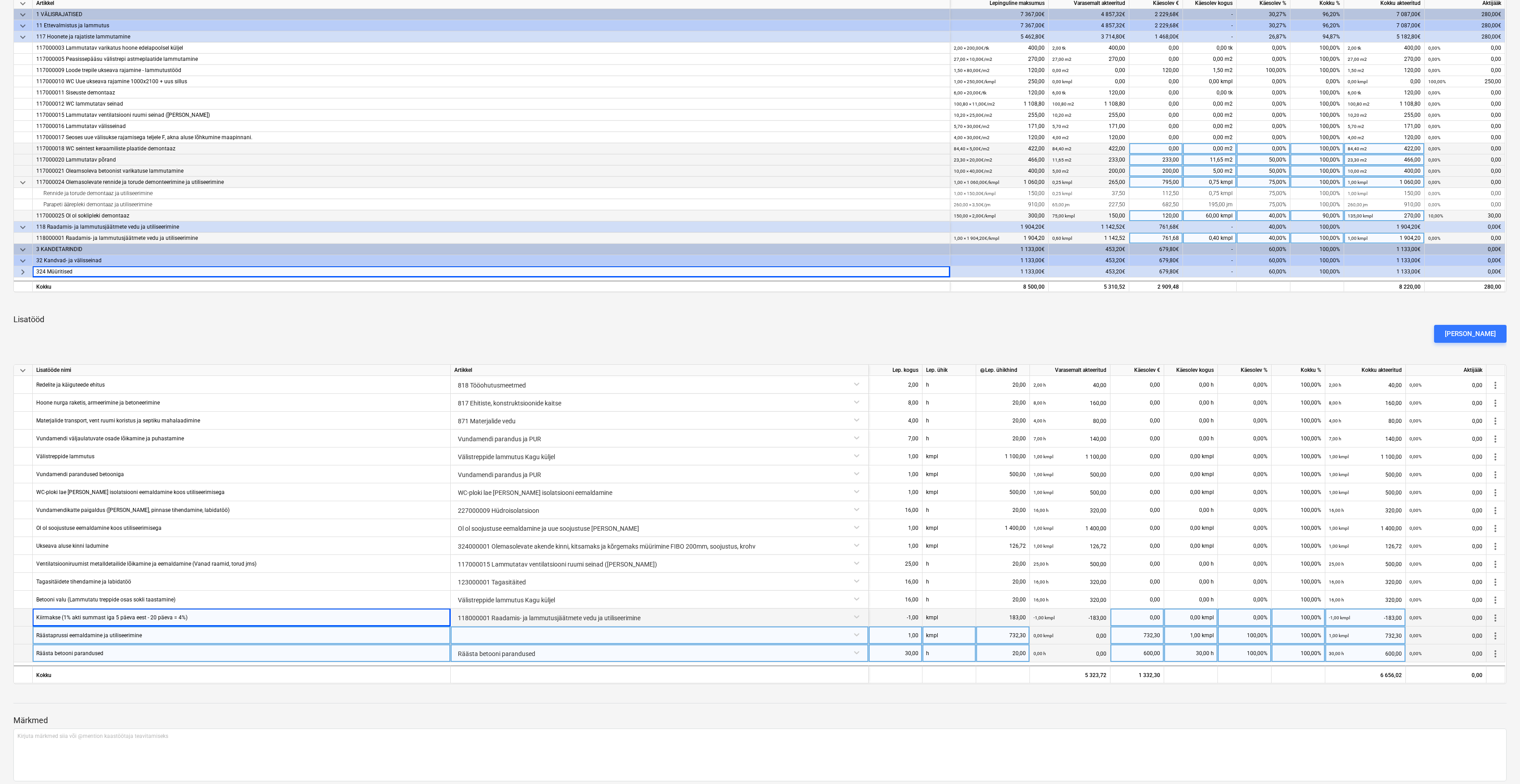
click at [491, 623] on div "118000001 Raadamis- ja lammutusjäätmete vedu ja utiliseerimine" at bounding box center [659, 616] width 411 height 15
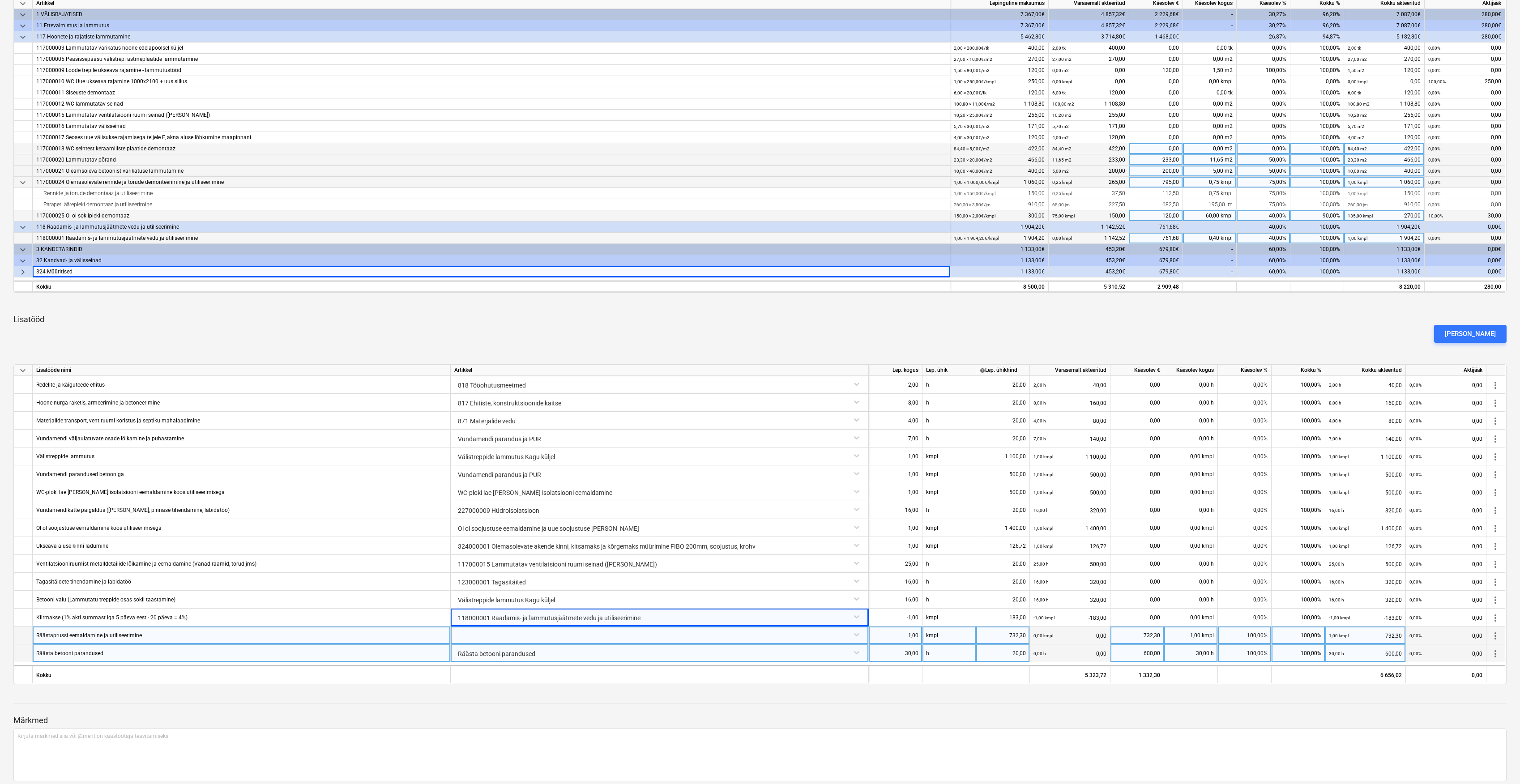
click at [498, 634] on div at bounding box center [659, 634] width 411 height 15
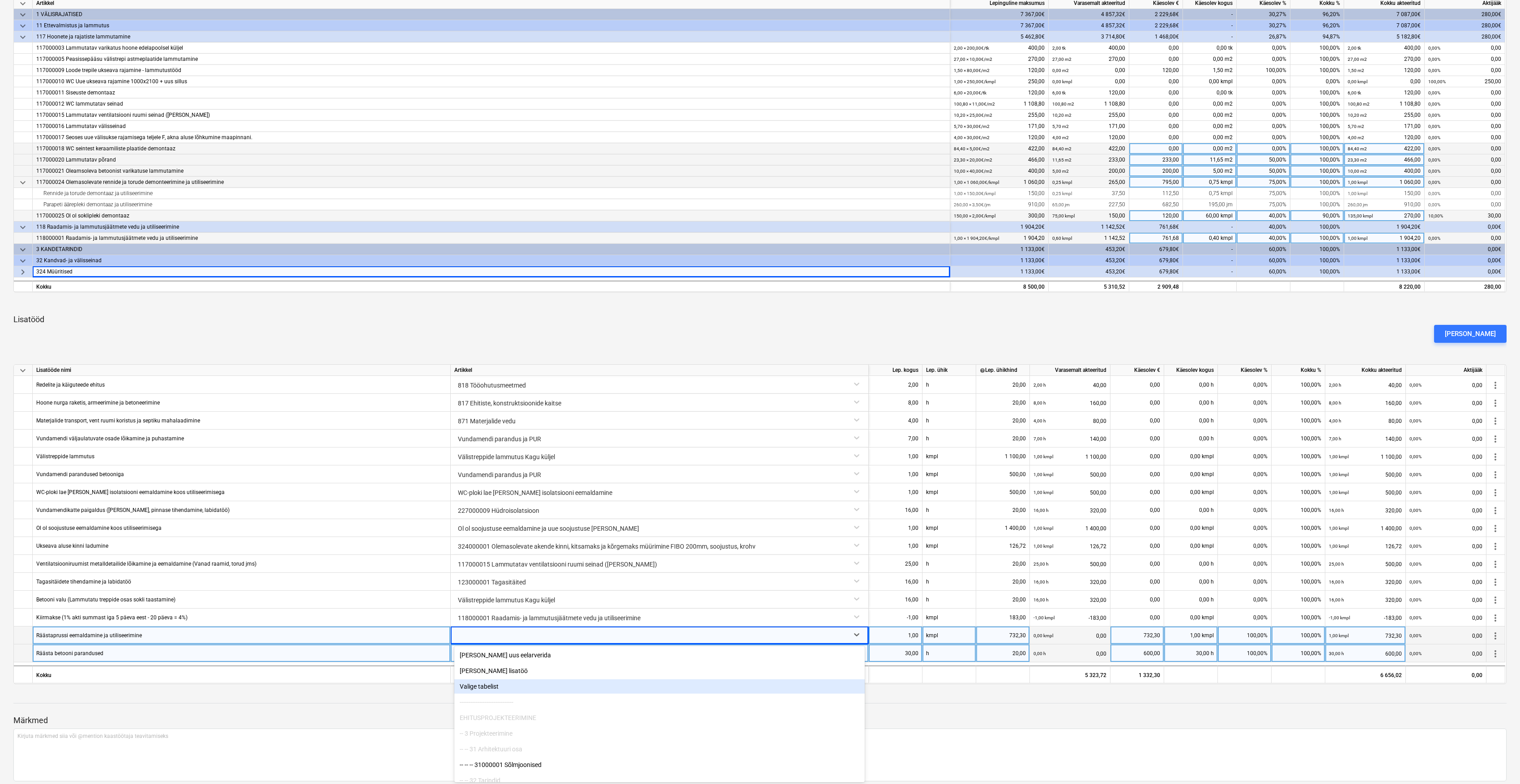
click at [508, 684] on div "Valige tabelist" at bounding box center [659, 687] width 411 height 15
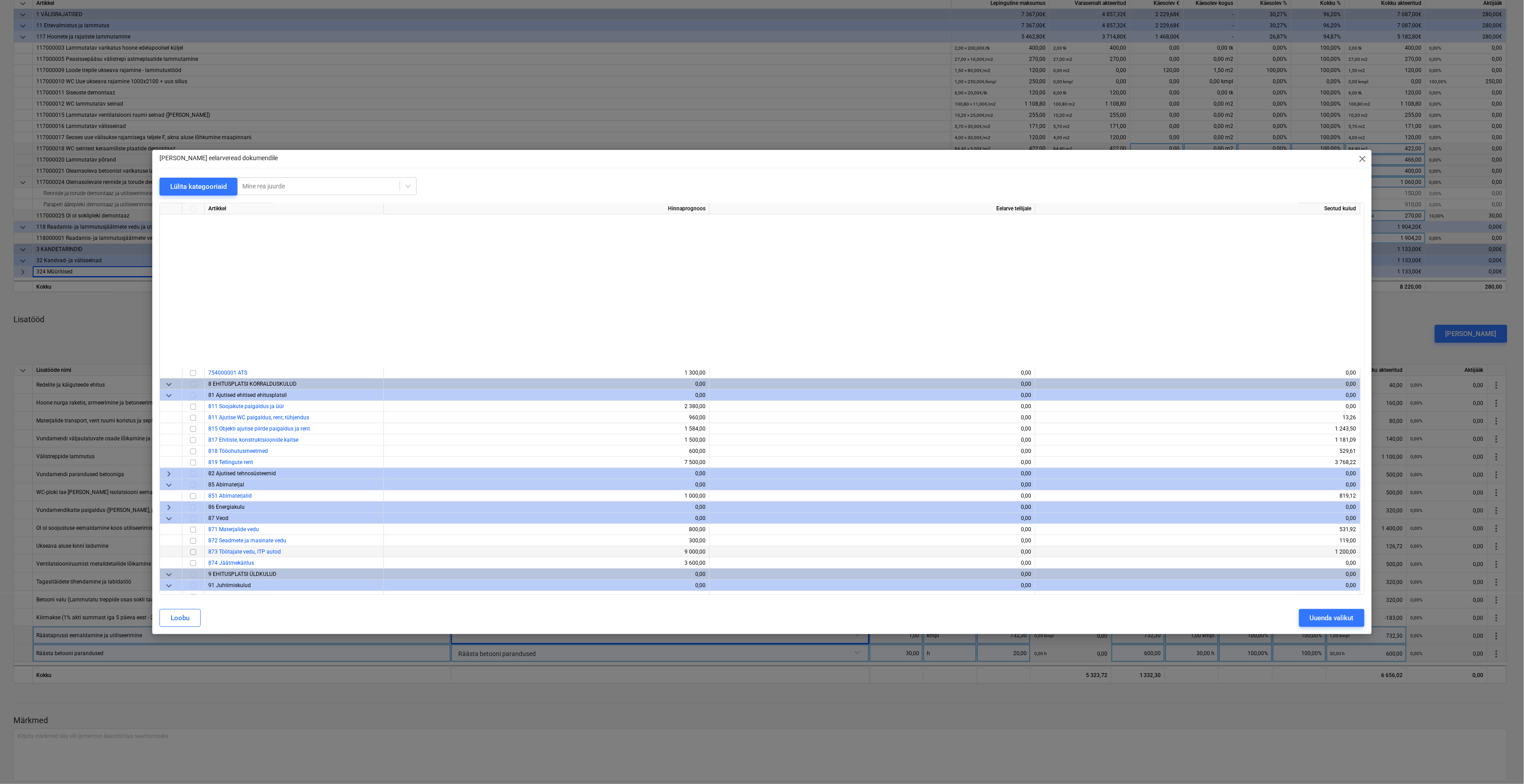
scroll to position [3223, 0]
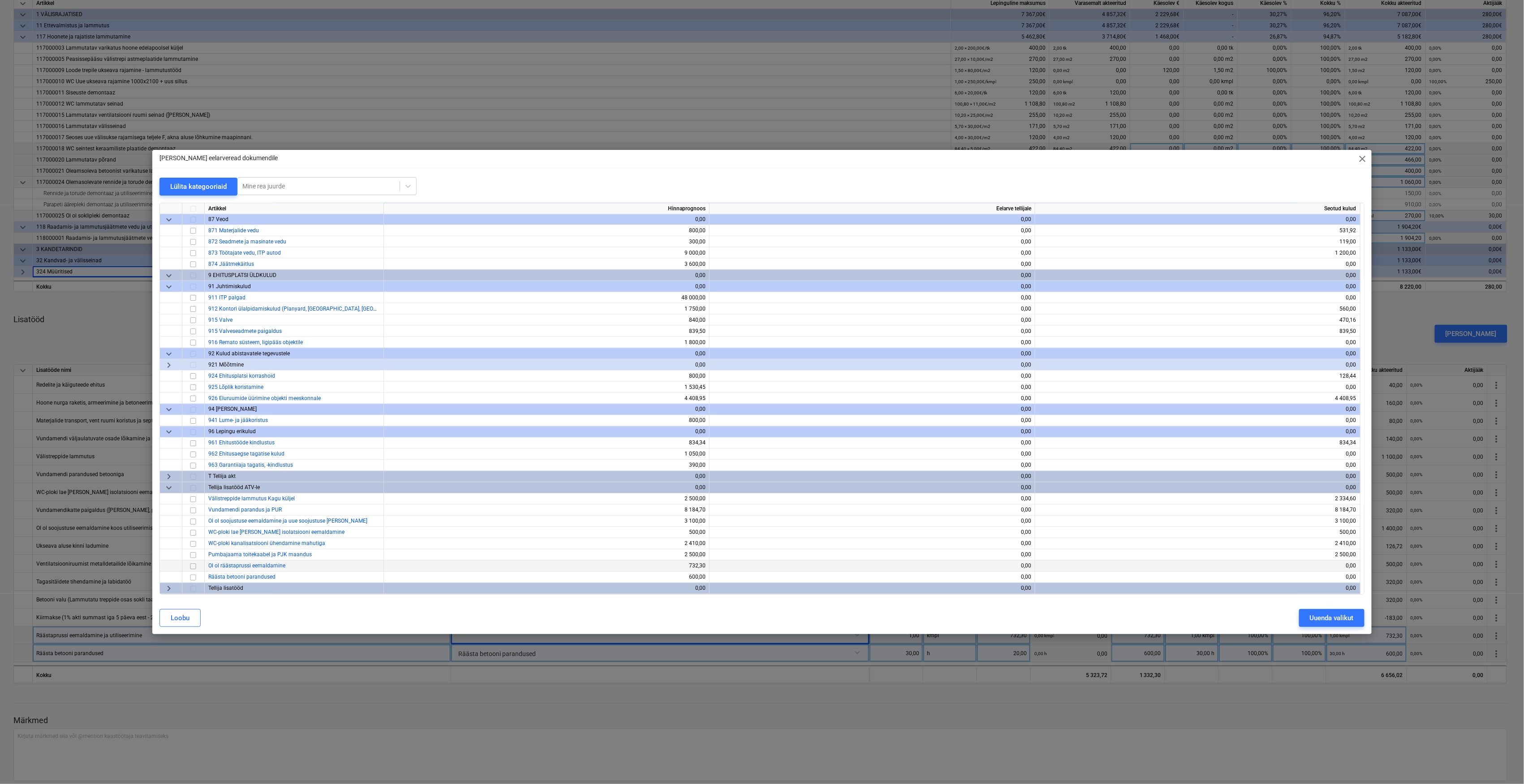
click at [240, 564] on span "Ol ol räästaprussi eemaldamine" at bounding box center [246, 566] width 77 height 7
drag, startPoint x: 191, startPoint y: 567, endPoint x: 217, endPoint y: 575, distance: 27.2
click at [191, 567] on input "checkbox" at bounding box center [192, 566] width 11 height 11
click at [1342, 620] on div "Uuenda valikut" at bounding box center [1332, 618] width 44 height 11
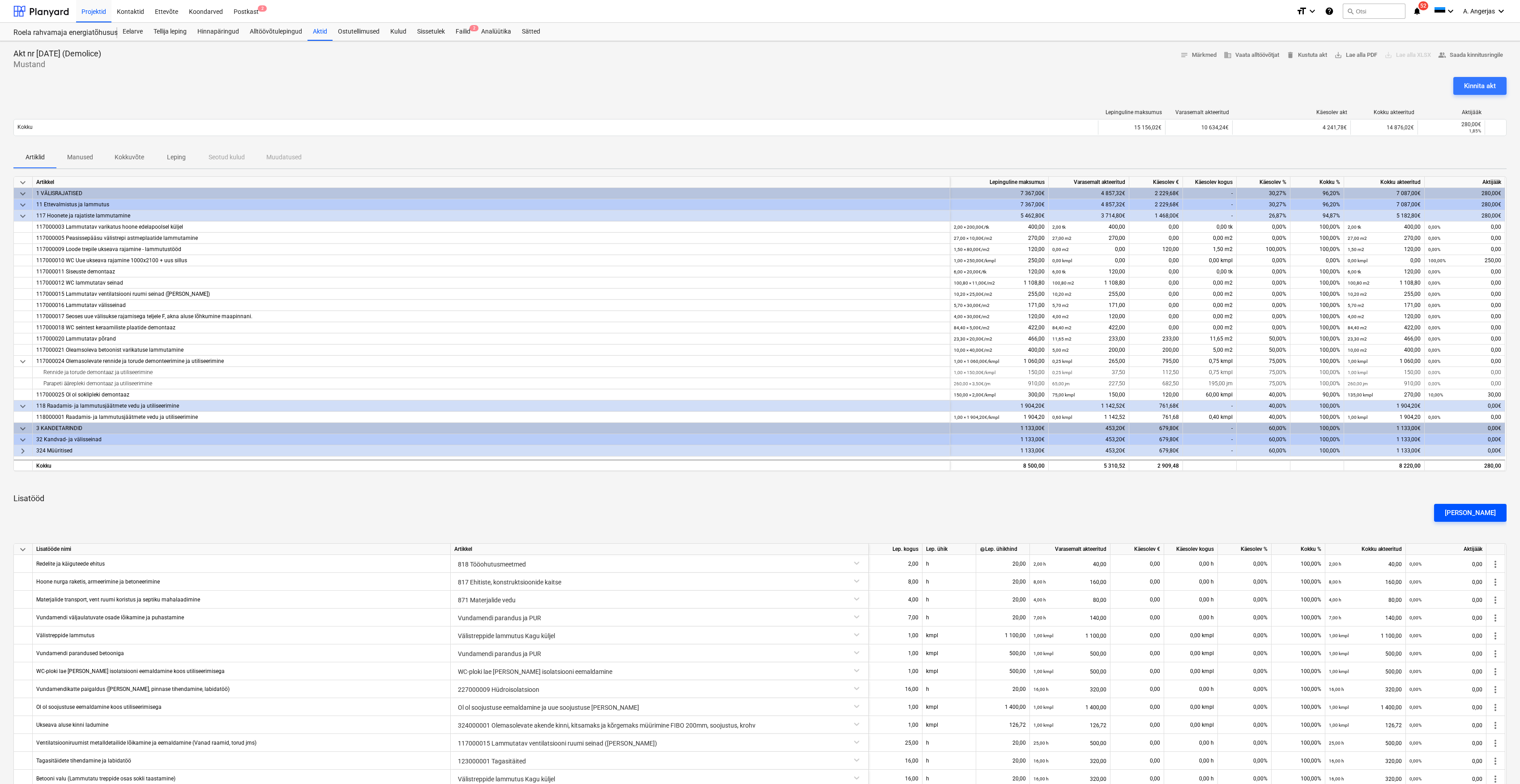
click at [1486, 516] on div "[PERSON_NAME]" at bounding box center [1470, 513] width 51 height 11
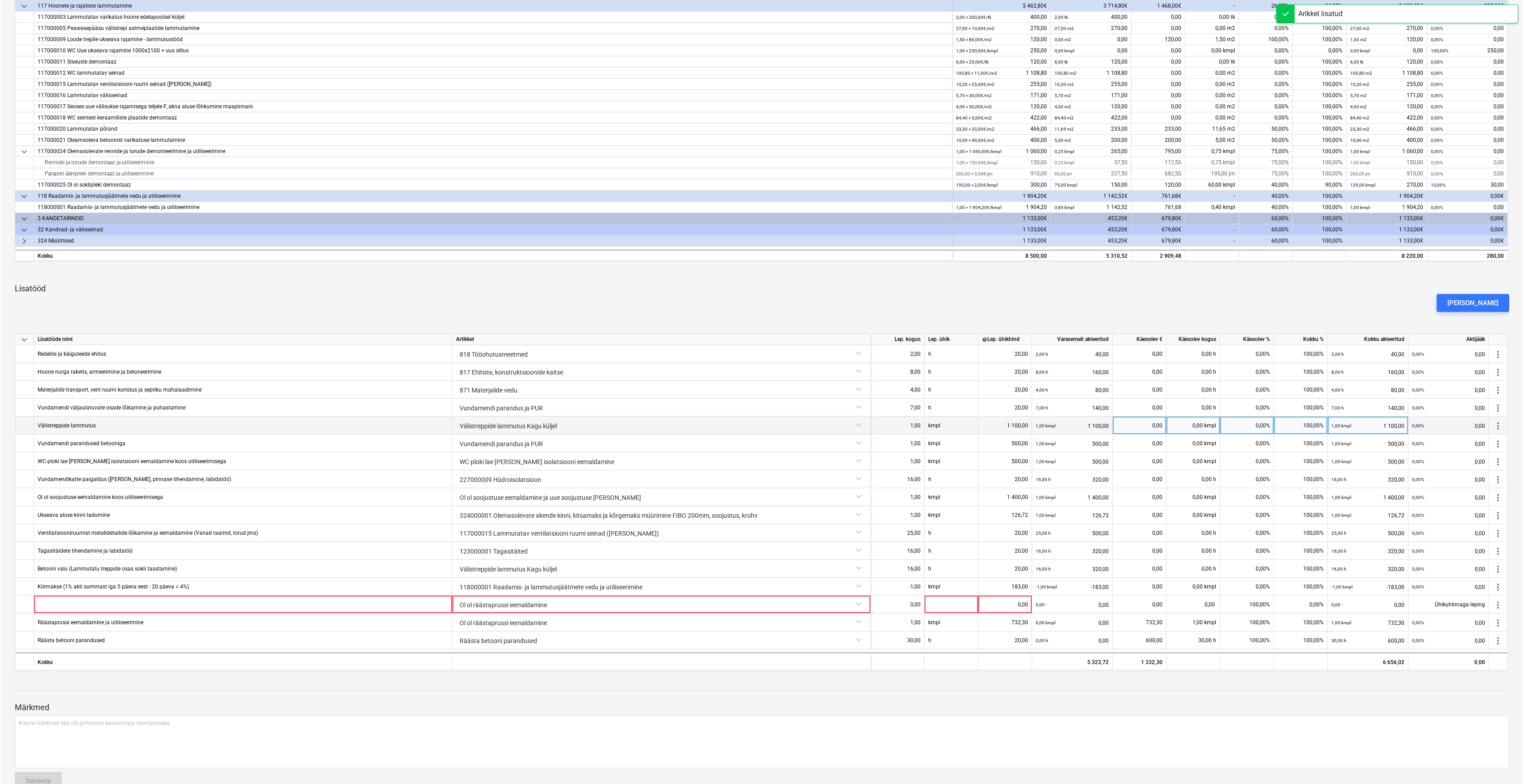
scroll to position [231, 0]
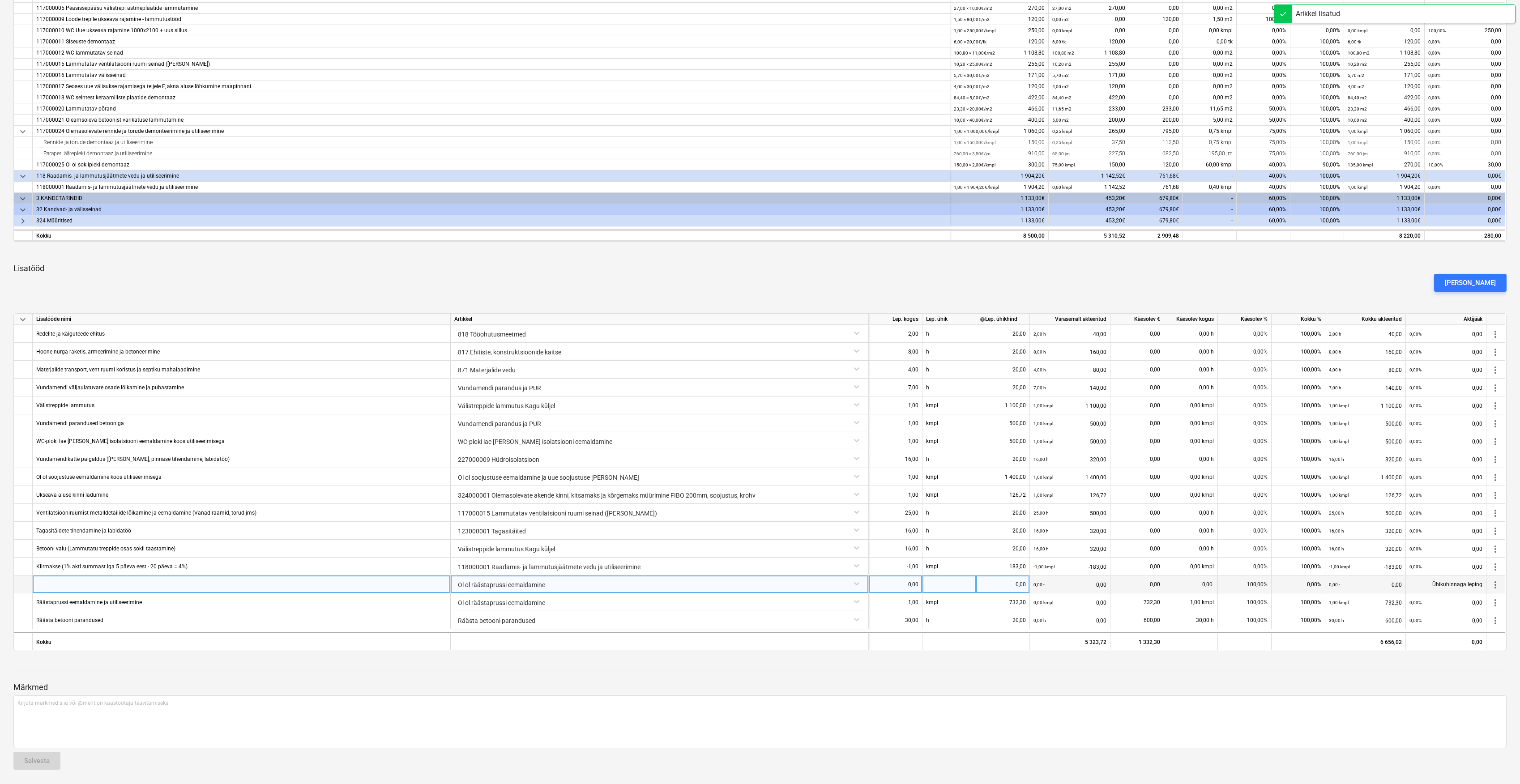
click at [747, 583] on div "Ol ol räästaprussi eemaldamine" at bounding box center [659, 583] width 411 height 15
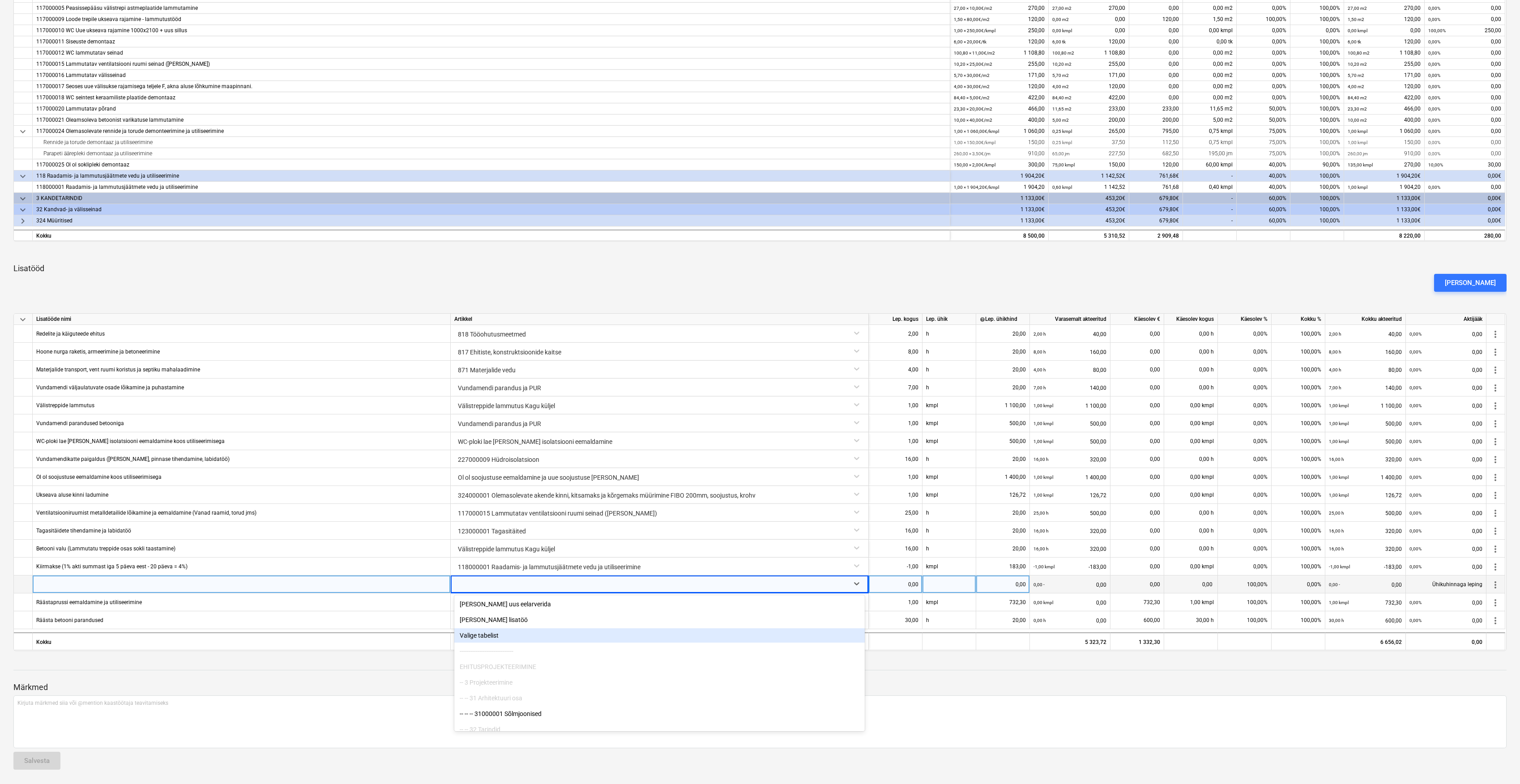
click at [485, 640] on div "Valige tabelist" at bounding box center [659, 636] width 411 height 15
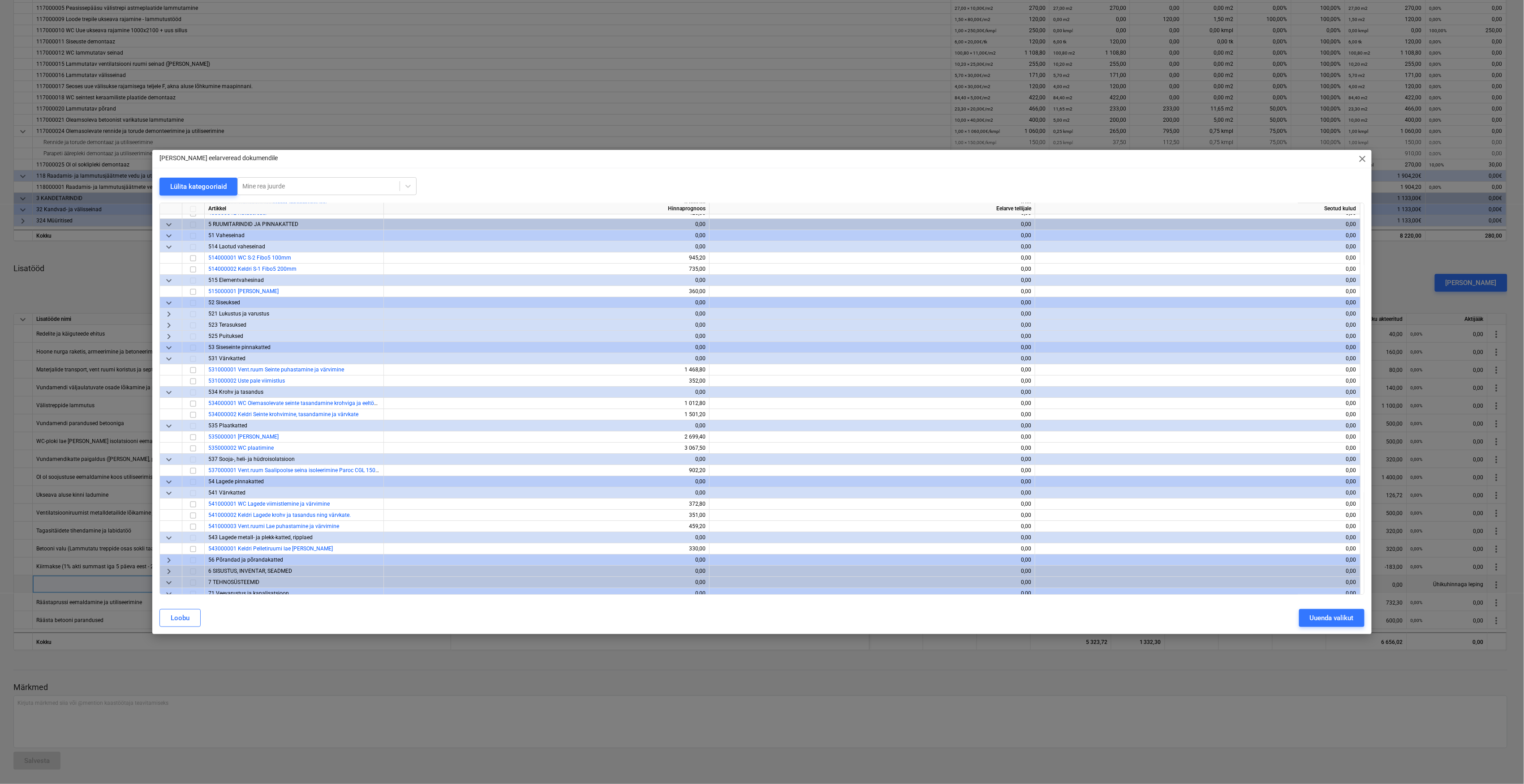
scroll to position [2089, 0]
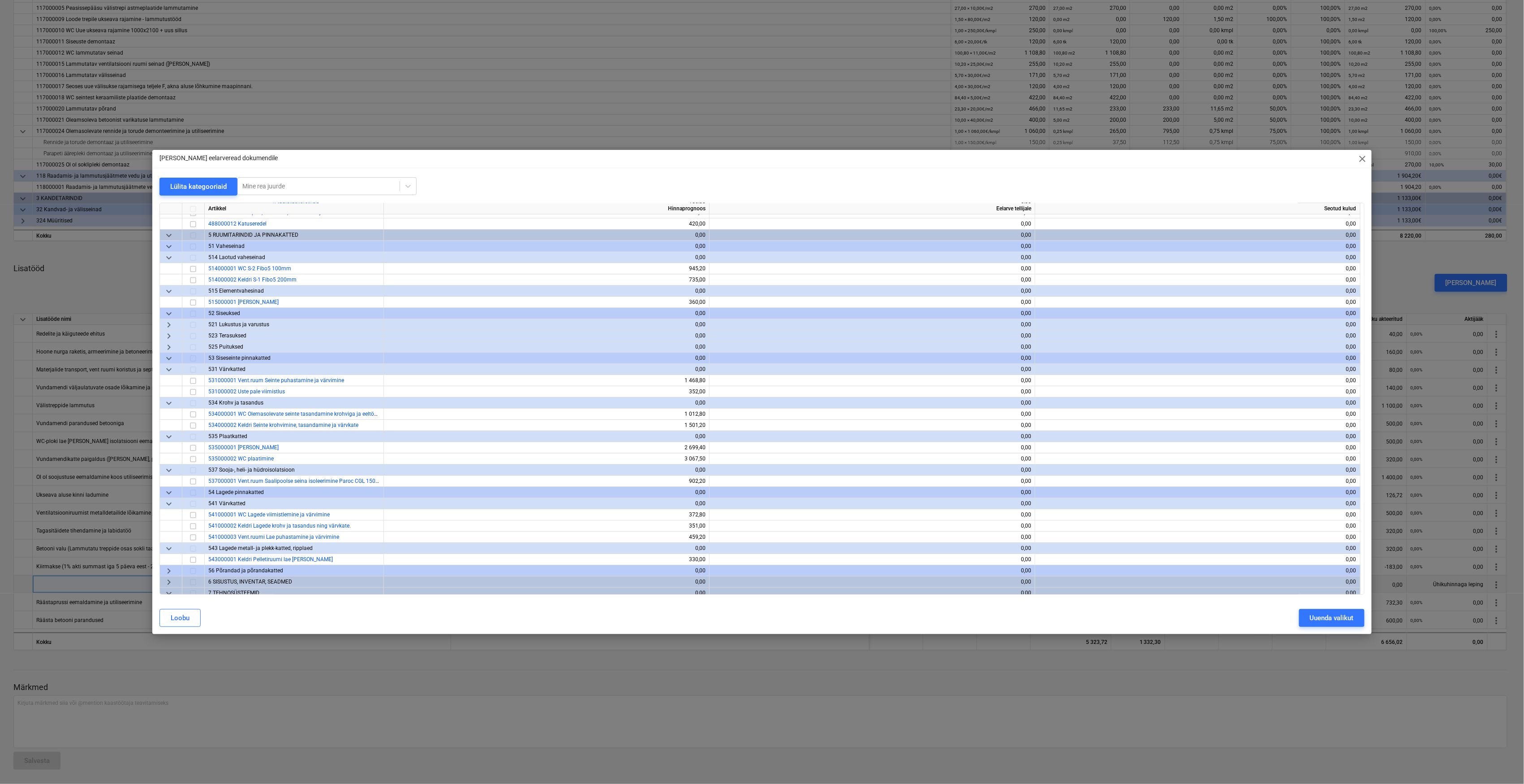
click at [170, 337] on span "keyboard_arrow_right" at bounding box center [168, 336] width 11 height 11
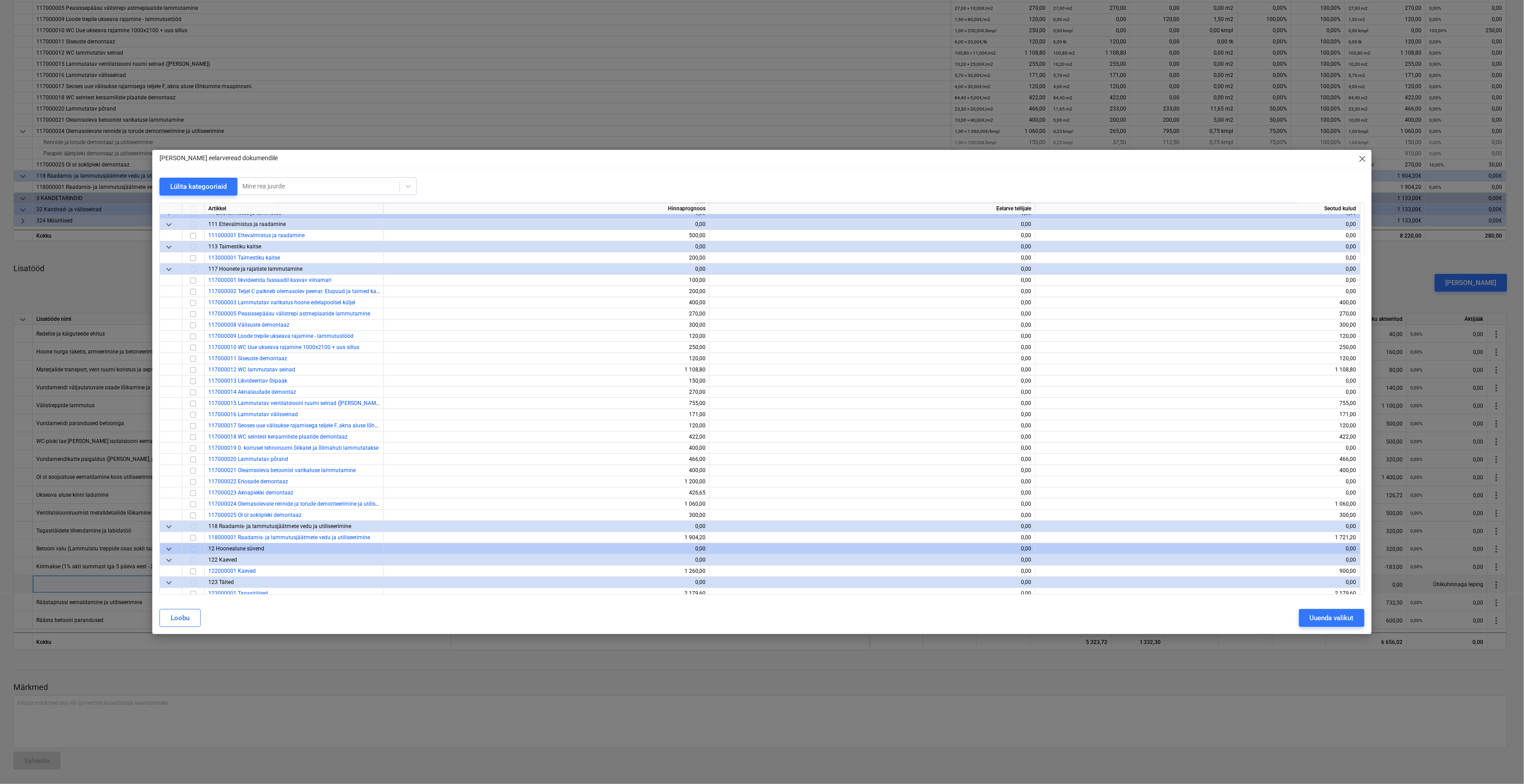
scroll to position [0, 0]
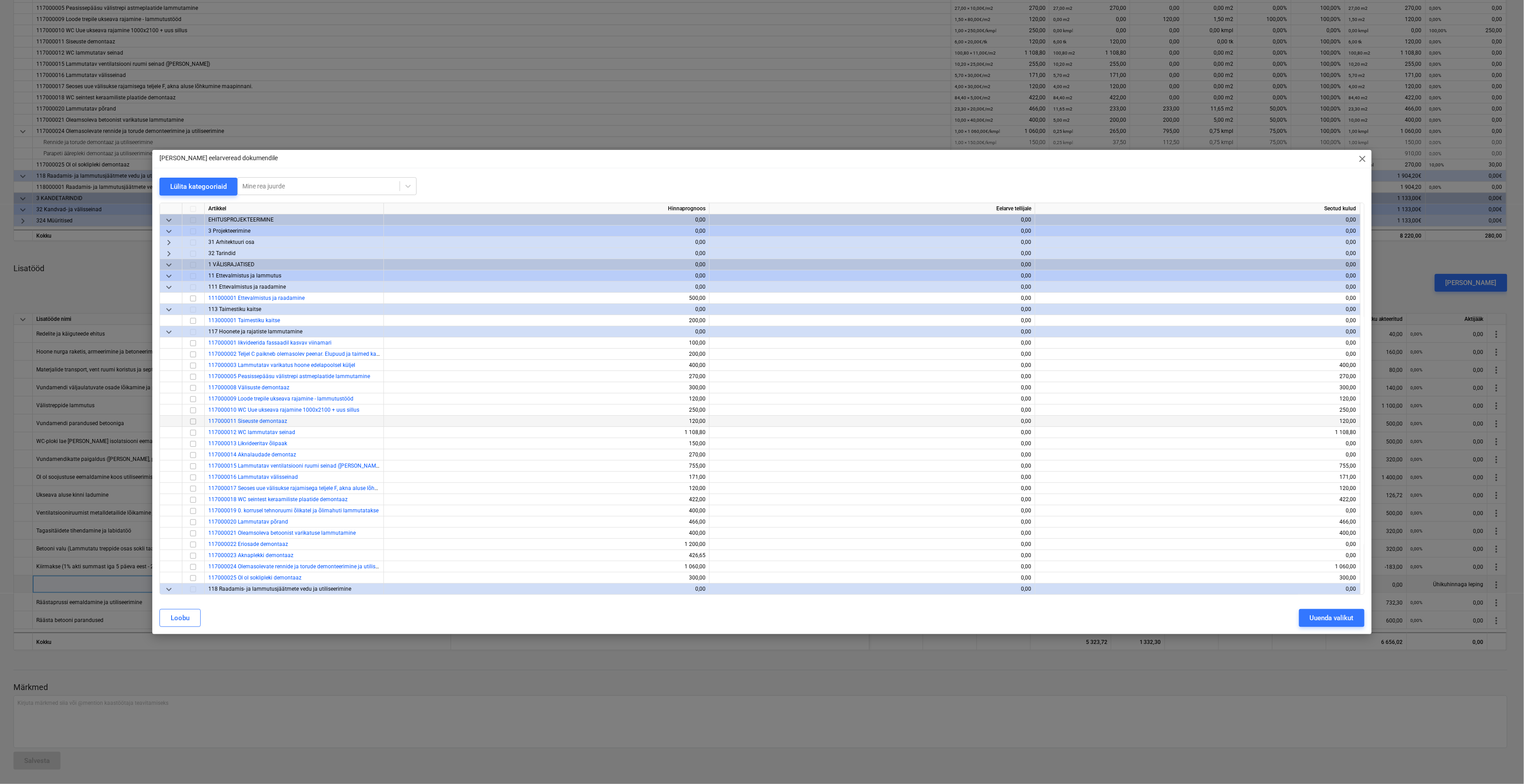
click at [191, 420] on input "checkbox" at bounding box center [192, 421] width 11 height 11
click at [1334, 614] on div "Uuenda valikut" at bounding box center [1332, 618] width 44 height 11
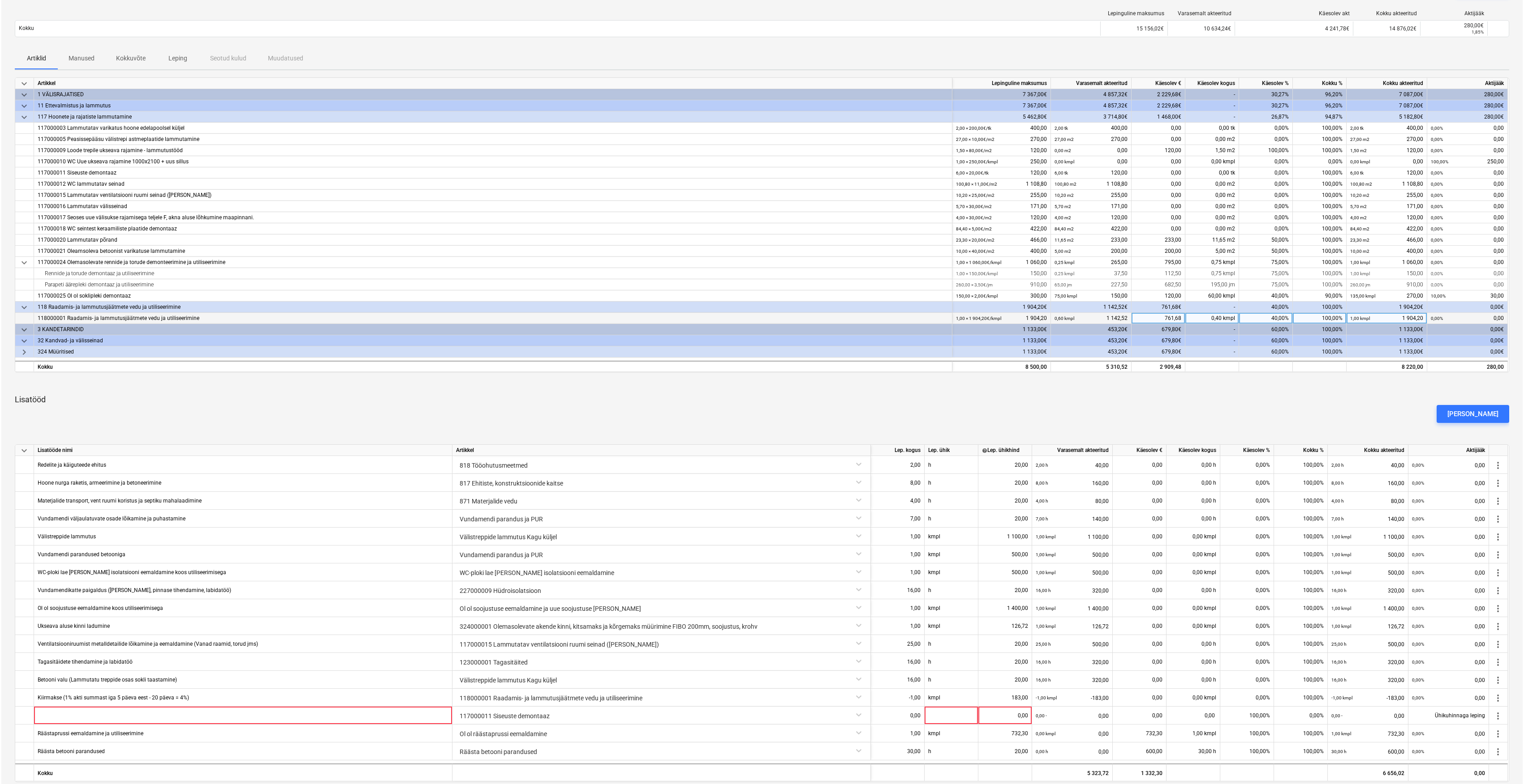
scroll to position [231, 0]
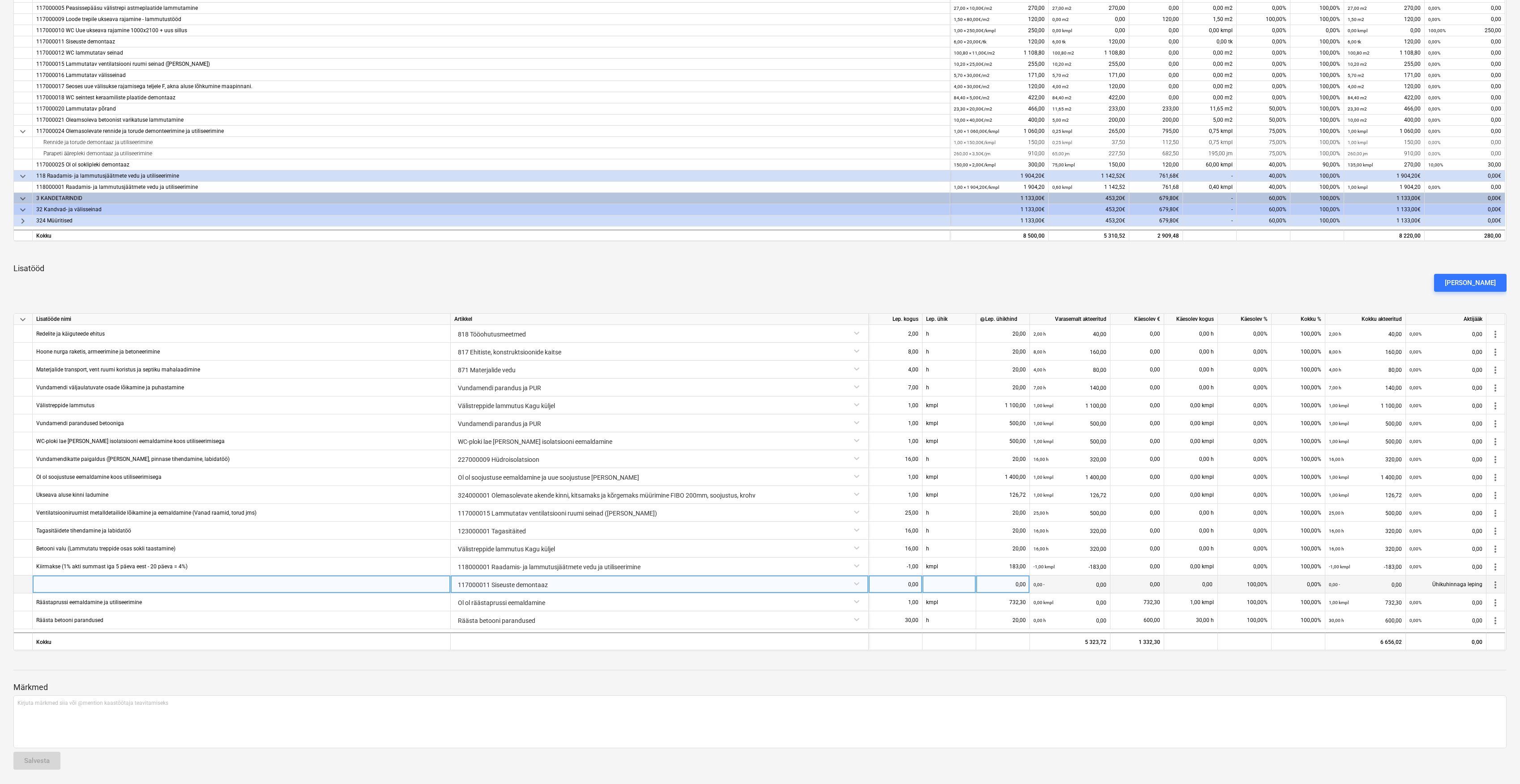
click at [192, 578] on div at bounding box center [241, 584] width 418 height 18
type input "Siseuste eemaldamine ja utiliseerimine"
click at [916, 588] on div "0,00" at bounding box center [895, 584] width 46 height 18
click at [913, 588] on div "0,00" at bounding box center [895, 584] width 46 height 18
type input "5"
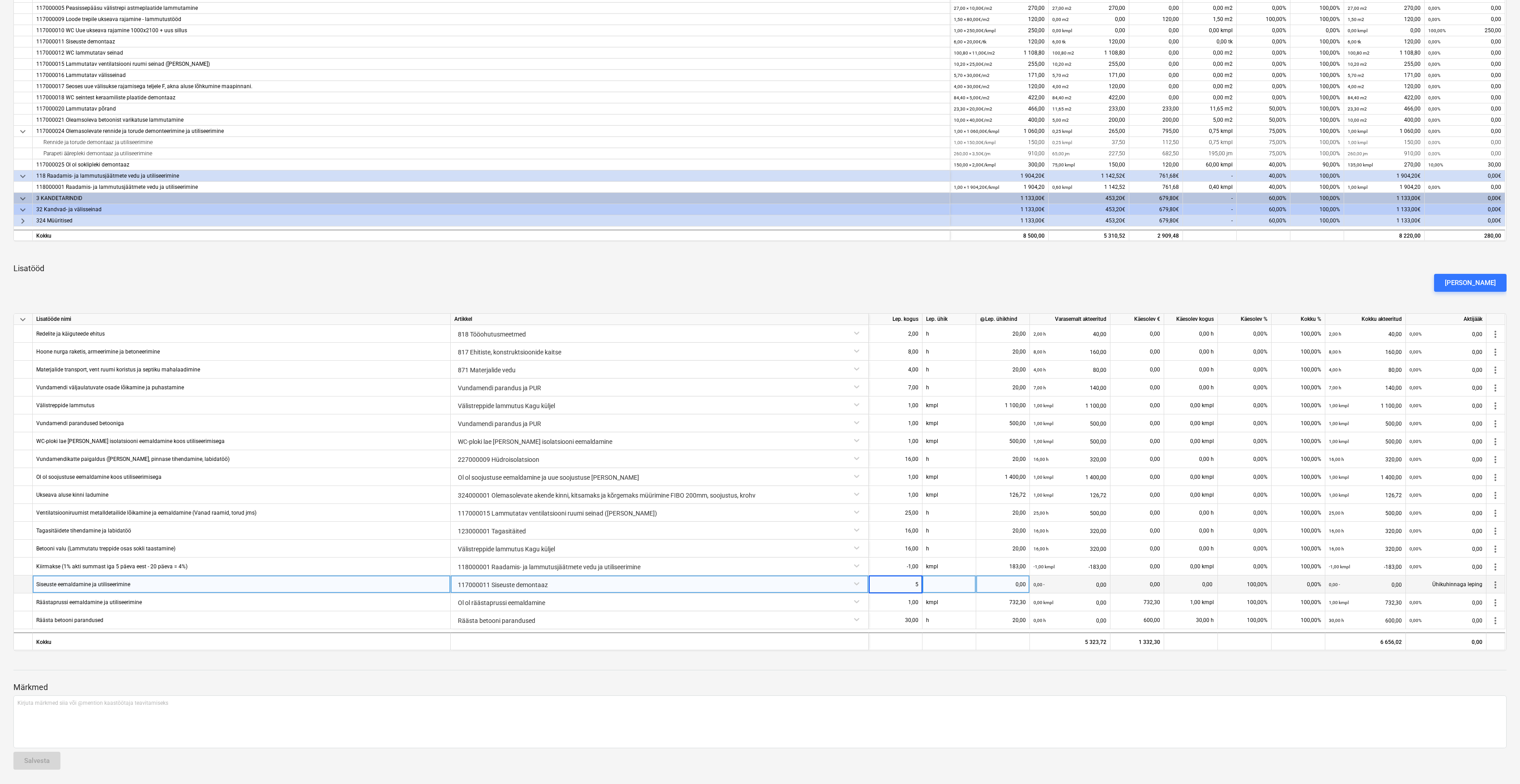
click at [947, 584] on div at bounding box center [949, 584] width 54 height 18
type input "tk"
click at [1010, 584] on div "0,00" at bounding box center [1002, 584] width 46 height 18
type input "20"
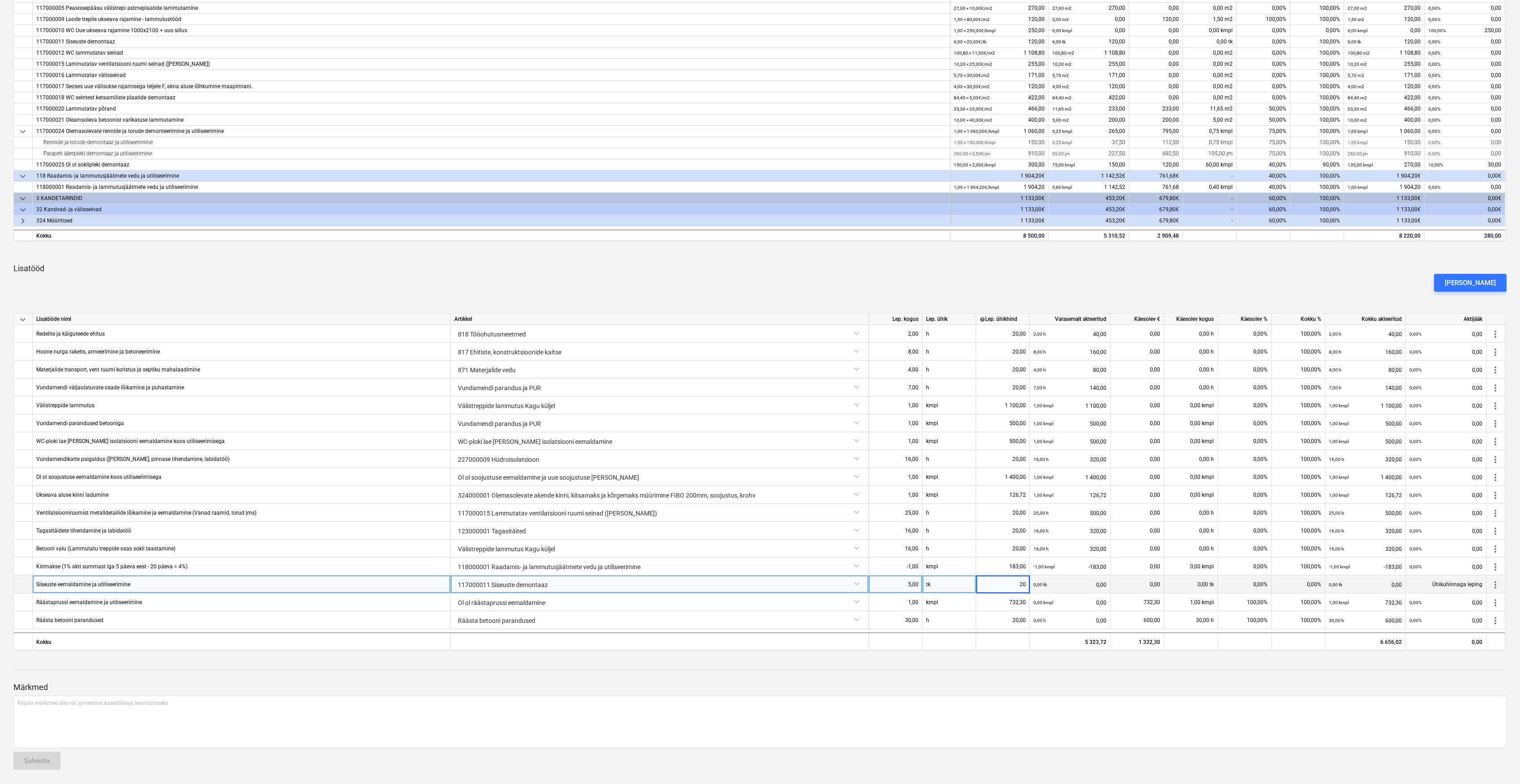
click at [967, 273] on div "[PERSON_NAME]" at bounding box center [760, 283] width 1500 height 25
click at [1463, 285] on div "[PERSON_NAME]" at bounding box center [1470, 283] width 51 height 11
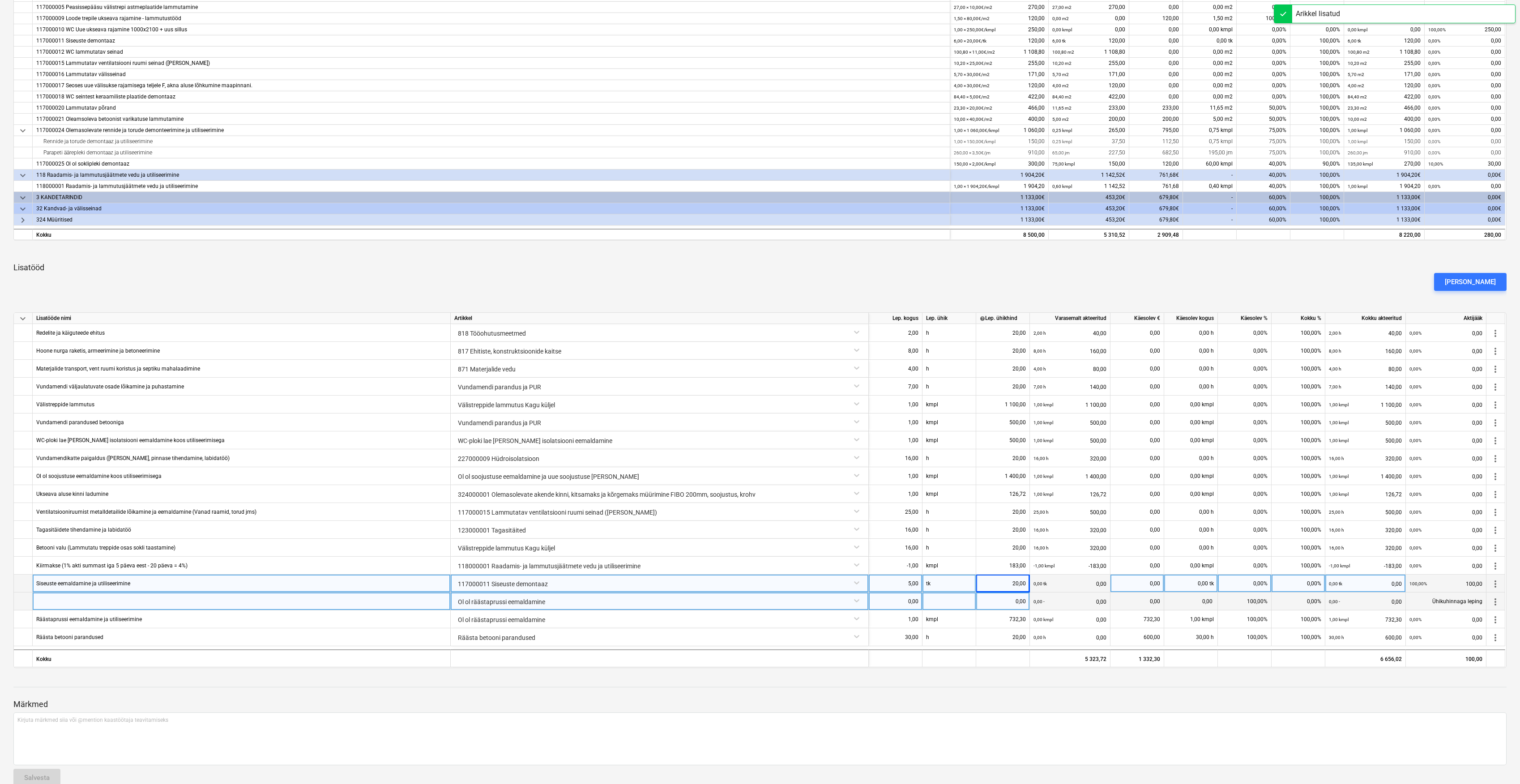
click at [584, 607] on div "Ol ol räästaprussi eemaldamine" at bounding box center [659, 600] width 411 height 15
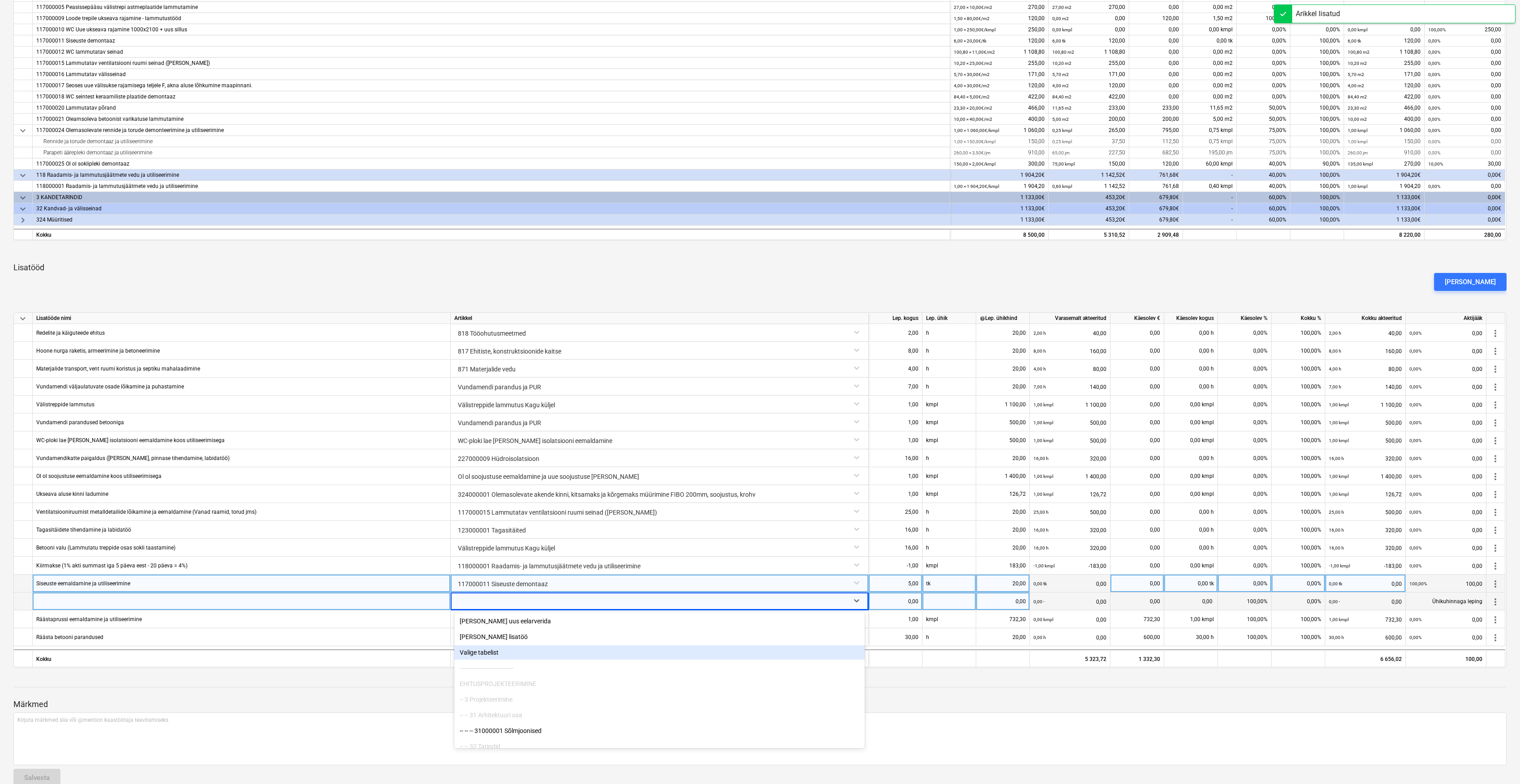
click at [495, 654] on div "Valige tabelist" at bounding box center [659, 653] width 411 height 15
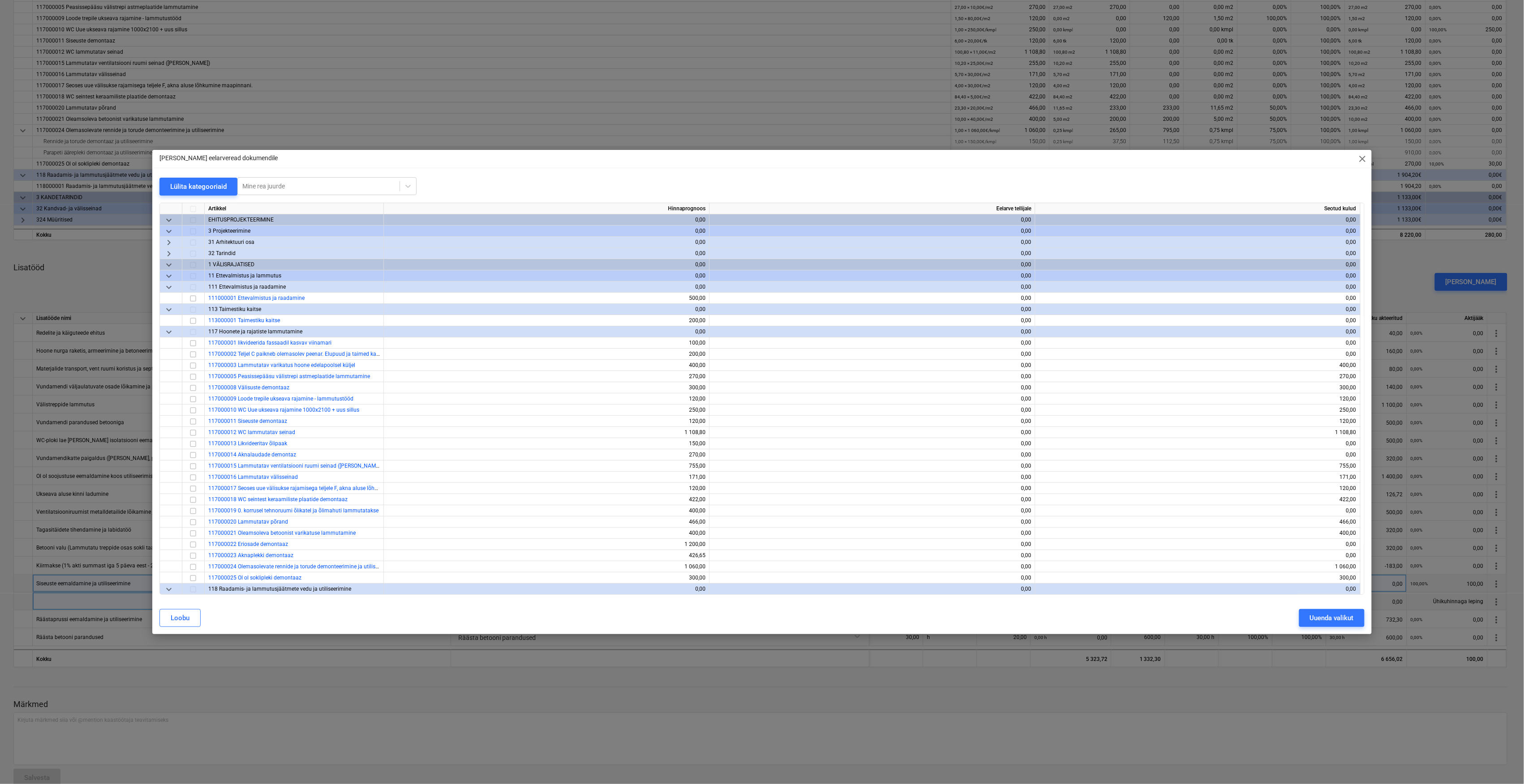
drag, startPoint x: 1363, startPoint y: 230, endPoint x: 1353, endPoint y: 192, distance: 39.3
click at [1353, 192] on div "Lülita kategooriaid Mine rea juurde Artikkel Hinnaprognoos Eelarve tellijale Se…" at bounding box center [762, 385] width 1204 height 417
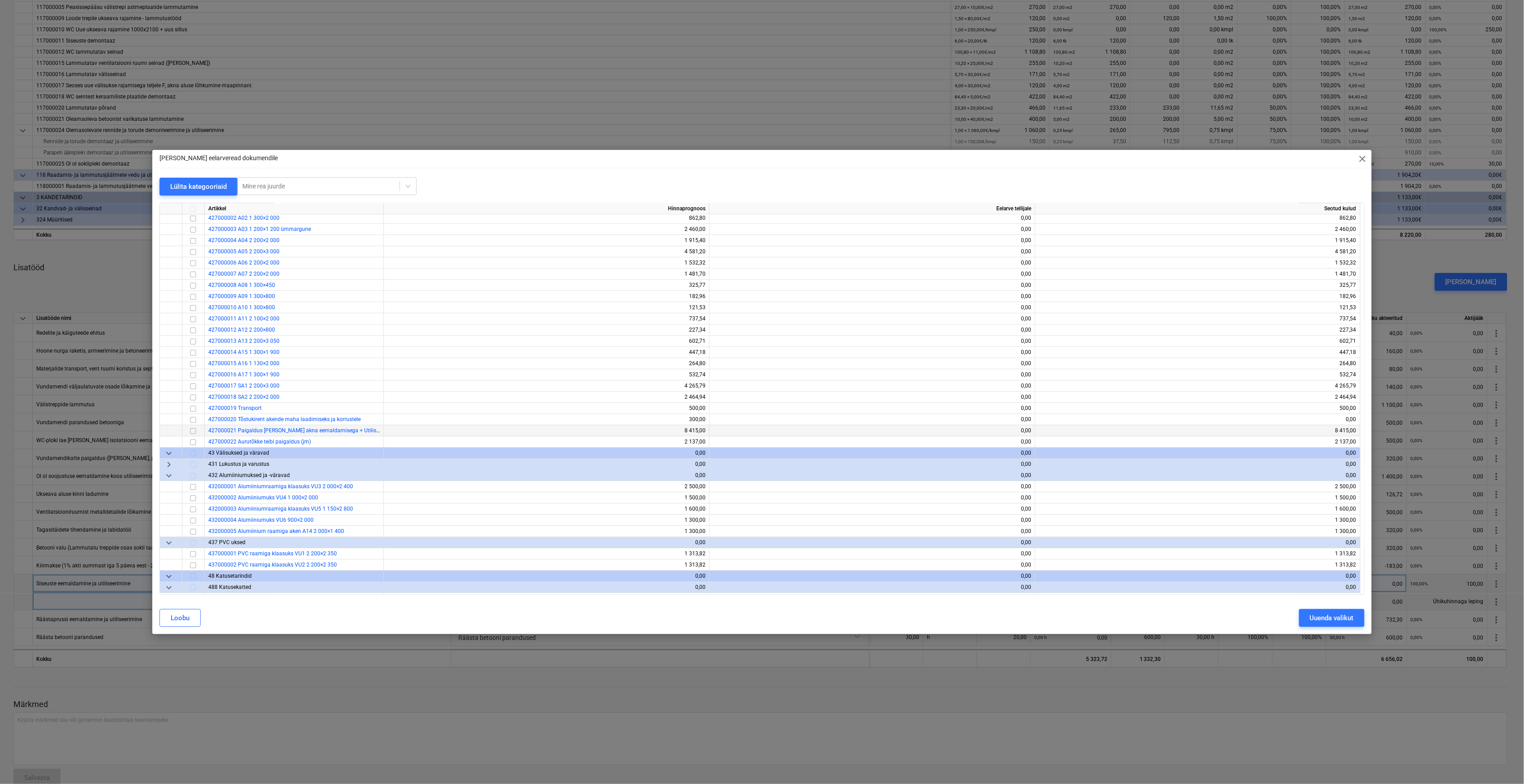
scroll to position [1651, 0]
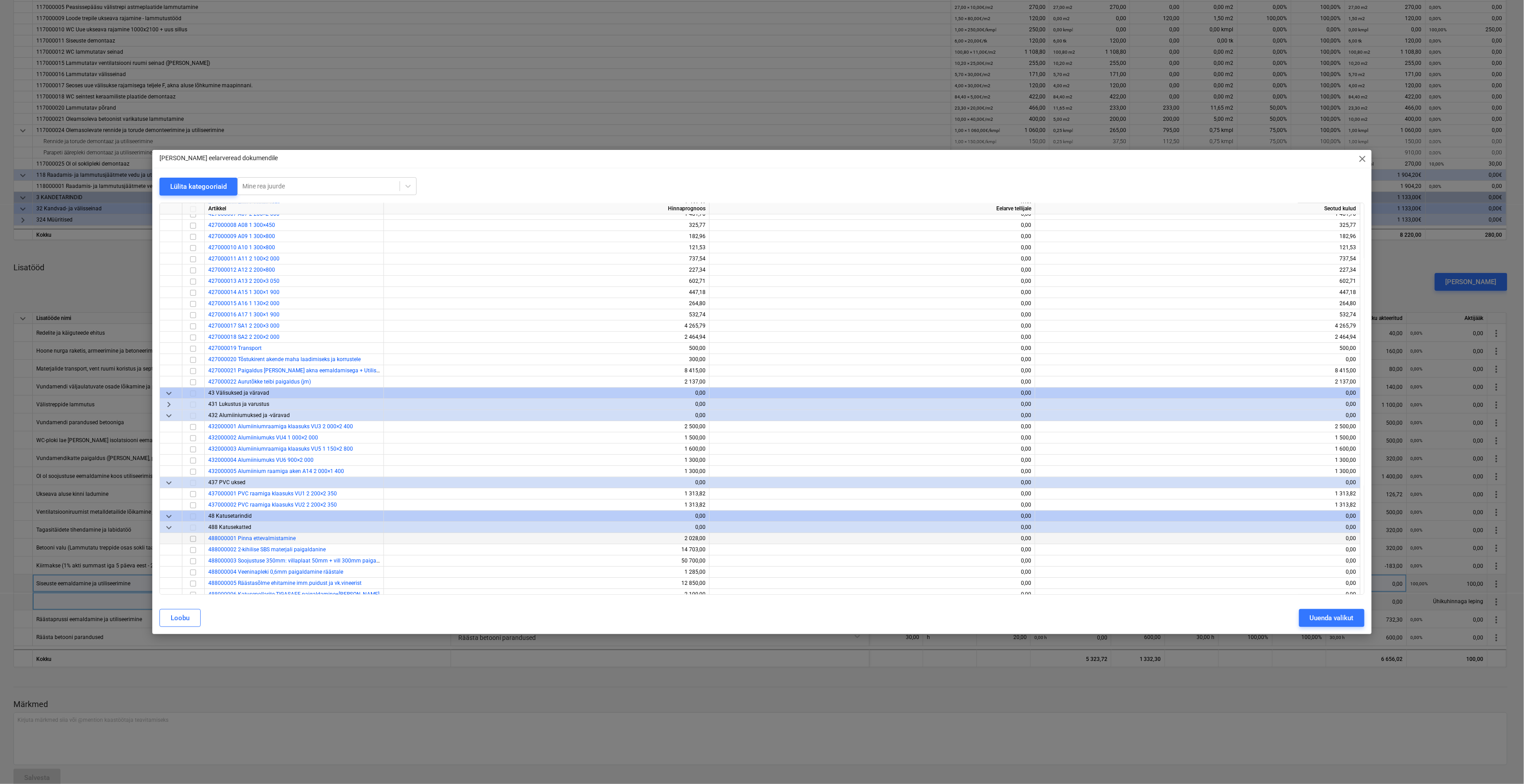
click at [192, 540] on input "checkbox" at bounding box center [192, 539] width 11 height 11
click at [1314, 620] on div "Uuenda valikut" at bounding box center [1332, 618] width 44 height 11
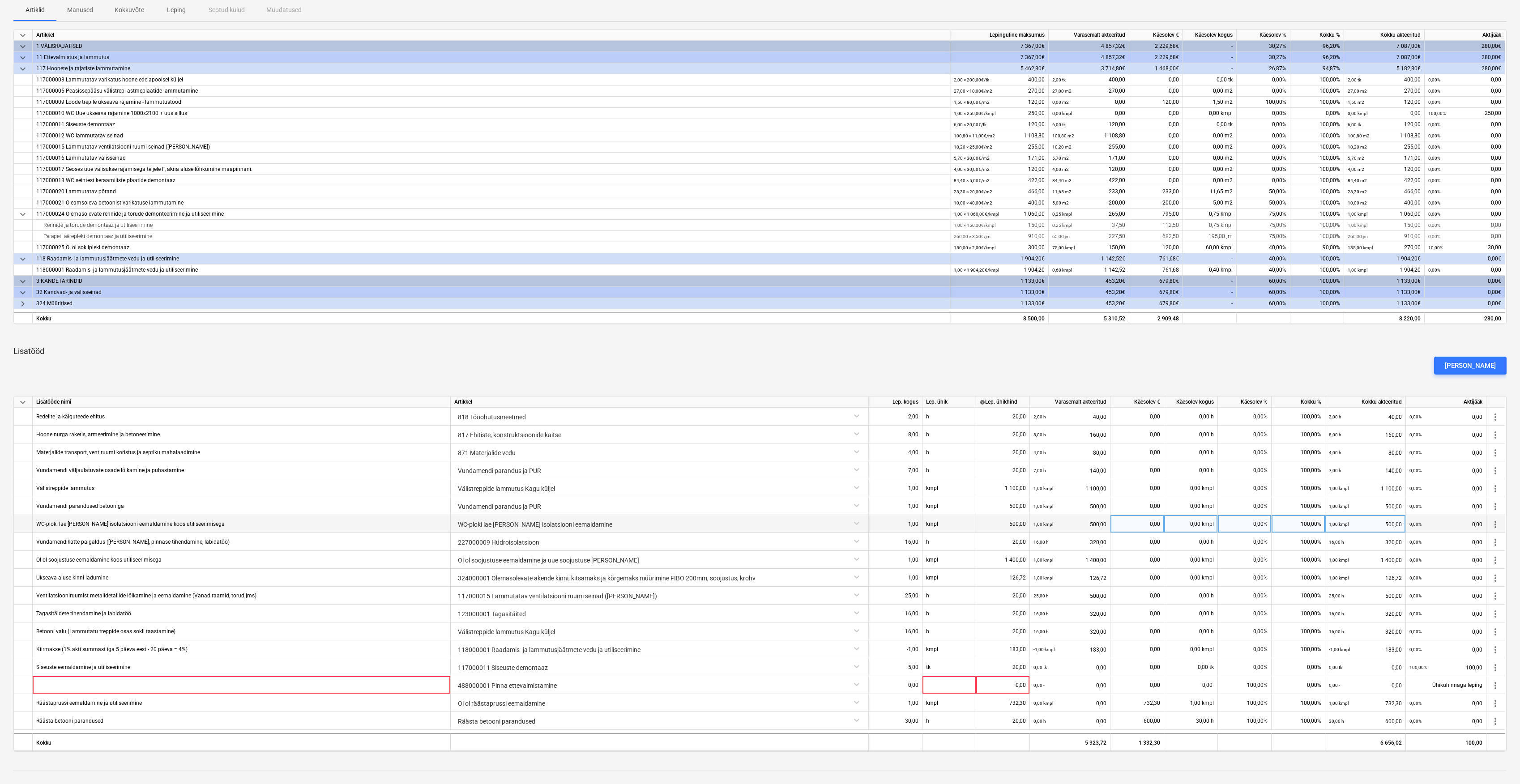
scroll to position [179, 0]
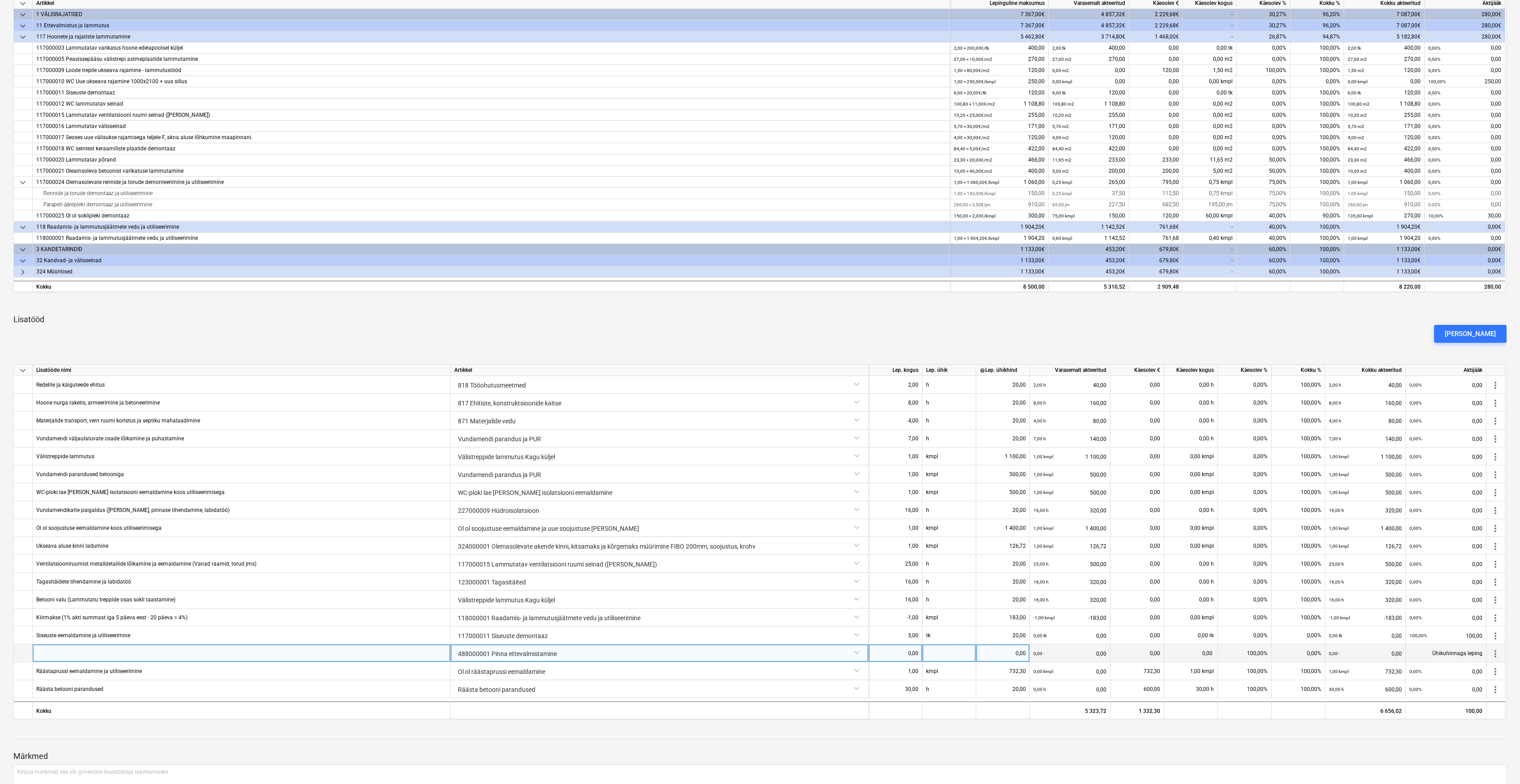
click at [188, 649] on div at bounding box center [241, 654] width 418 height 18
type input "Katusele SBS kattest äärte põletamine"
click at [904, 658] on div "0,00" at bounding box center [895, 654] width 46 height 18
click at [917, 656] on div "0,00" at bounding box center [895, 654] width 46 height 18
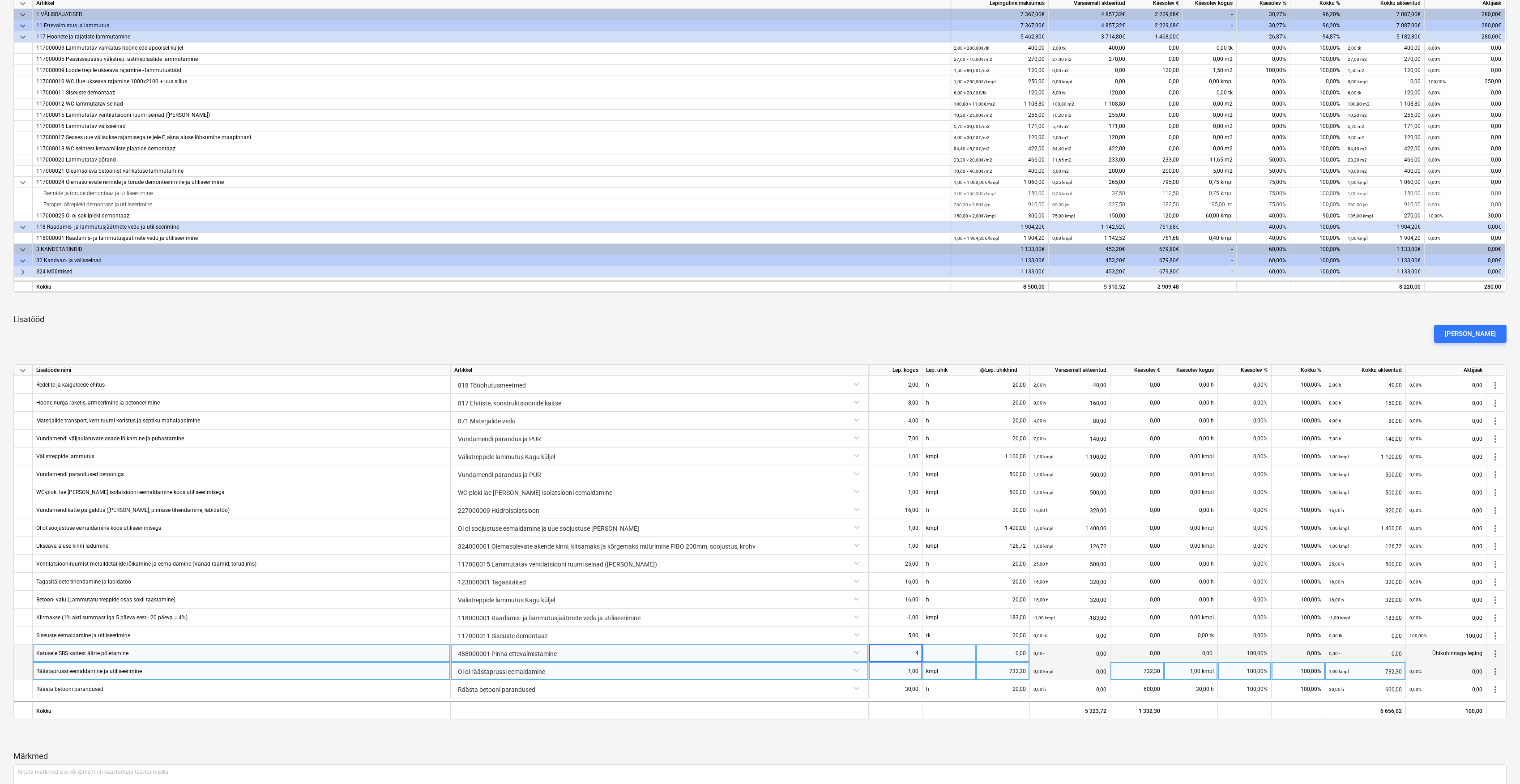
type input "40"
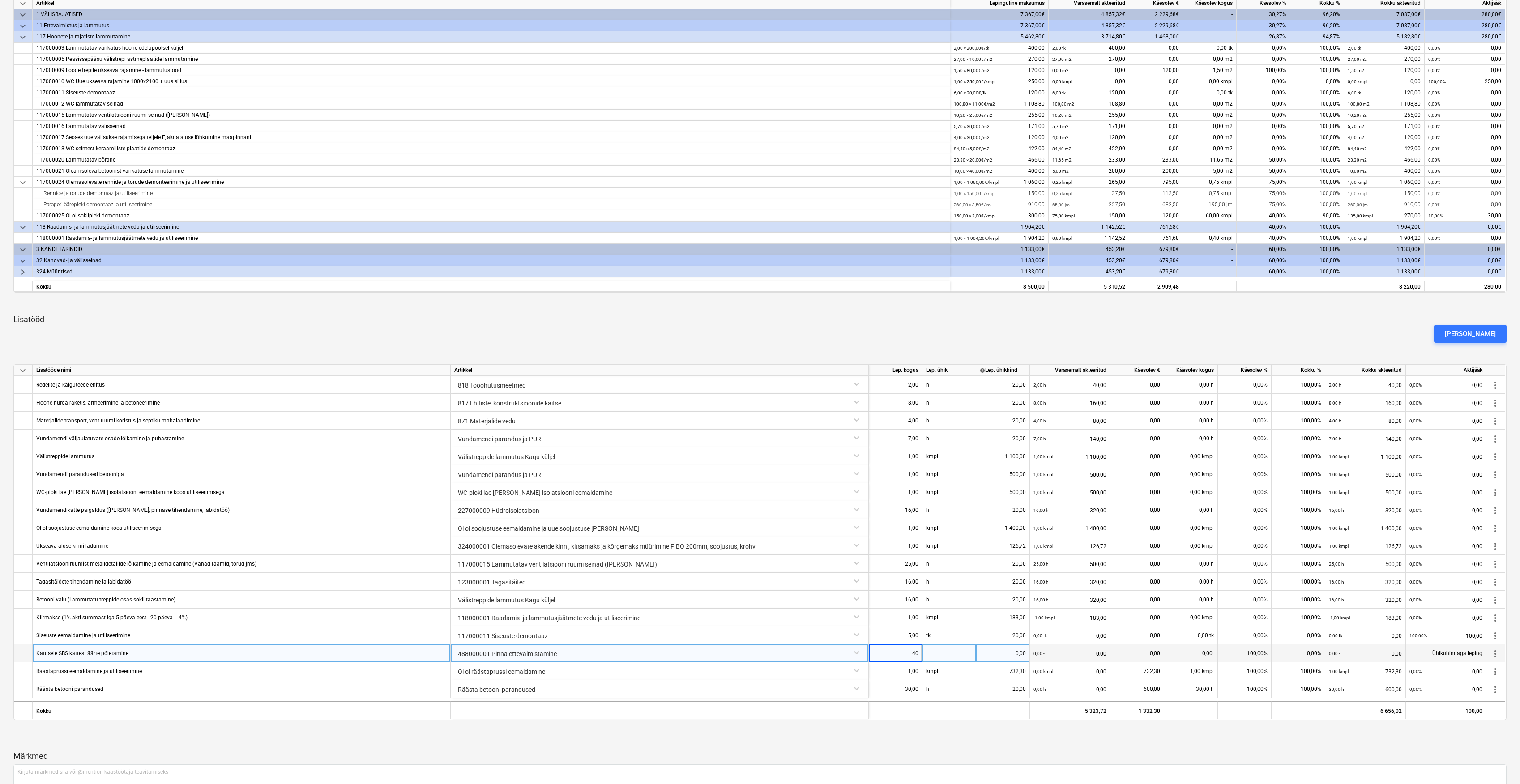
click at [940, 652] on div at bounding box center [949, 654] width 54 height 18
click at [1008, 653] on div "0,00" at bounding box center [1002, 654] width 46 height 18
click at [1022, 654] on div "0,00" at bounding box center [1002, 654] width 46 height 18
type input "20"
click at [1102, 742] on div "Märkmed Kirjuta märkmed siia või @mention kaastöötaja teavitamiseks ﻿ Salvesta" at bounding box center [760, 787] width 1493 height 119
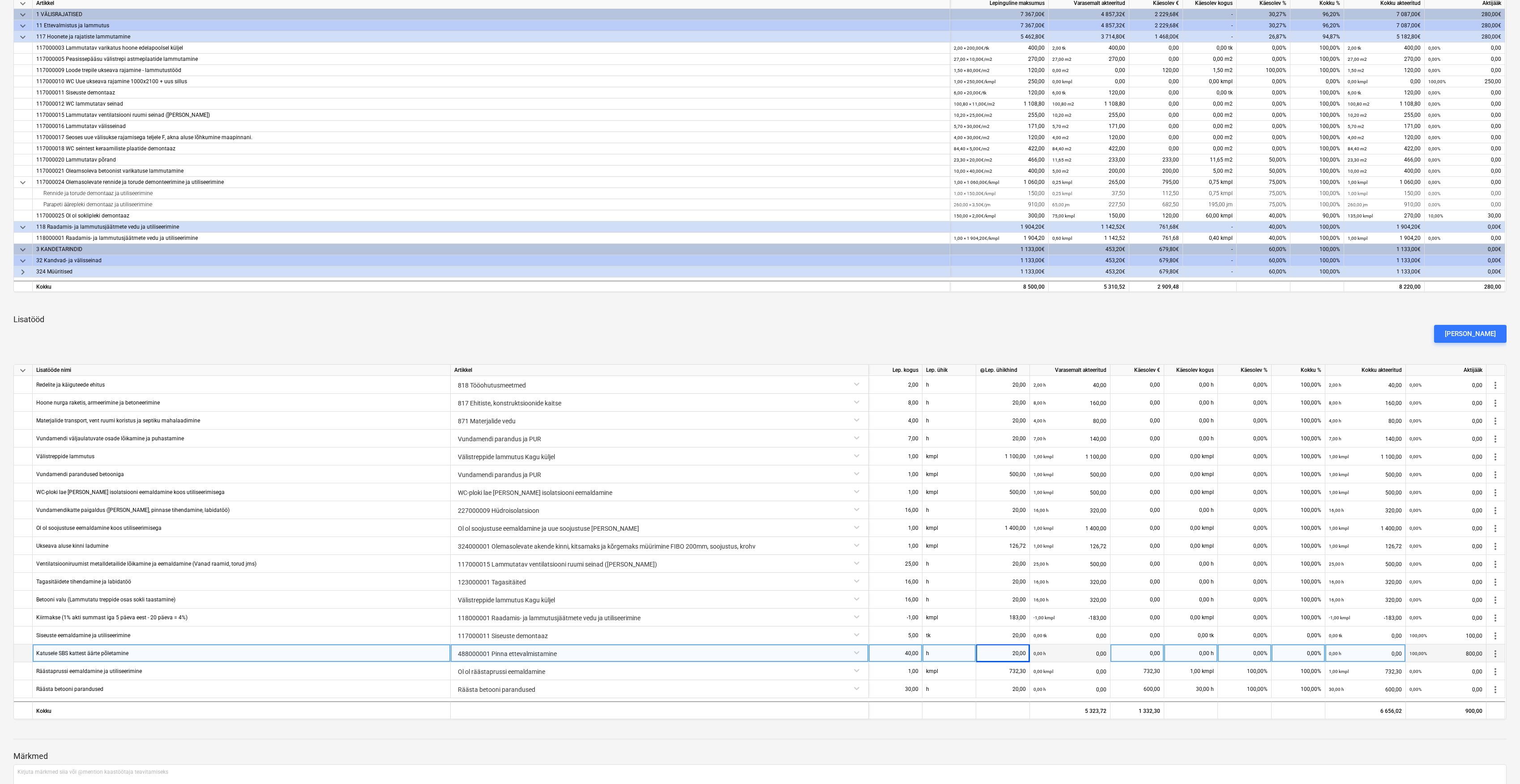
click at [1033, 728] on div at bounding box center [760, 731] width 1493 height 7
